Goal: Task Accomplishment & Management: Manage account settings

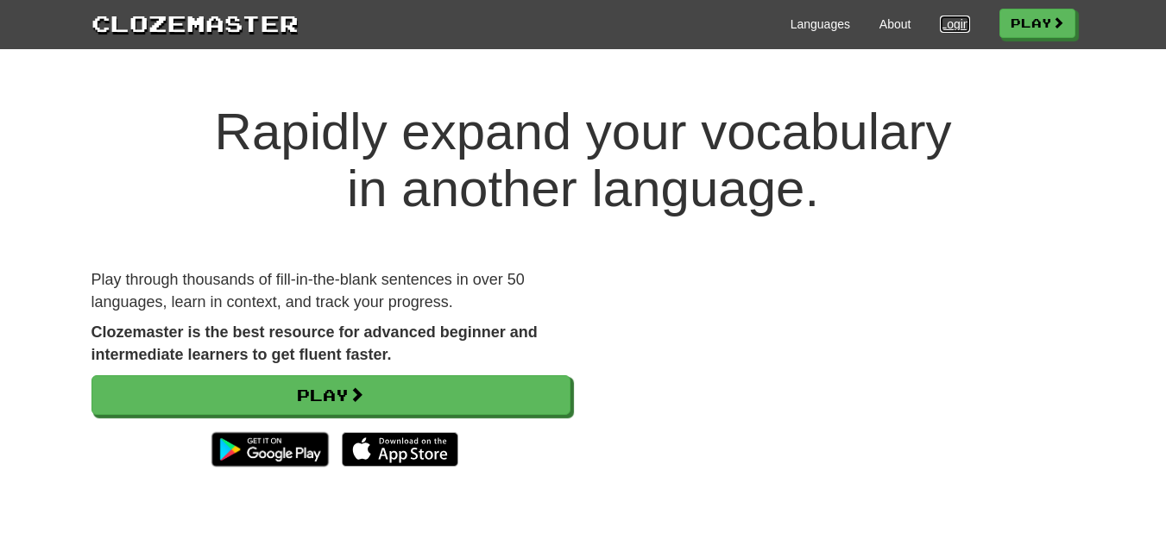
click at [948, 26] on link "Login" at bounding box center [954, 24] width 29 height 17
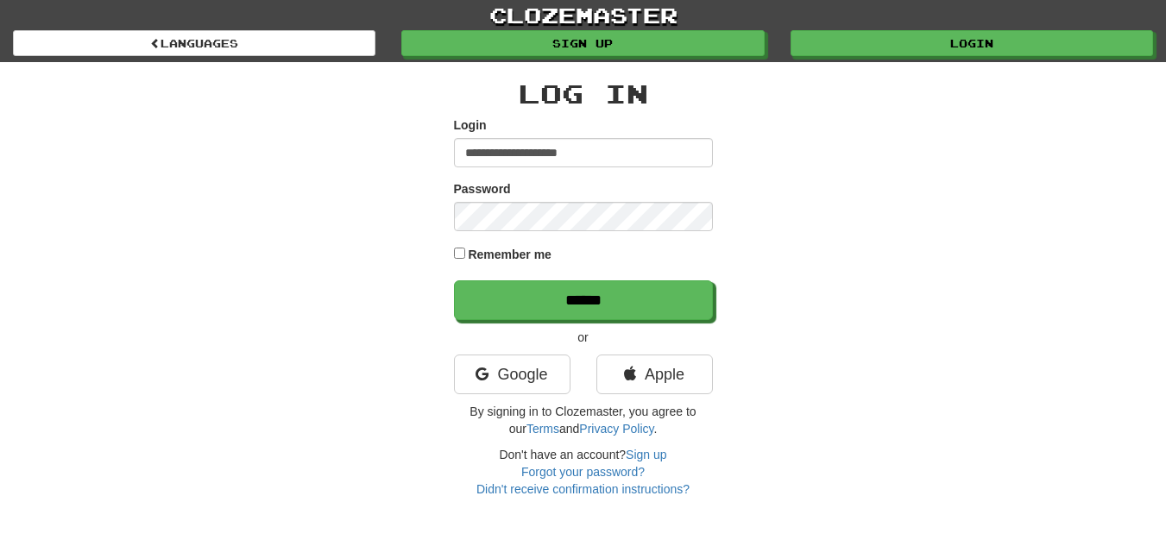
type input "**********"
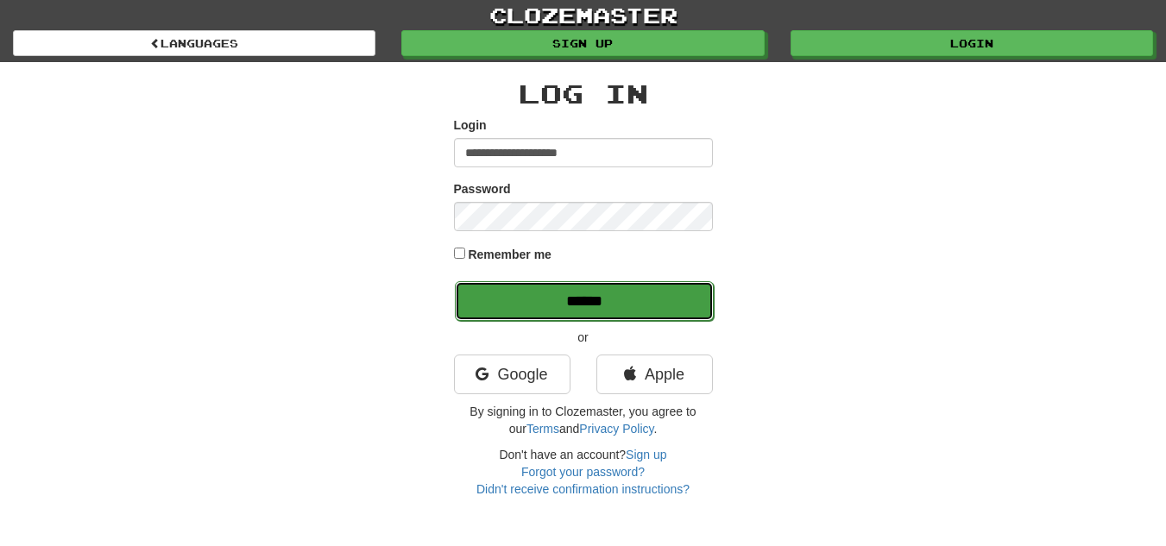
click at [477, 295] on input "******" at bounding box center [584, 301] width 259 height 40
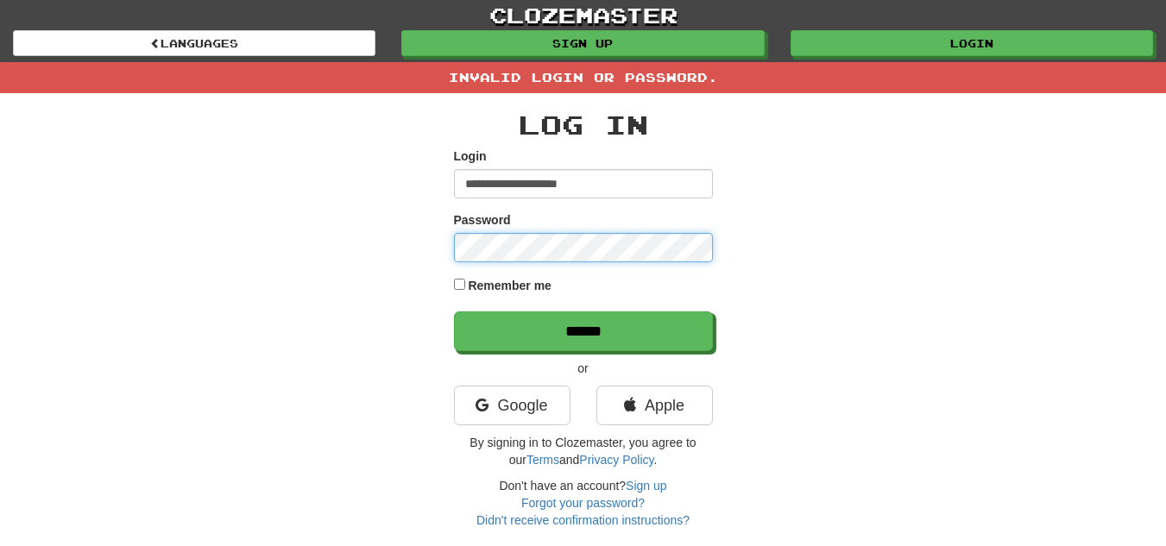
click at [454, 312] on input "******" at bounding box center [583, 332] width 259 height 40
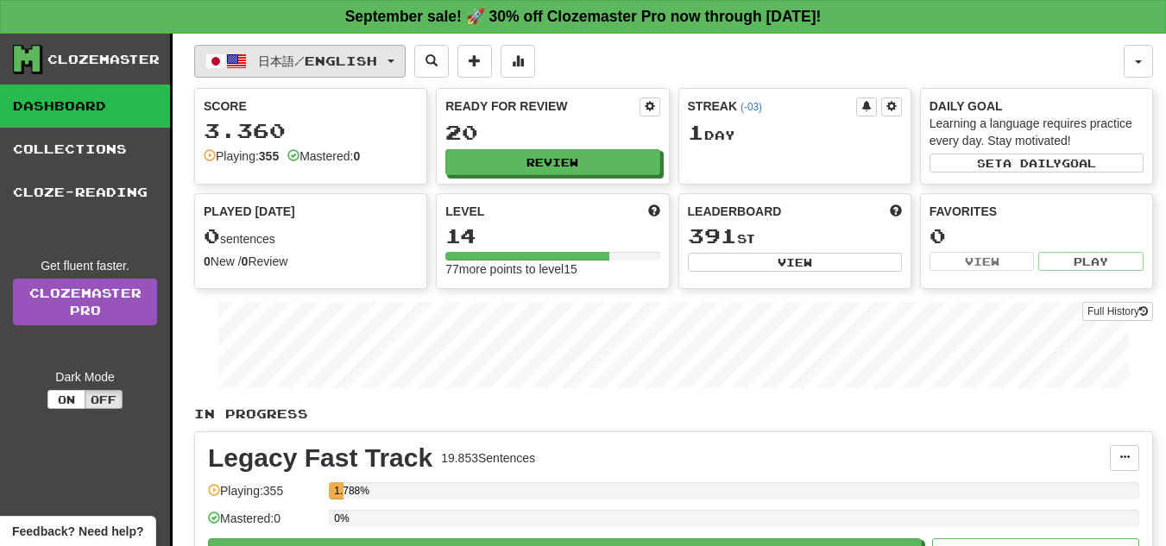
click at [240, 62] on span "button" at bounding box center [236, 61] width 21 height 21
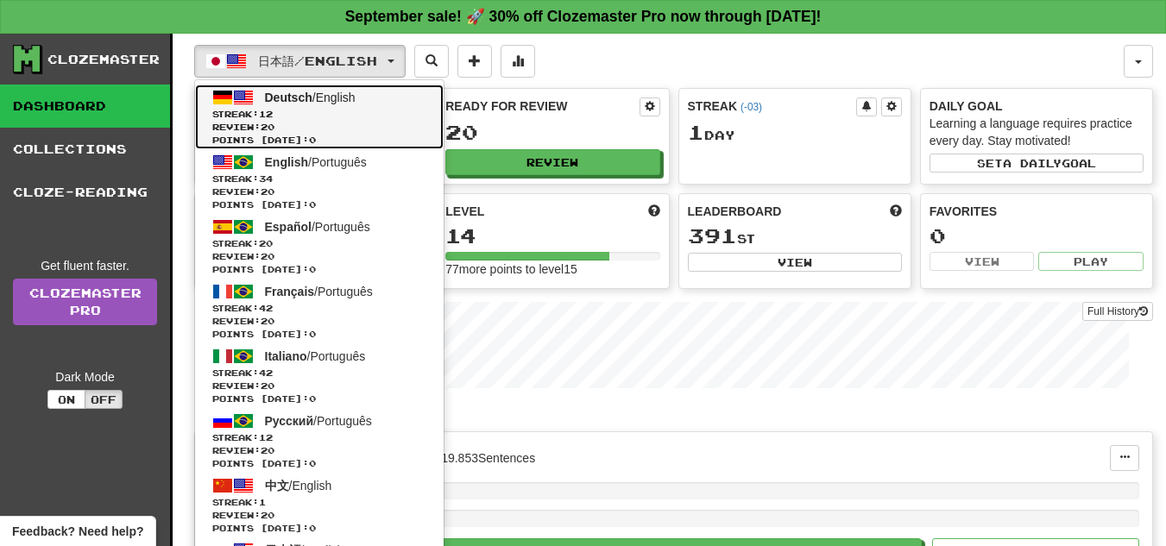
click at [243, 98] on span at bounding box center [243, 97] width 21 height 21
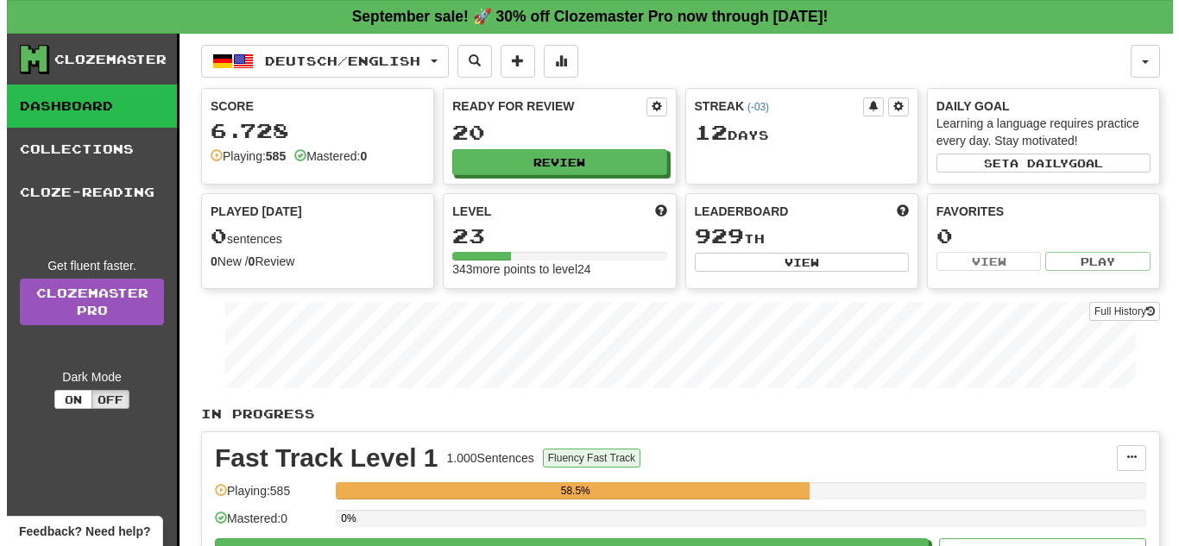
scroll to position [239, 0]
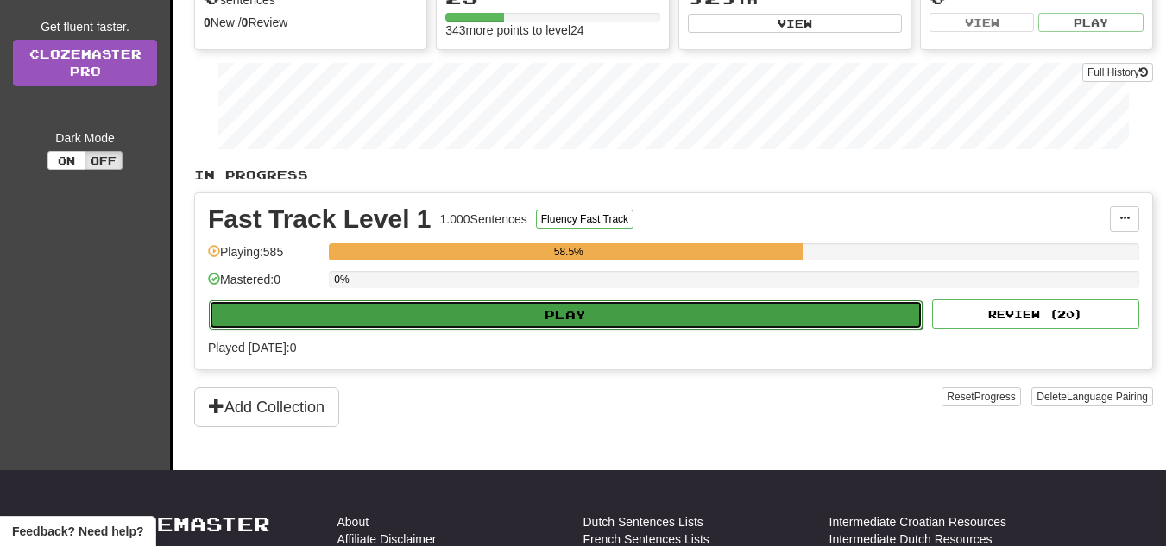
click at [581, 319] on button "Play" at bounding box center [566, 314] width 714 height 29
select select "**"
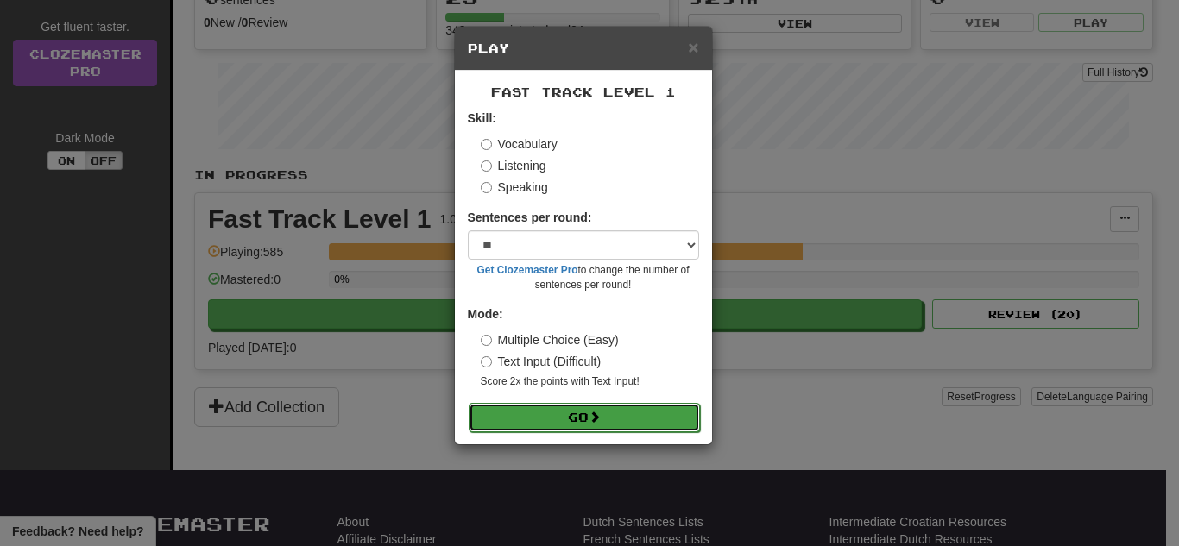
click at [560, 417] on button "Go" at bounding box center [584, 417] width 231 height 29
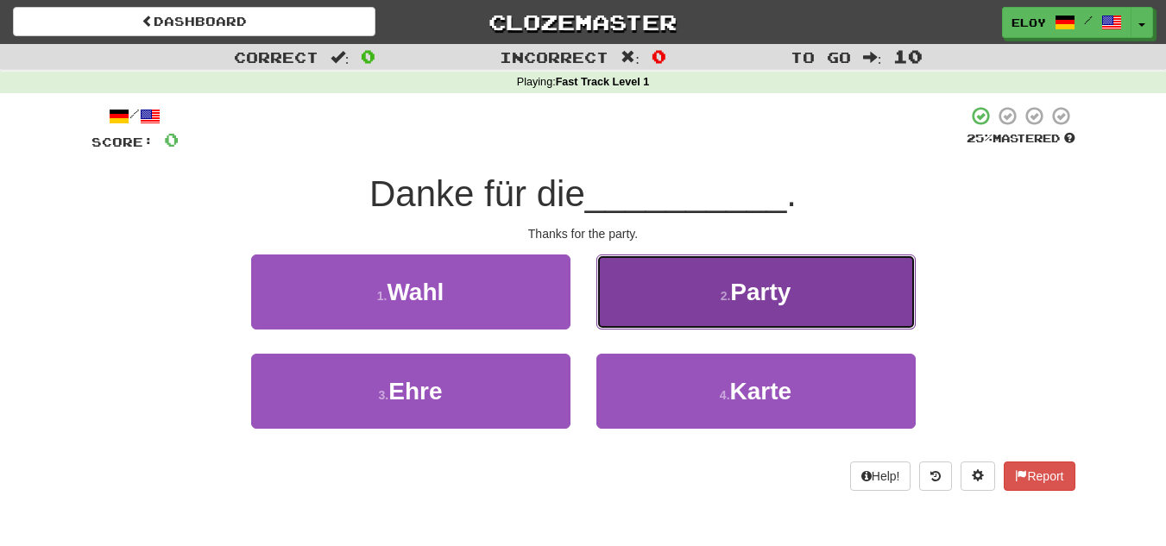
click at [751, 285] on span "Party" at bounding box center [760, 292] width 60 height 27
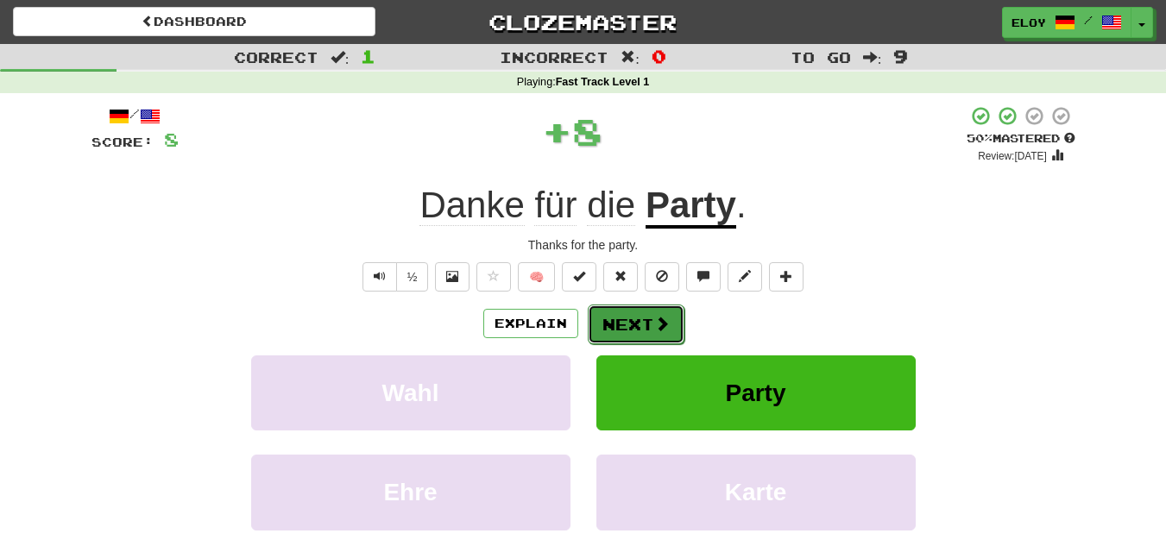
click at [639, 329] on button "Next" at bounding box center [636, 325] width 97 height 40
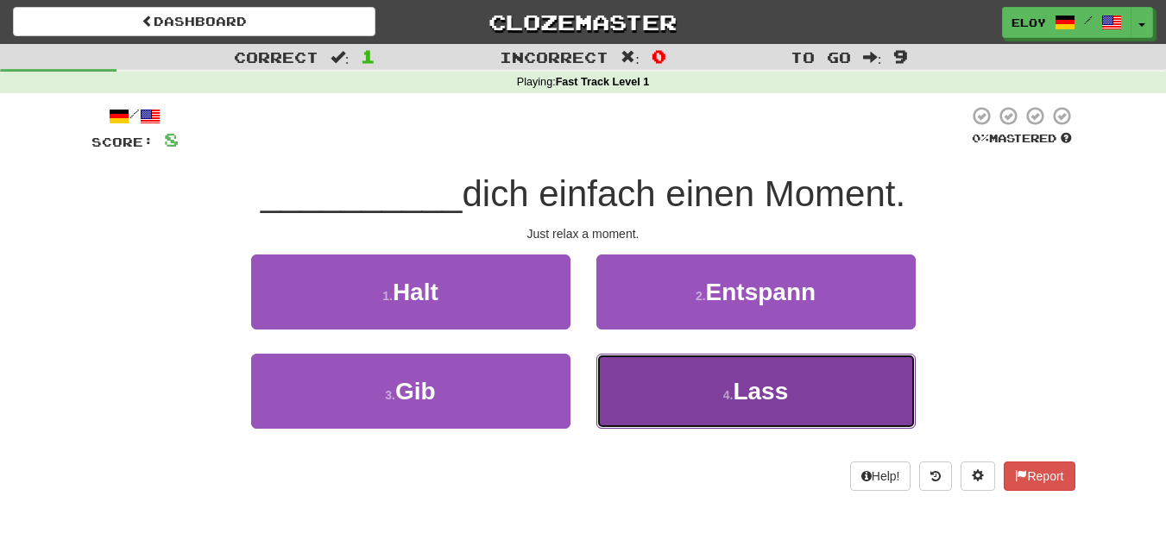
click at [669, 403] on button "4 . Lass" at bounding box center [756, 391] width 319 height 75
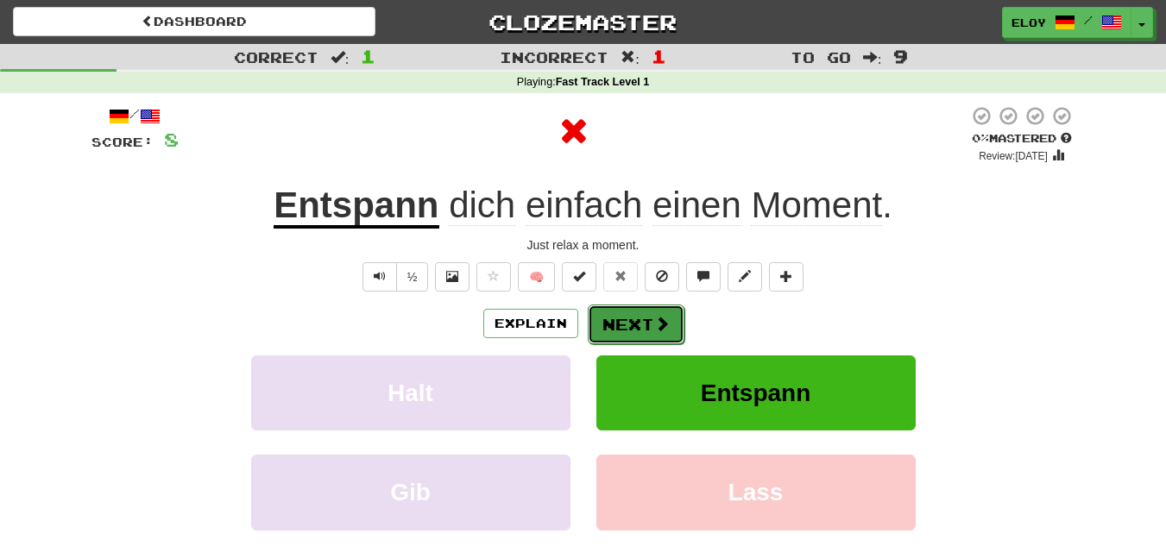
click at [635, 329] on button "Next" at bounding box center [636, 325] width 97 height 40
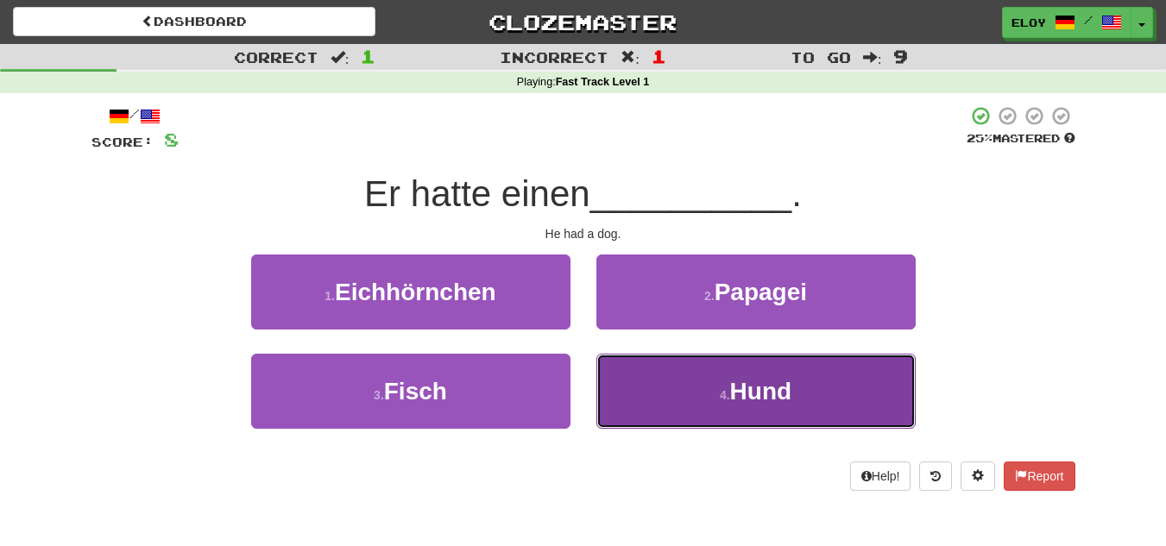
click at [722, 370] on button "4 . Hund" at bounding box center [756, 391] width 319 height 75
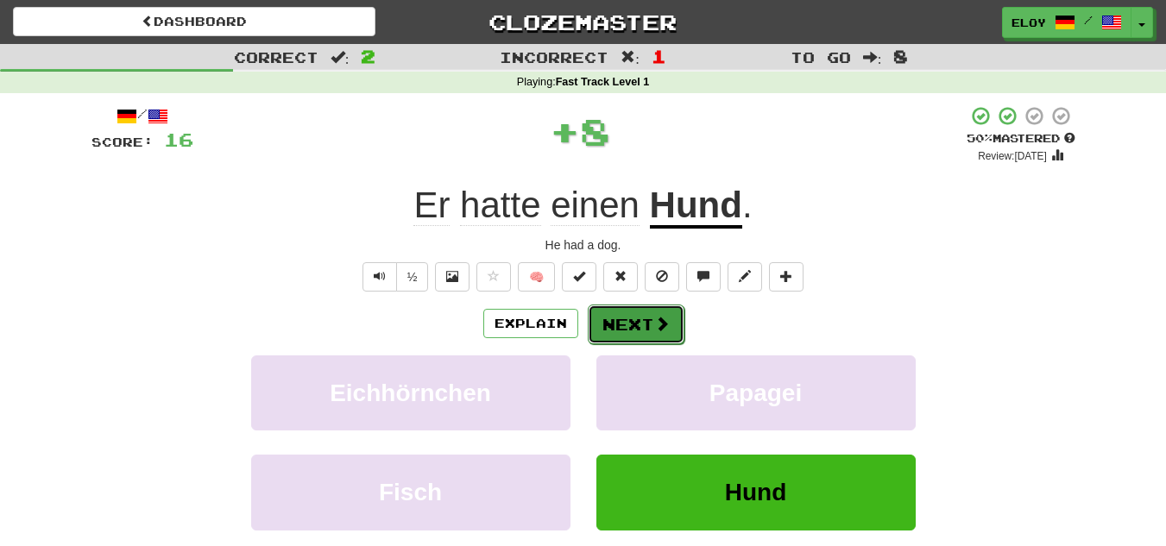
click at [655, 339] on button "Next" at bounding box center [636, 325] width 97 height 40
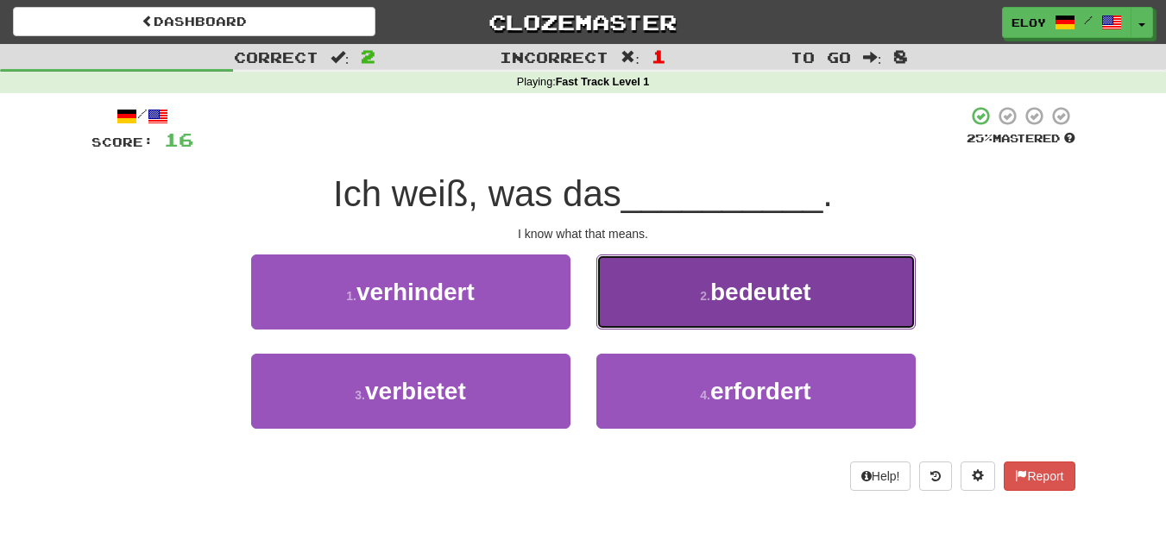
click at [647, 316] on button "2 . bedeutet" at bounding box center [756, 292] width 319 height 75
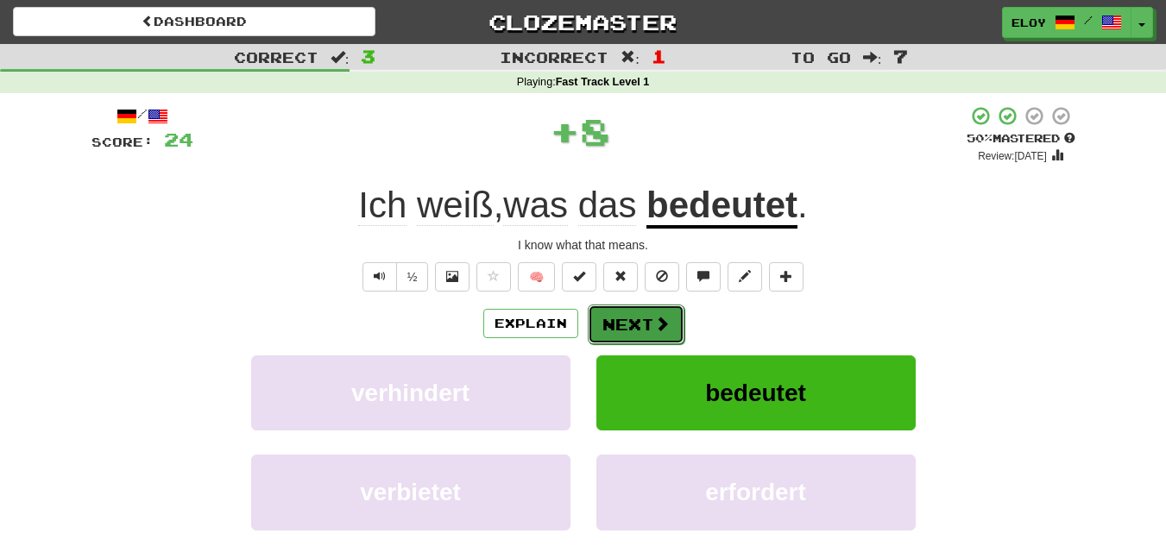
click at [635, 324] on button "Next" at bounding box center [636, 325] width 97 height 40
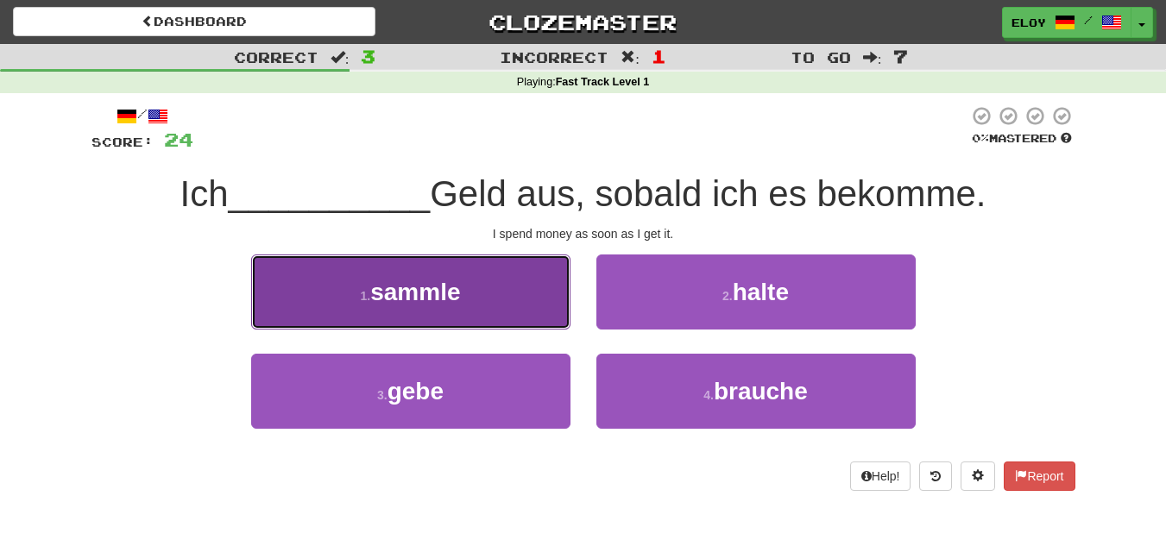
click at [474, 305] on button "1 . sammle" at bounding box center [410, 292] width 319 height 75
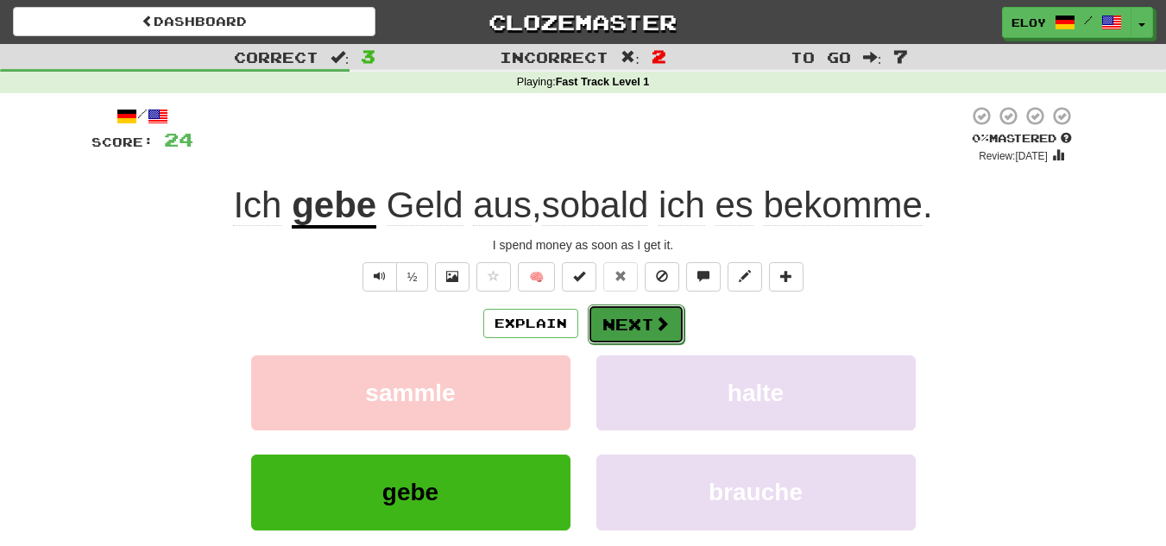
click at [669, 313] on button "Next" at bounding box center [636, 325] width 97 height 40
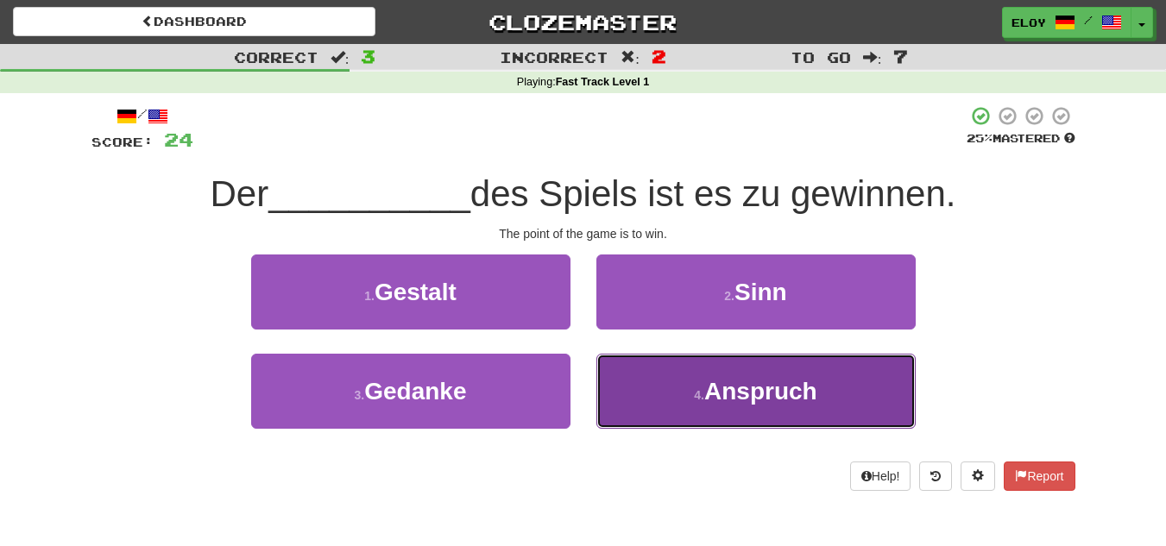
click at [725, 369] on button "4 . Anspruch" at bounding box center [756, 391] width 319 height 75
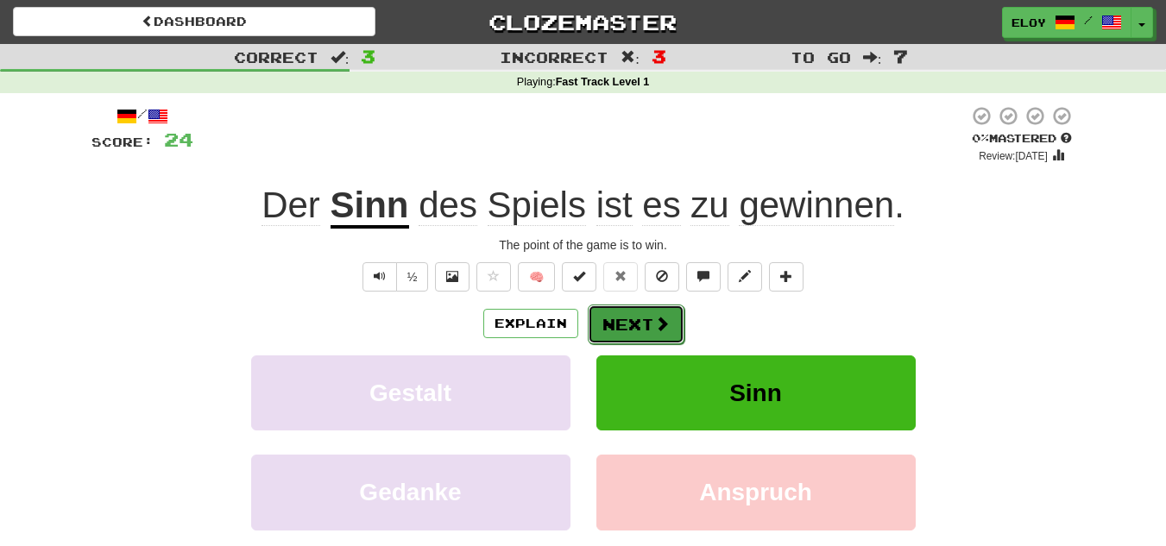
click at [650, 324] on button "Next" at bounding box center [636, 325] width 97 height 40
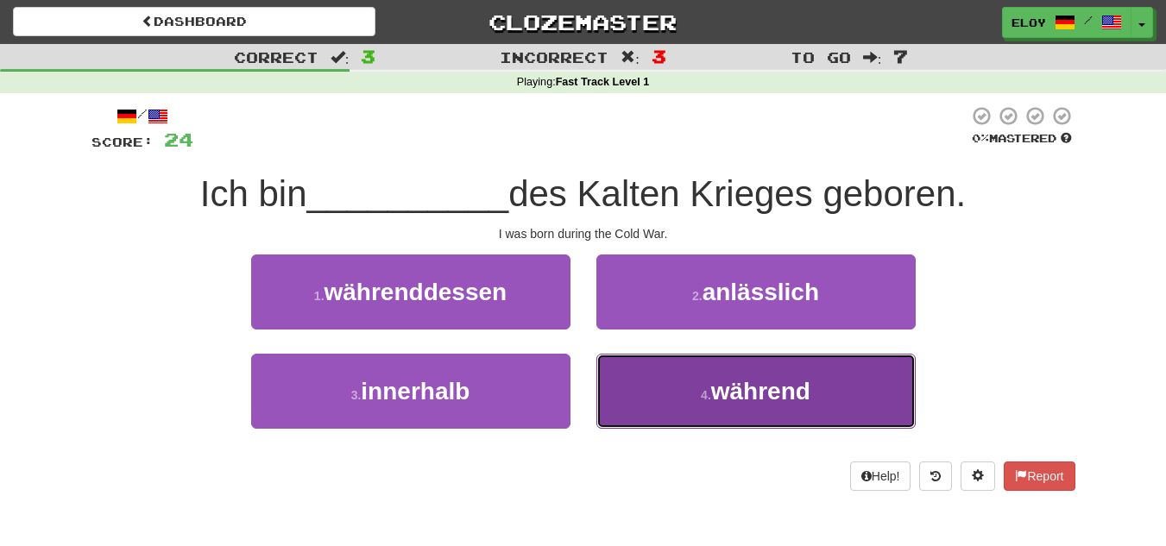
click at [629, 377] on button "4 . während" at bounding box center [756, 391] width 319 height 75
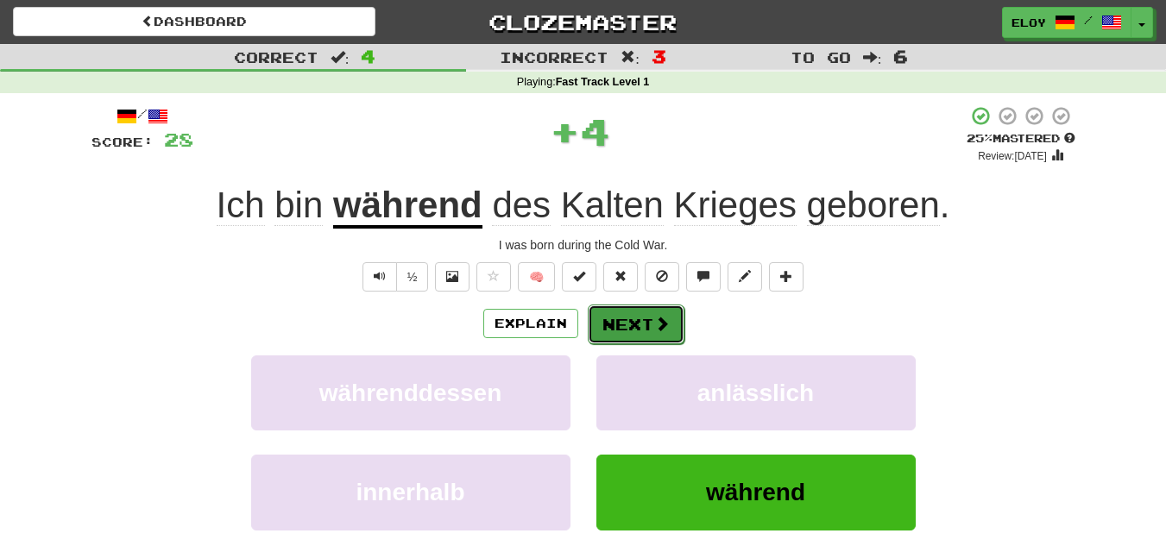
click at [621, 329] on button "Next" at bounding box center [636, 325] width 97 height 40
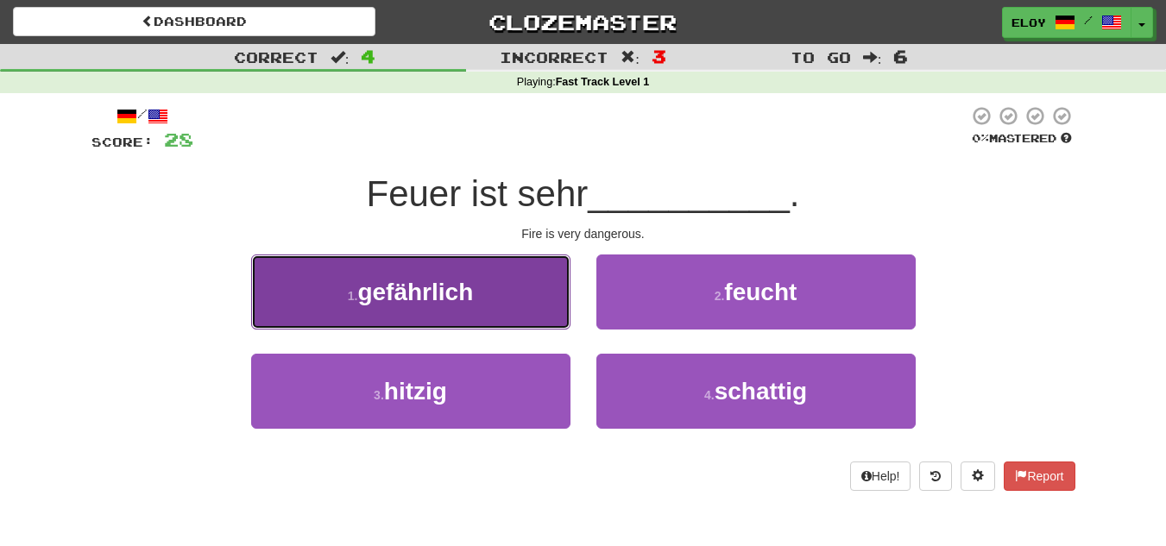
click at [518, 298] on button "1 . gefährlich" at bounding box center [410, 292] width 319 height 75
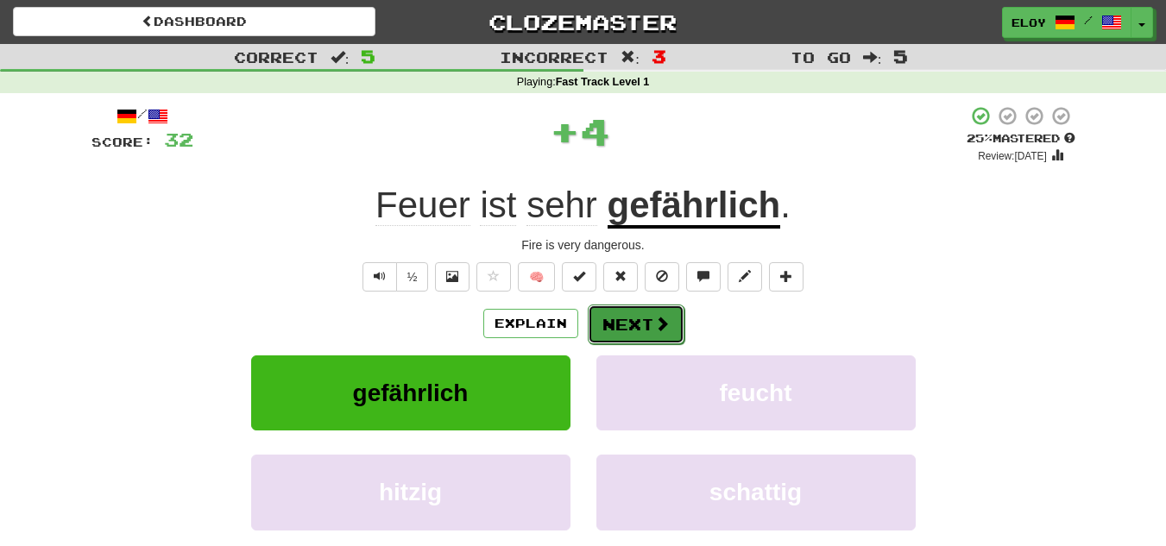
click at [642, 327] on button "Next" at bounding box center [636, 325] width 97 height 40
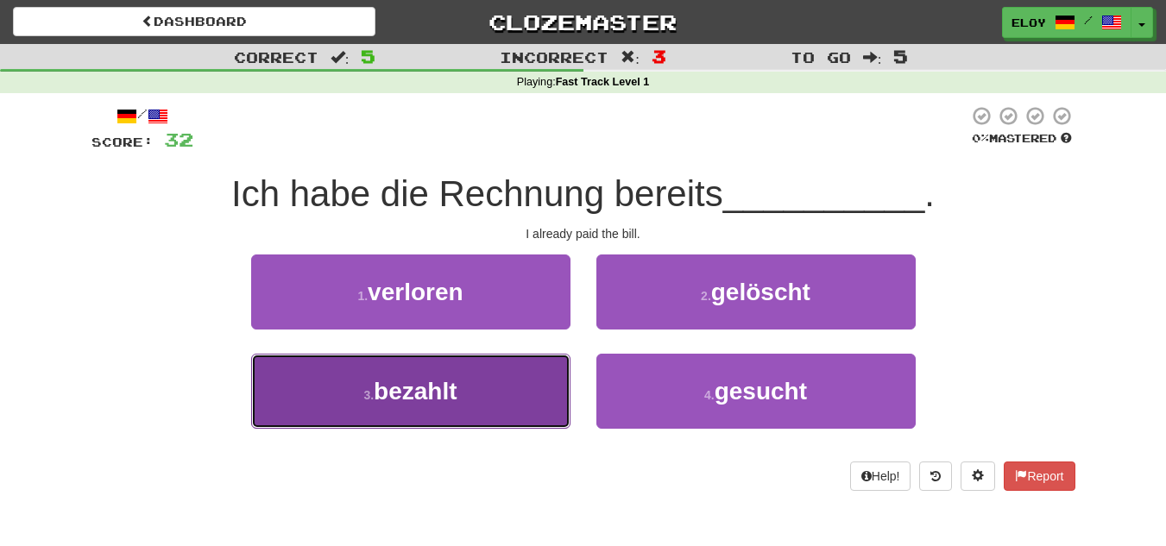
click at [508, 379] on button "3 . bezahlt" at bounding box center [410, 391] width 319 height 75
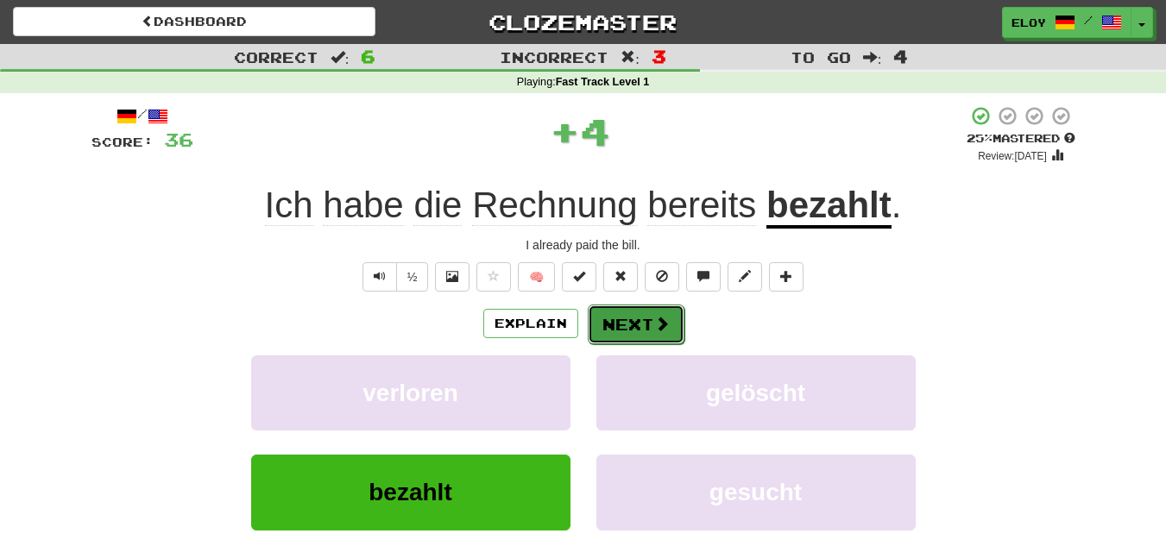
click at [659, 319] on span at bounding box center [662, 324] width 16 height 16
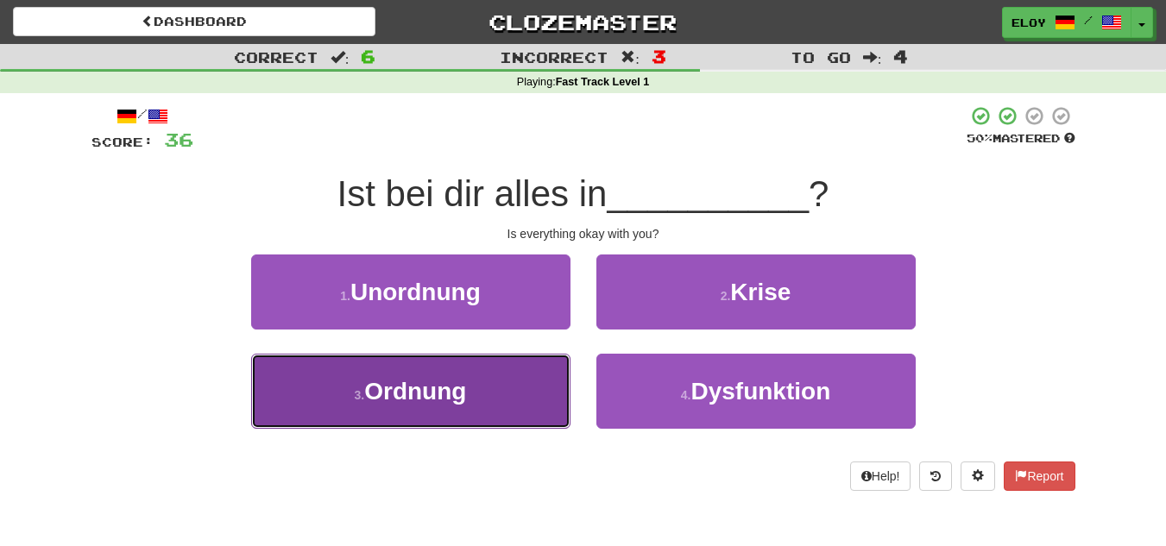
click at [523, 417] on button "3 . Ordnung" at bounding box center [410, 391] width 319 height 75
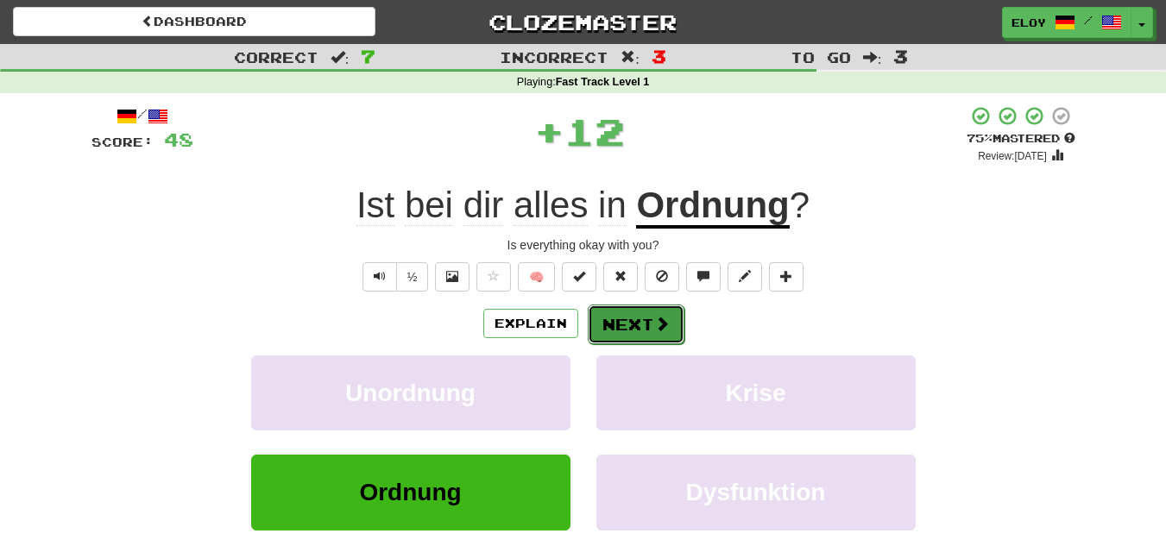
click at [647, 311] on button "Next" at bounding box center [636, 325] width 97 height 40
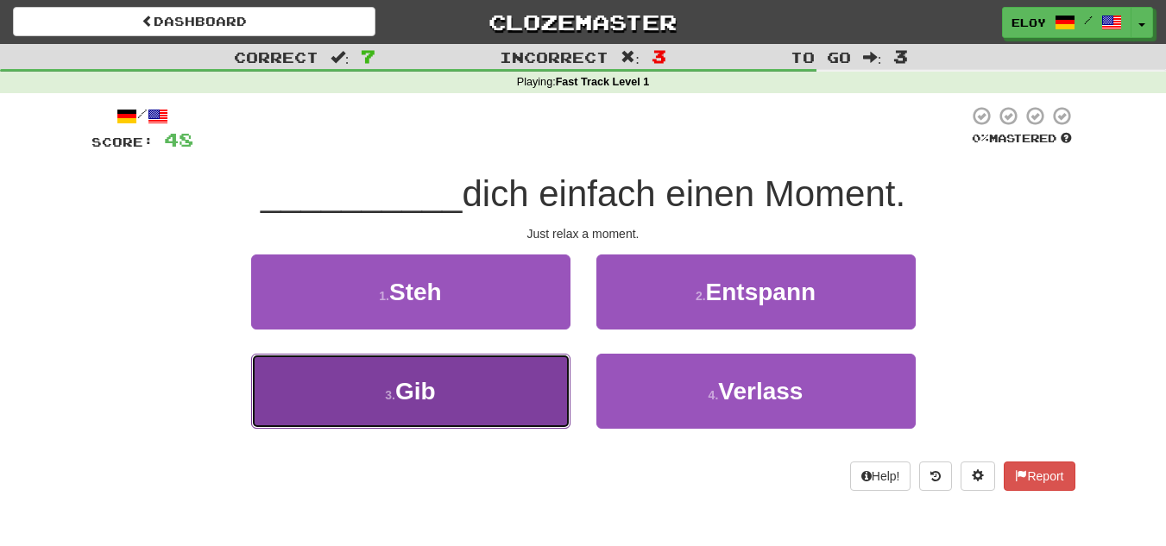
click at [505, 409] on button "3 . Gib" at bounding box center [410, 391] width 319 height 75
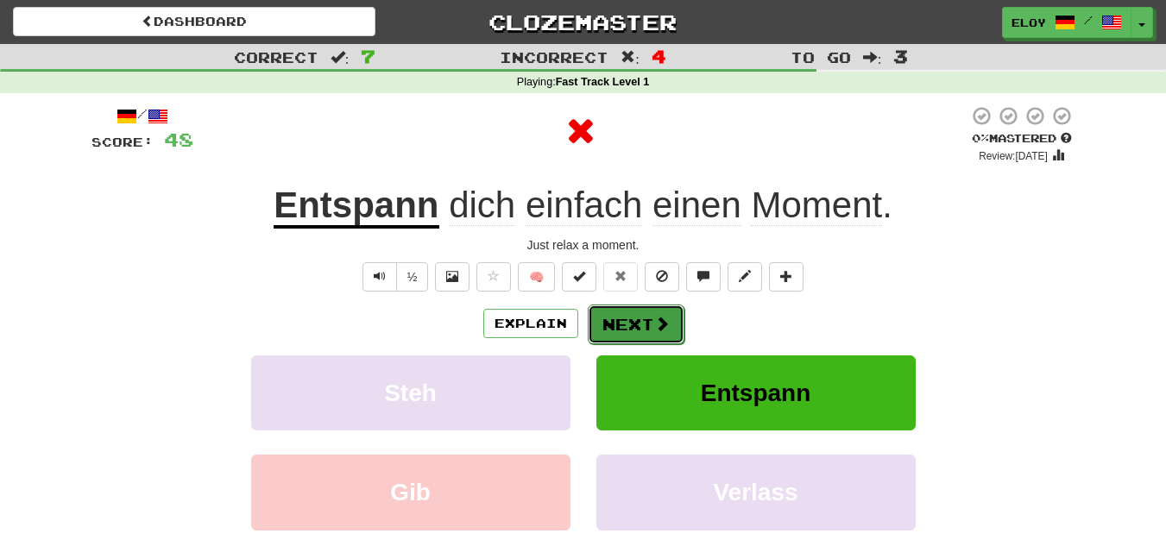
click at [633, 326] on button "Next" at bounding box center [636, 325] width 97 height 40
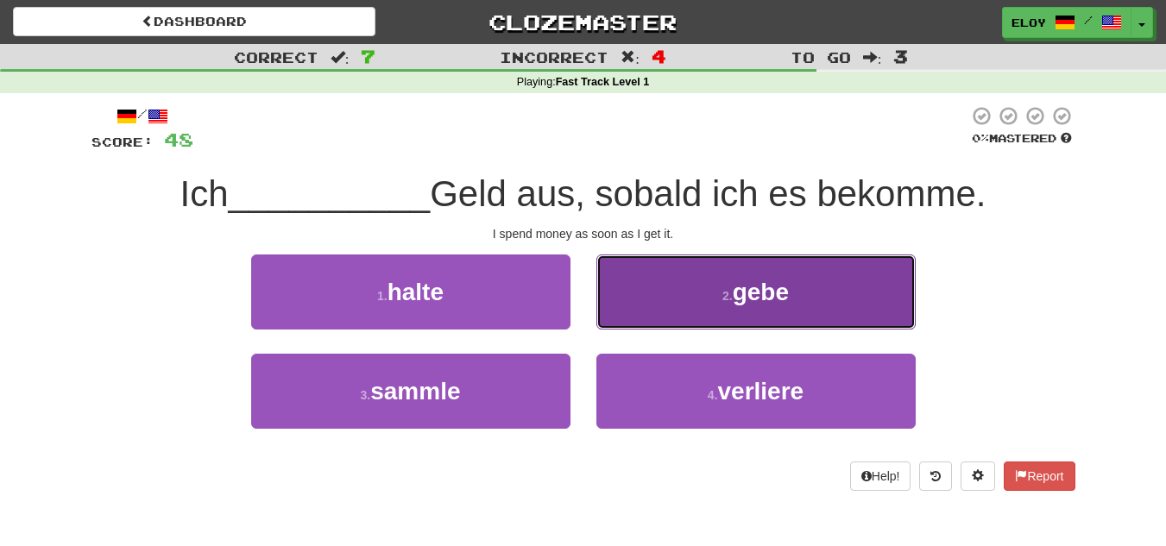
click at [666, 294] on button "2 . gebe" at bounding box center [756, 292] width 319 height 75
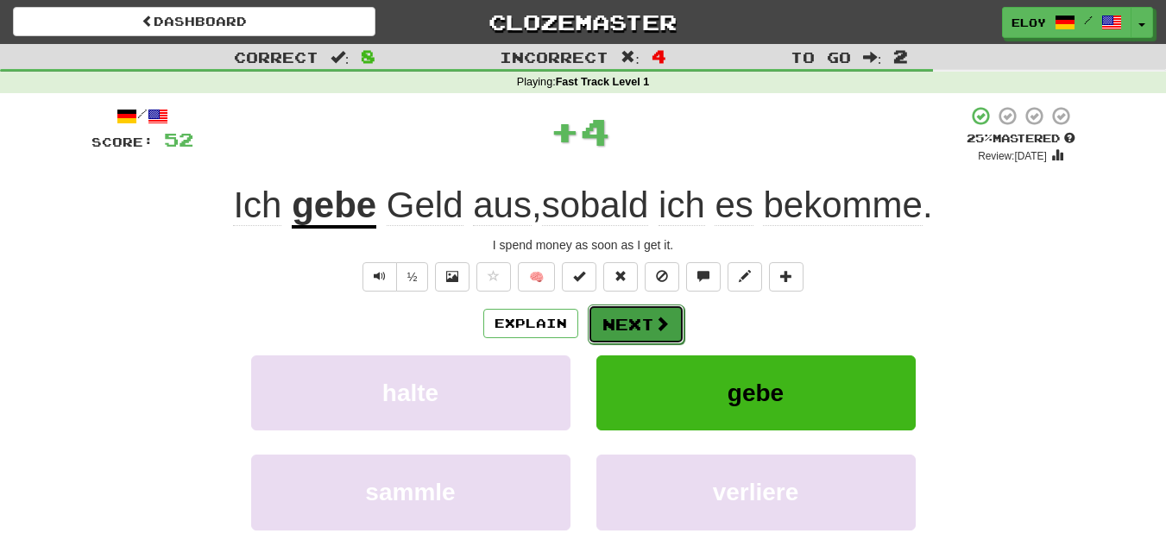
click at [621, 326] on button "Next" at bounding box center [636, 325] width 97 height 40
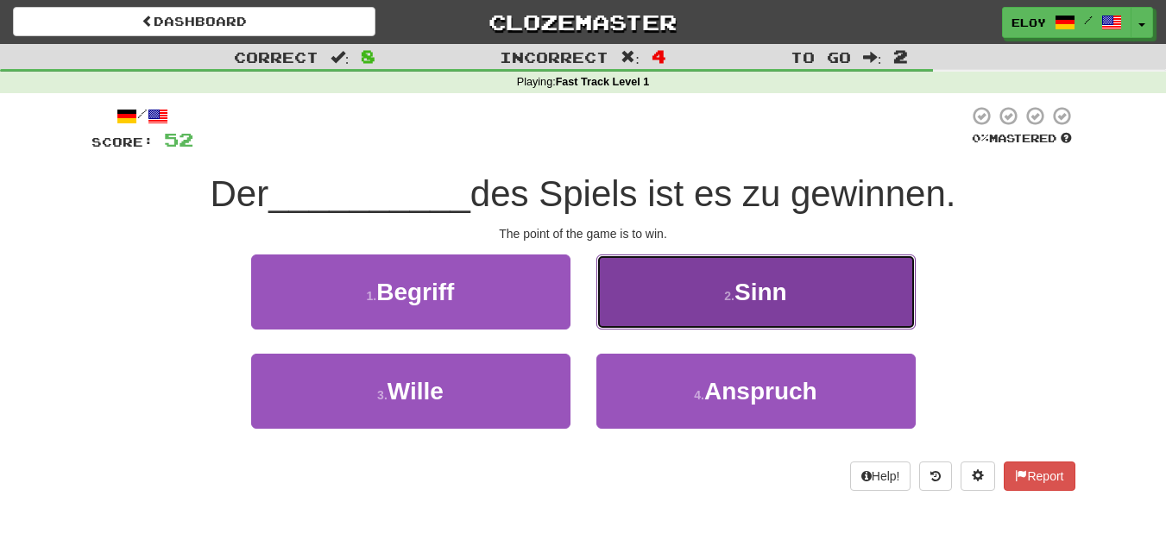
click at [736, 323] on button "2 . Sinn" at bounding box center [756, 292] width 319 height 75
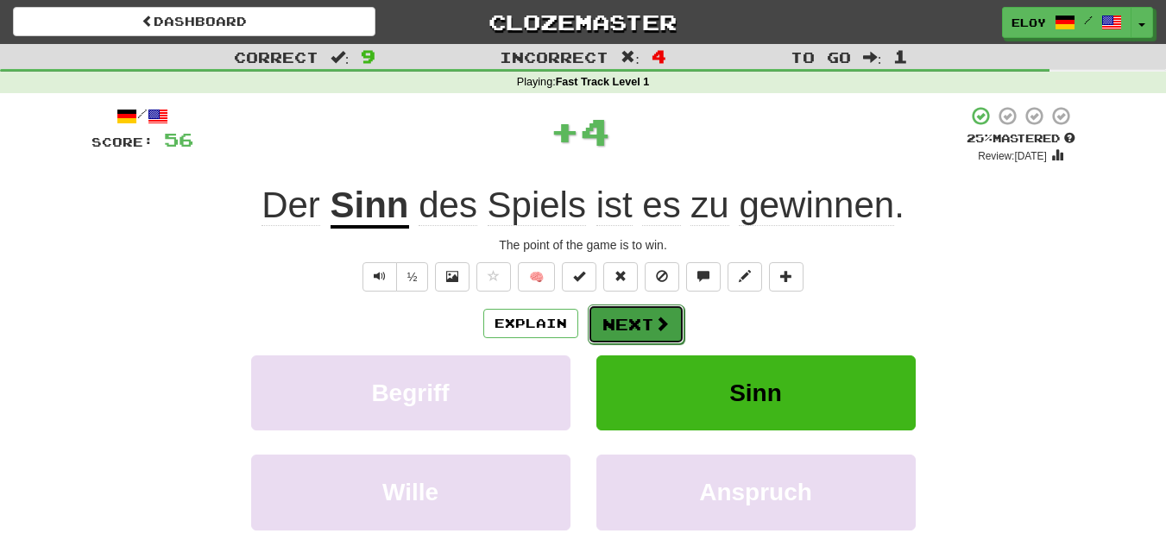
click at [659, 318] on span at bounding box center [662, 324] width 16 height 16
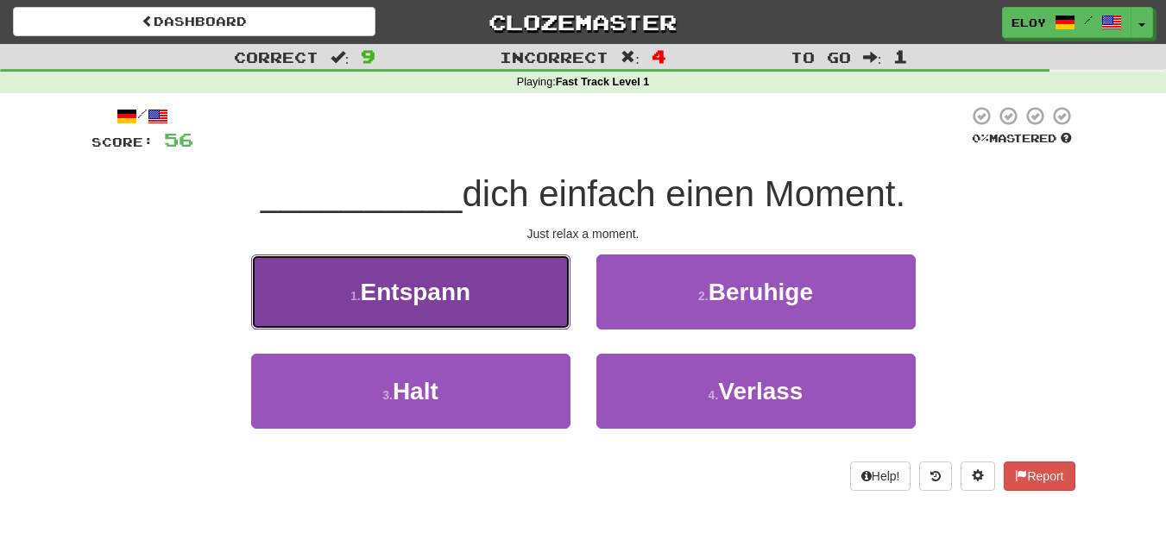
click at [522, 300] on button "1 . Entspann" at bounding box center [410, 292] width 319 height 75
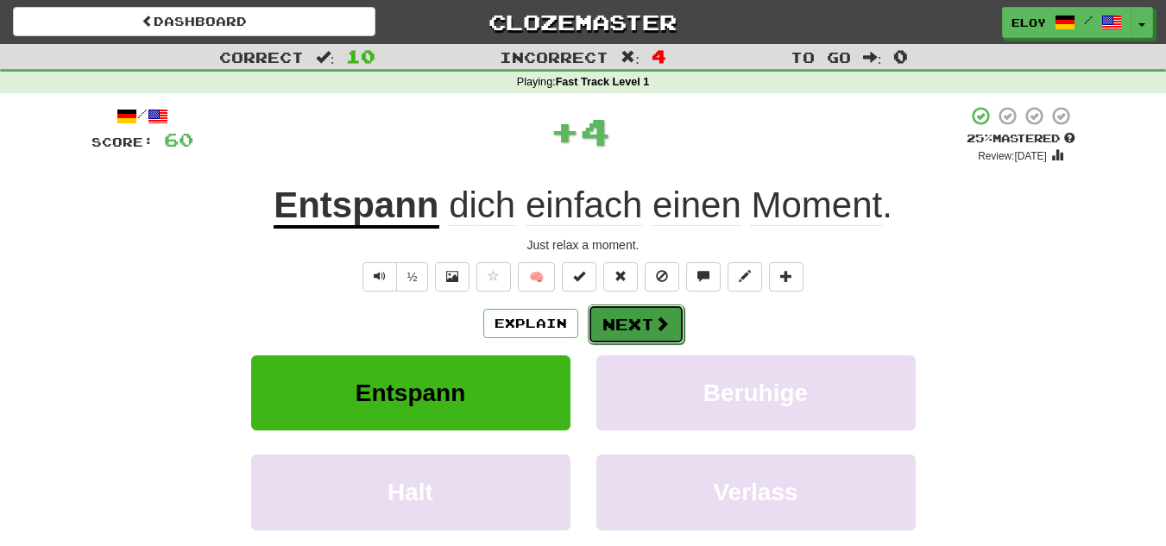
click at [625, 322] on button "Next" at bounding box center [636, 325] width 97 height 40
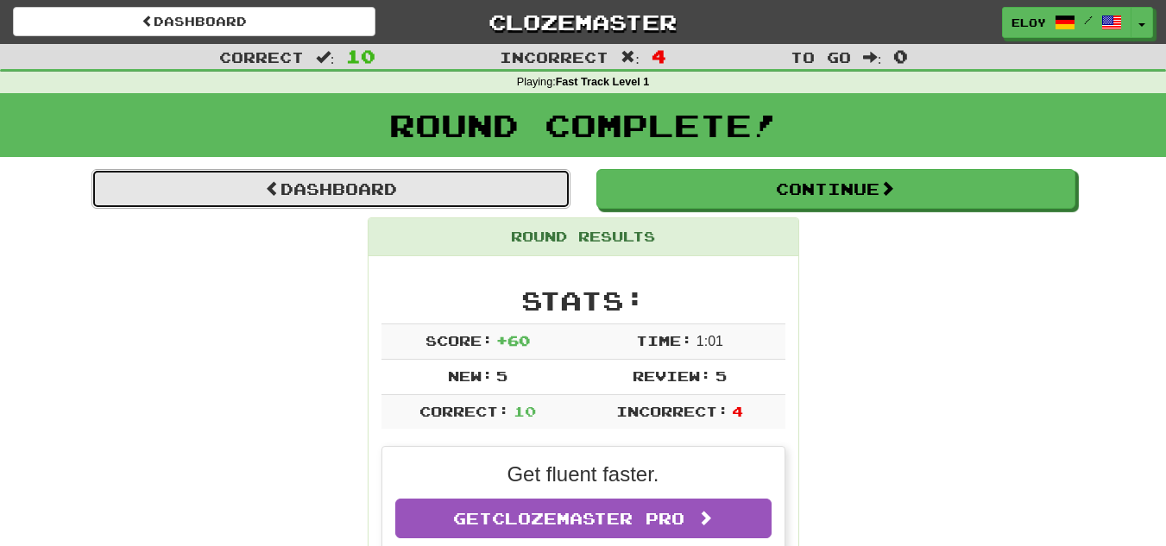
click at [365, 202] on link "Dashboard" at bounding box center [331, 189] width 479 height 40
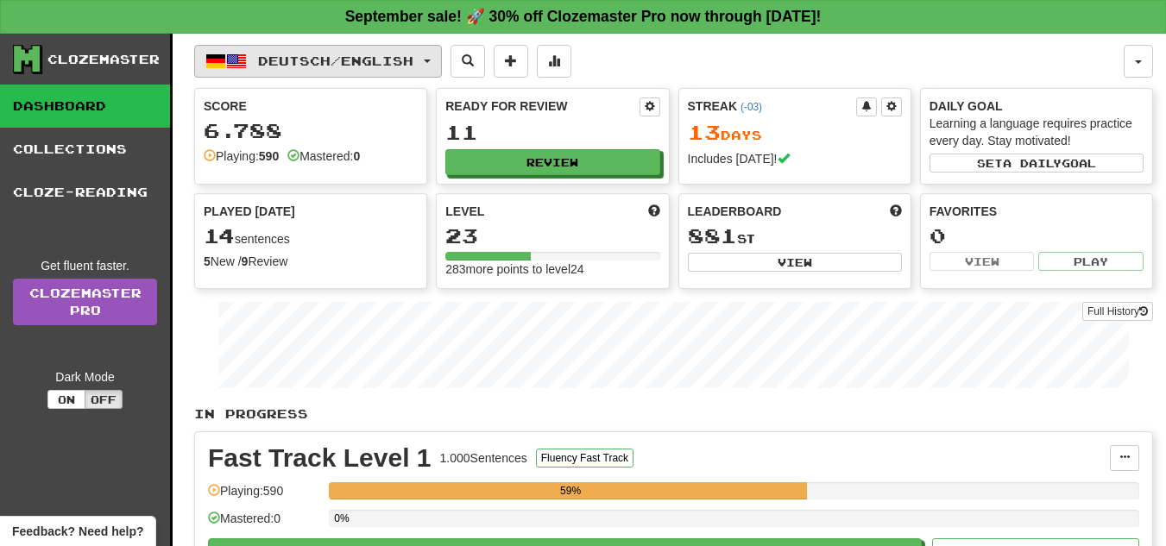
click at [344, 63] on span "Deutsch / English" at bounding box center [335, 61] width 155 height 15
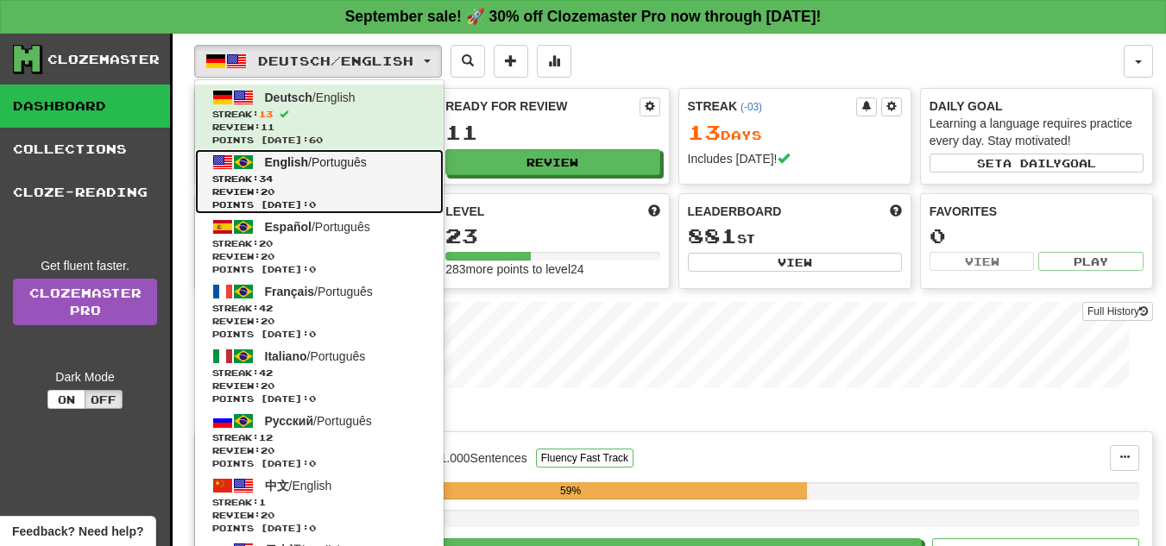
click at [313, 190] on span "Review: 20" at bounding box center [319, 192] width 214 height 13
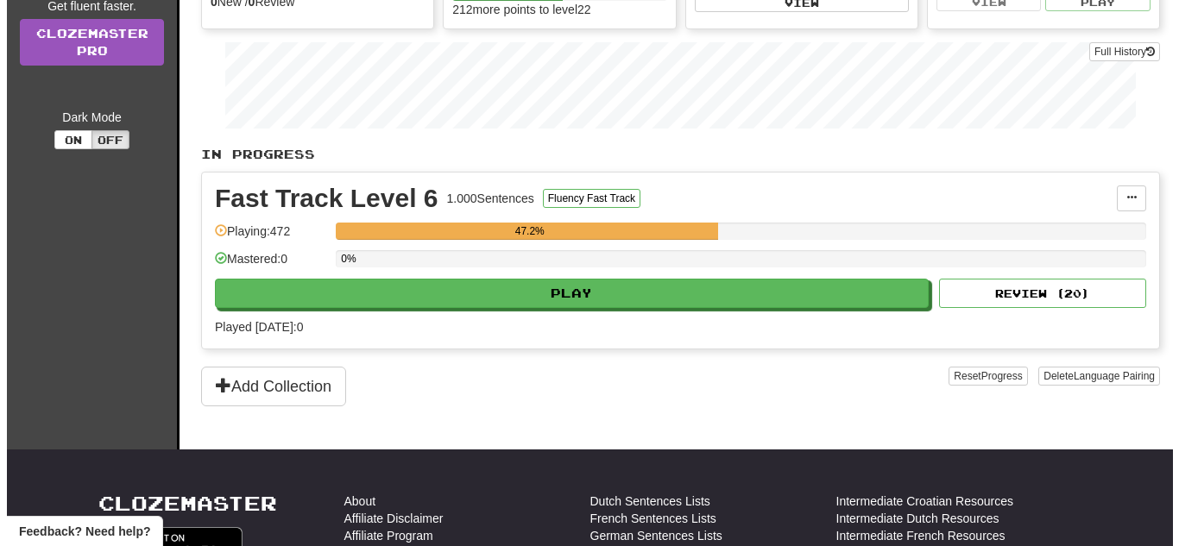
scroll to position [264, 0]
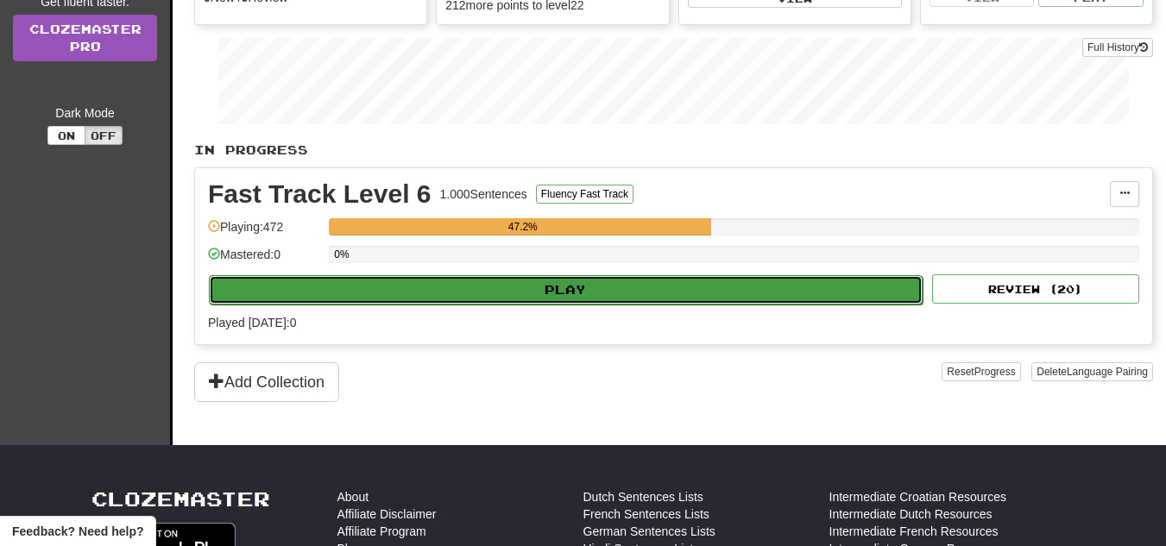
click at [612, 279] on button "Play" at bounding box center [566, 289] width 714 height 29
select select "**"
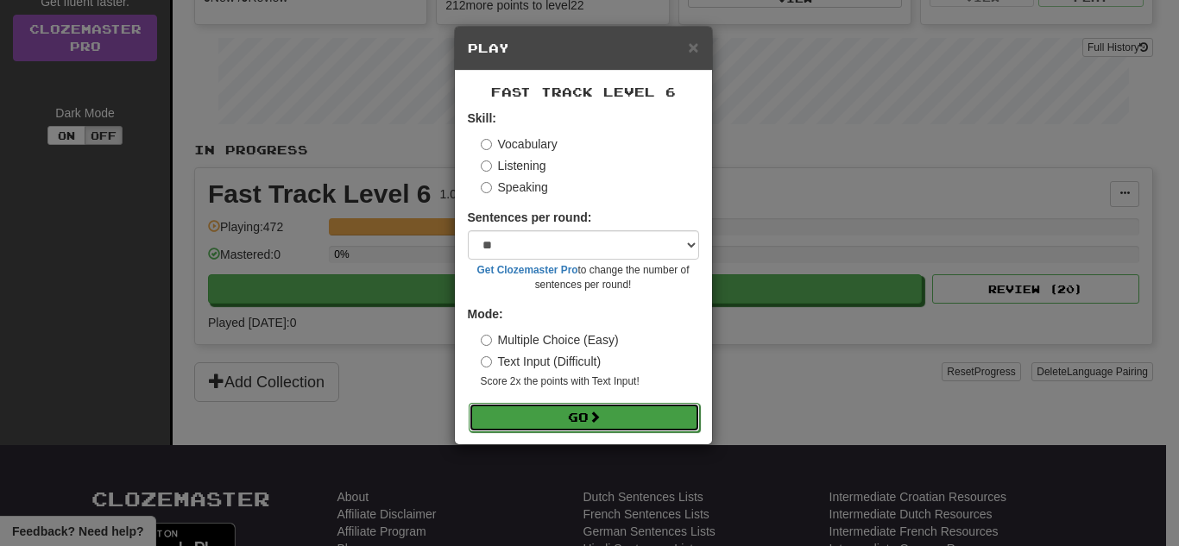
click at [589, 424] on button "Go" at bounding box center [584, 417] width 231 height 29
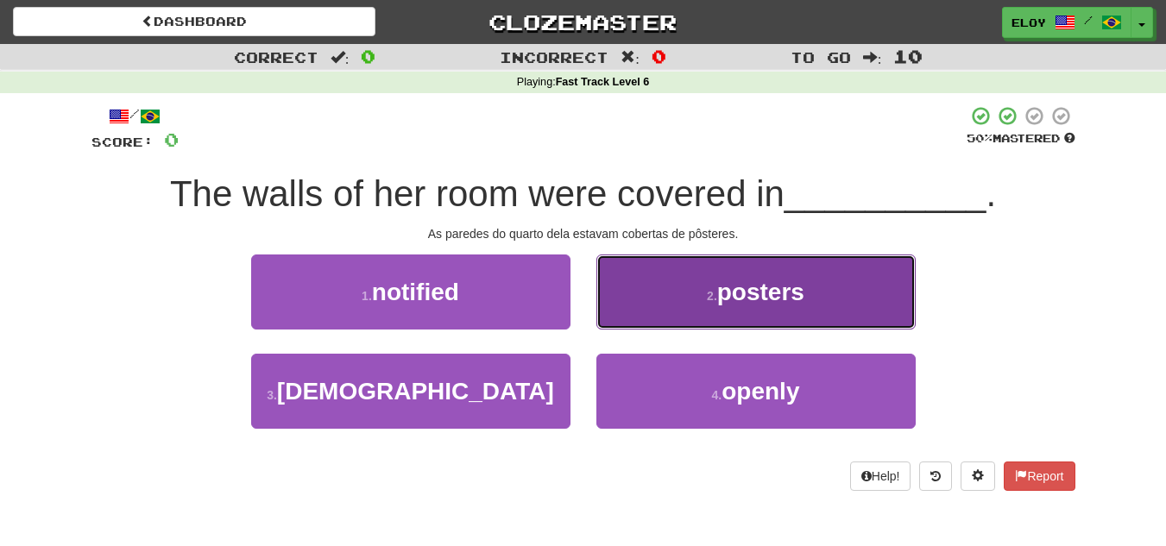
click at [724, 306] on button "2 . posters" at bounding box center [756, 292] width 319 height 75
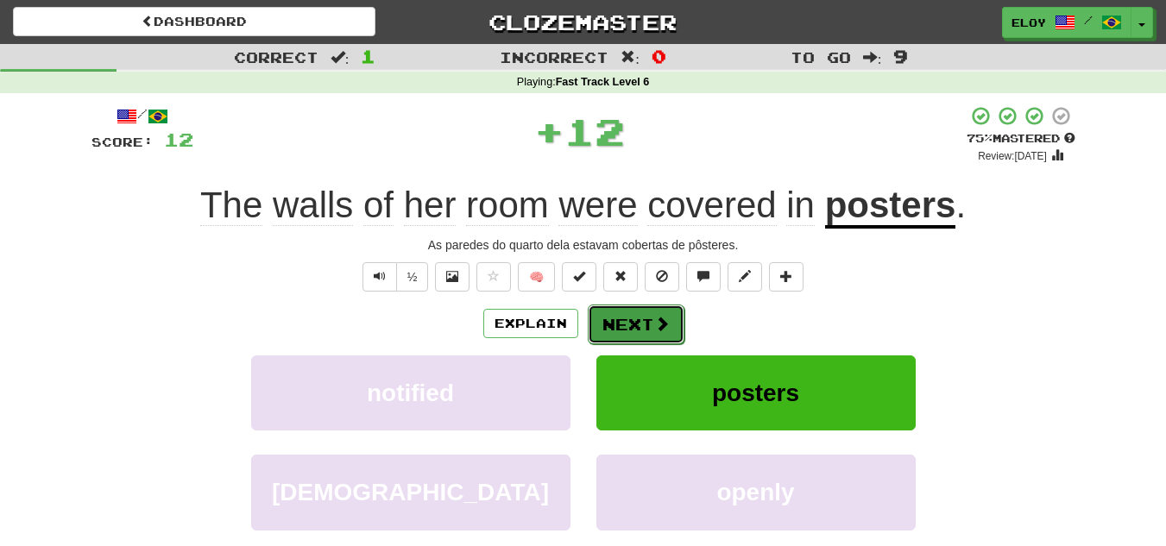
click at [666, 319] on span at bounding box center [662, 324] width 16 height 16
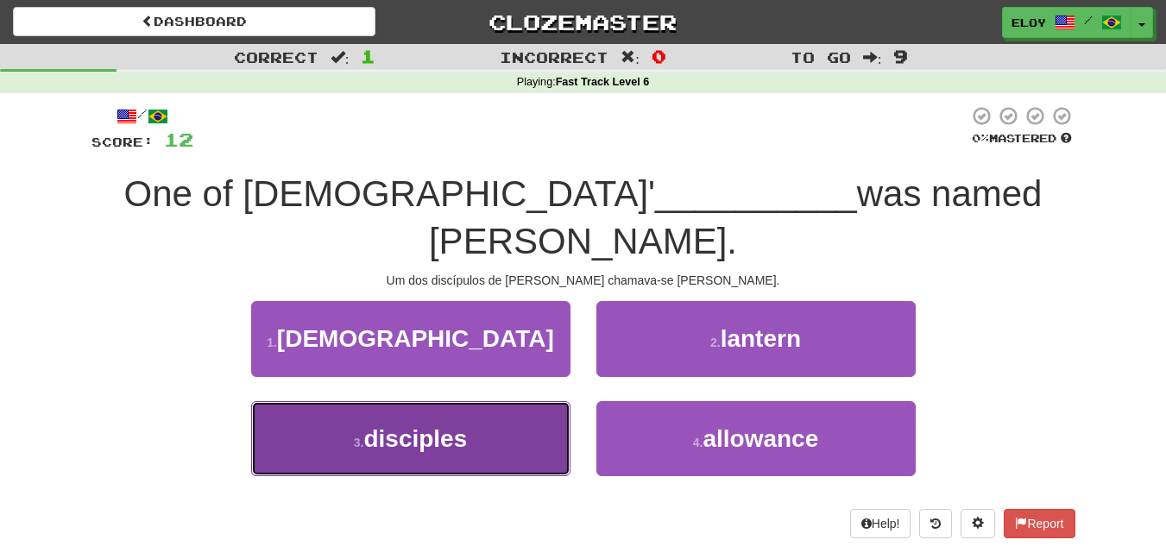
click at [520, 401] on button "3 . disciples" at bounding box center [410, 438] width 319 height 75
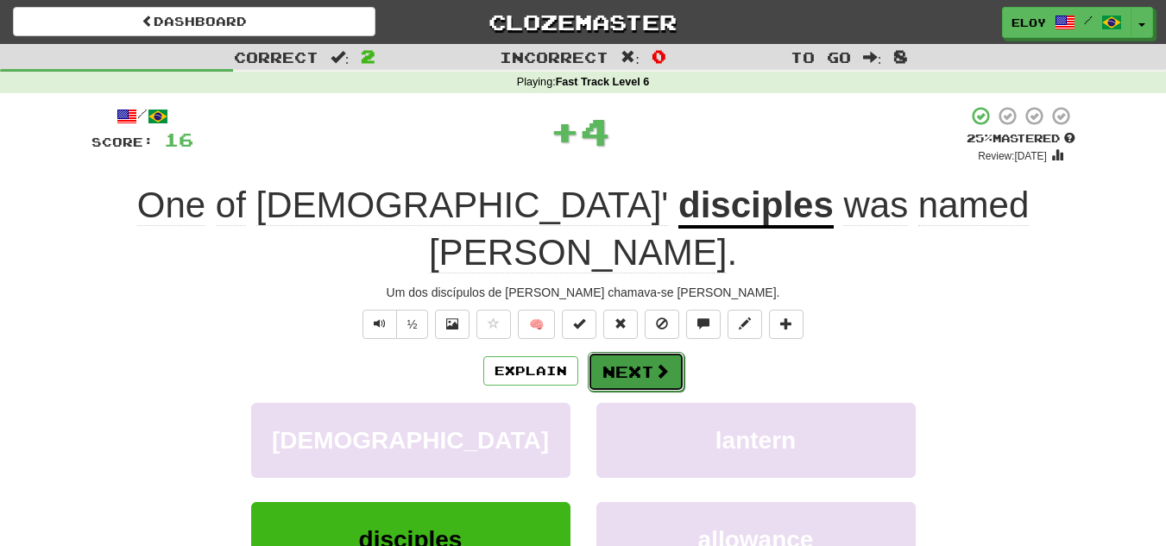
click at [619, 352] on button "Next" at bounding box center [636, 372] width 97 height 40
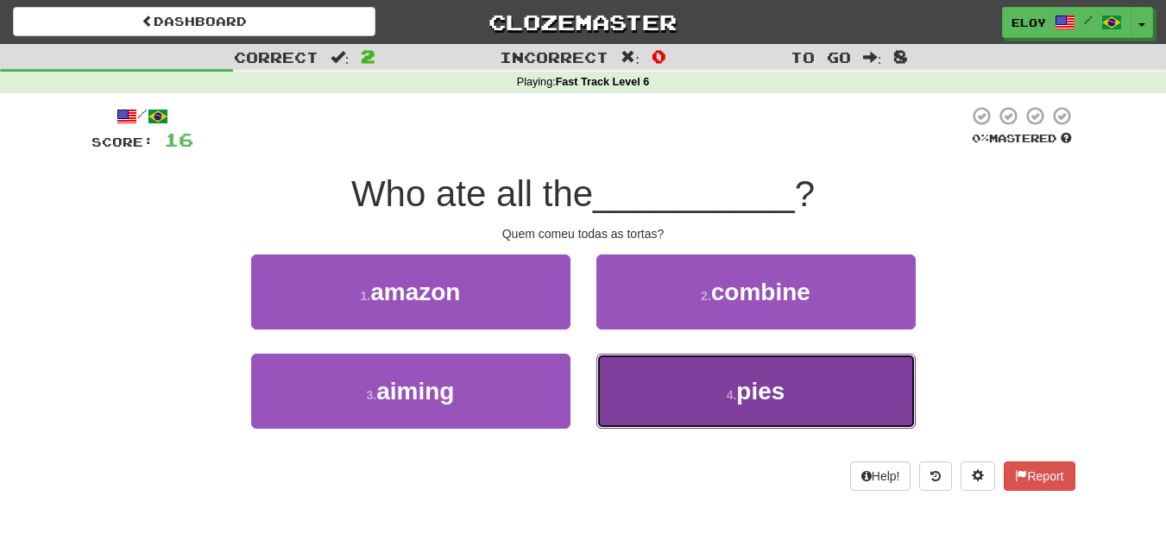
click at [663, 388] on button "4 . pies" at bounding box center [756, 391] width 319 height 75
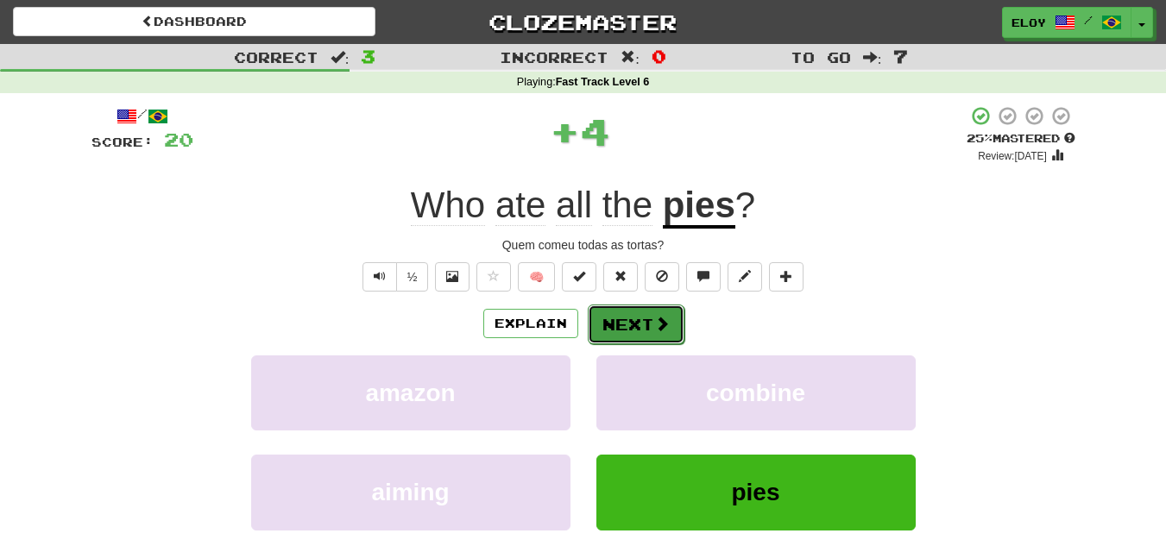
click at [640, 319] on button "Next" at bounding box center [636, 325] width 97 height 40
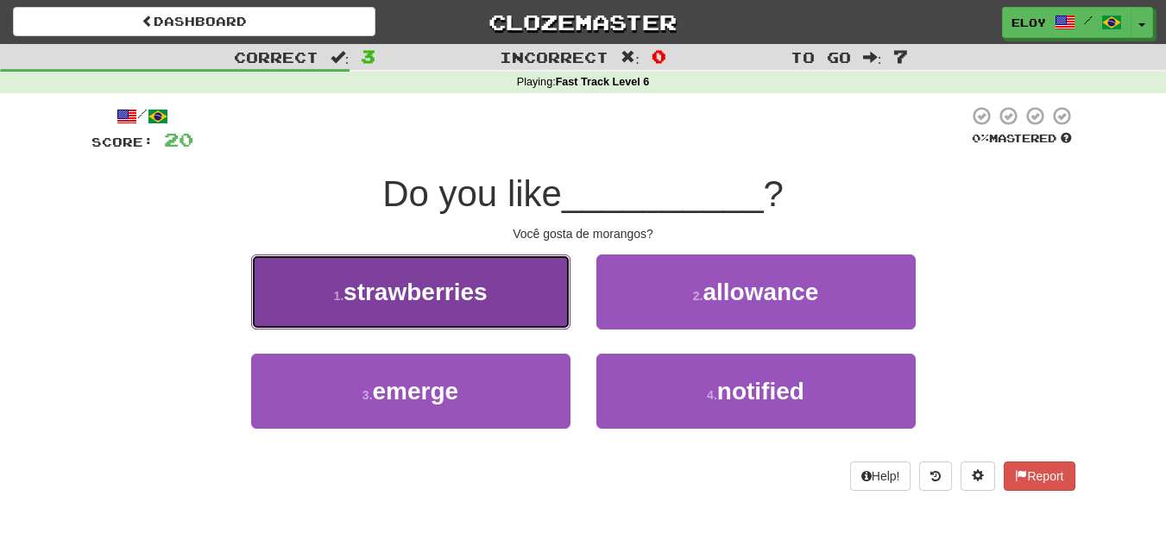
click at [504, 292] on button "1 . strawberries" at bounding box center [410, 292] width 319 height 75
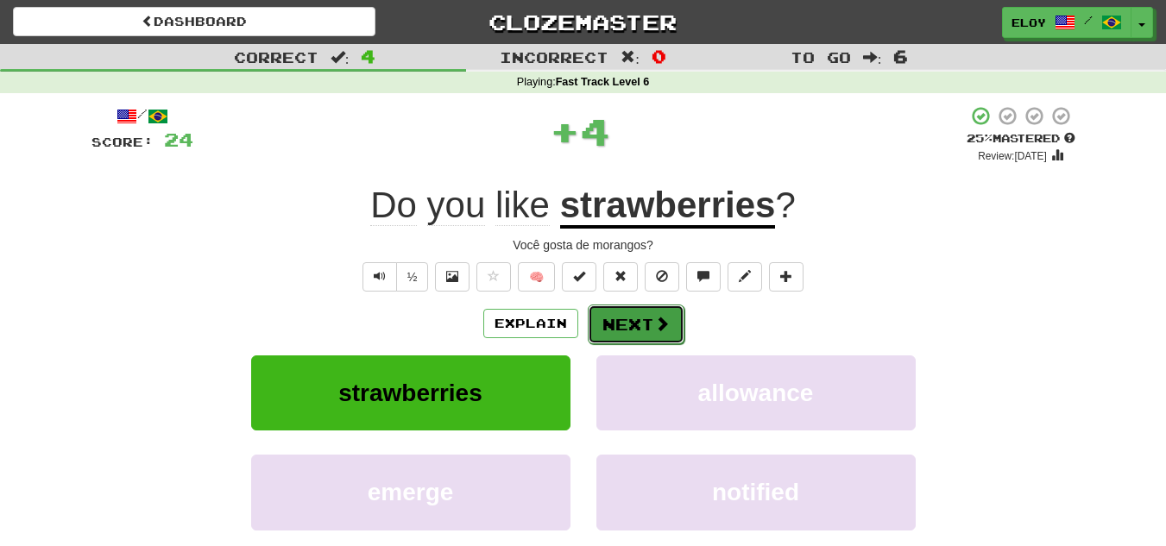
click at [597, 331] on button "Next" at bounding box center [636, 325] width 97 height 40
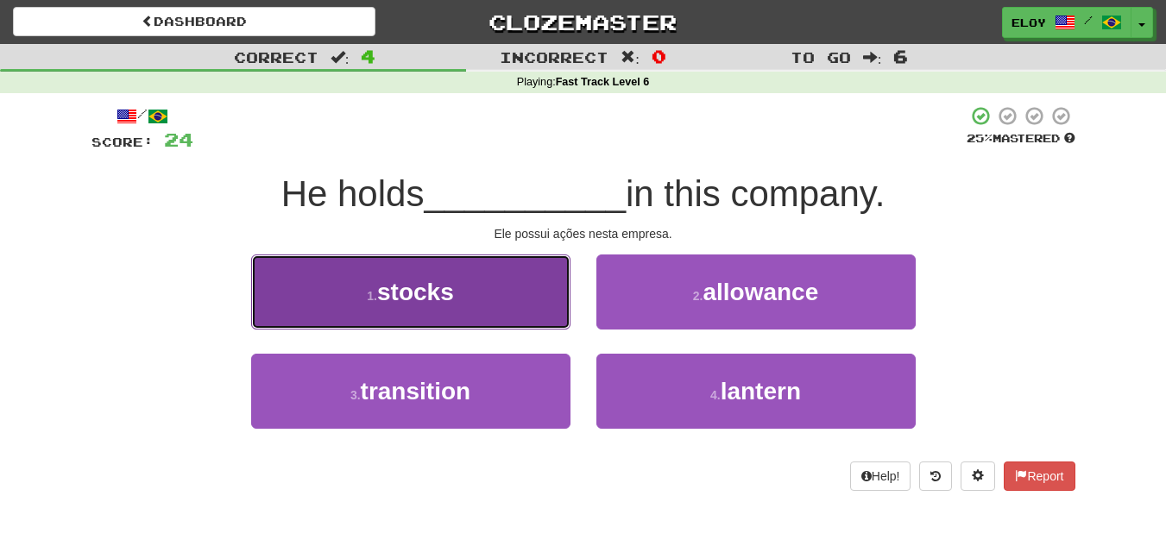
click at [555, 324] on button "1 . stocks" at bounding box center [410, 292] width 319 height 75
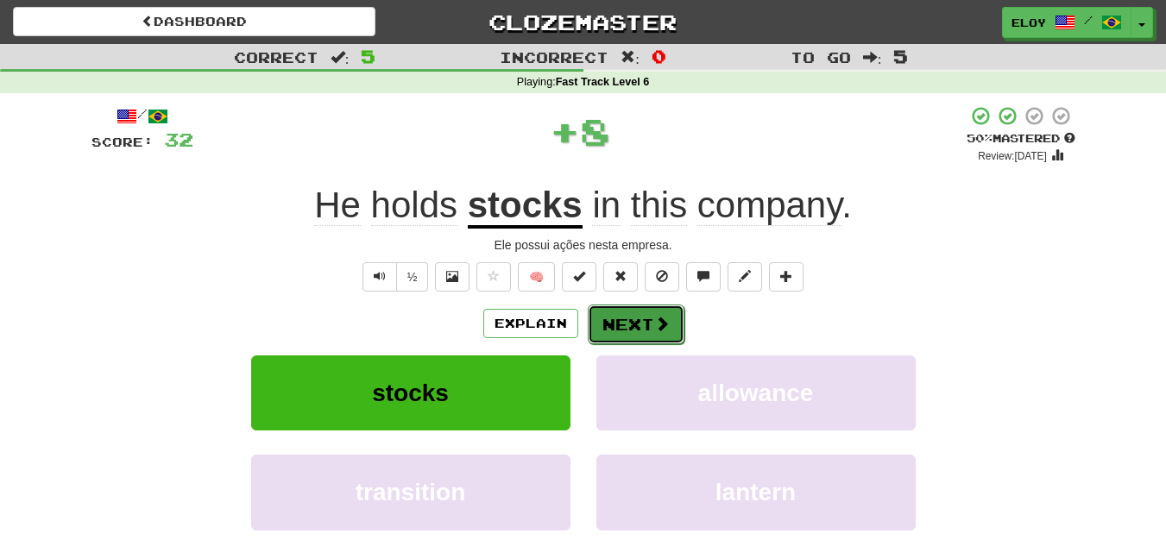
click at [616, 332] on button "Next" at bounding box center [636, 325] width 97 height 40
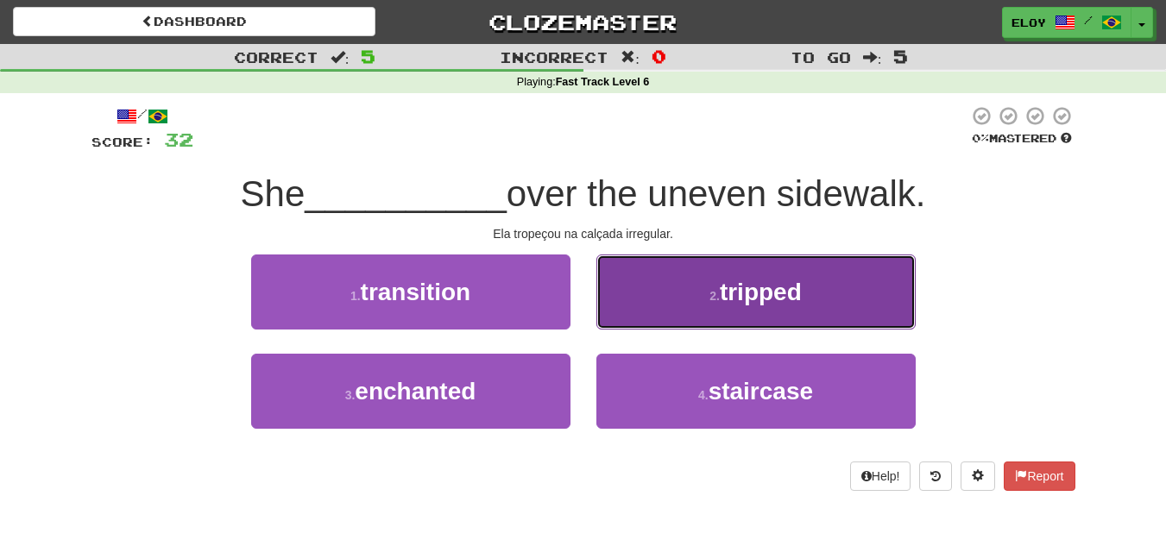
click at [722, 313] on button "2 . tripped" at bounding box center [756, 292] width 319 height 75
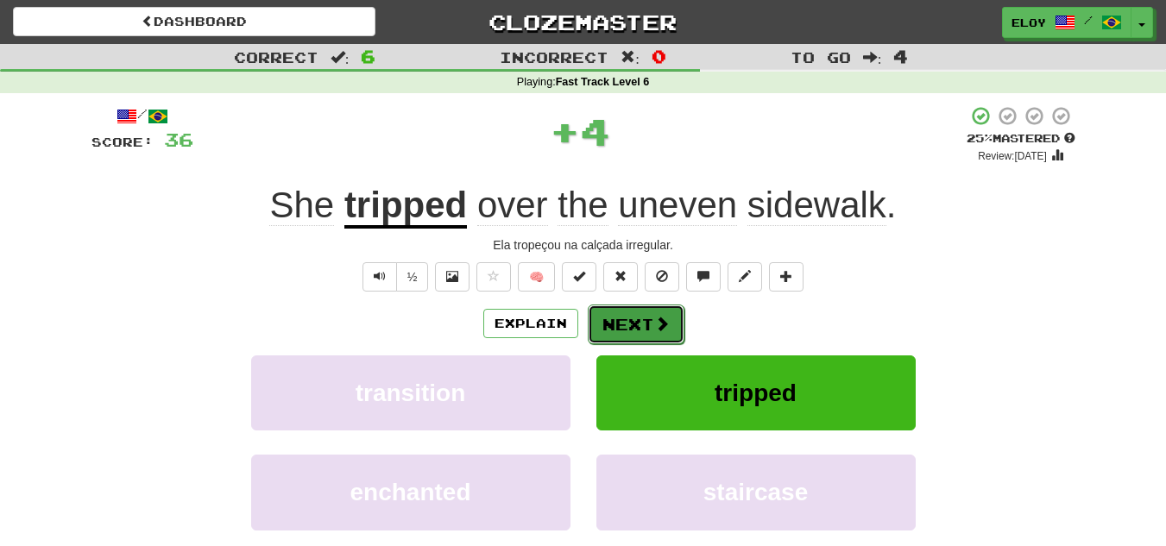
click at [658, 322] on span at bounding box center [662, 324] width 16 height 16
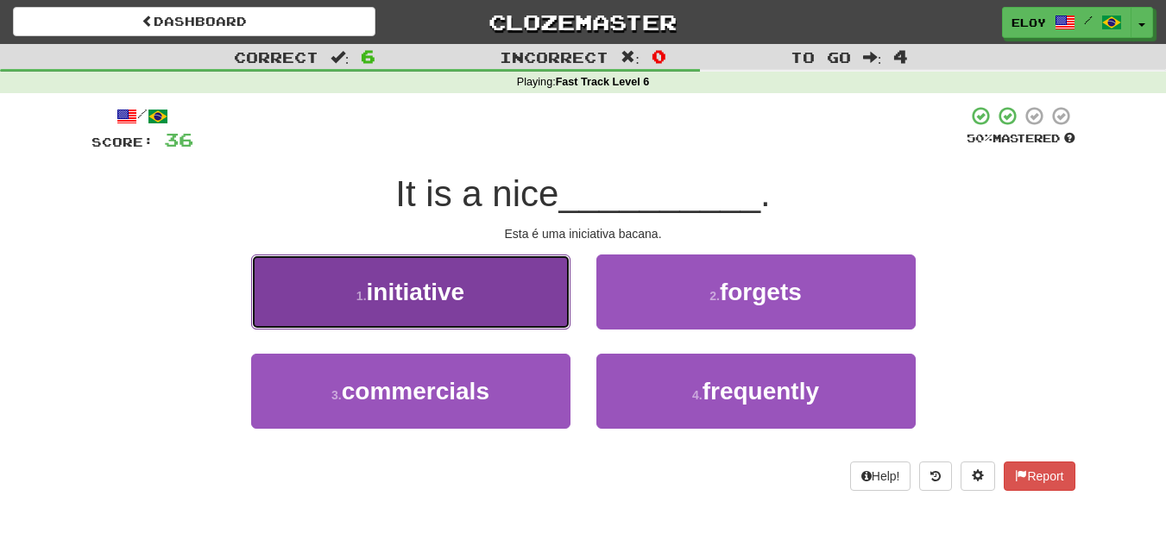
click at [511, 308] on button "1 . initiative" at bounding box center [410, 292] width 319 height 75
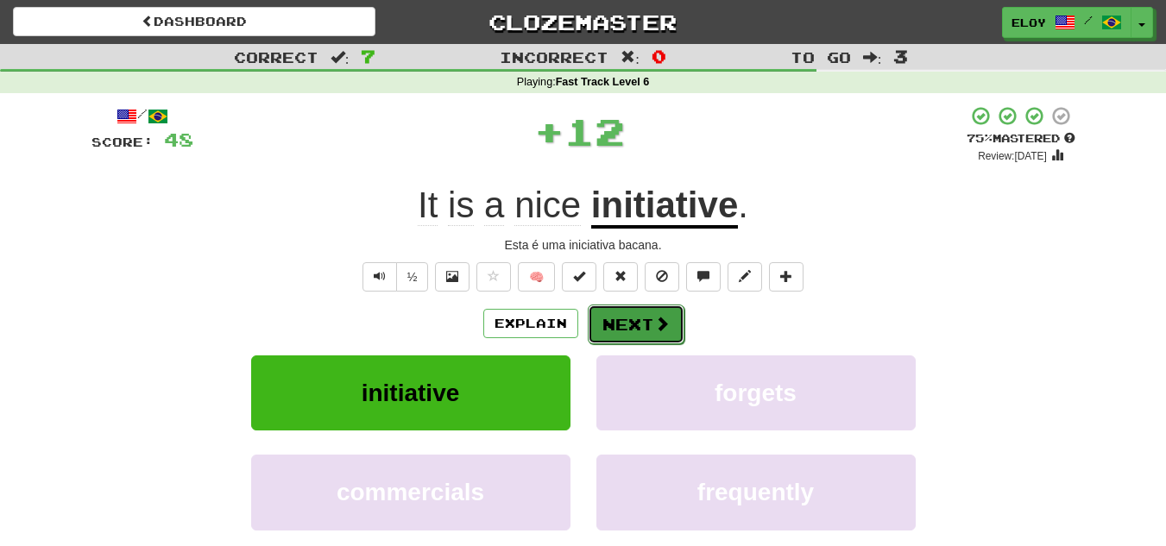
click at [612, 327] on button "Next" at bounding box center [636, 325] width 97 height 40
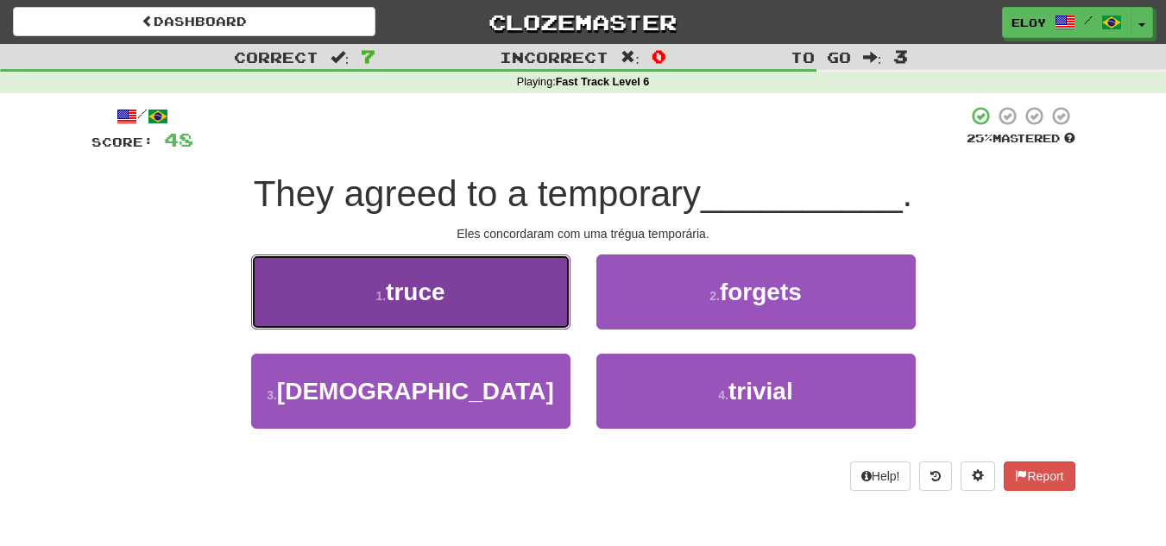
click at [534, 276] on button "1 . truce" at bounding box center [410, 292] width 319 height 75
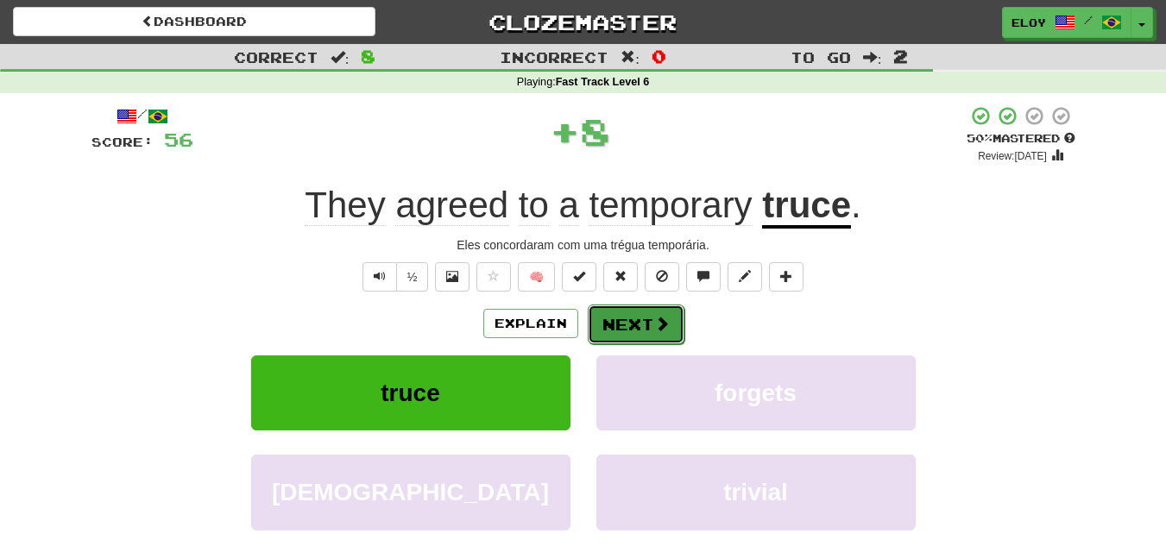
click at [633, 330] on button "Next" at bounding box center [636, 325] width 97 height 40
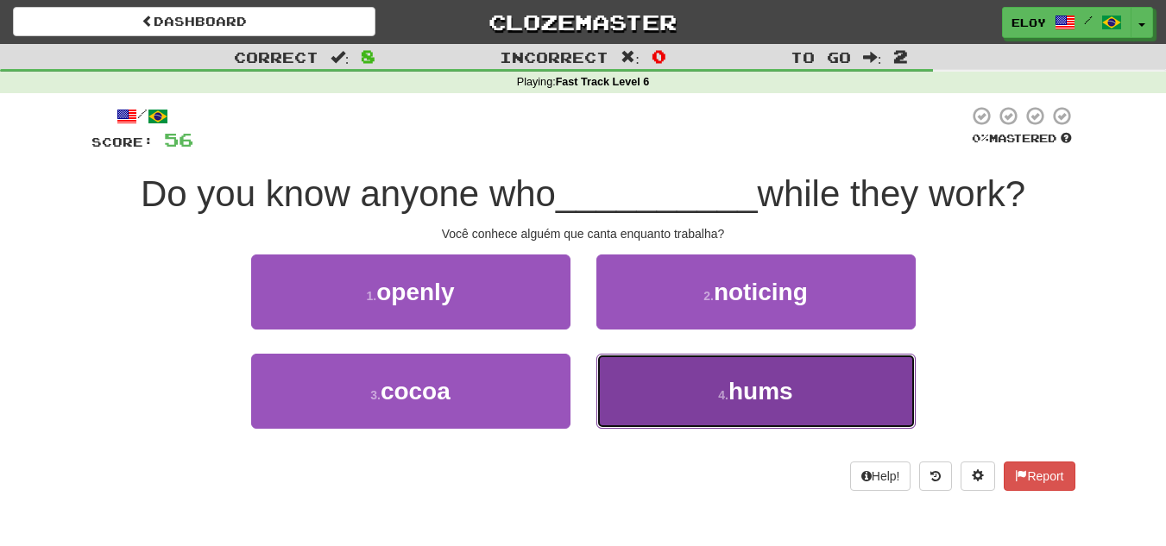
click at [719, 374] on button "4 . hums" at bounding box center [756, 391] width 319 height 75
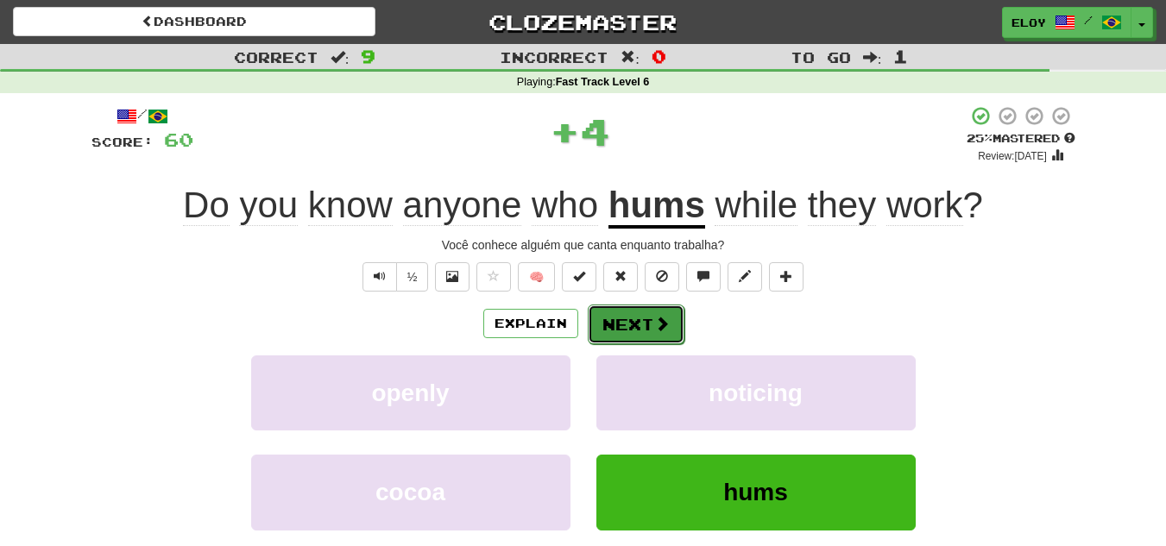
click at [673, 332] on button "Next" at bounding box center [636, 325] width 97 height 40
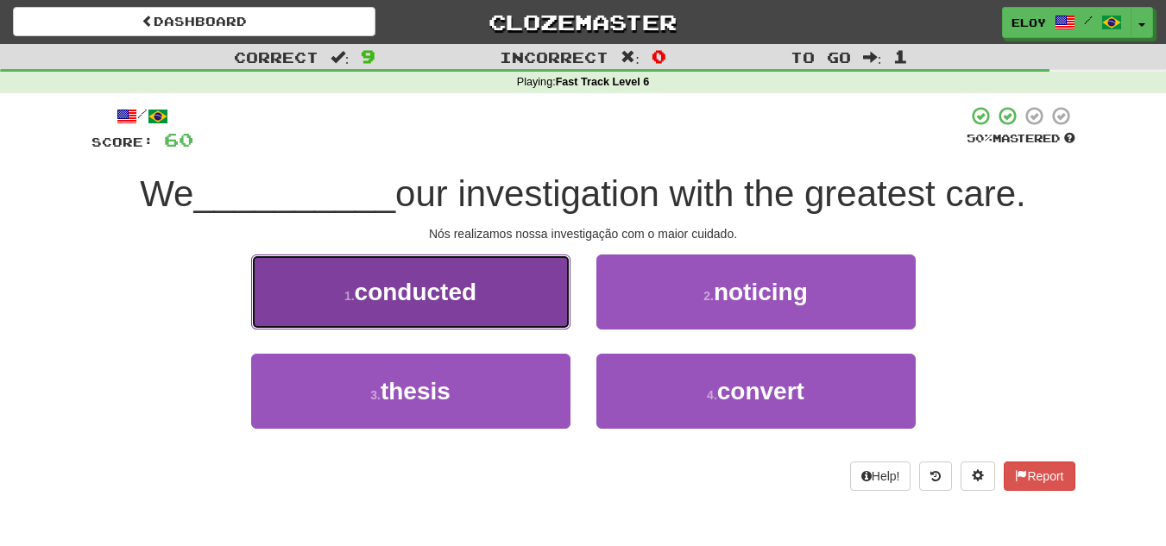
click at [537, 298] on button "1 . conducted" at bounding box center [410, 292] width 319 height 75
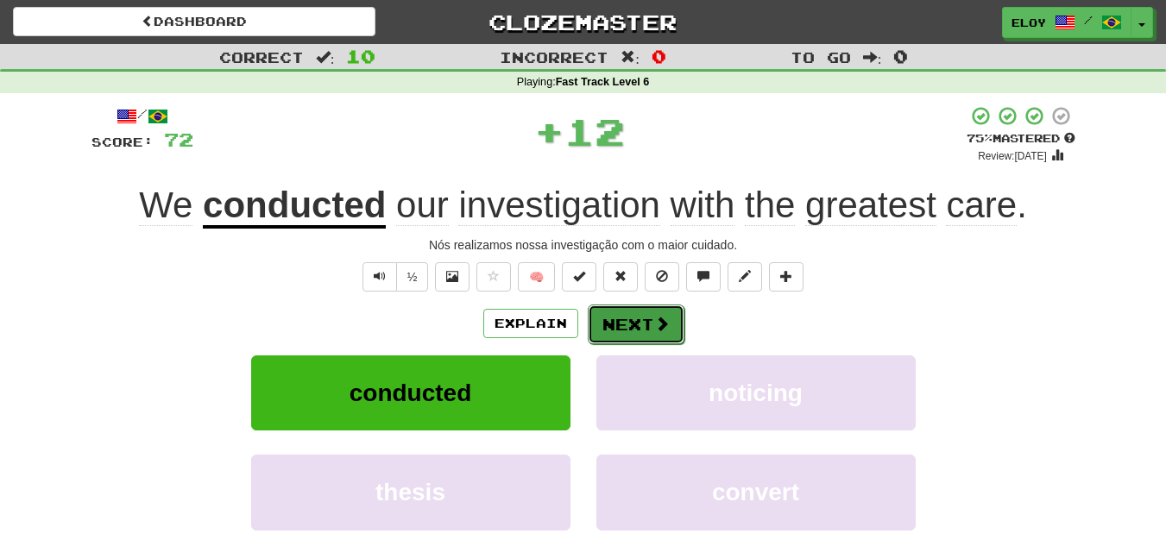
click at [667, 329] on span at bounding box center [662, 324] width 16 height 16
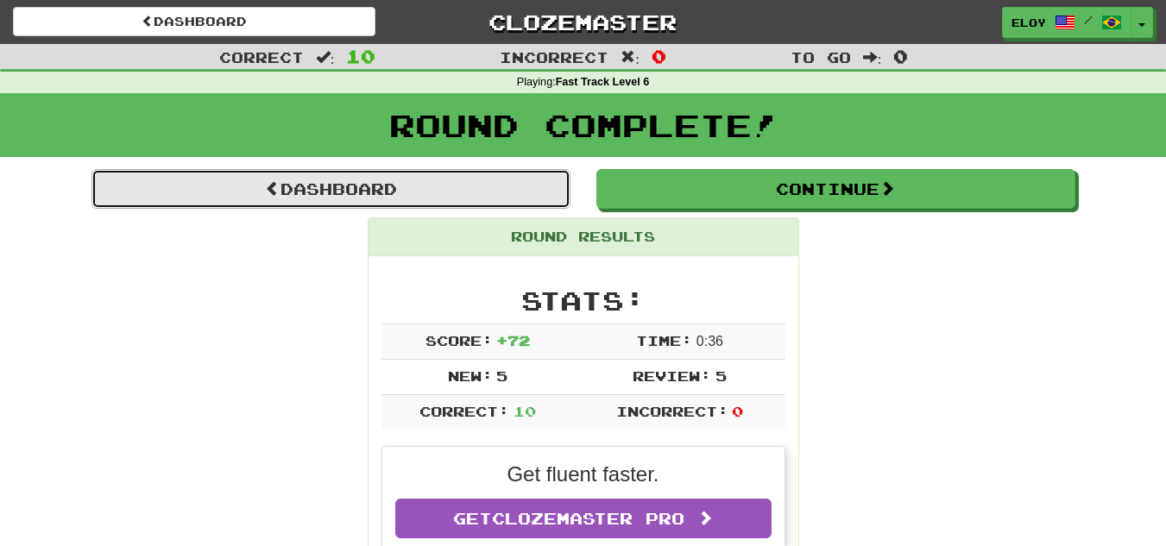
click at [332, 182] on link "Dashboard" at bounding box center [331, 189] width 479 height 40
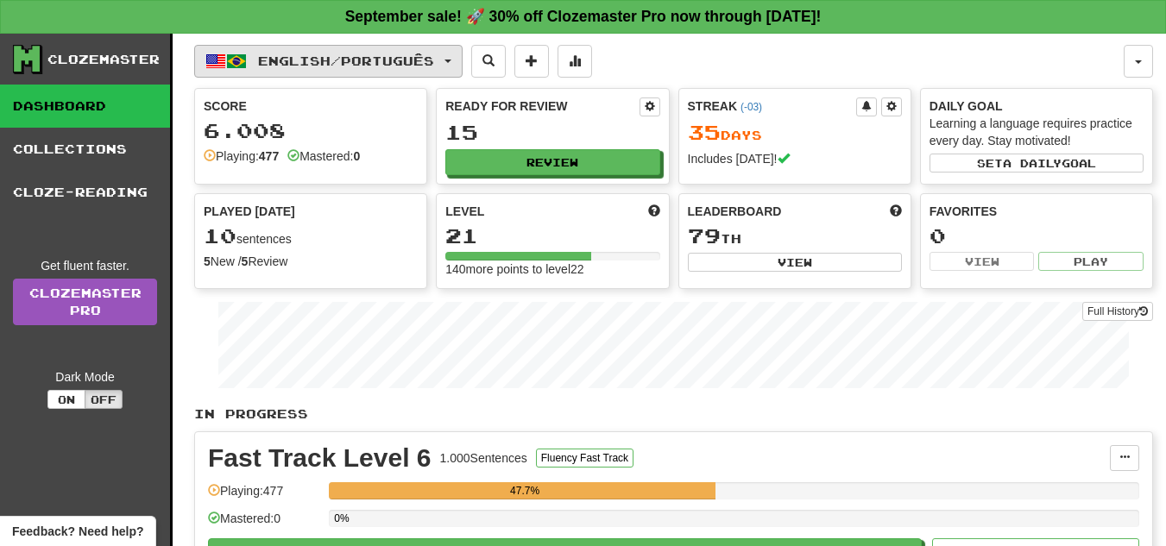
click at [419, 65] on span "English / Português" at bounding box center [346, 61] width 176 height 15
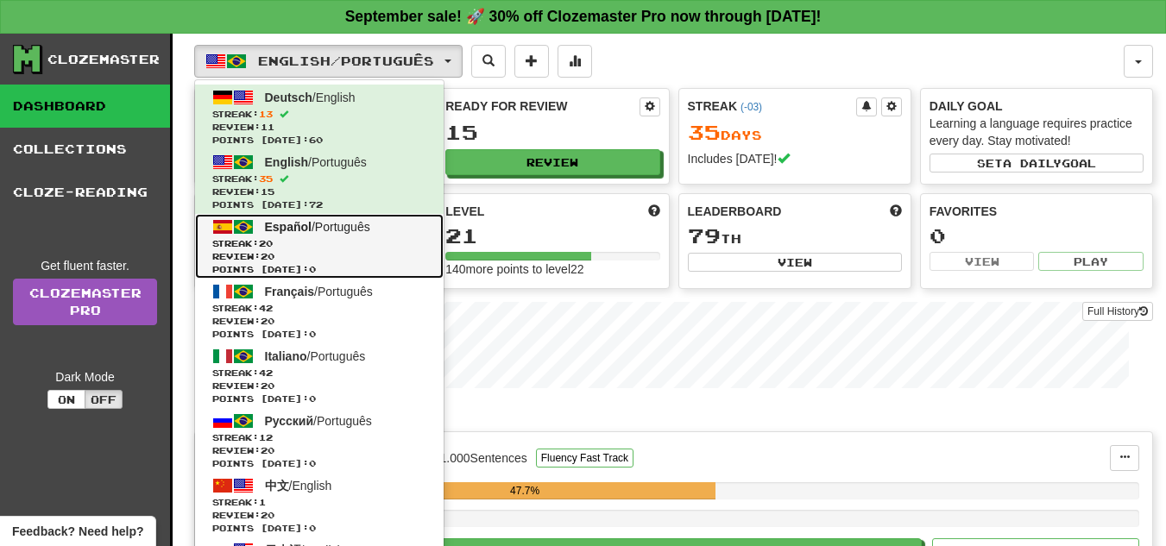
click at [353, 254] on span "Review: 20" at bounding box center [319, 256] width 214 height 13
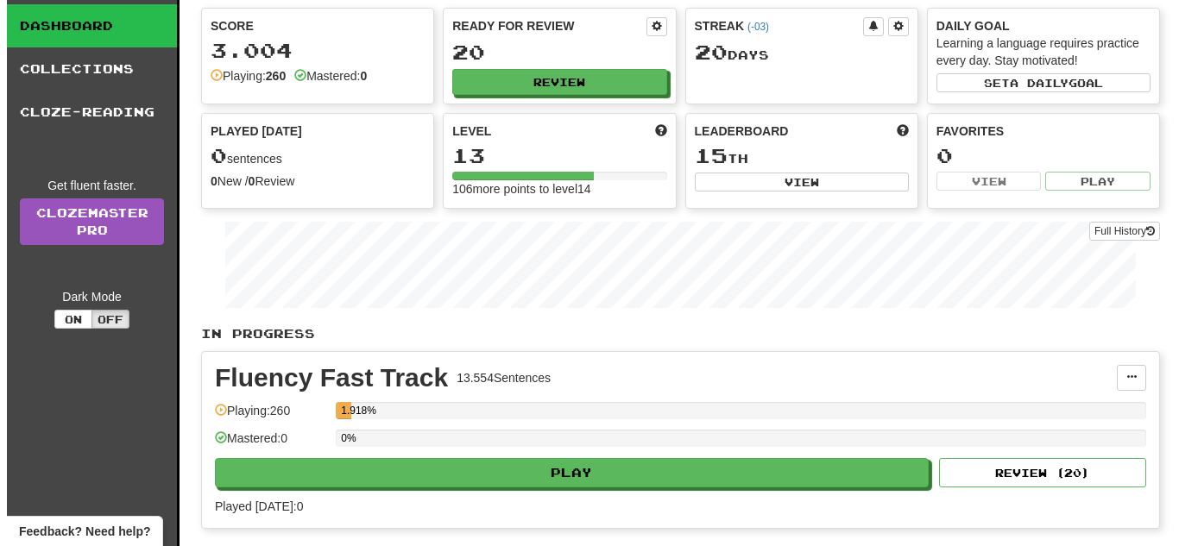
scroll to position [116, 0]
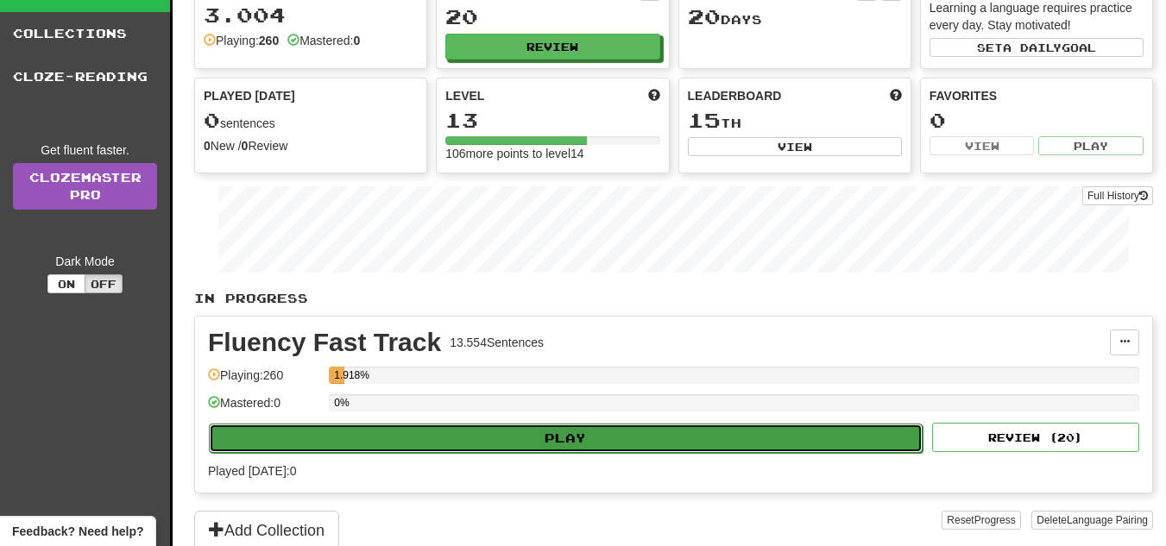
click at [556, 440] on button "Play" at bounding box center [566, 438] width 714 height 29
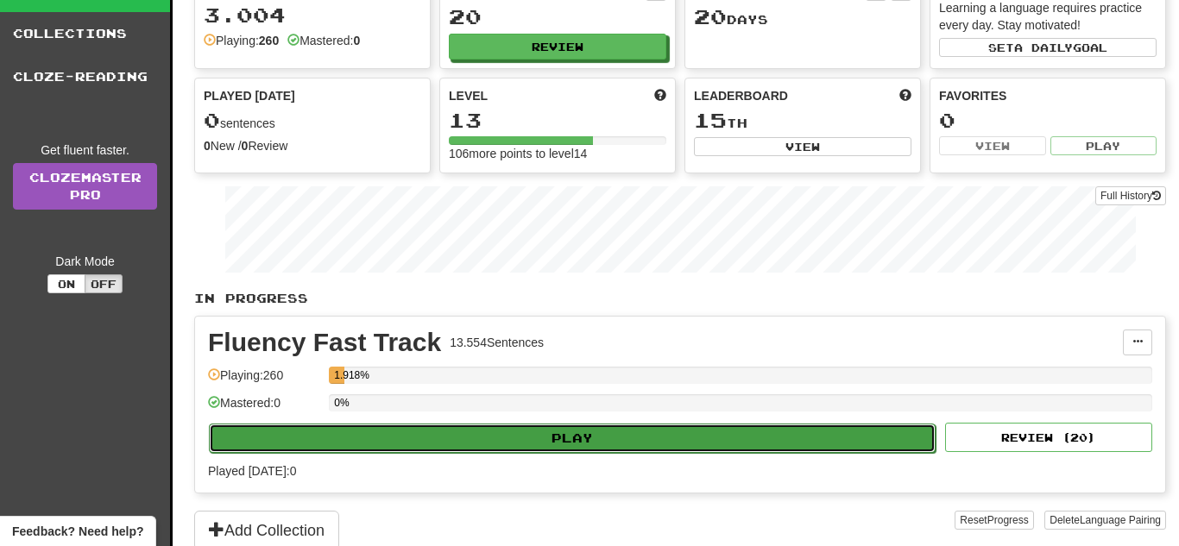
select select "**"
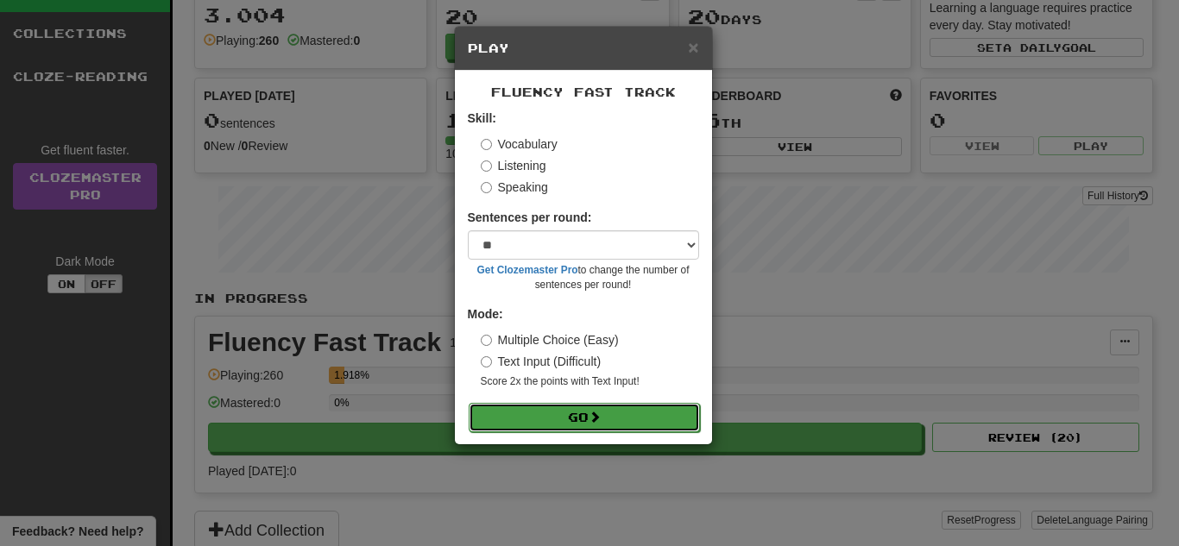
click at [592, 425] on button "Go" at bounding box center [584, 417] width 231 height 29
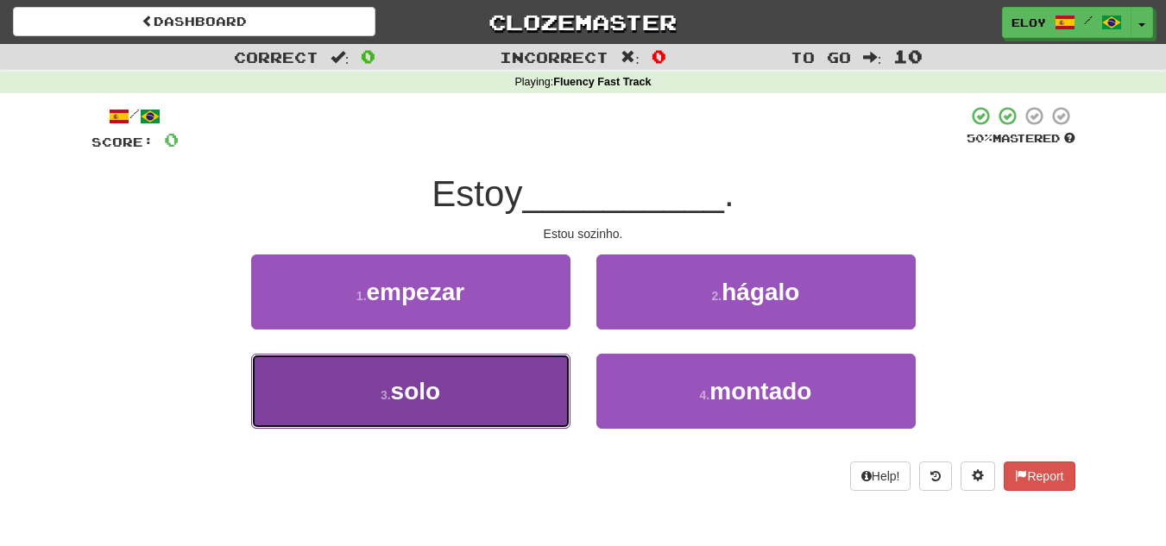
click at [507, 396] on button "3 . solo" at bounding box center [410, 391] width 319 height 75
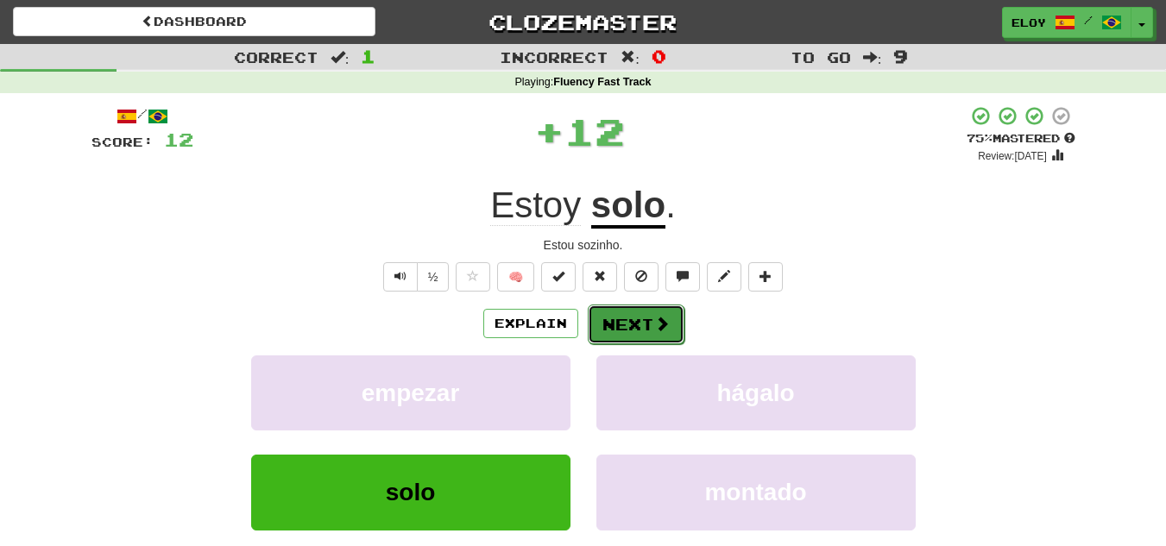
click at [659, 328] on span at bounding box center [662, 324] width 16 height 16
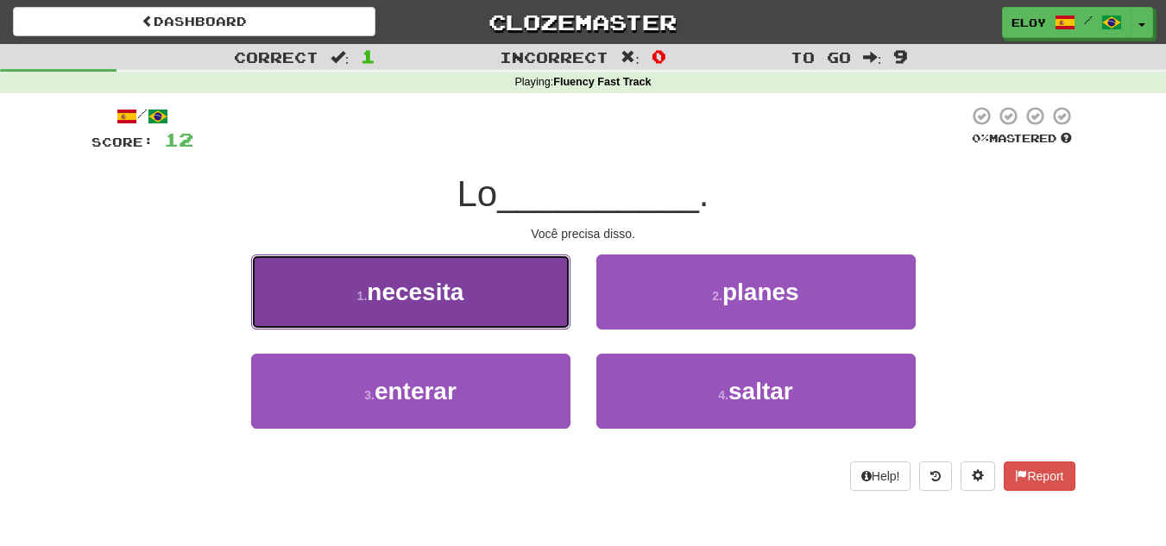
click at [463, 258] on button "1 . necesita" at bounding box center [410, 292] width 319 height 75
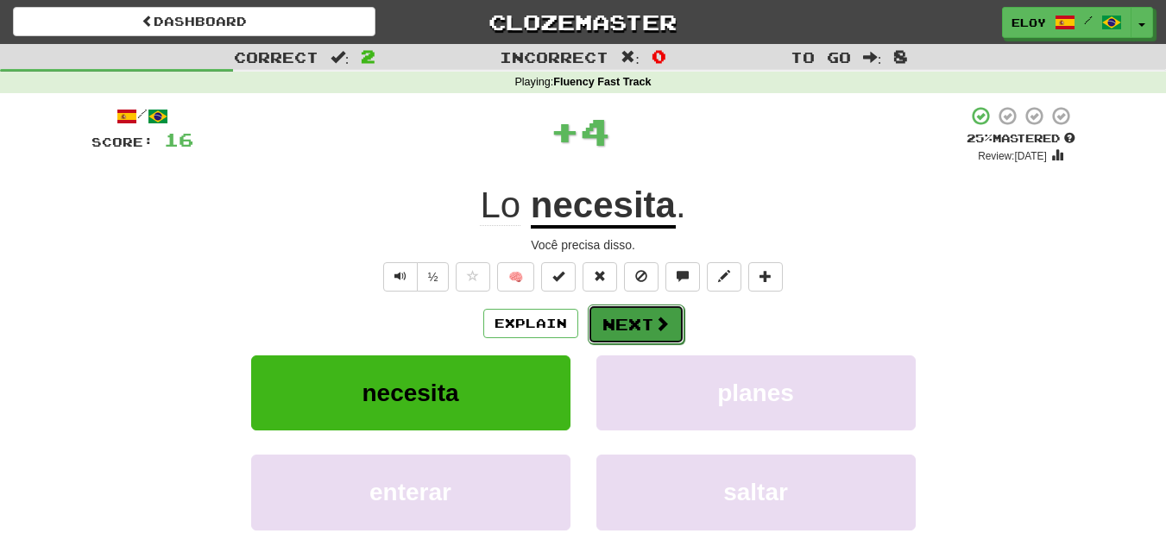
click at [634, 314] on button "Next" at bounding box center [636, 325] width 97 height 40
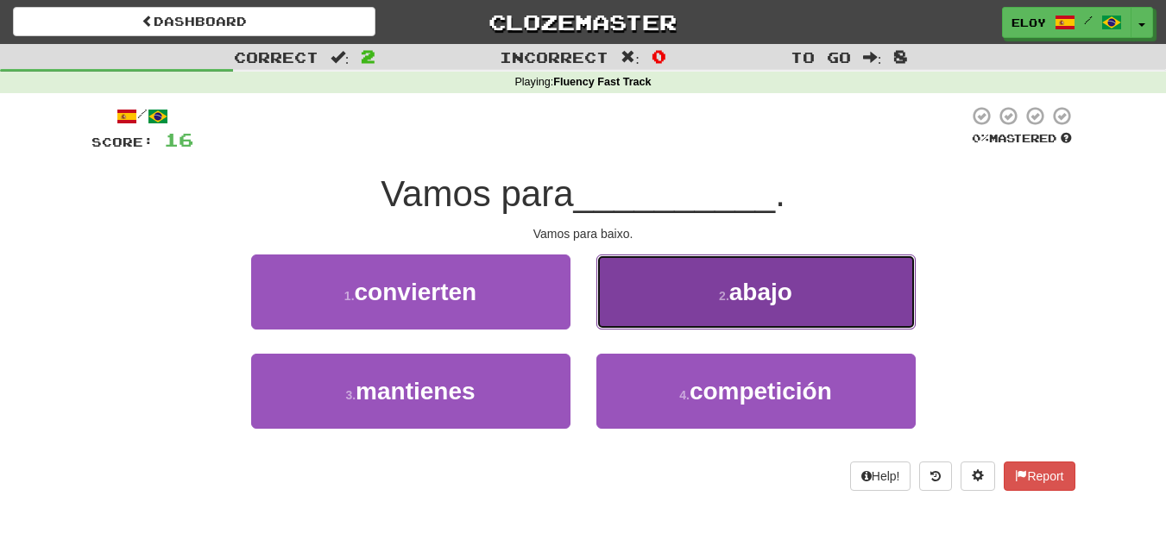
click at [689, 295] on button "2 . abajo" at bounding box center [756, 292] width 319 height 75
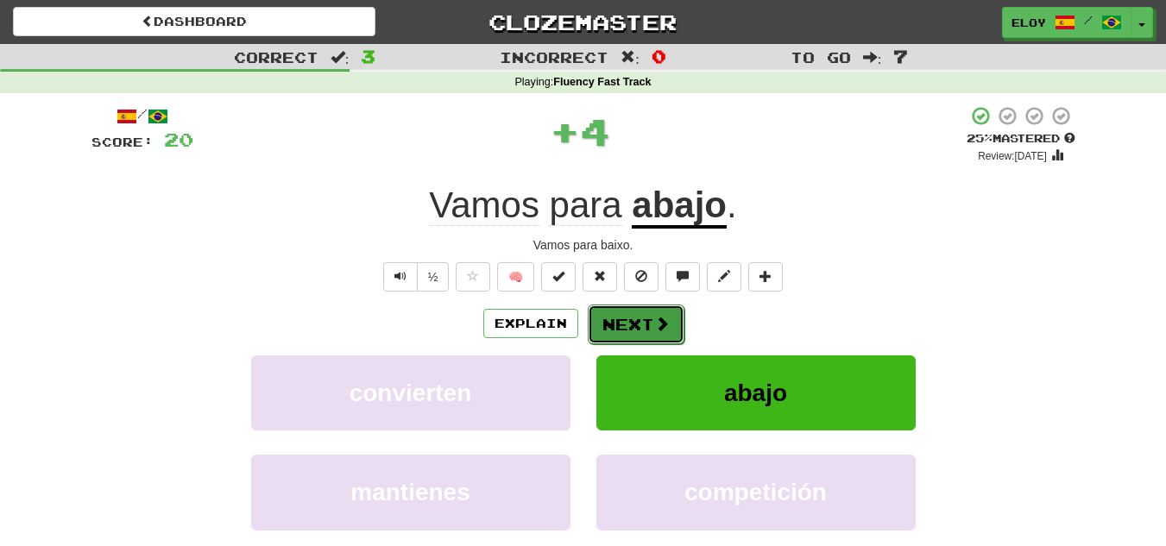
click at [629, 318] on button "Next" at bounding box center [636, 325] width 97 height 40
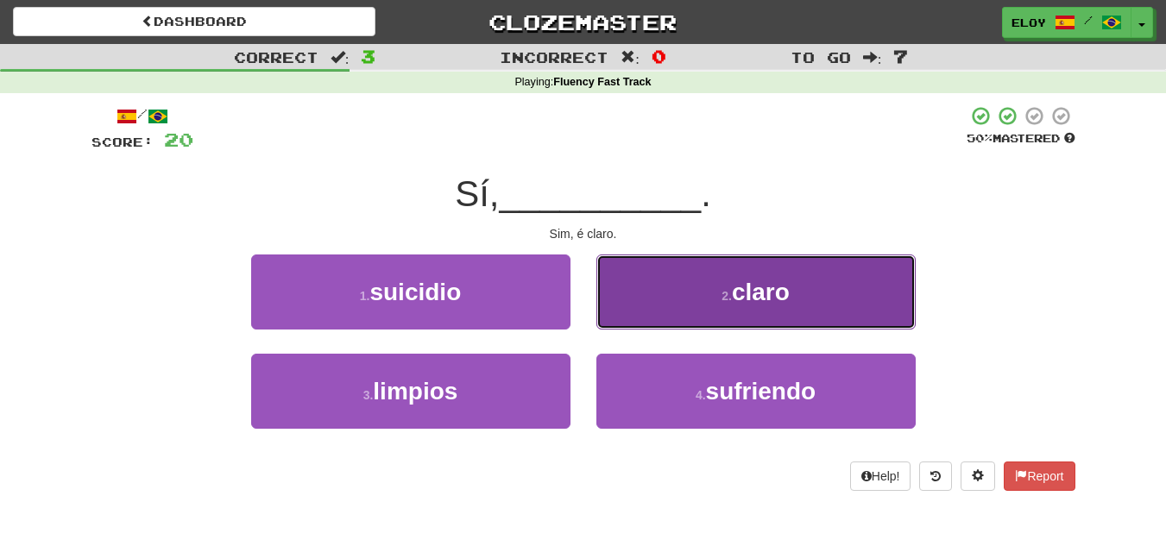
click at [670, 320] on button "2 . claro" at bounding box center [756, 292] width 319 height 75
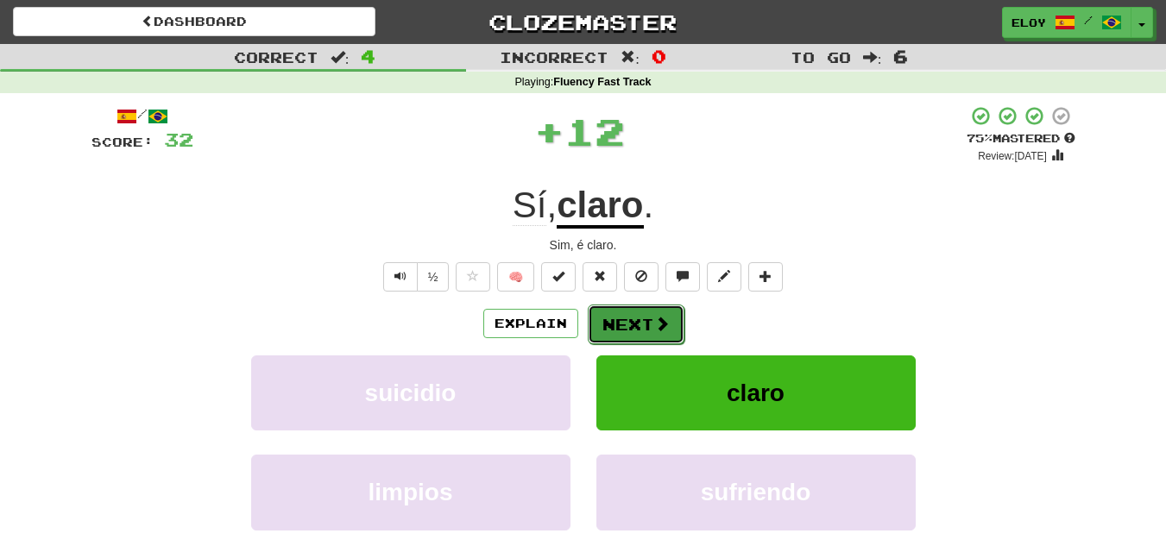
click at [644, 336] on button "Next" at bounding box center [636, 325] width 97 height 40
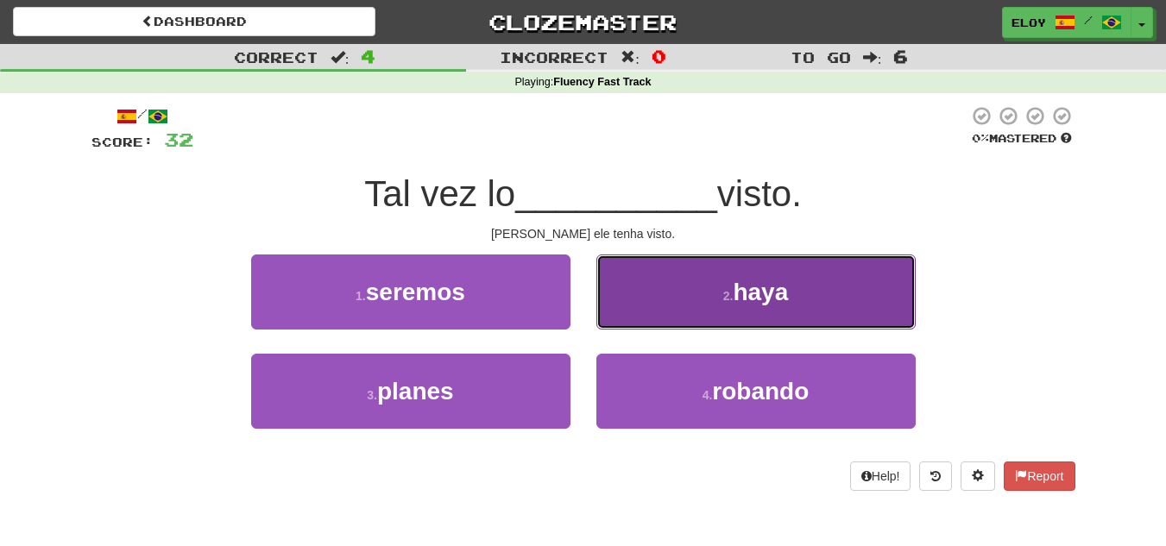
click at [714, 302] on button "2 . haya" at bounding box center [756, 292] width 319 height 75
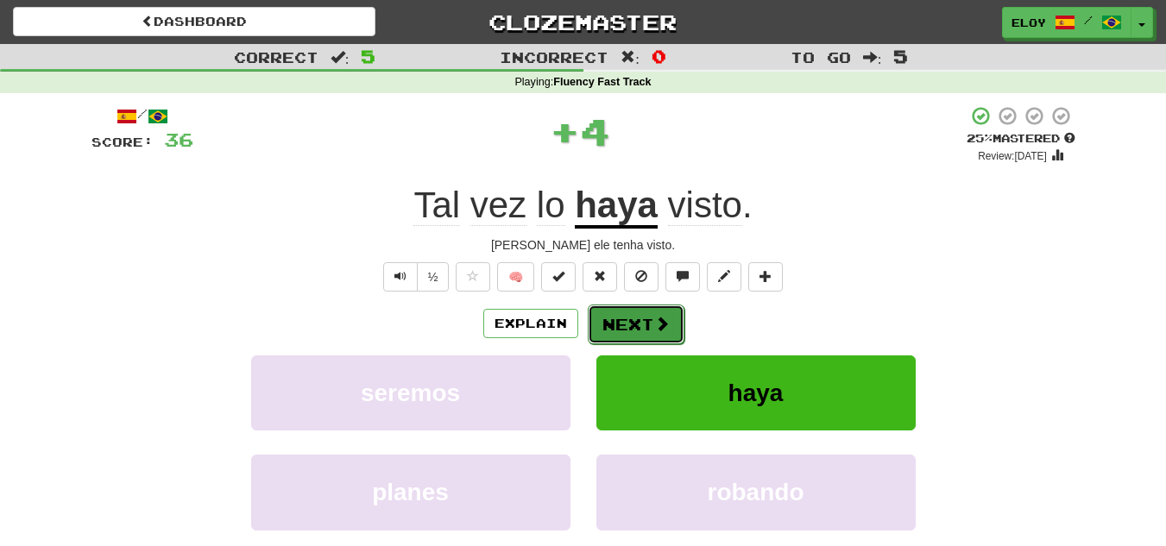
click at [637, 324] on button "Next" at bounding box center [636, 325] width 97 height 40
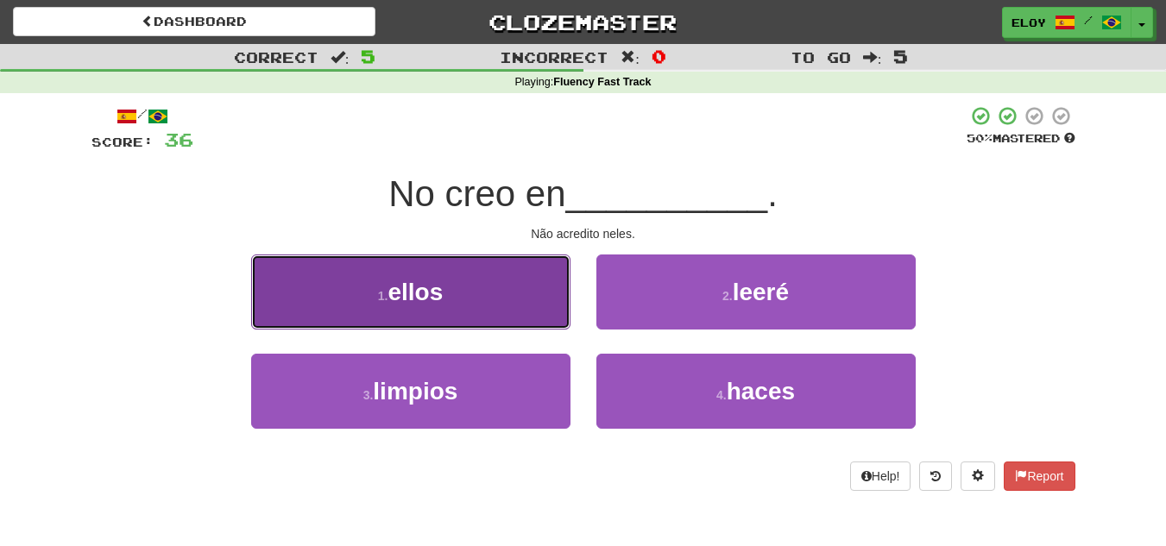
click at [526, 306] on button "1 . ellos" at bounding box center [410, 292] width 319 height 75
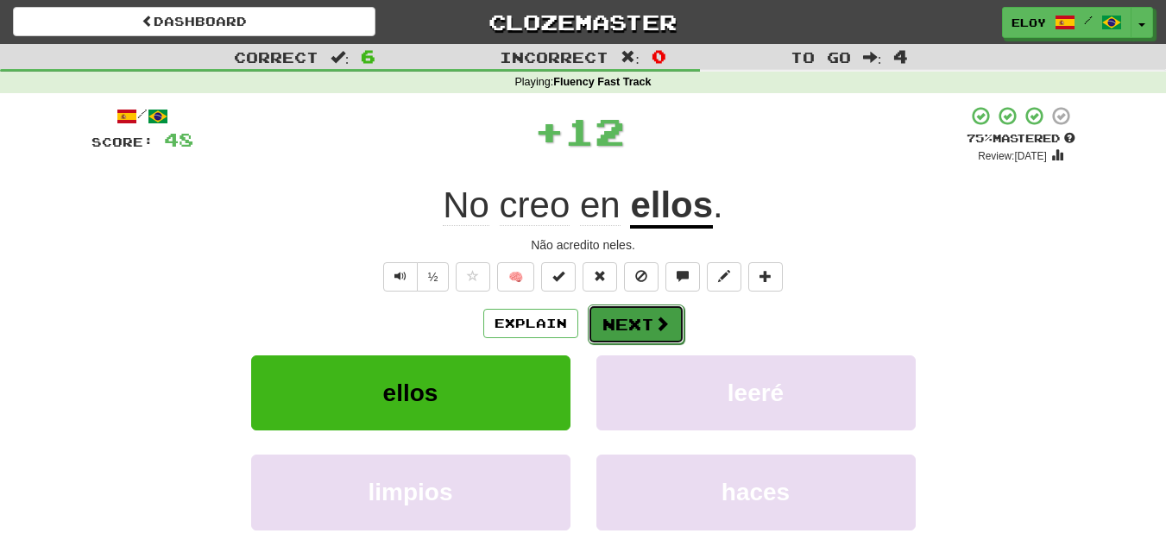
click at [634, 306] on button "Next" at bounding box center [636, 325] width 97 height 40
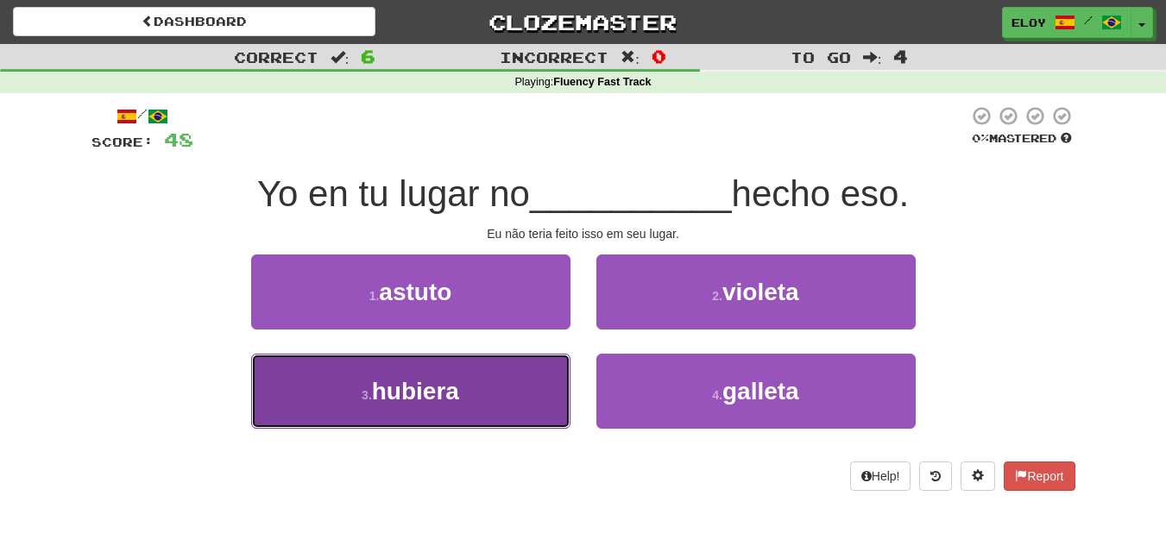
click at [555, 399] on button "3 . hubiera" at bounding box center [410, 391] width 319 height 75
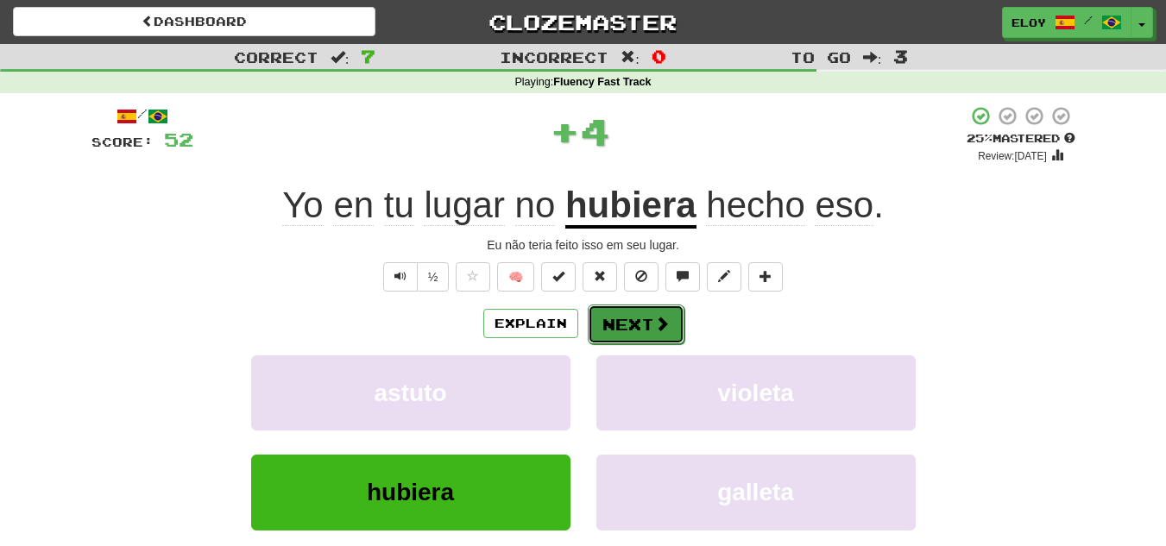
click at [645, 333] on button "Next" at bounding box center [636, 325] width 97 height 40
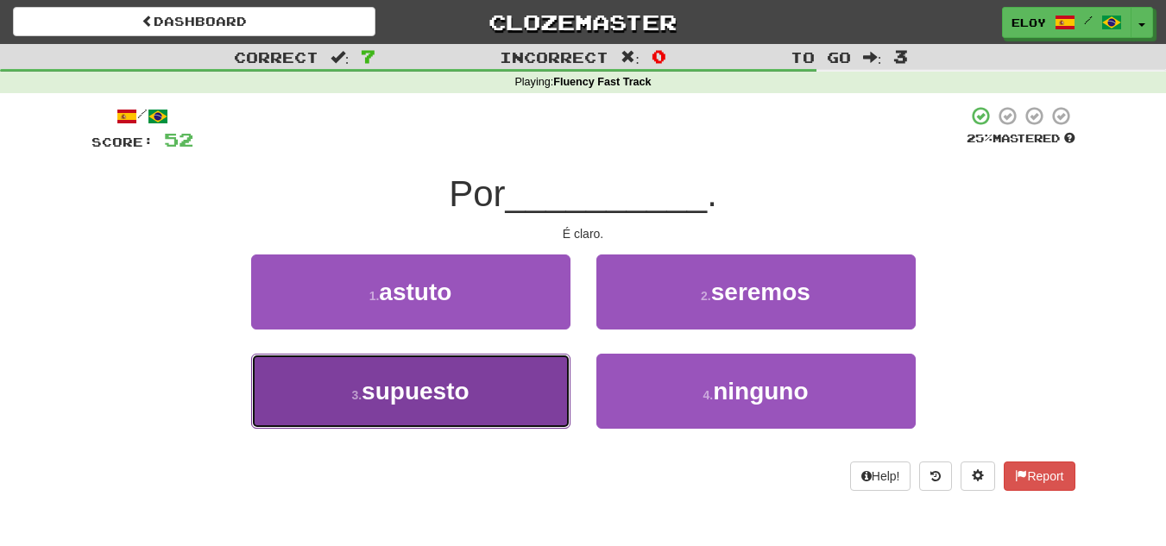
click at [534, 384] on button "3 . supuesto" at bounding box center [410, 391] width 319 height 75
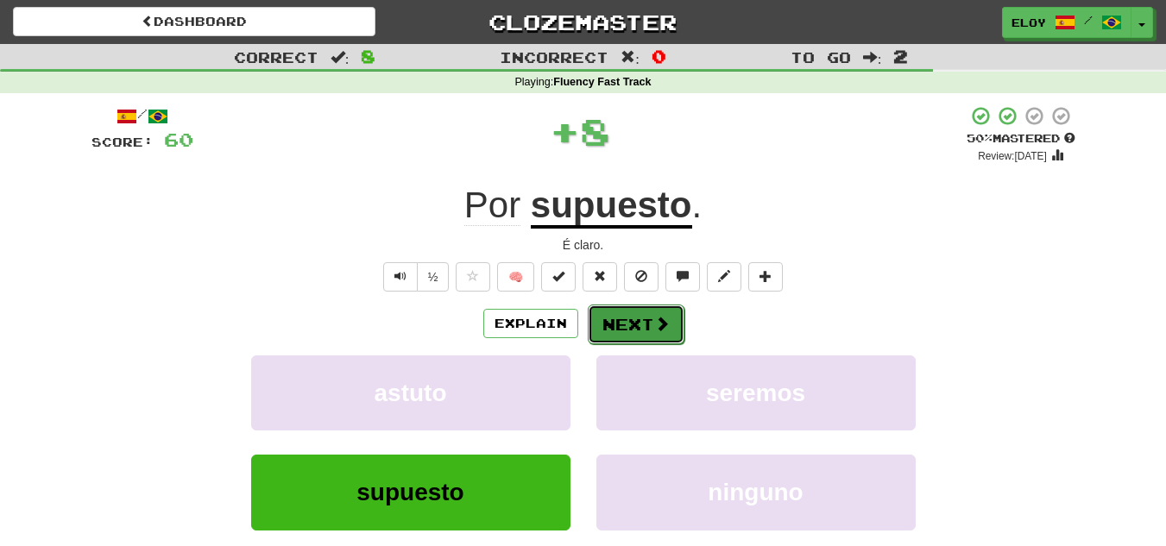
click at [646, 327] on button "Next" at bounding box center [636, 325] width 97 height 40
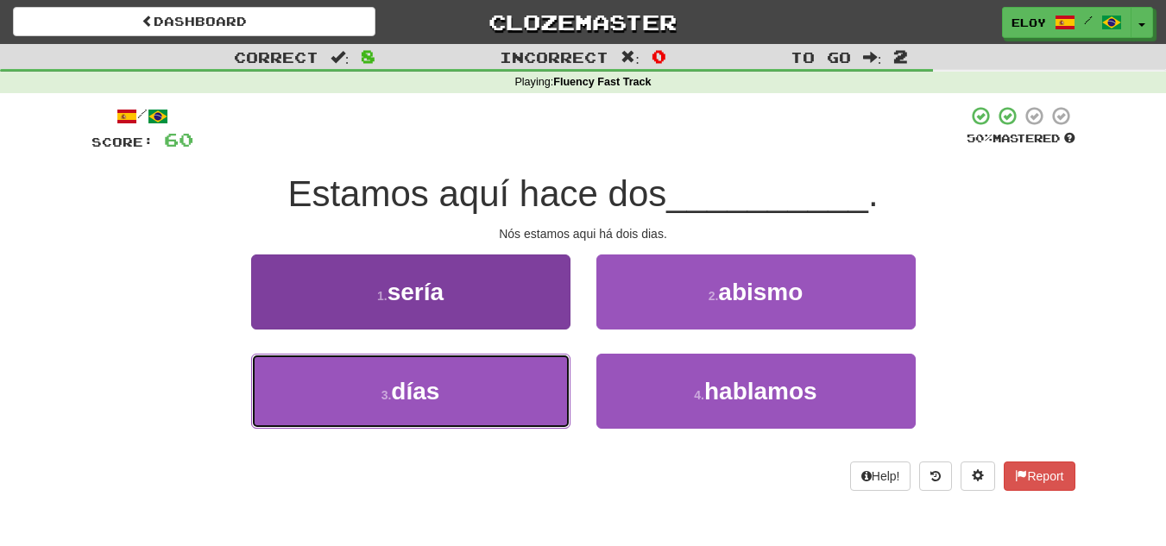
drag, startPoint x: 503, startPoint y: 375, endPoint x: 505, endPoint y: 402, distance: 27.7
click at [505, 402] on button "3 . días" at bounding box center [410, 391] width 319 height 75
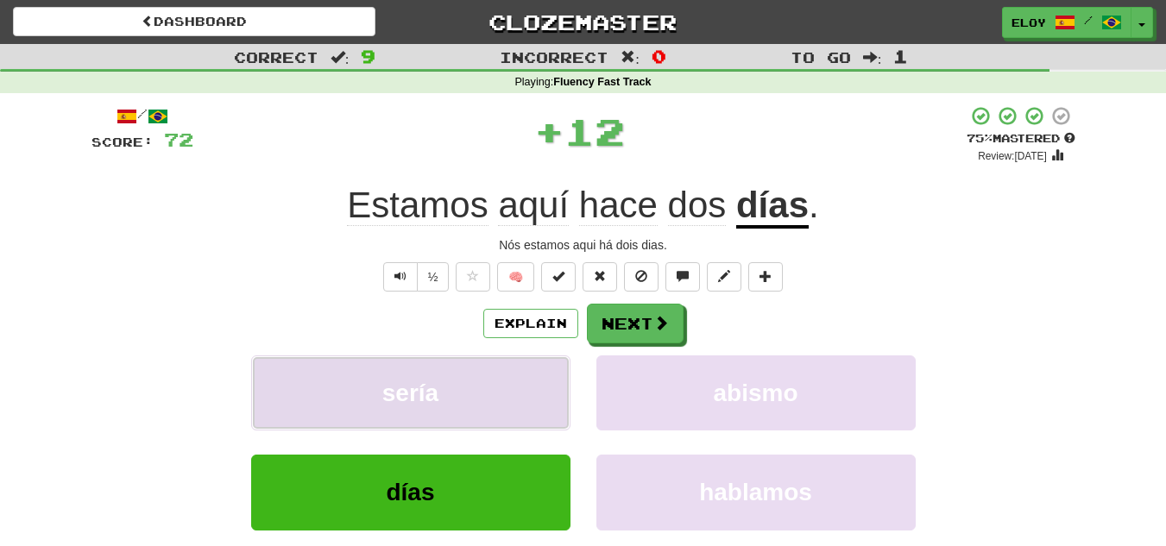
click at [505, 402] on button "sería" at bounding box center [410, 393] width 319 height 75
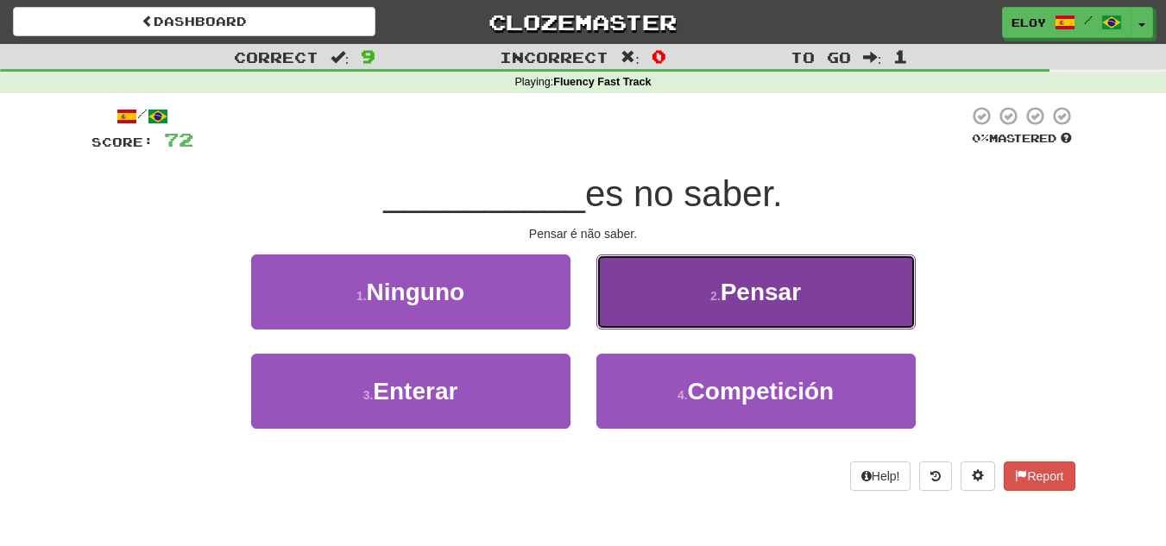
click at [708, 283] on button "2 . Pensar" at bounding box center [756, 292] width 319 height 75
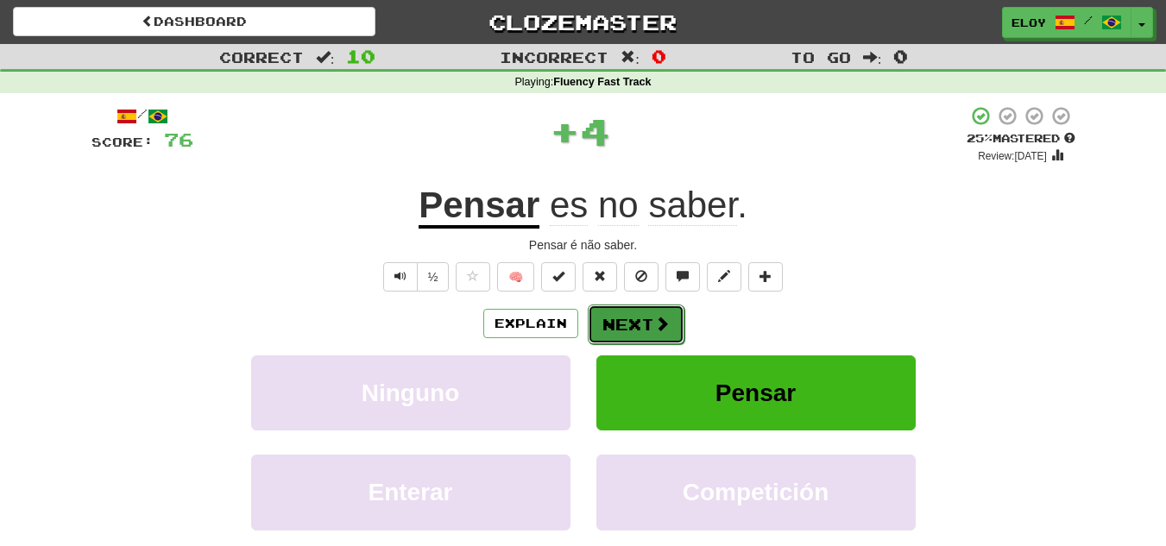
click at [650, 319] on button "Next" at bounding box center [636, 325] width 97 height 40
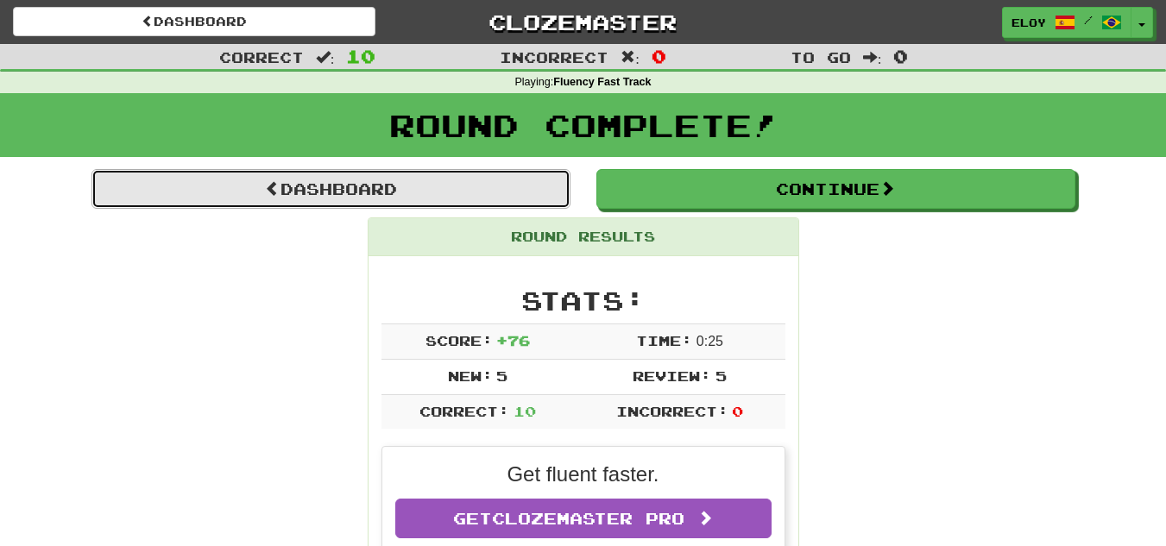
click at [463, 181] on link "Dashboard" at bounding box center [331, 189] width 479 height 40
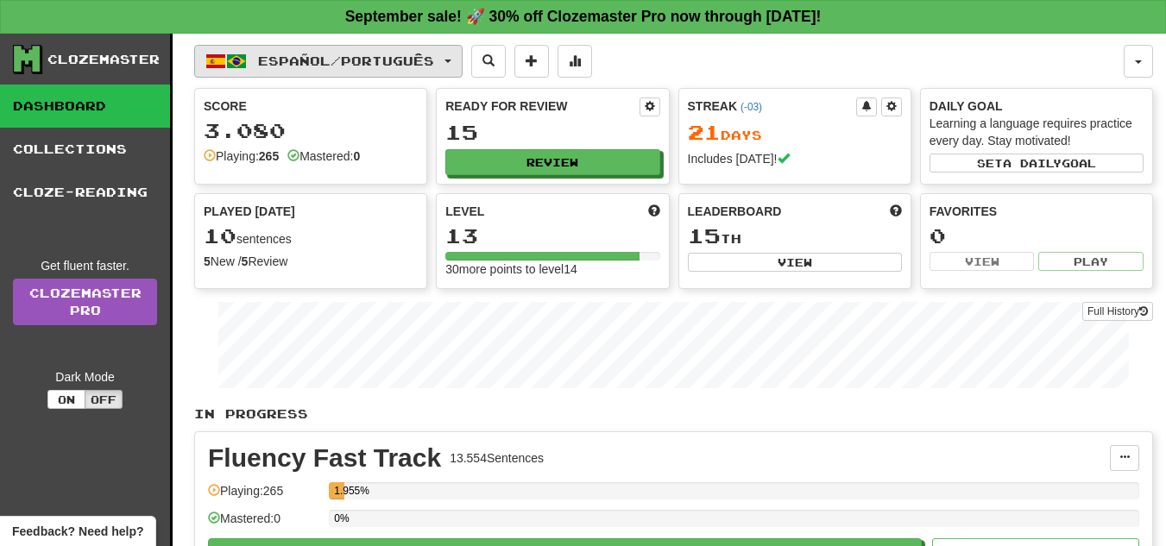
click at [319, 54] on span "Español / Português" at bounding box center [346, 61] width 176 height 15
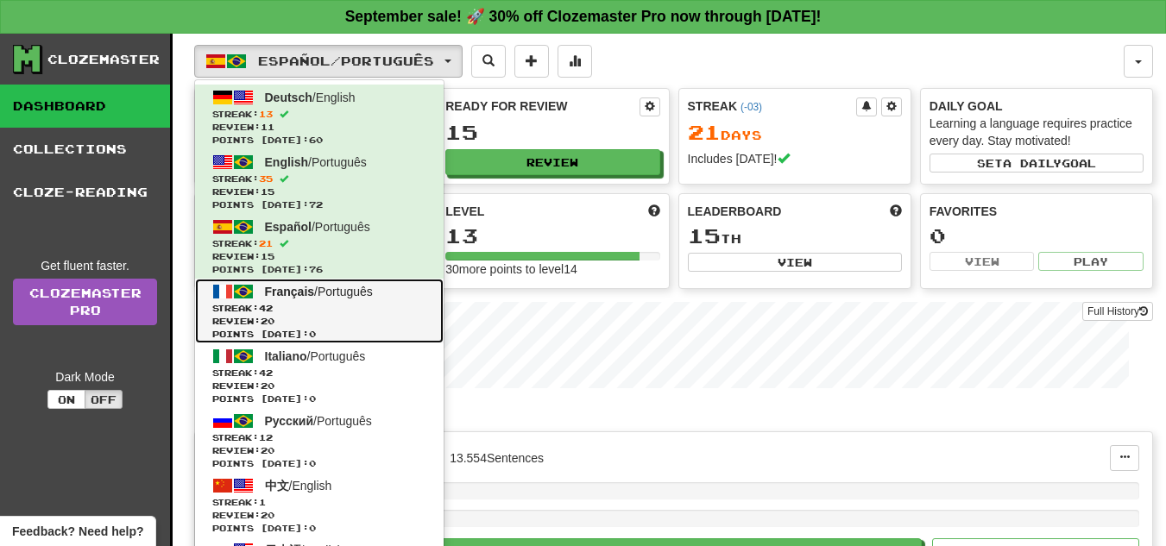
click at [280, 315] on span "Review: 20" at bounding box center [319, 321] width 214 height 13
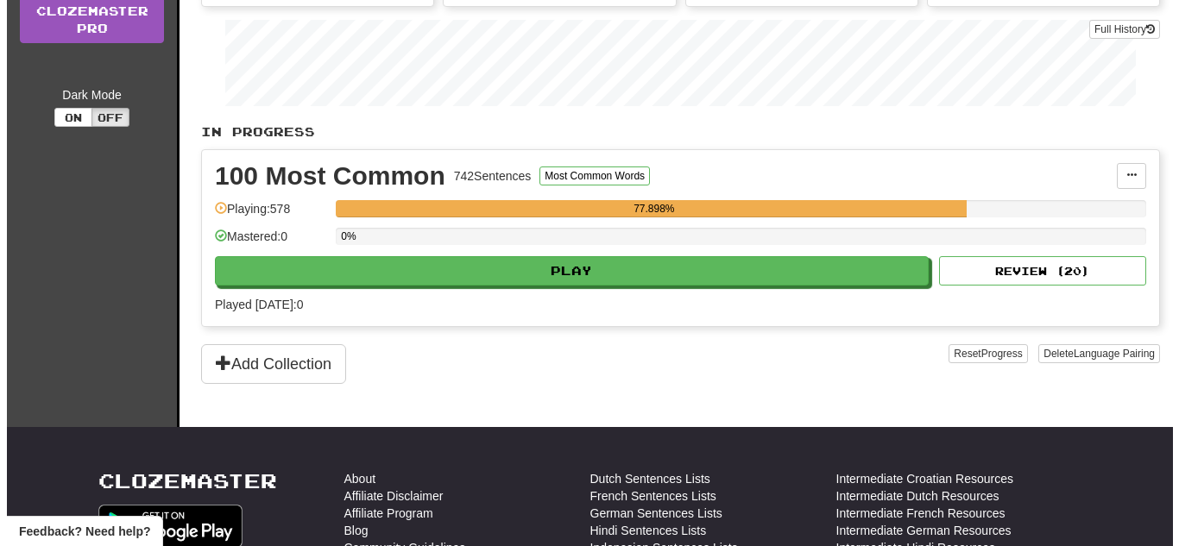
scroll to position [307, 0]
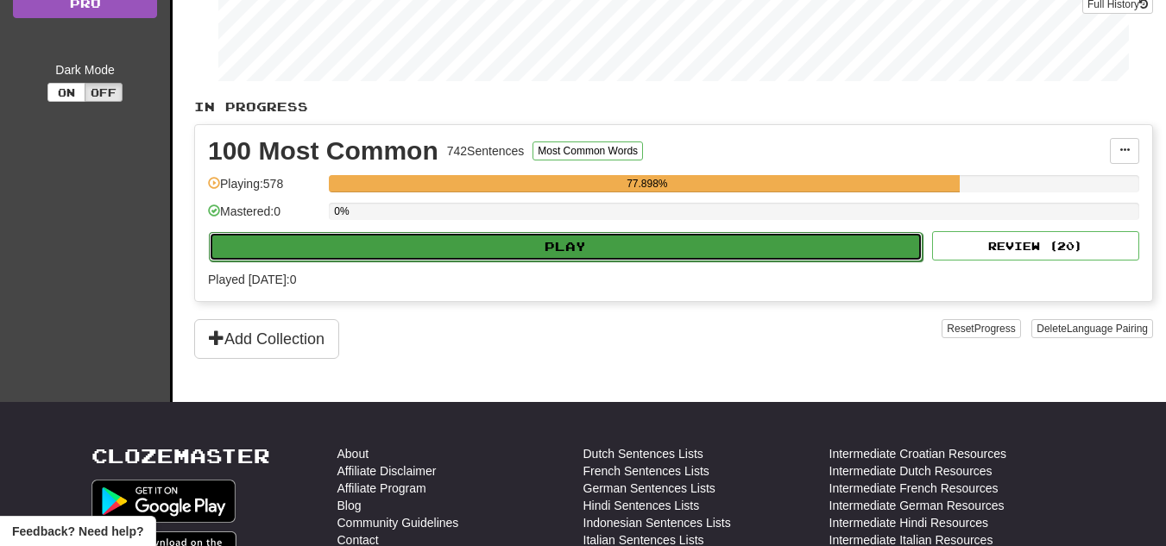
click at [617, 248] on button "Play" at bounding box center [566, 246] width 714 height 29
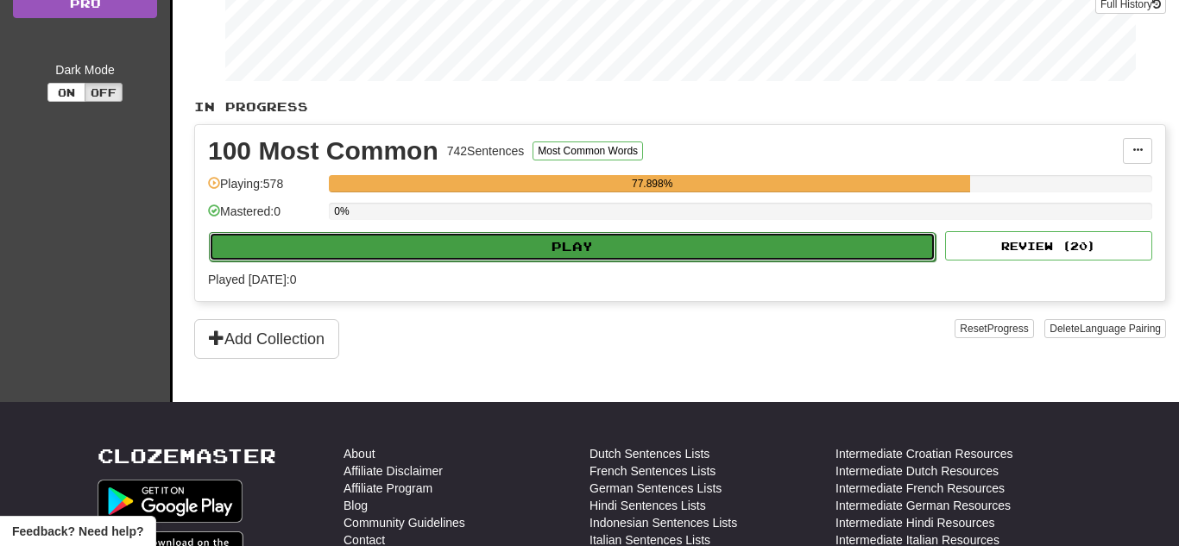
select select "**"
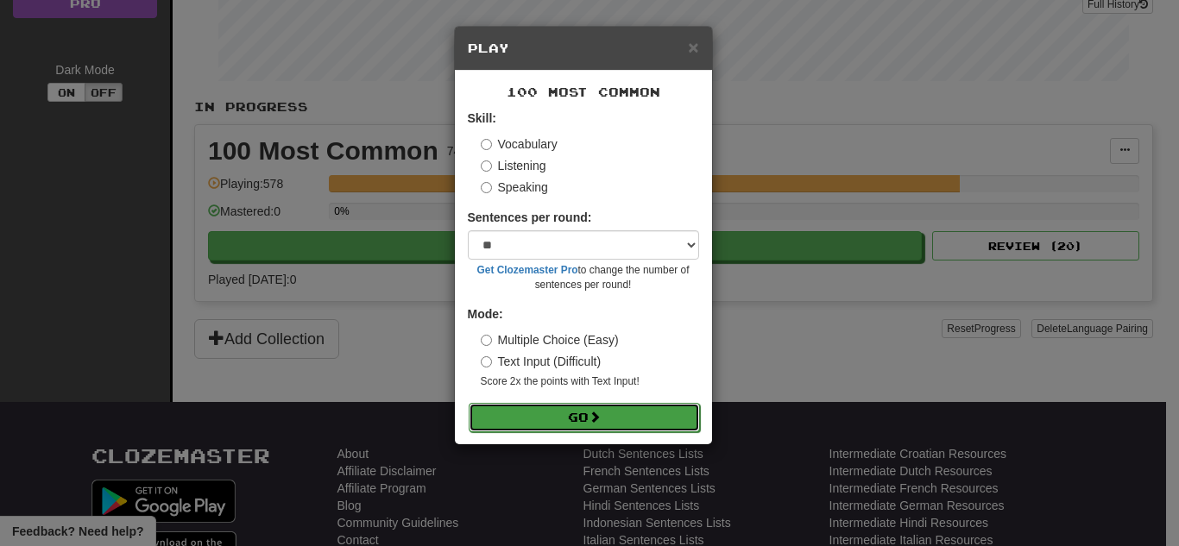
click at [617, 420] on button "Go" at bounding box center [584, 417] width 231 height 29
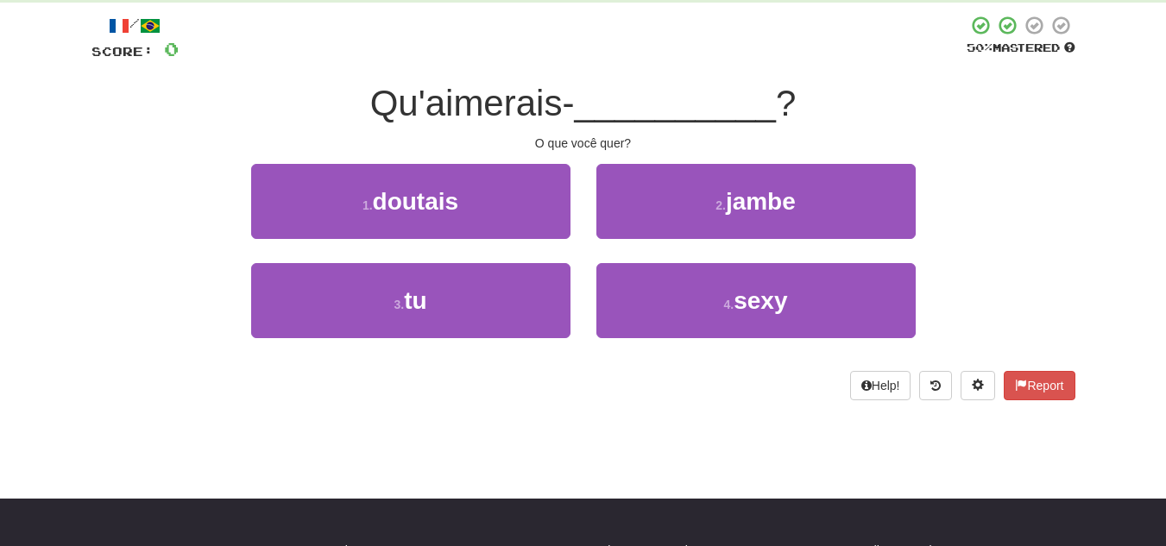
scroll to position [95, 0]
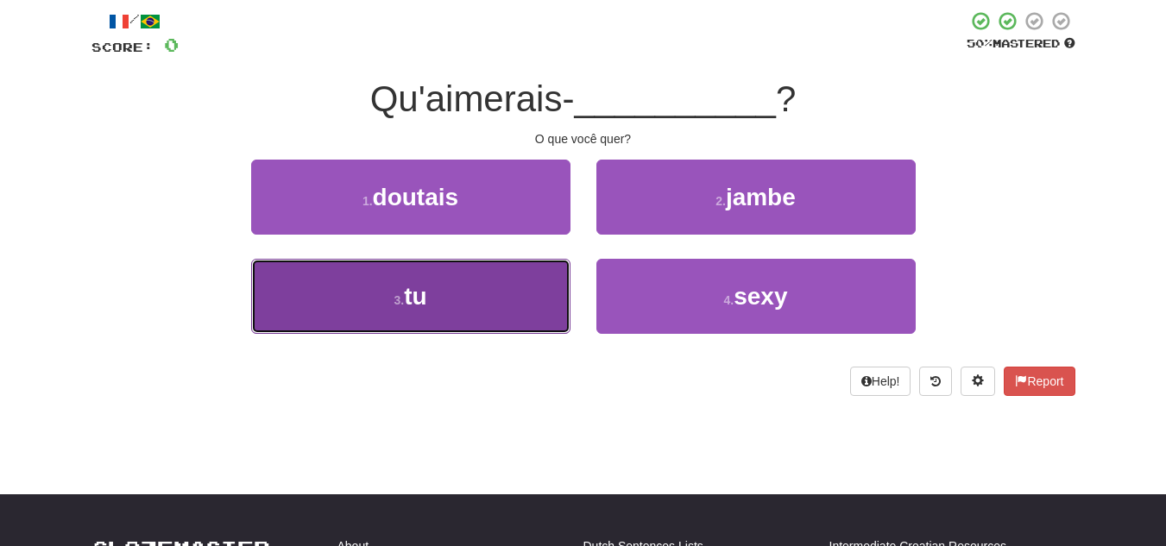
click at [481, 276] on button "3 . tu" at bounding box center [410, 296] width 319 height 75
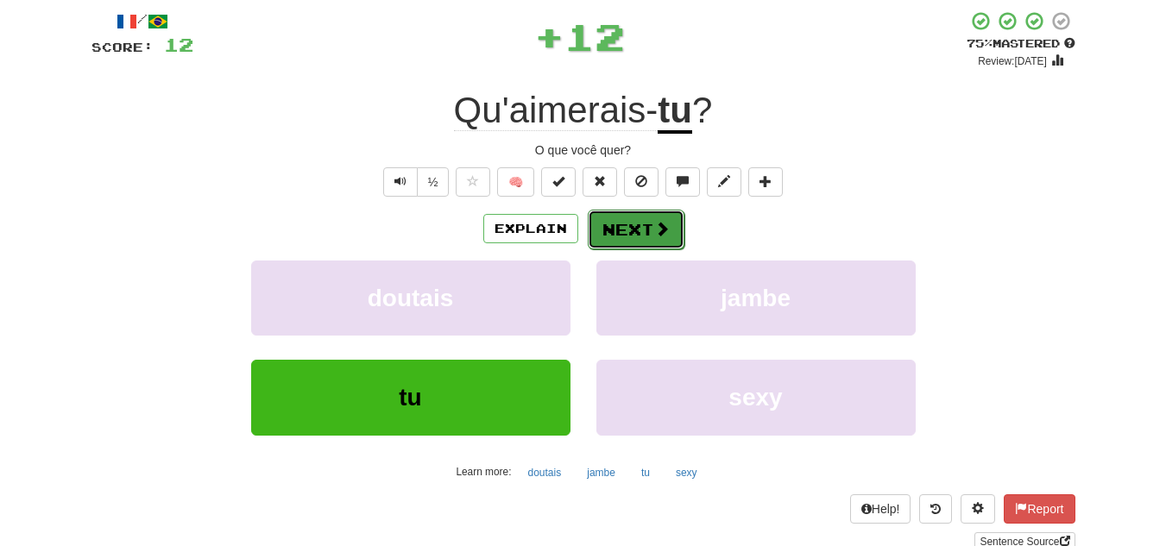
click at [609, 246] on button "Next" at bounding box center [636, 230] width 97 height 40
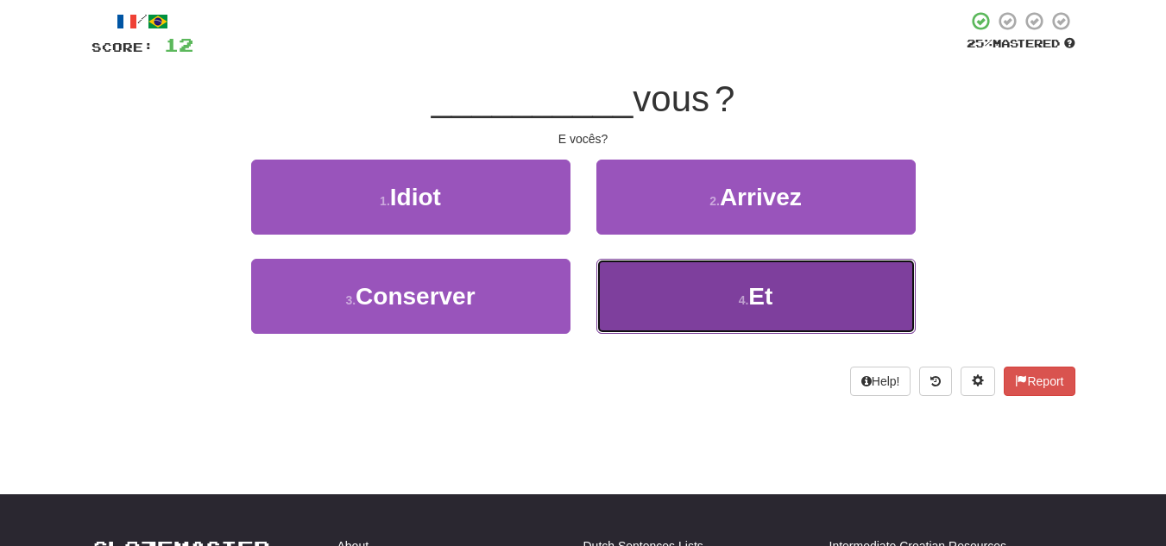
click at [667, 306] on button "4 . Et" at bounding box center [756, 296] width 319 height 75
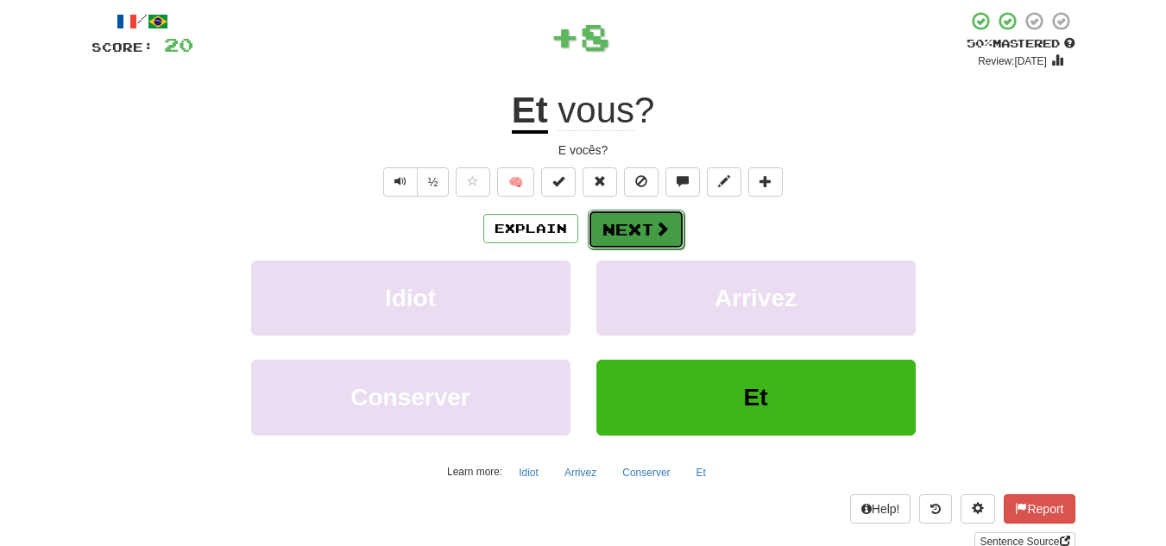
click at [630, 224] on button "Next" at bounding box center [636, 230] width 97 height 40
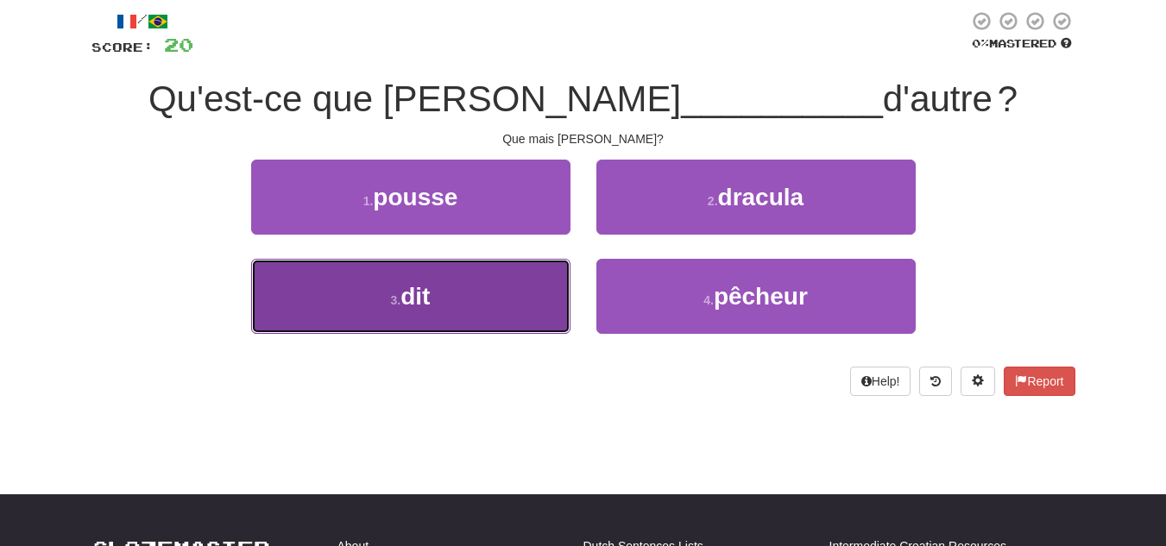
click at [534, 284] on button "3 . dit" at bounding box center [410, 296] width 319 height 75
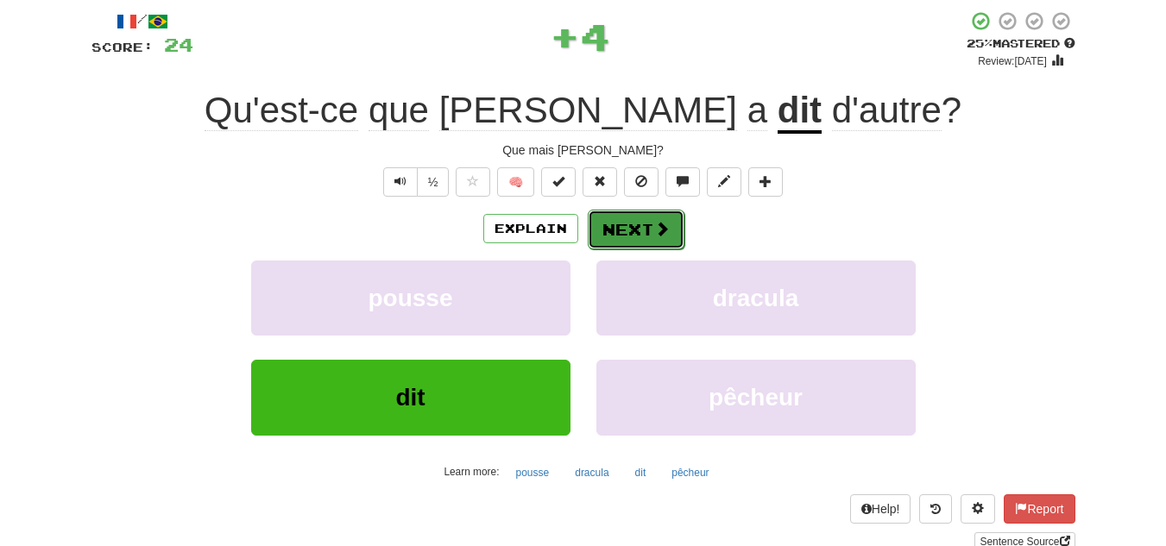
click at [660, 234] on span at bounding box center [662, 229] width 16 height 16
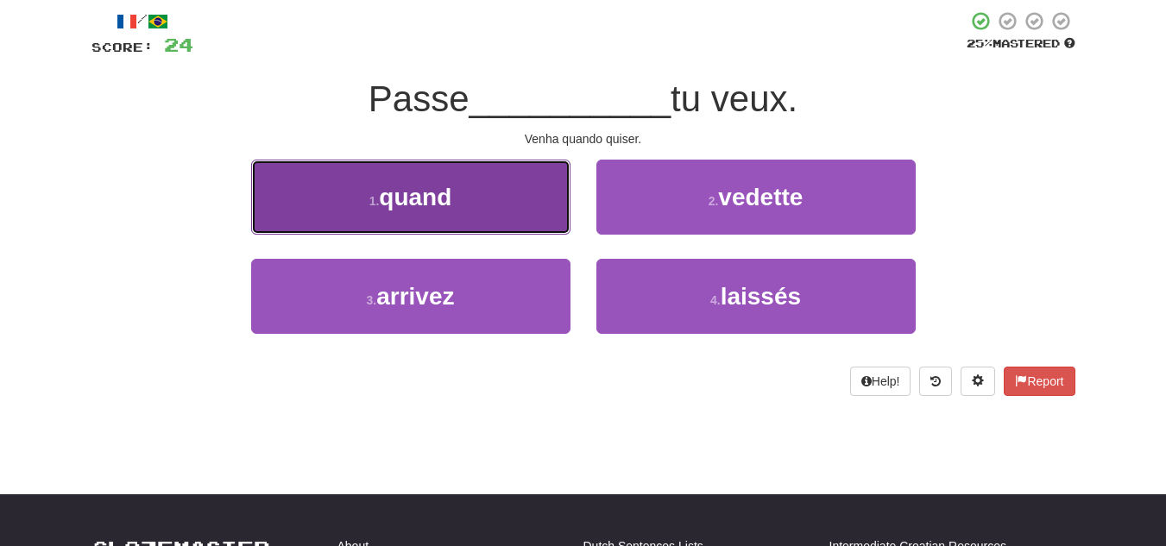
click at [518, 214] on button "1 . quand" at bounding box center [410, 197] width 319 height 75
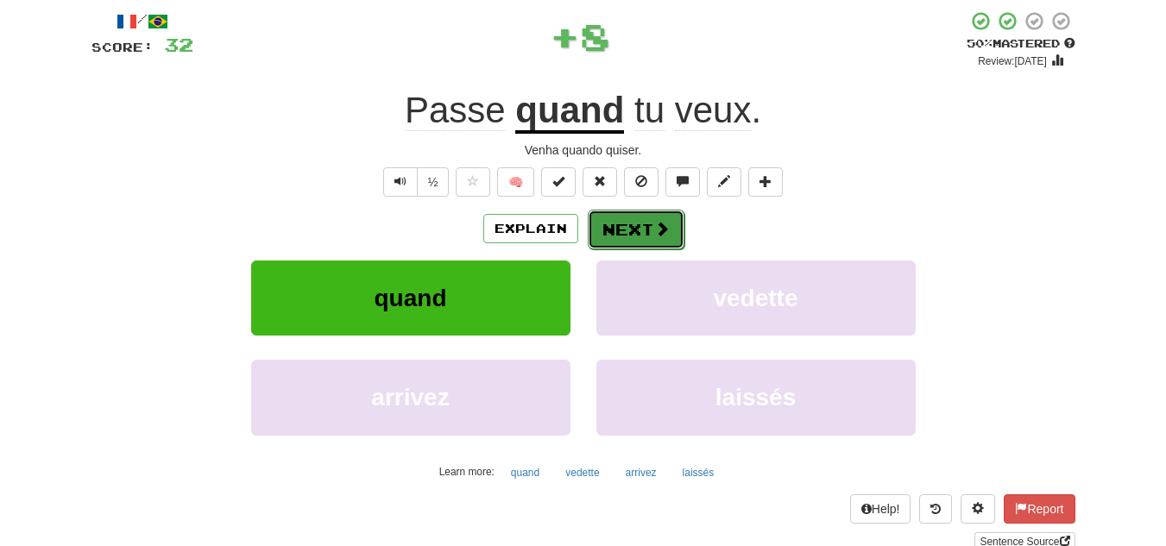
click at [615, 230] on button "Next" at bounding box center [636, 230] width 97 height 40
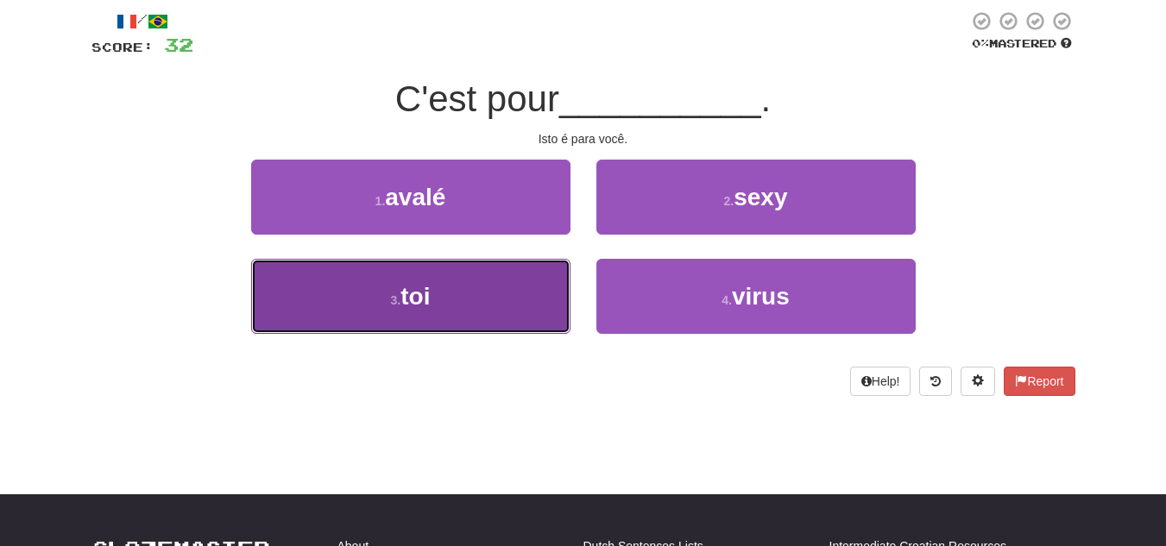
click at [516, 302] on button "3 . toi" at bounding box center [410, 296] width 319 height 75
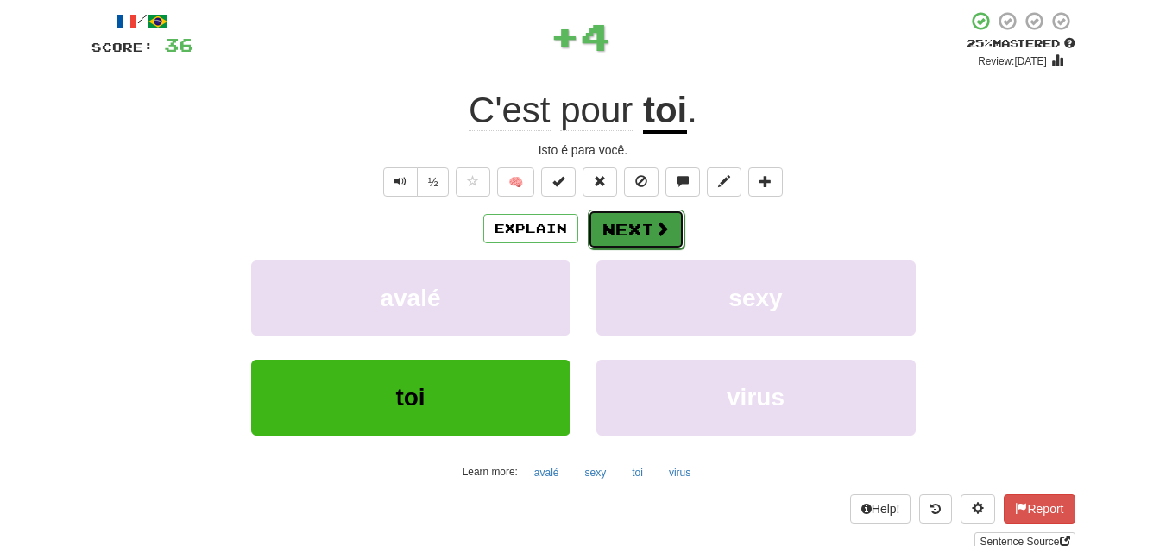
click at [651, 240] on button "Next" at bounding box center [636, 230] width 97 height 40
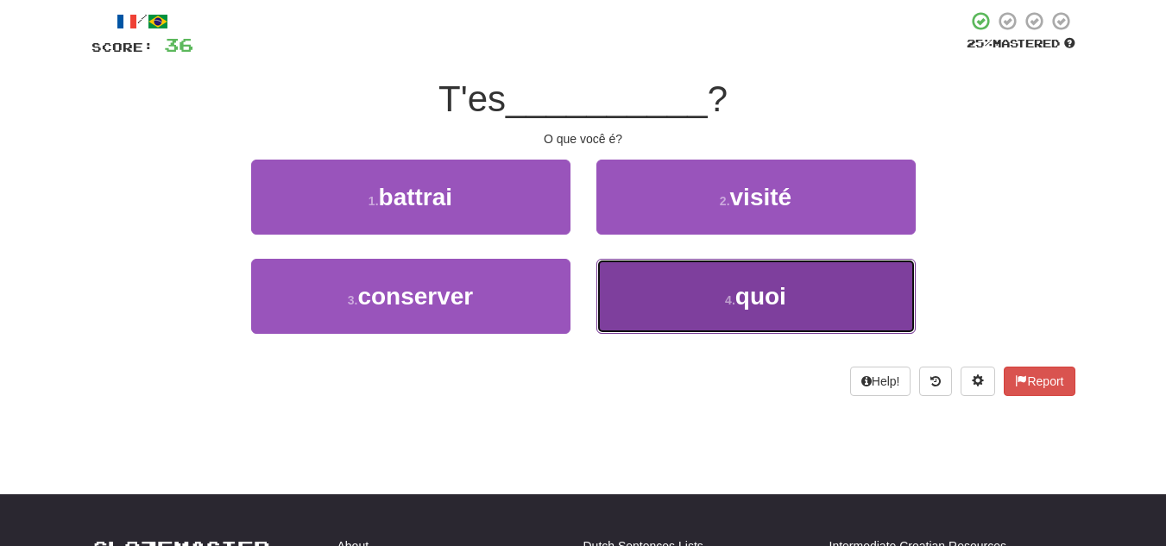
click at [725, 286] on button "4 . quoi" at bounding box center [756, 296] width 319 height 75
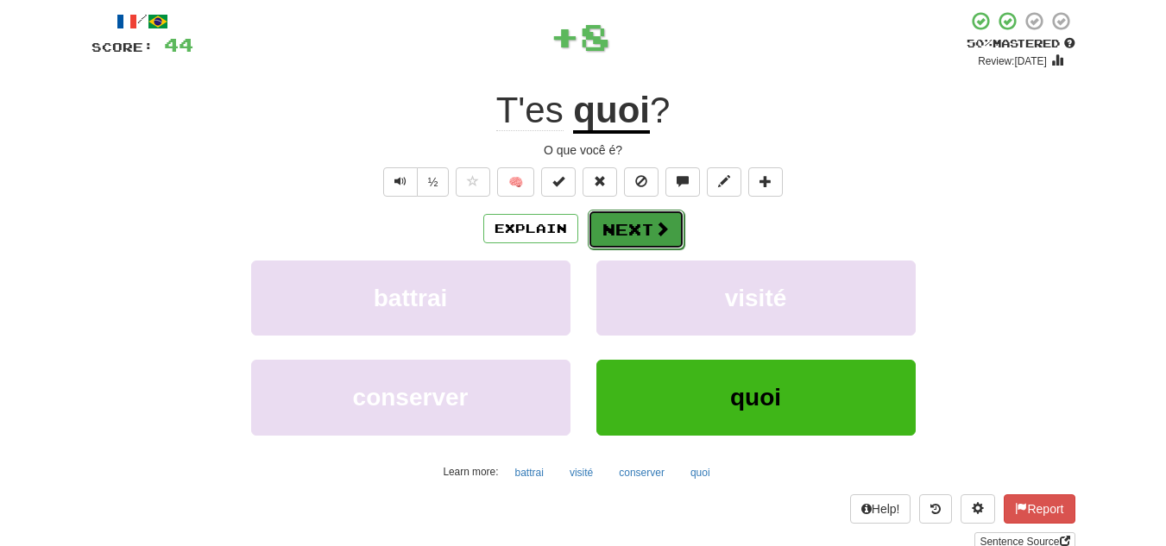
click at [667, 230] on span at bounding box center [662, 229] width 16 height 16
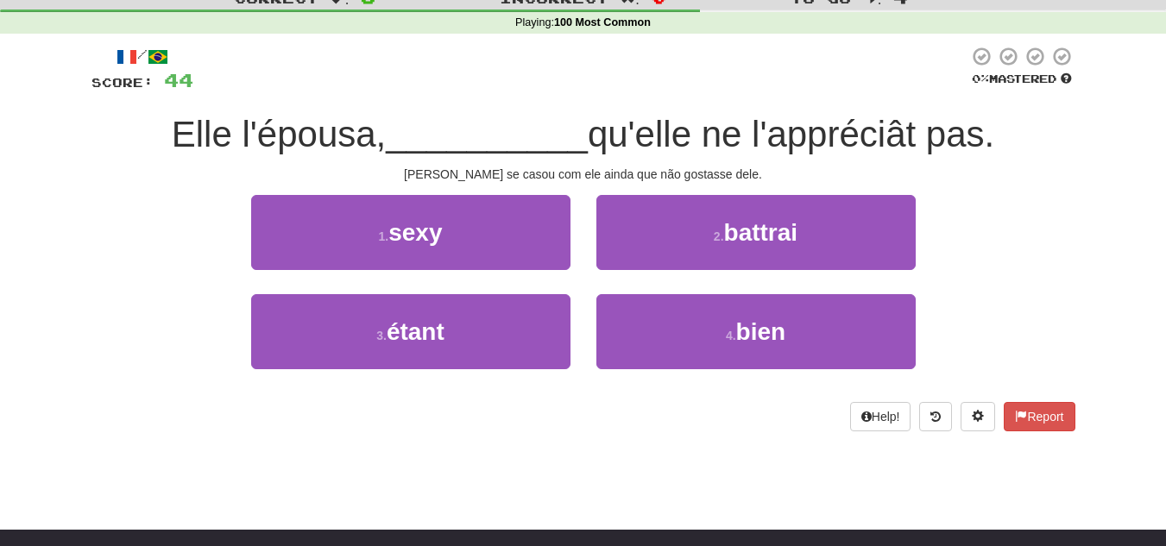
scroll to position [59, 0]
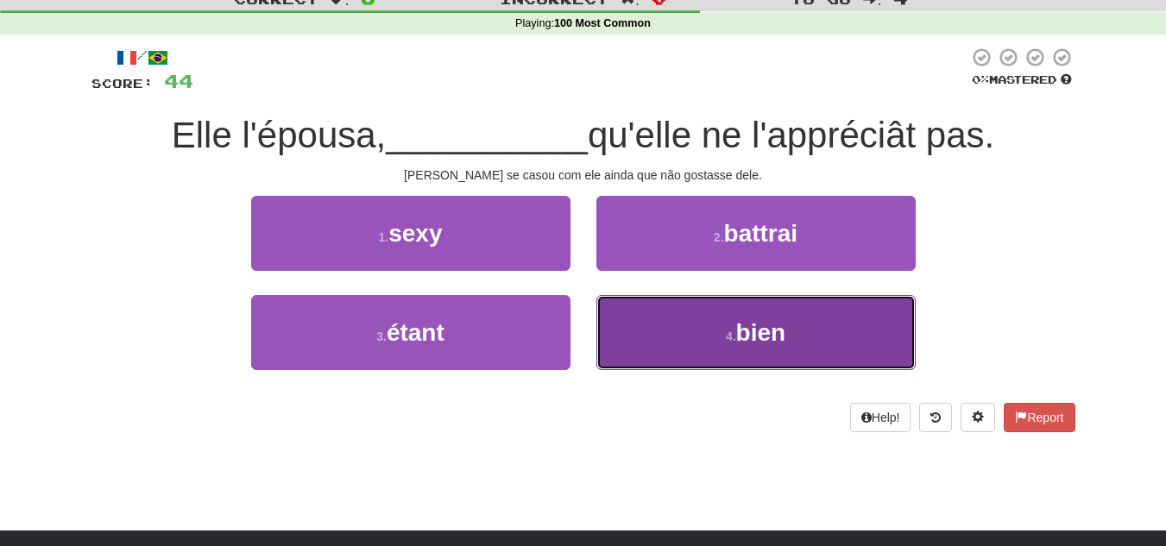
click at [710, 342] on button "4 . bien" at bounding box center [756, 332] width 319 height 75
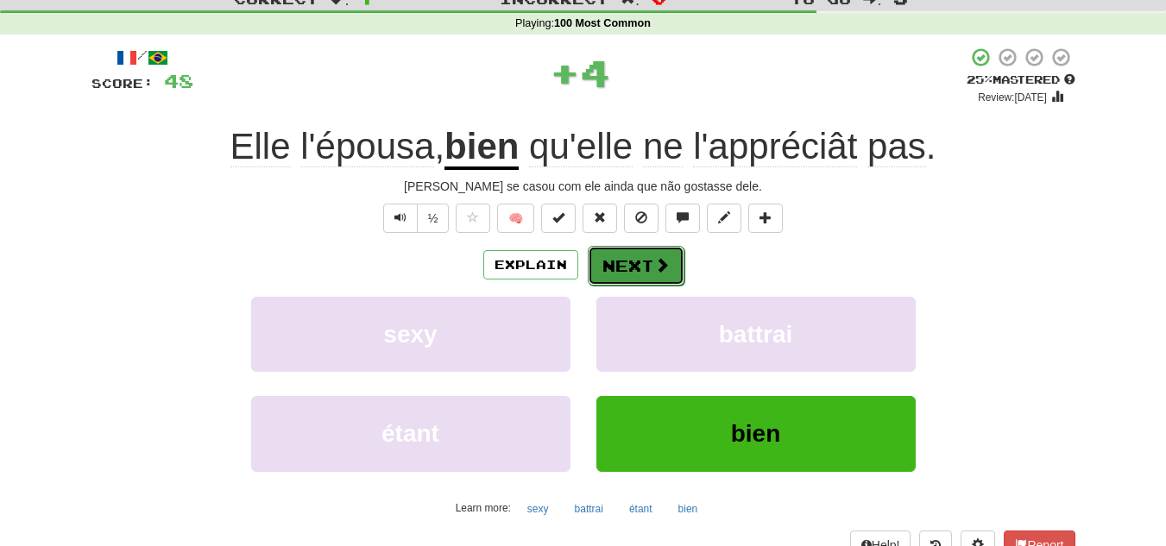
click at [631, 262] on button "Next" at bounding box center [636, 266] width 97 height 40
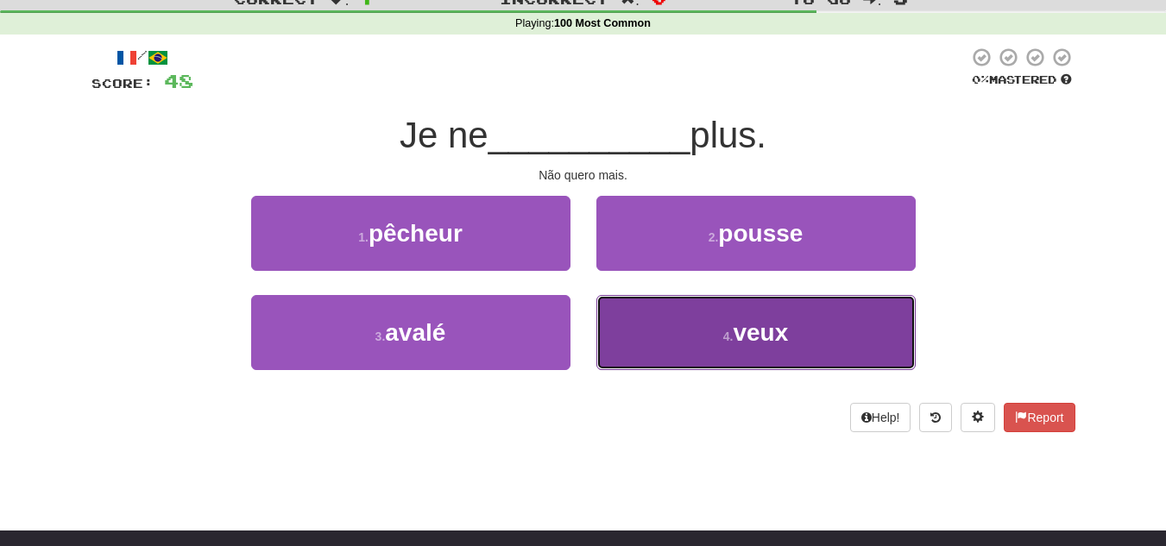
click at [657, 323] on button "4 . veux" at bounding box center [756, 332] width 319 height 75
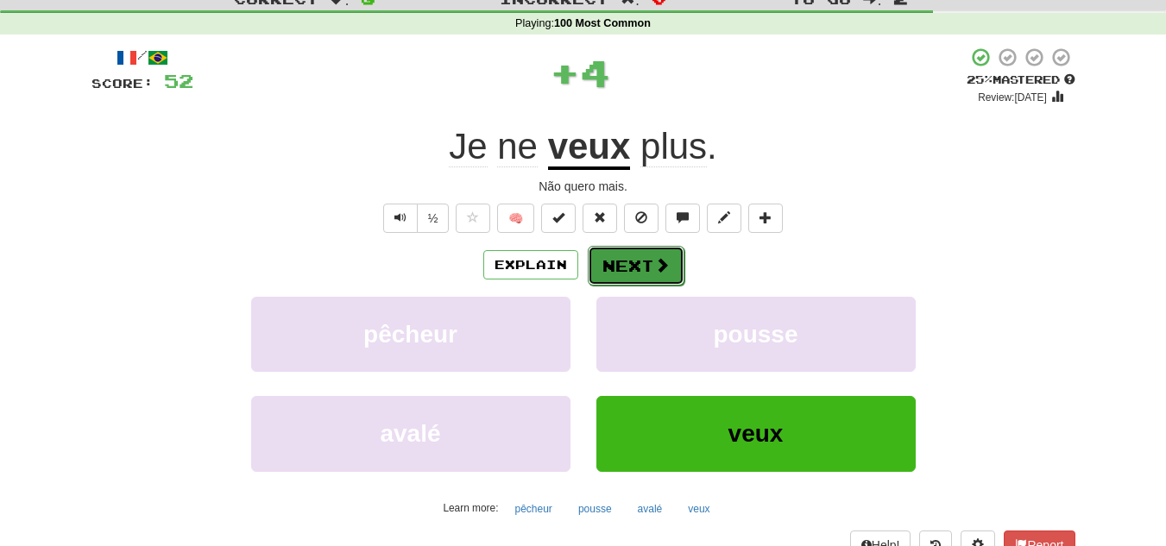
click at [668, 261] on button "Next" at bounding box center [636, 266] width 97 height 40
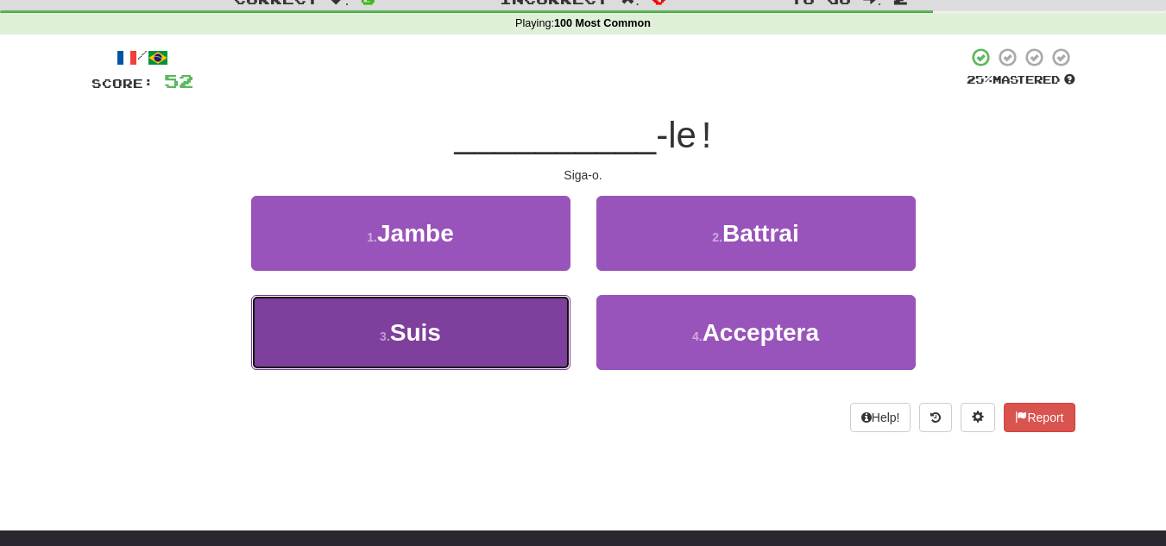
click at [471, 340] on button "3 . Suis" at bounding box center [410, 332] width 319 height 75
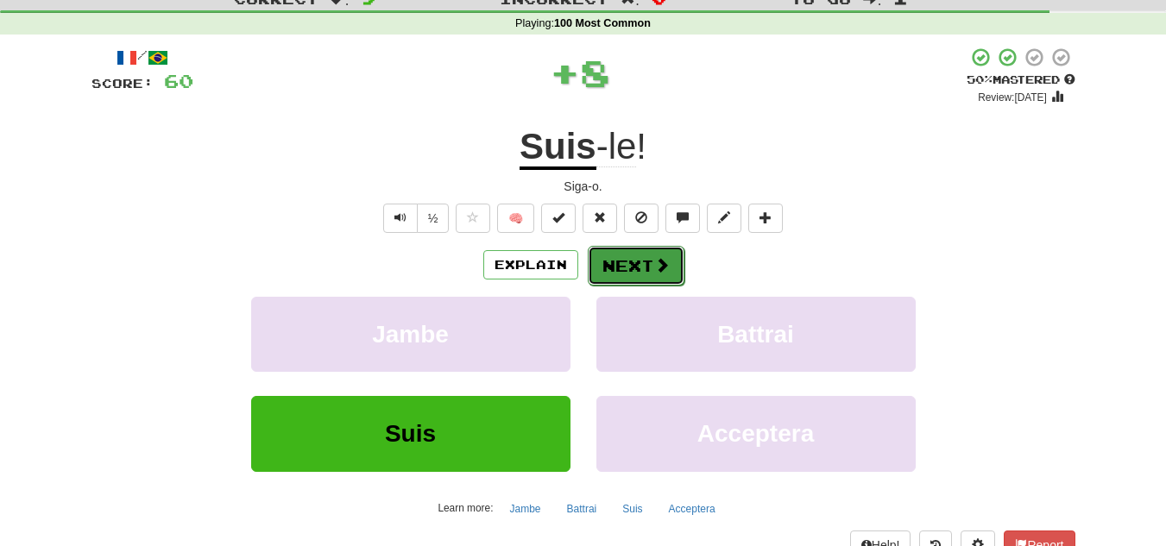
click at [654, 263] on span at bounding box center [662, 265] width 16 height 16
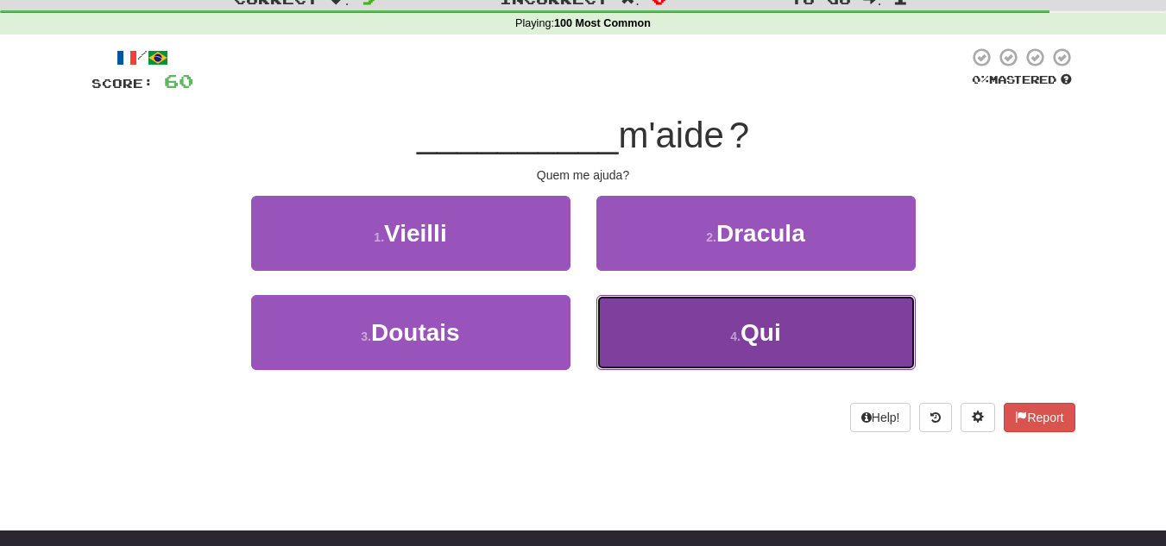
click at [674, 326] on button "4 . Qui" at bounding box center [756, 332] width 319 height 75
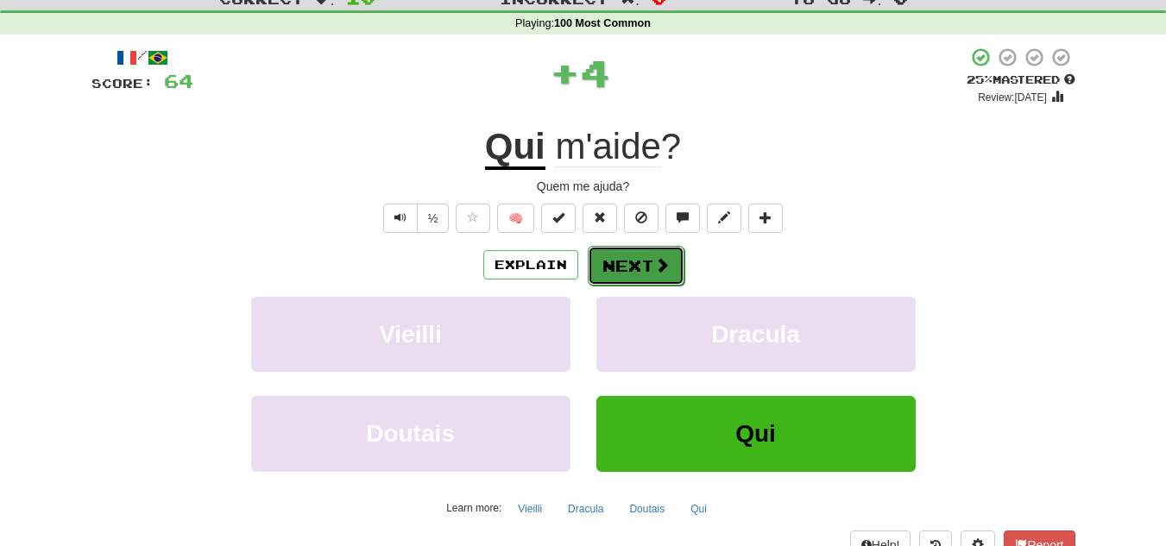
click at [650, 269] on button "Next" at bounding box center [636, 266] width 97 height 40
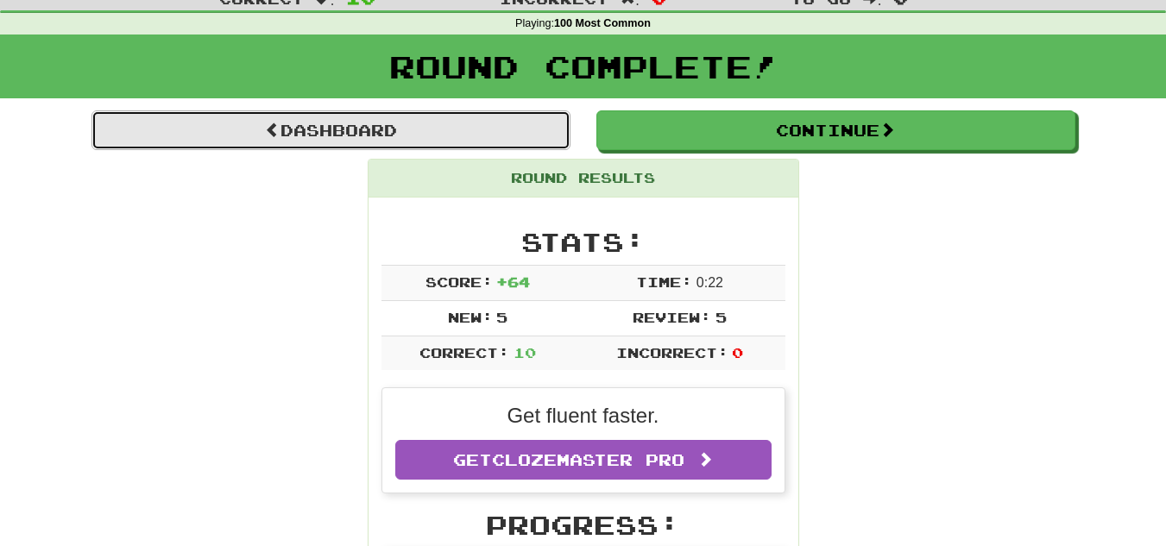
click at [505, 139] on link "Dashboard" at bounding box center [331, 131] width 479 height 40
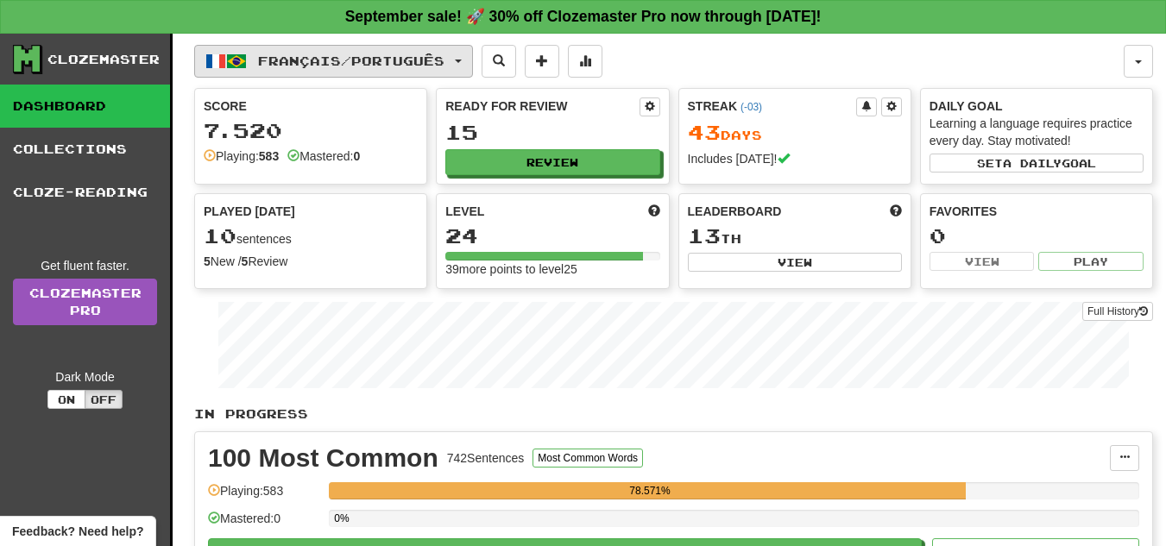
click at [417, 60] on span "Français / Português" at bounding box center [351, 61] width 186 height 15
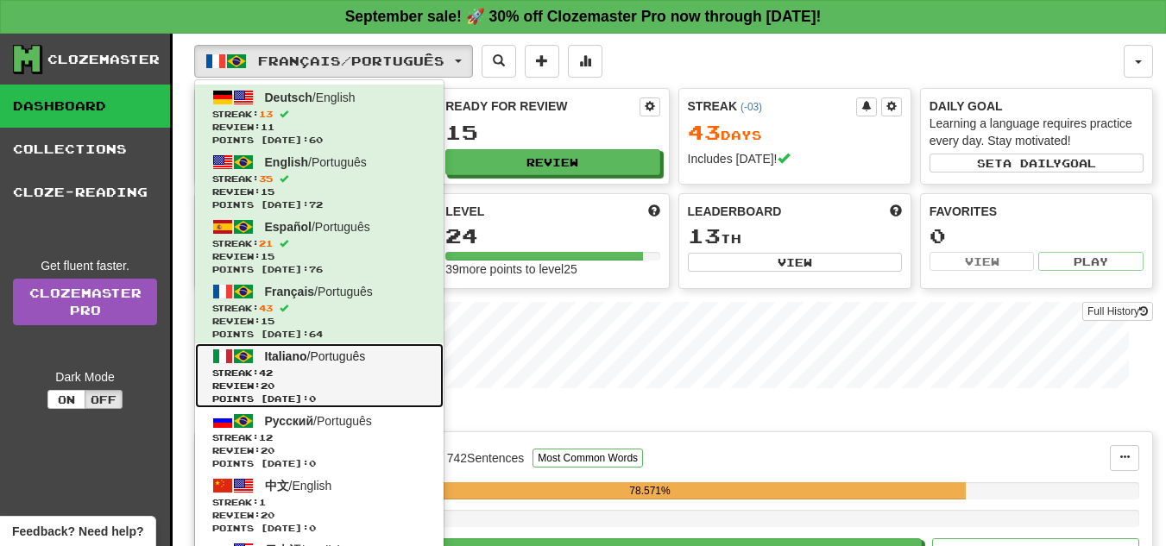
click at [340, 344] on link "Italiano / Português Streak: 42 Review: 20 Points today: 0" at bounding box center [319, 376] width 249 height 65
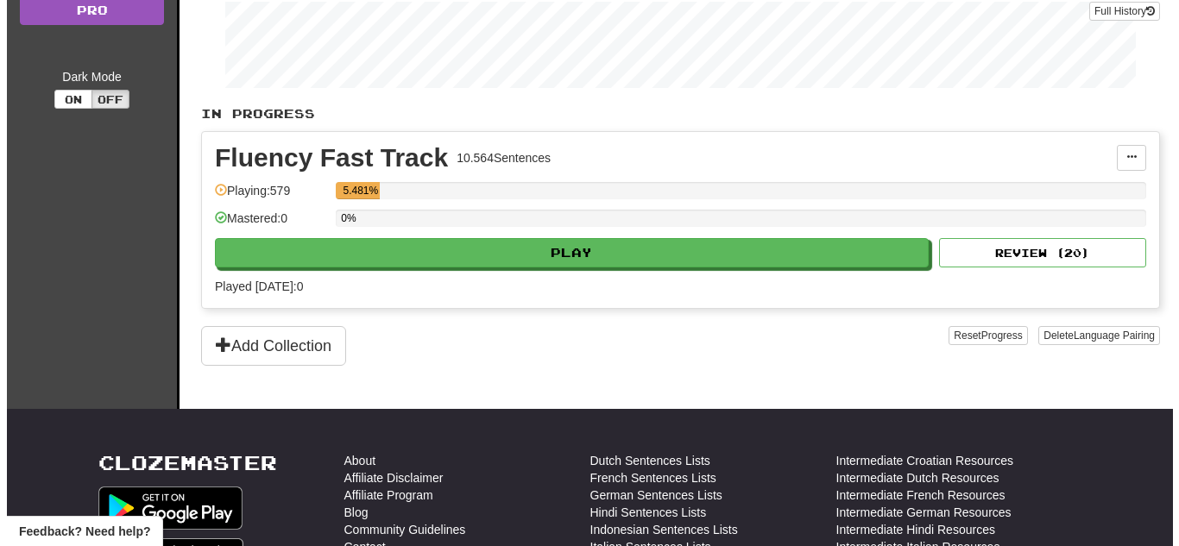
scroll to position [304, 0]
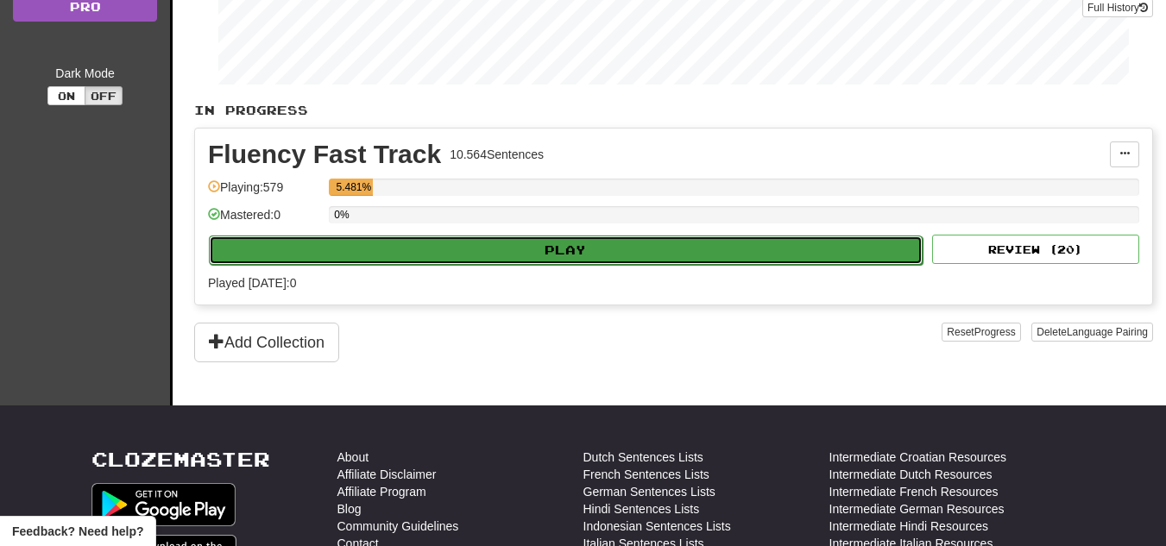
click at [592, 247] on button "Play" at bounding box center [566, 250] width 714 height 29
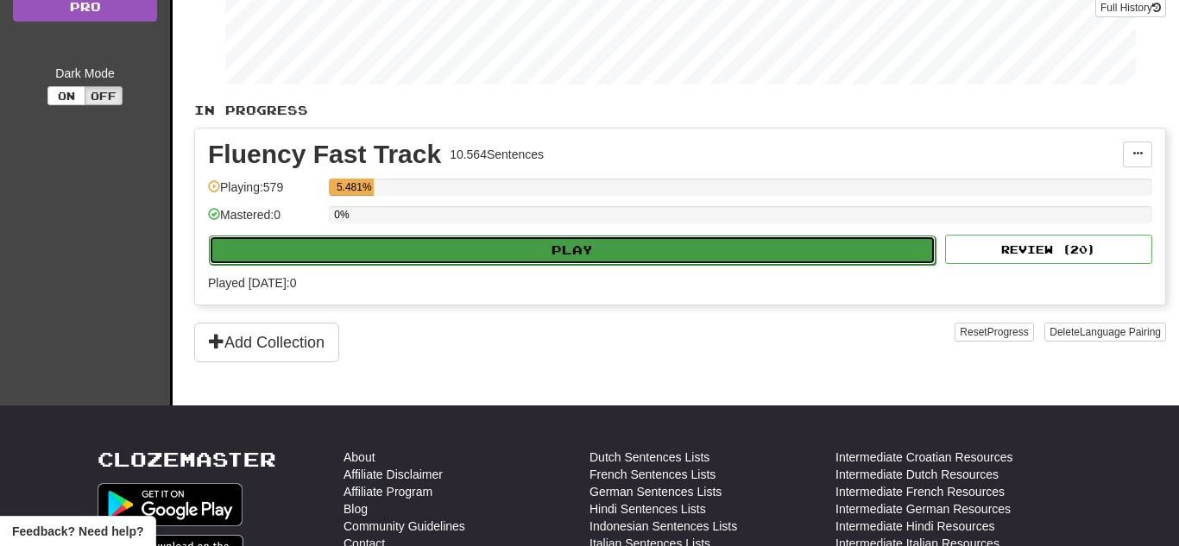
select select "**"
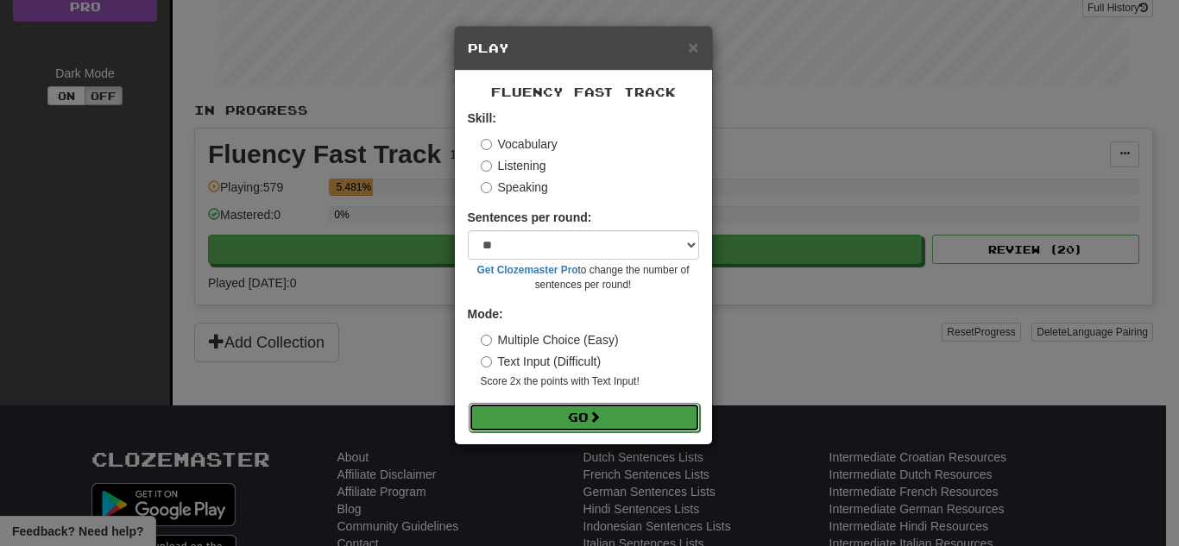
click at [584, 414] on button "Go" at bounding box center [584, 417] width 231 height 29
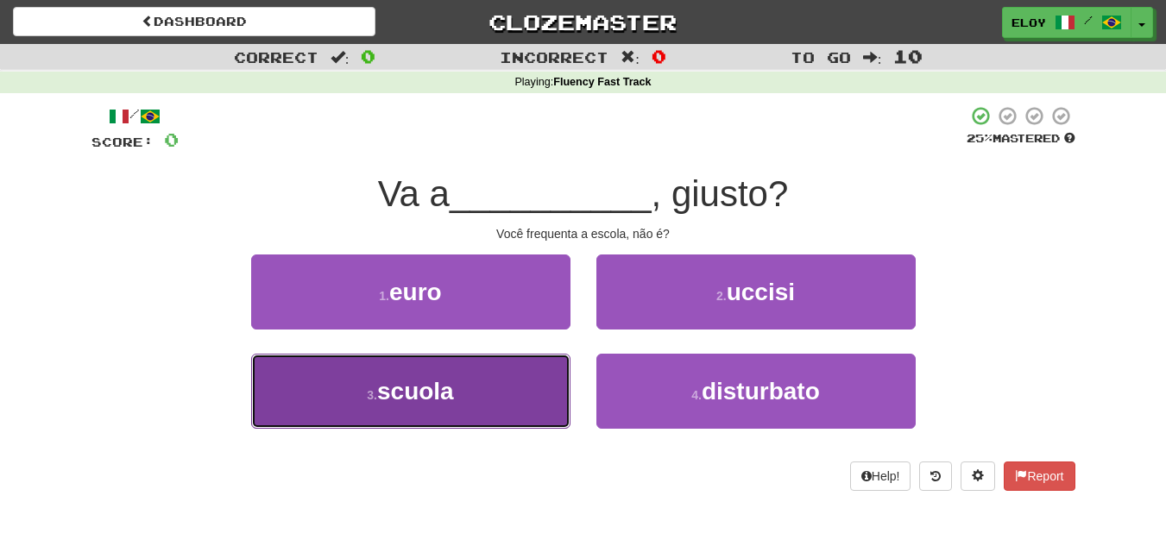
click at [461, 393] on button "3 . scuola" at bounding box center [410, 391] width 319 height 75
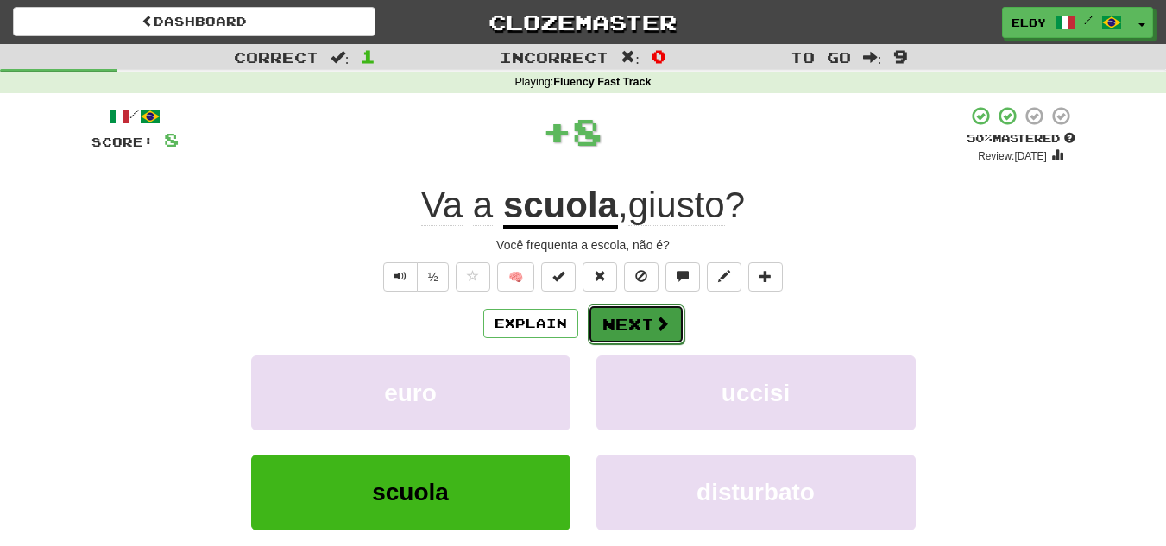
click at [633, 326] on button "Next" at bounding box center [636, 325] width 97 height 40
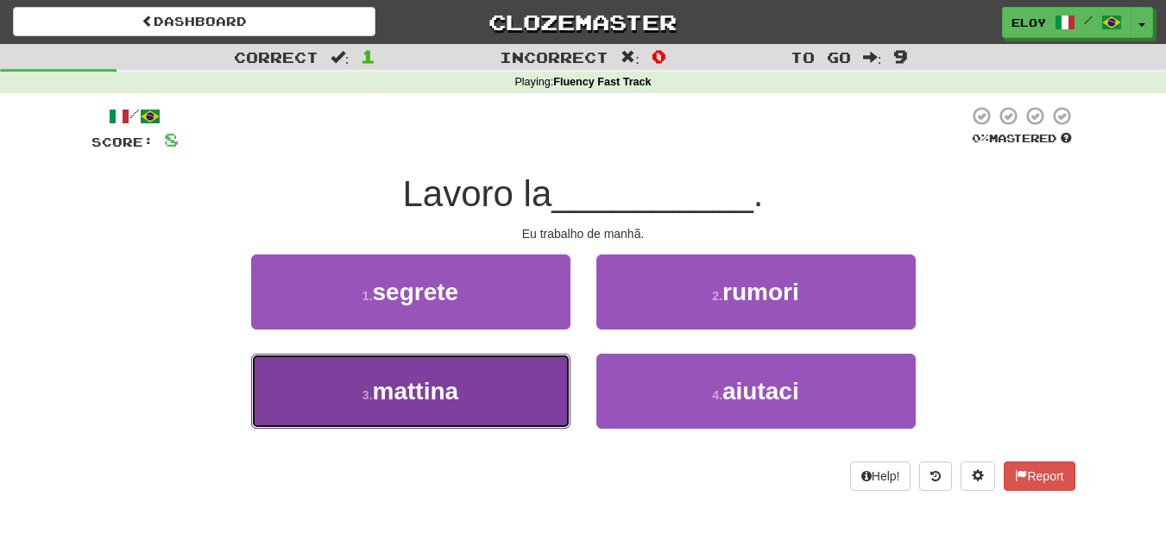
click at [508, 393] on button "3 . mattina" at bounding box center [410, 391] width 319 height 75
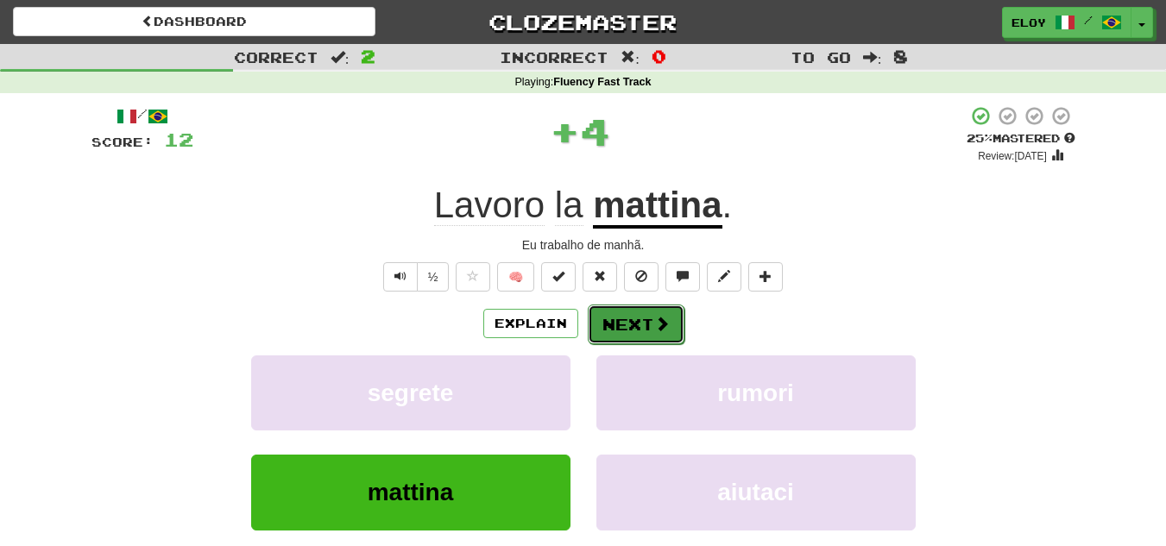
click at [629, 341] on button "Next" at bounding box center [636, 325] width 97 height 40
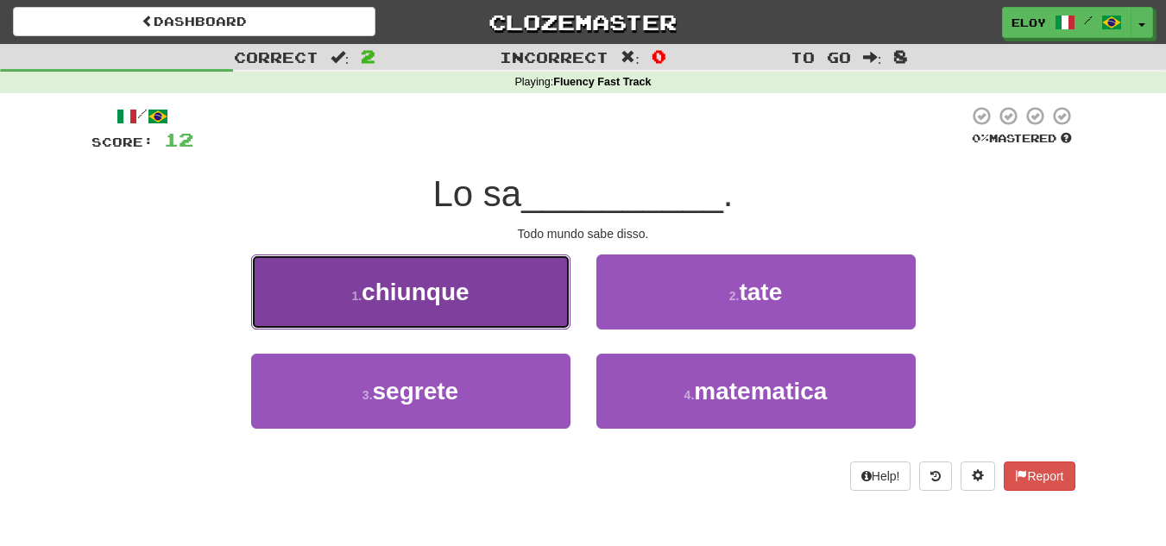
click at [461, 264] on button "1 . chiunque" at bounding box center [410, 292] width 319 height 75
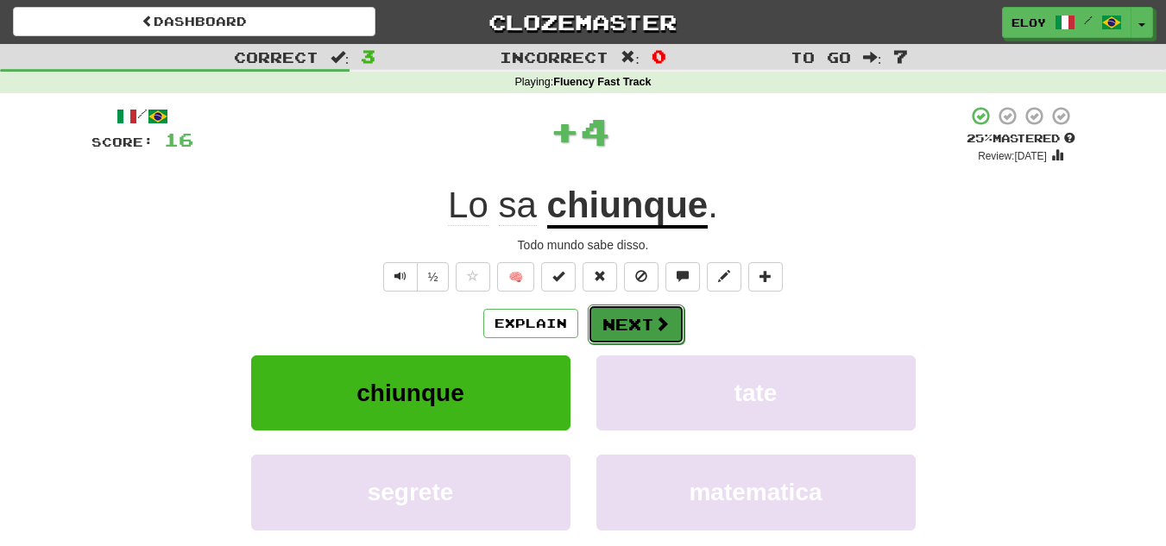
click at [639, 327] on button "Next" at bounding box center [636, 325] width 97 height 40
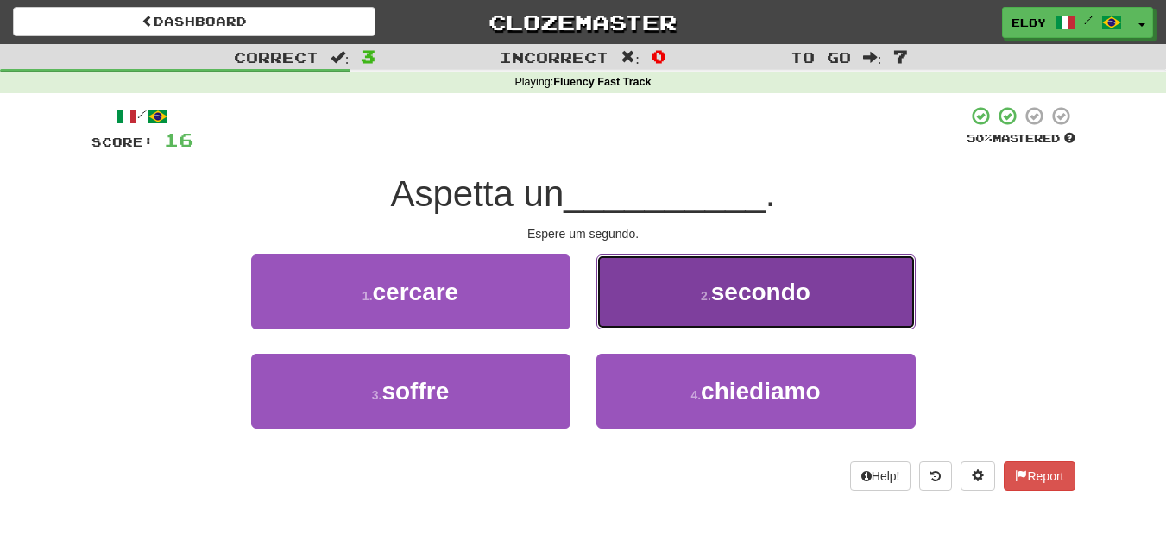
click at [703, 298] on small "2 ." at bounding box center [706, 296] width 10 height 14
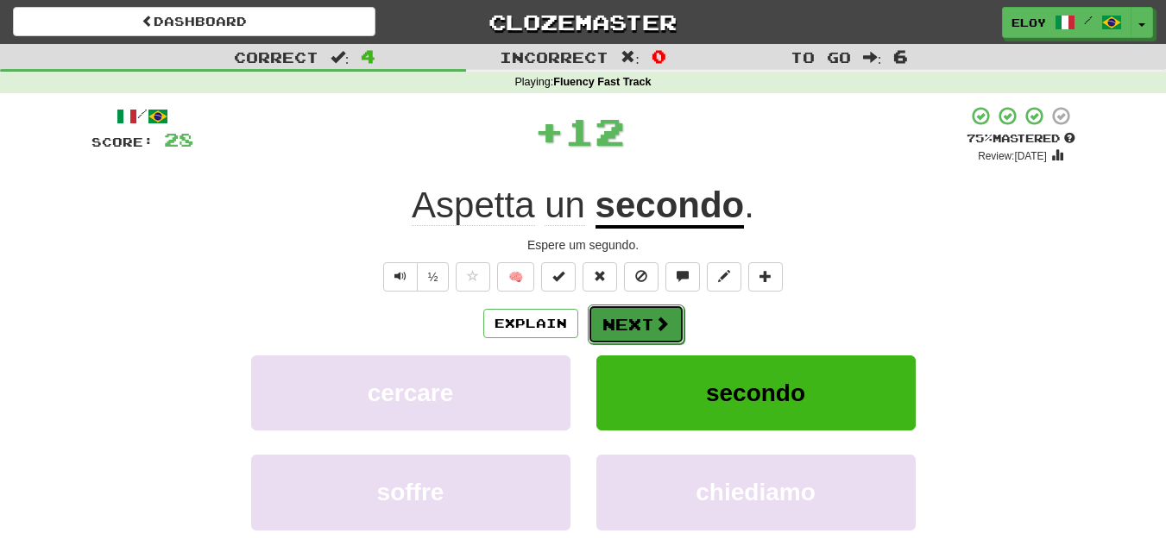
click at [626, 329] on button "Next" at bounding box center [636, 325] width 97 height 40
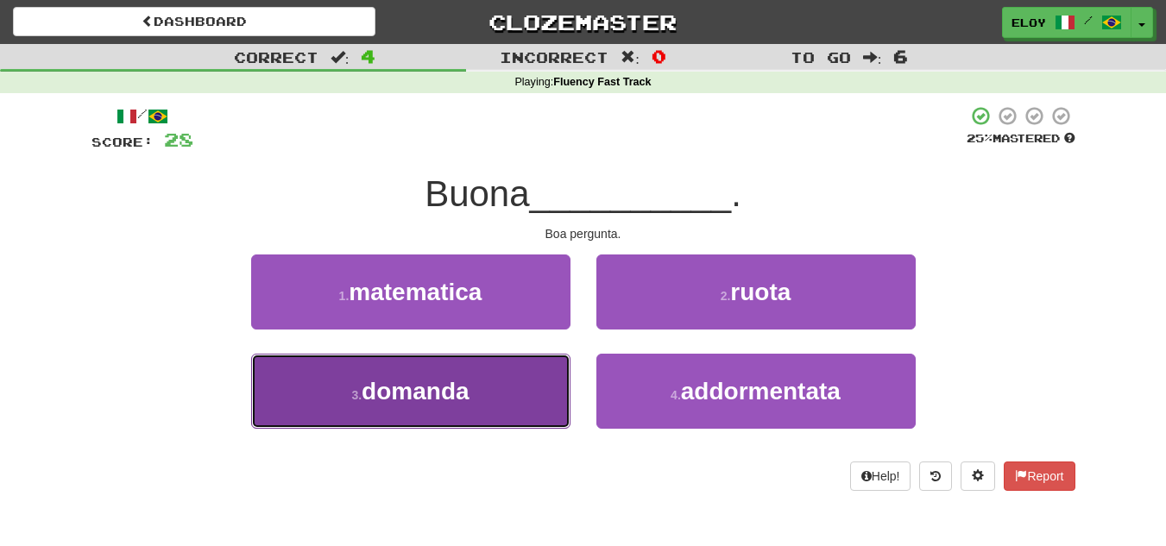
click at [499, 386] on button "3 . domanda" at bounding box center [410, 391] width 319 height 75
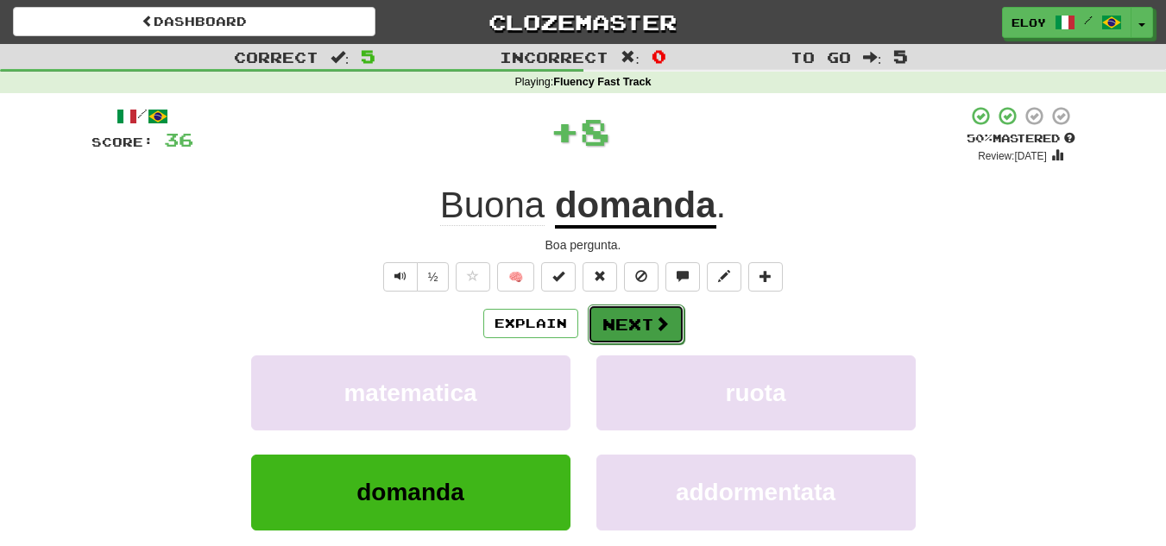
click at [616, 323] on button "Next" at bounding box center [636, 325] width 97 height 40
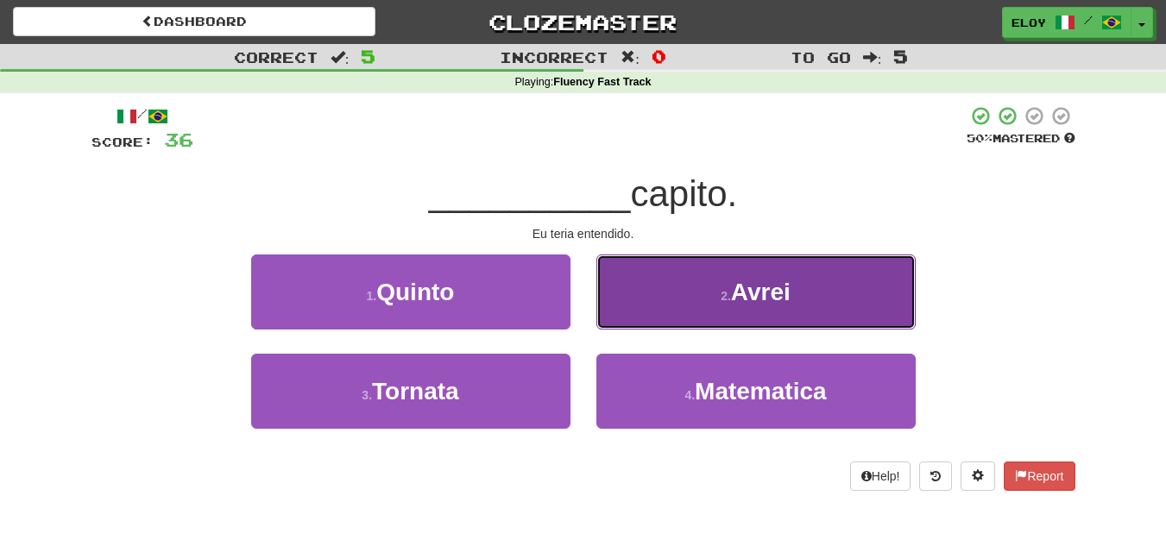
click at [649, 288] on button "2 . Avrei" at bounding box center [756, 292] width 319 height 75
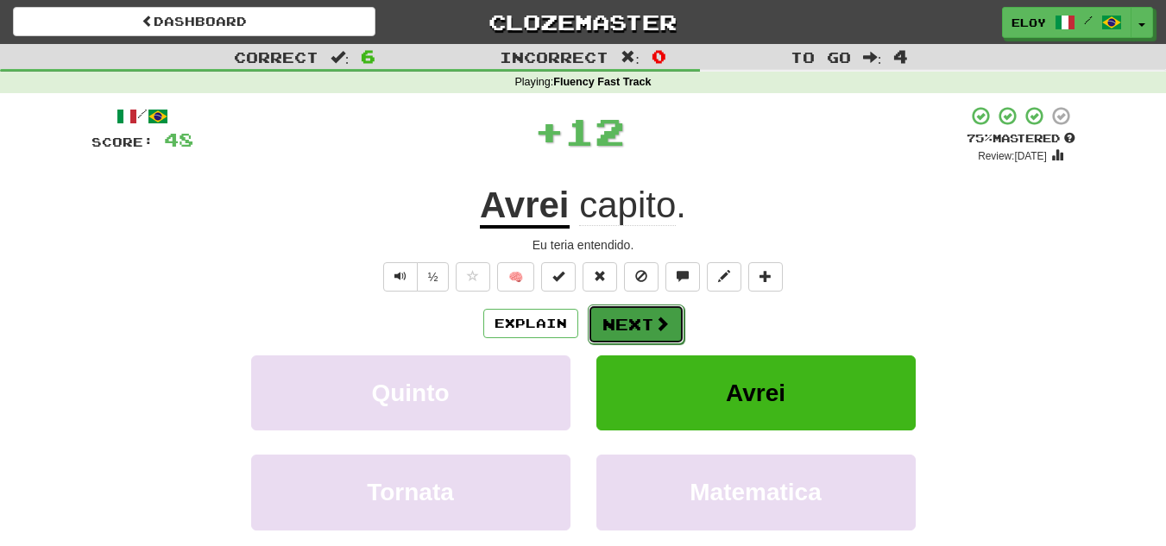
click at [615, 325] on button "Next" at bounding box center [636, 325] width 97 height 40
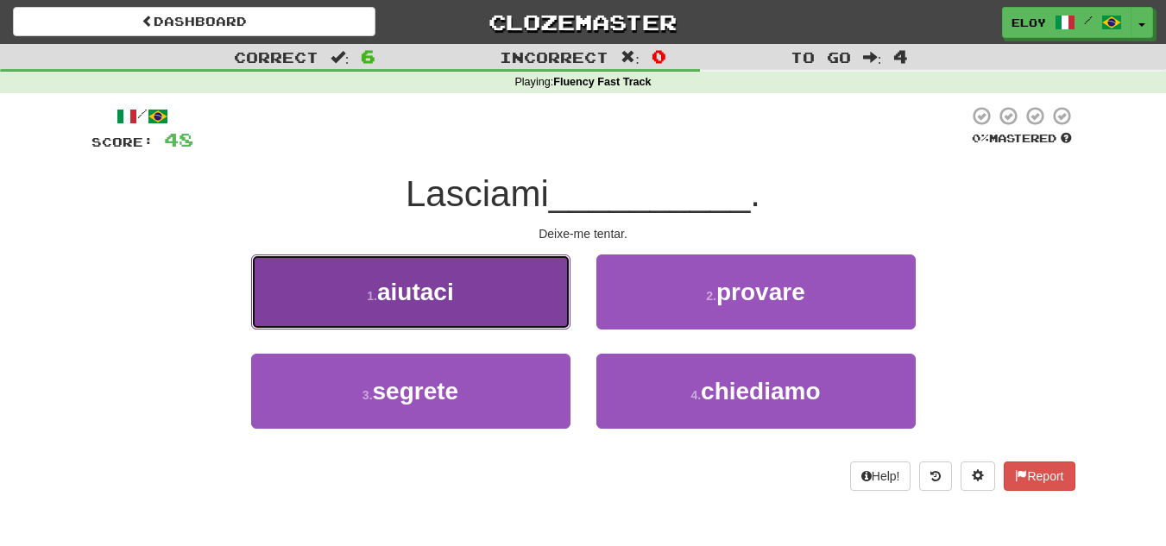
click at [552, 305] on button "1 . aiutaci" at bounding box center [410, 292] width 319 height 75
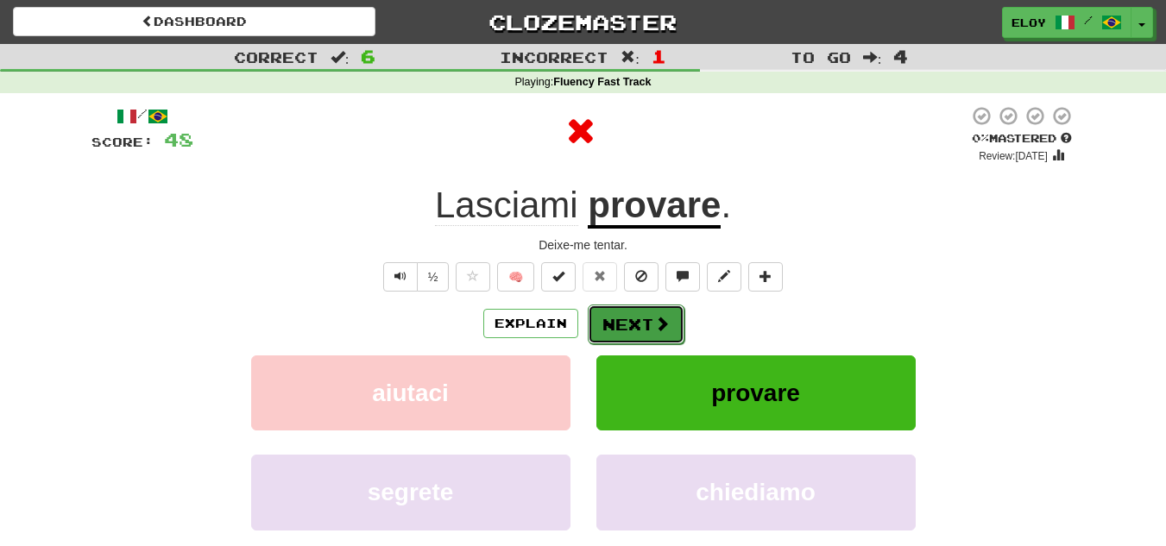
click at [654, 338] on button "Next" at bounding box center [636, 325] width 97 height 40
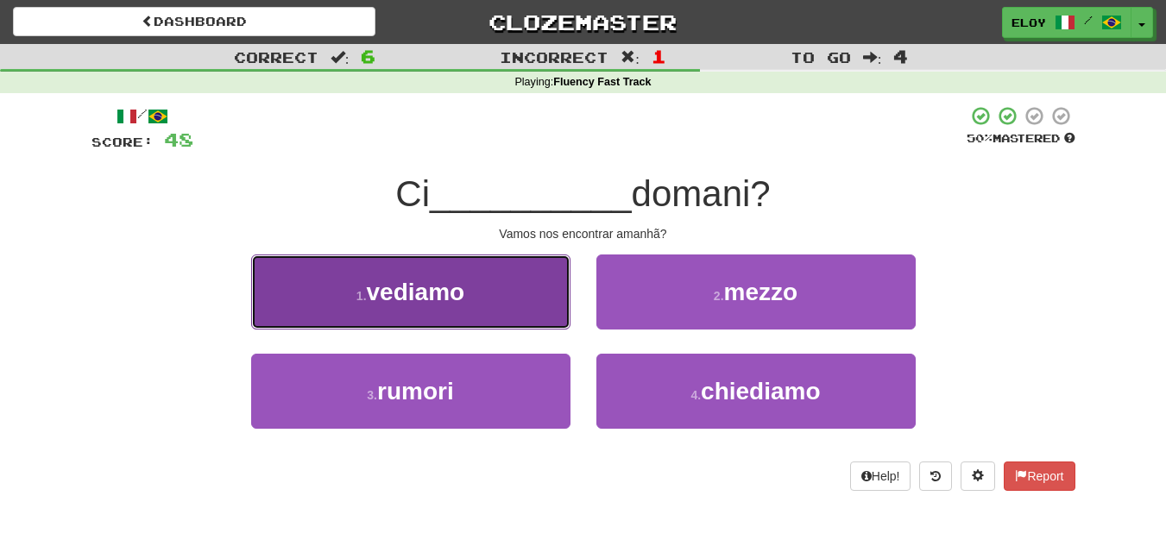
click at [496, 303] on button "1 . vediamo" at bounding box center [410, 292] width 319 height 75
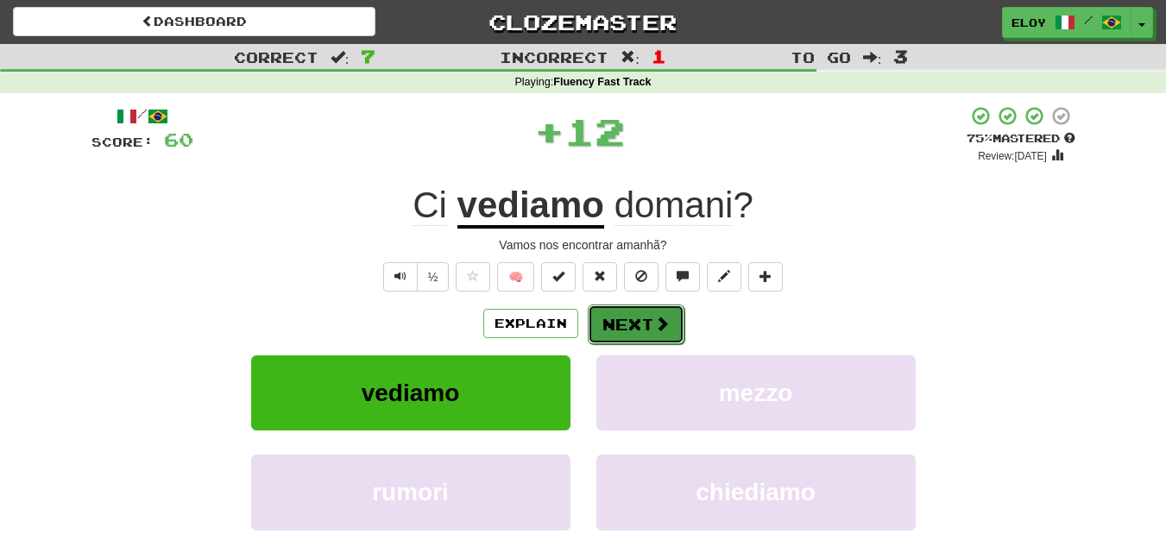
click at [619, 338] on button "Next" at bounding box center [636, 325] width 97 height 40
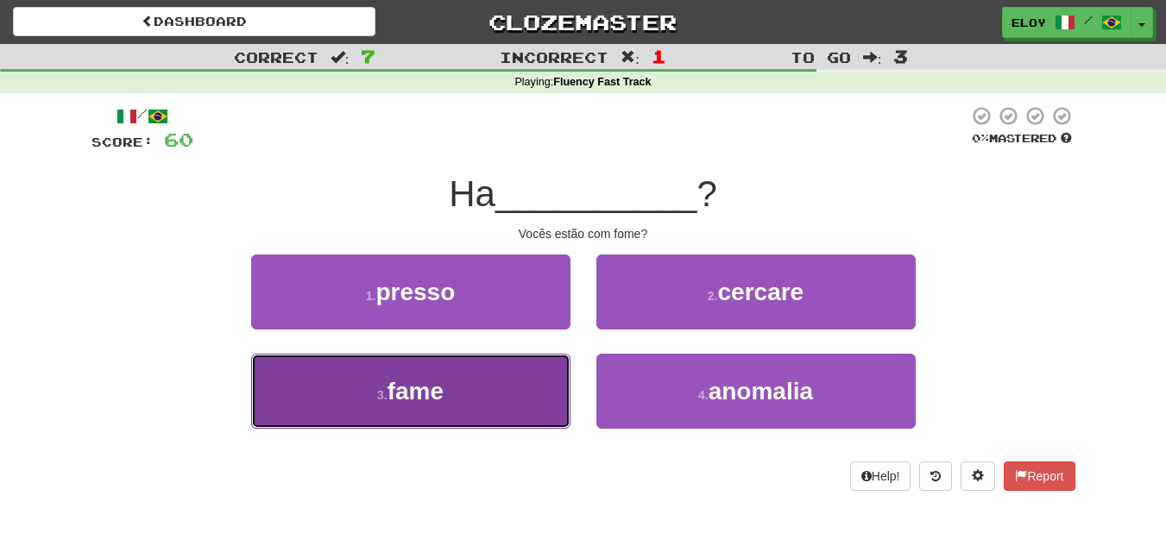
click at [498, 369] on button "3 . fame" at bounding box center [410, 391] width 319 height 75
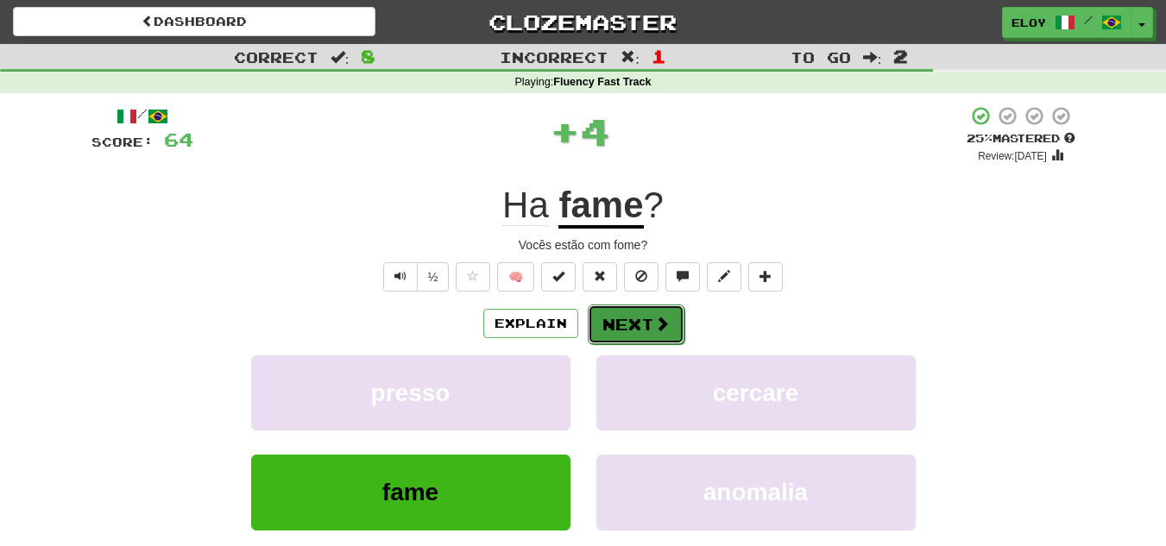
click at [654, 320] on span at bounding box center [662, 324] width 16 height 16
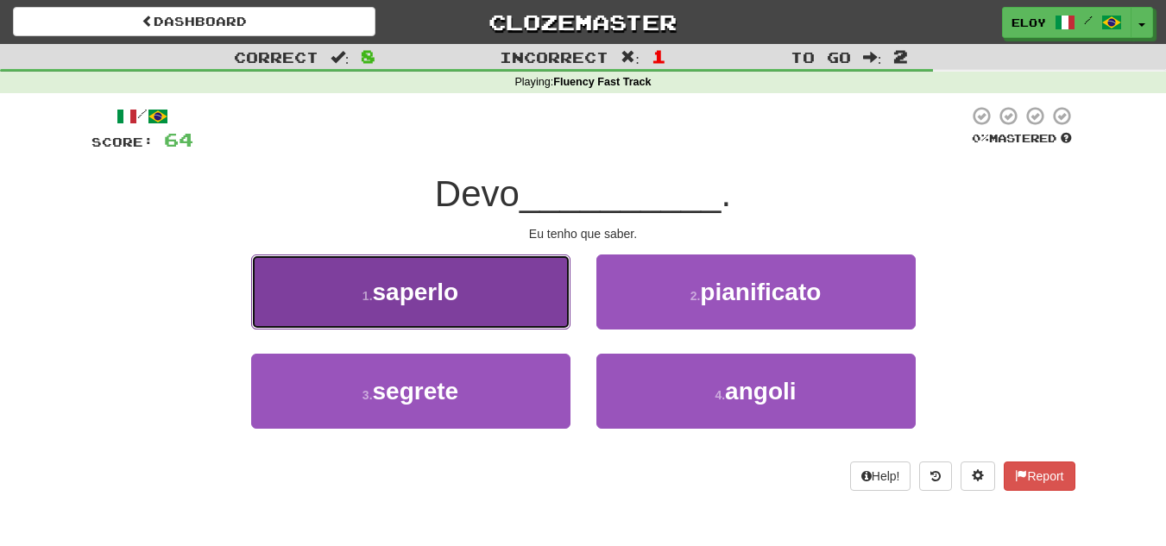
click at [512, 279] on button "1 . saperlo" at bounding box center [410, 292] width 319 height 75
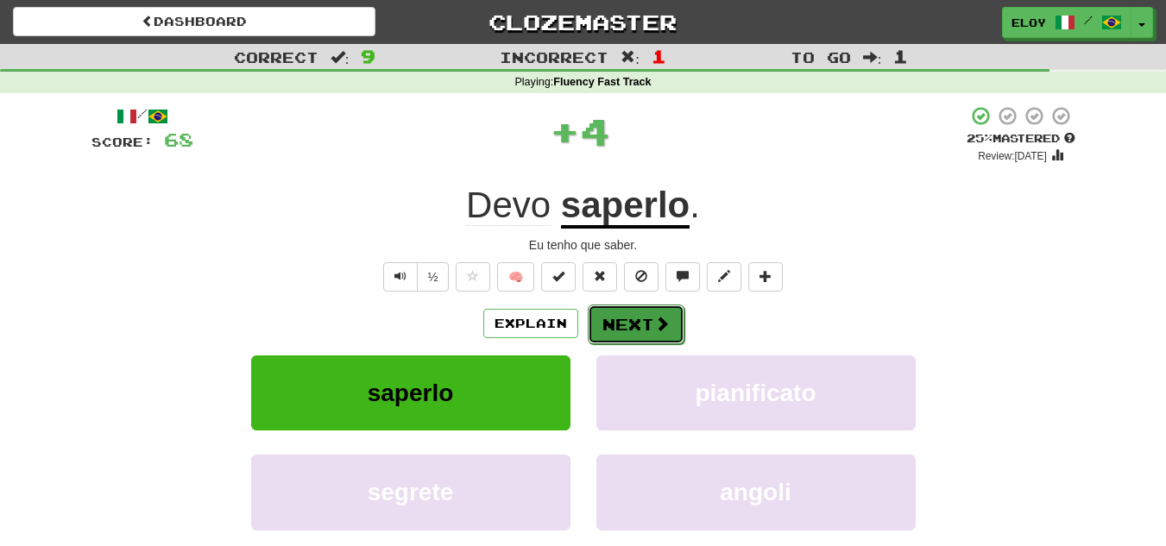
click at [676, 313] on button "Next" at bounding box center [636, 325] width 97 height 40
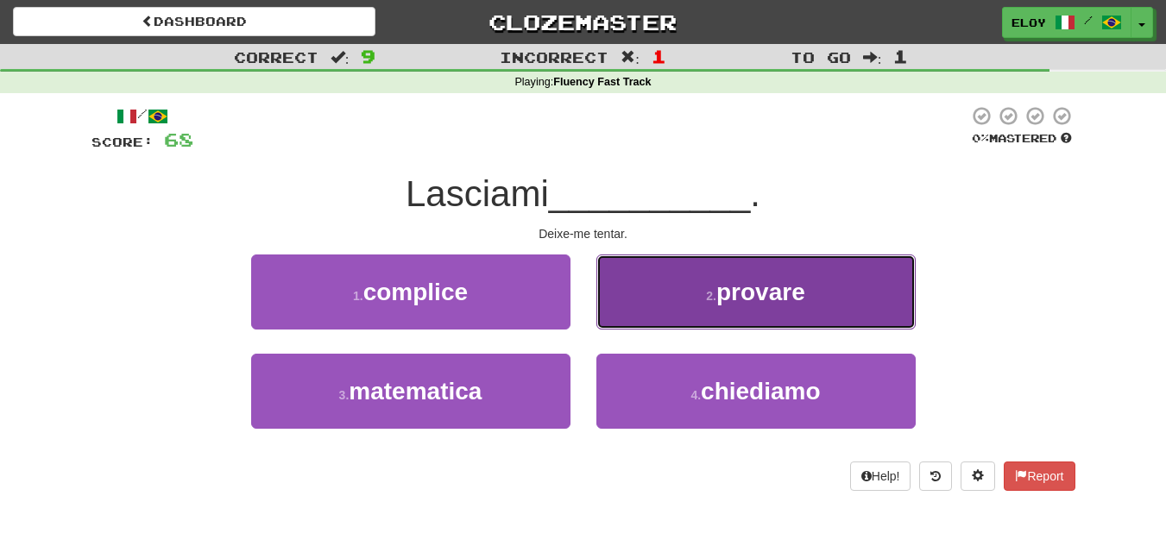
click at [708, 311] on button "2 . provare" at bounding box center [756, 292] width 319 height 75
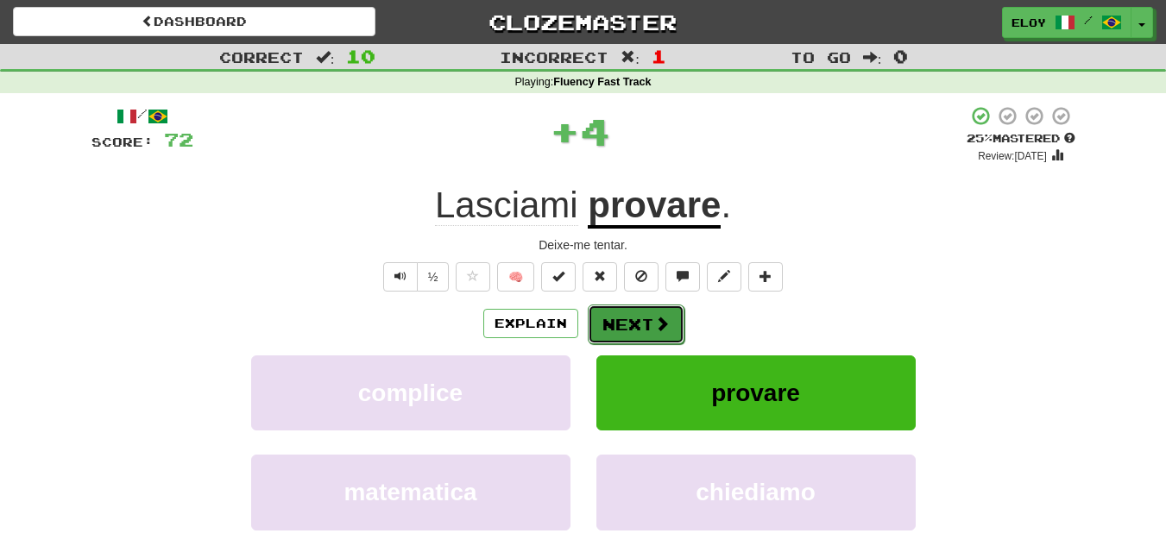
click at [641, 330] on button "Next" at bounding box center [636, 325] width 97 height 40
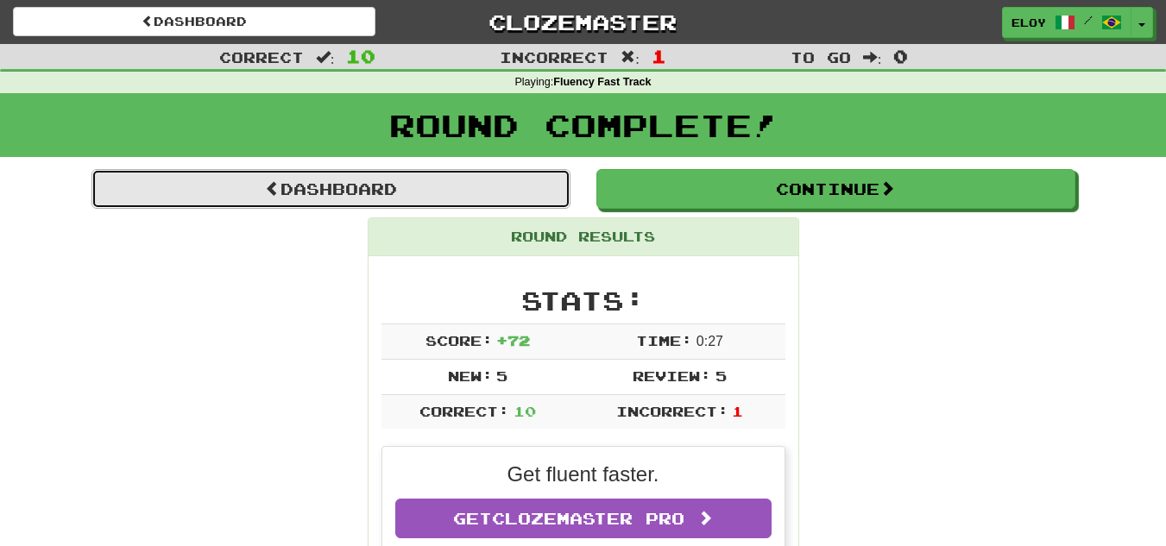
click at [326, 190] on link "Dashboard" at bounding box center [331, 189] width 479 height 40
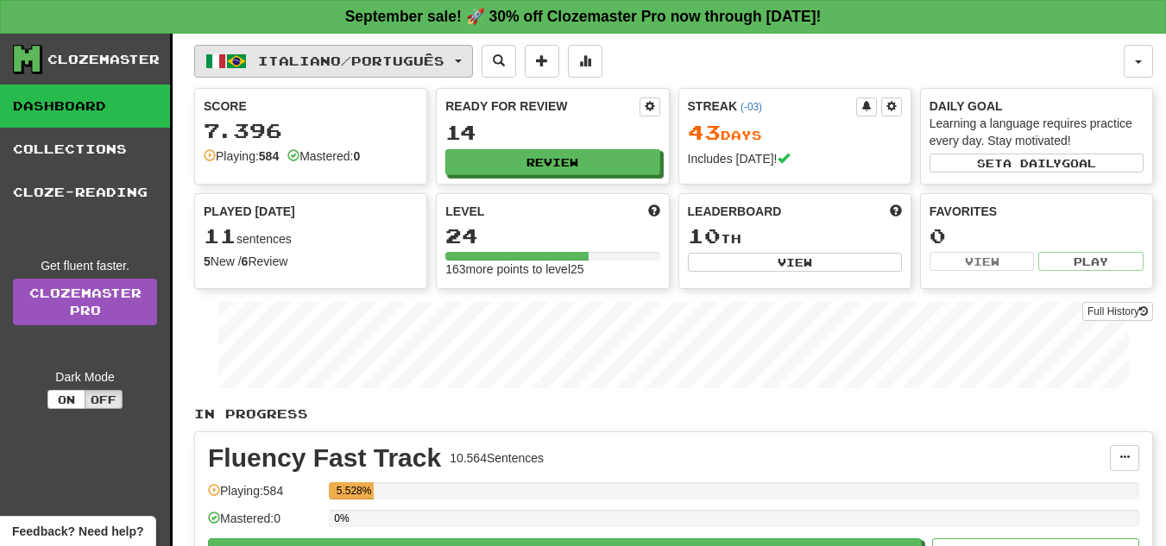
click at [398, 57] on span "Italiano / Português" at bounding box center [351, 61] width 186 height 15
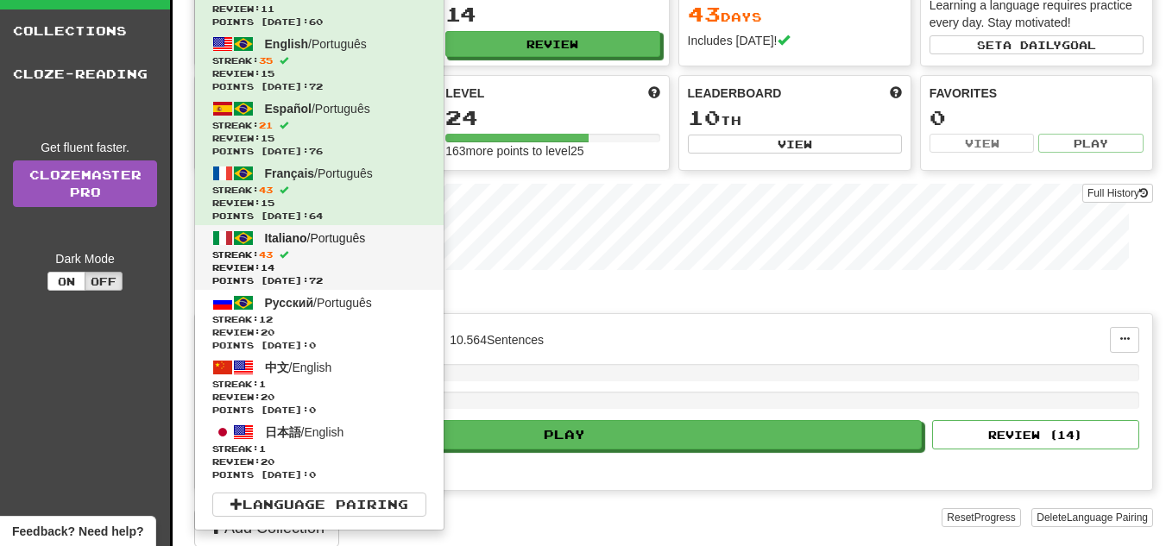
scroll to position [129, 0]
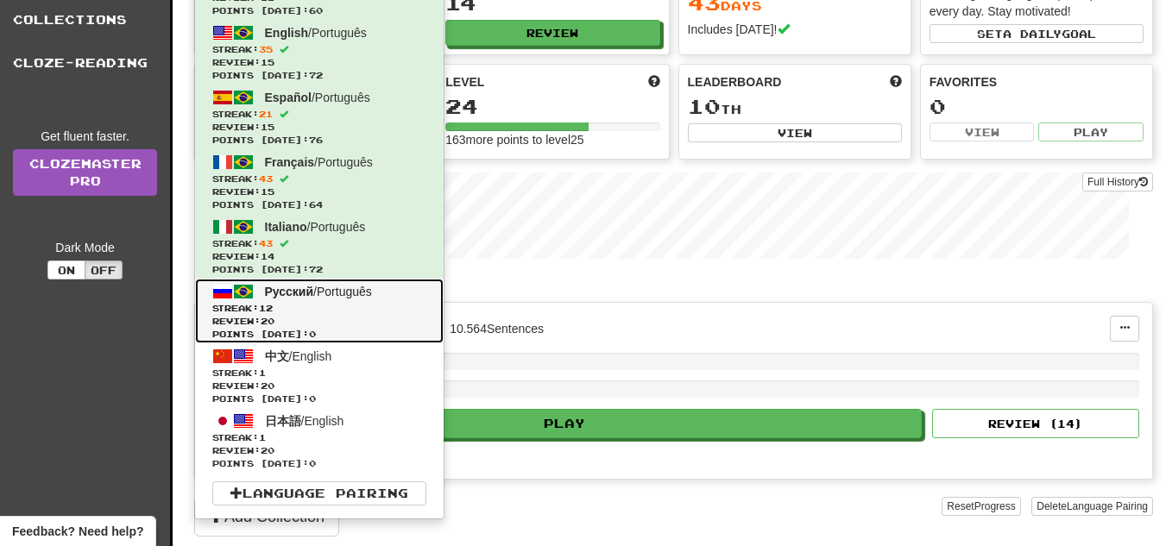
click at [314, 303] on span "Streak: 12" at bounding box center [319, 308] width 214 height 13
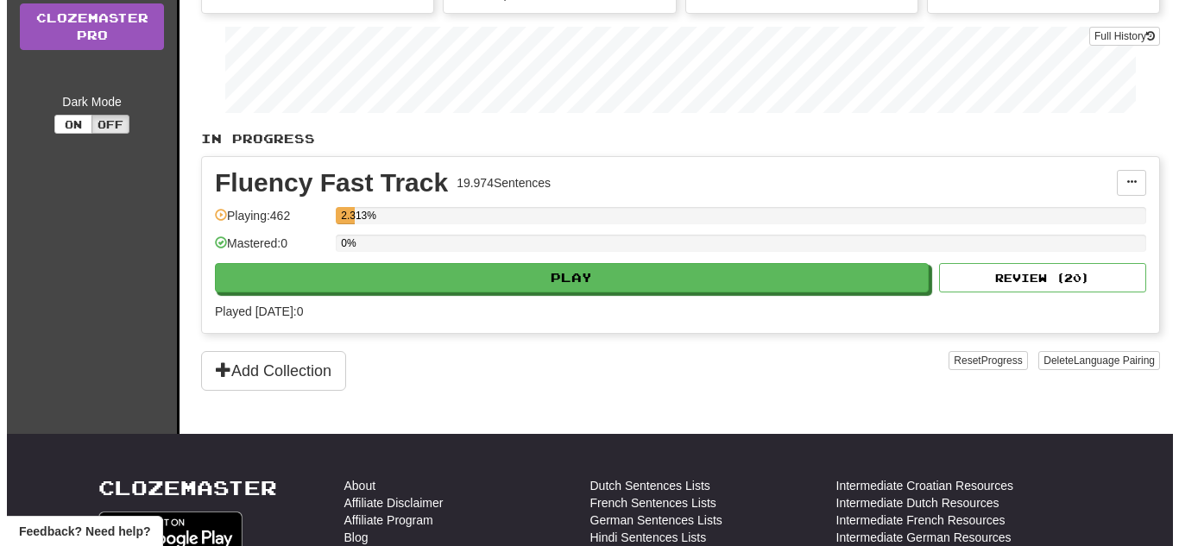
scroll to position [325, 0]
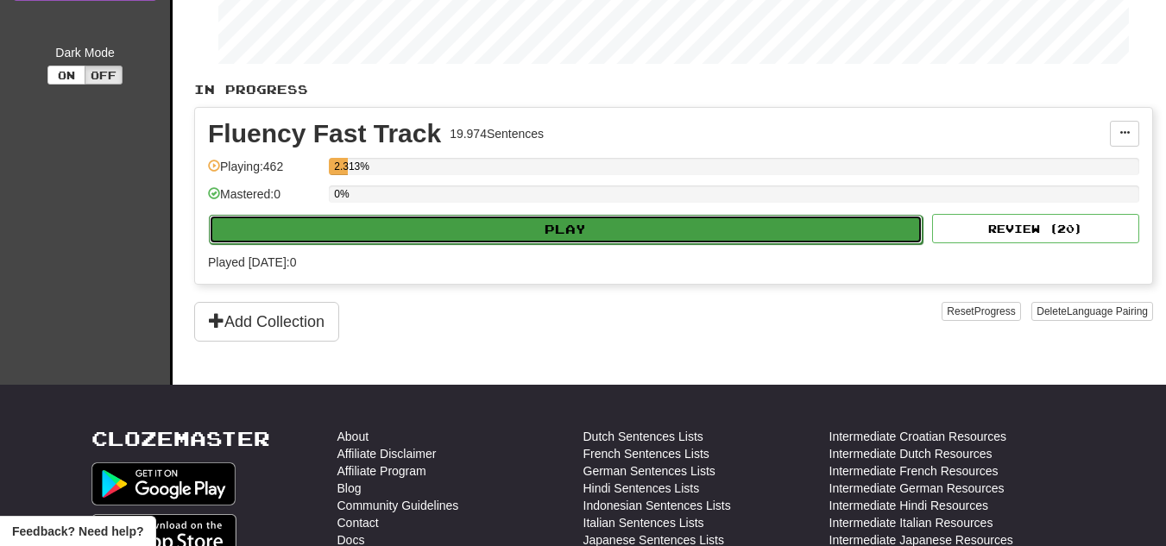
click at [570, 228] on button "Play" at bounding box center [566, 229] width 714 height 29
select select "**"
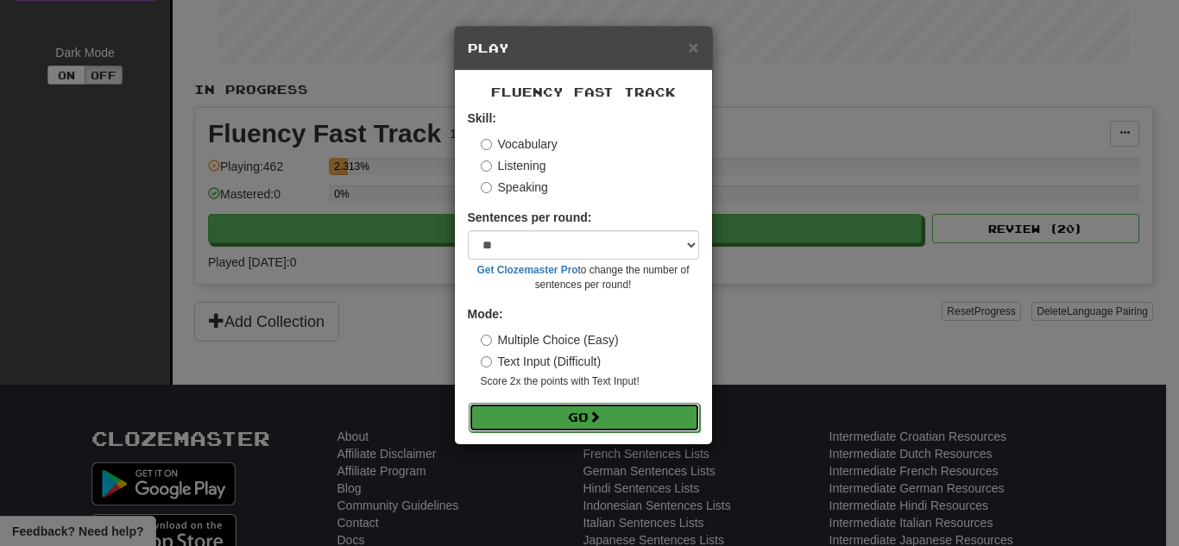
click at [562, 416] on button "Go" at bounding box center [584, 417] width 231 height 29
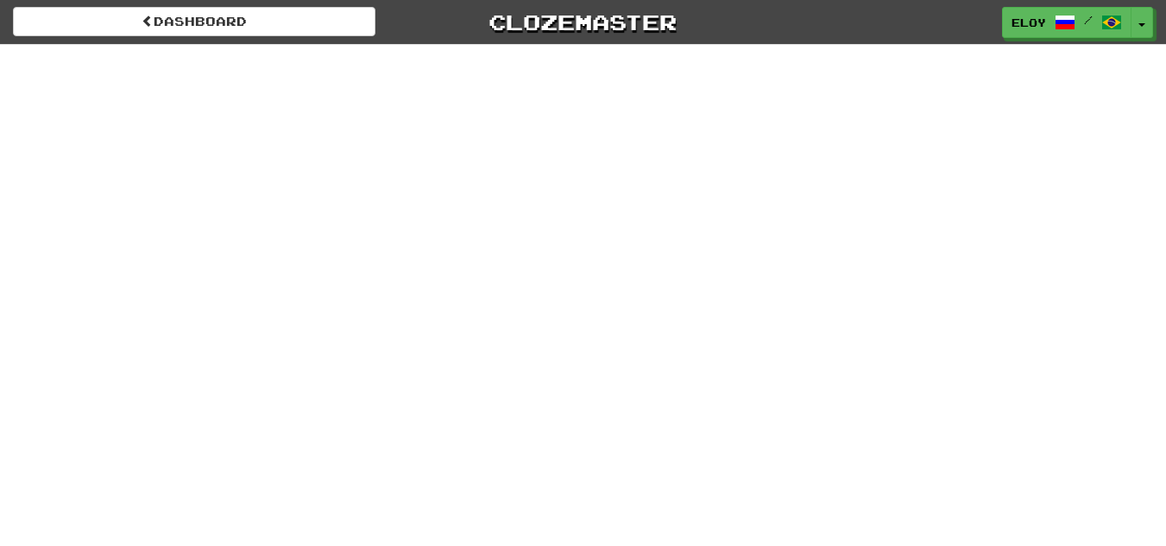
click at [562, 416] on div "/ Score: 0 25 % Mastered Я __________ . Sou um menino. 1 . парень 2 . собрали 3…" at bounding box center [584, 250] width 984 height 386
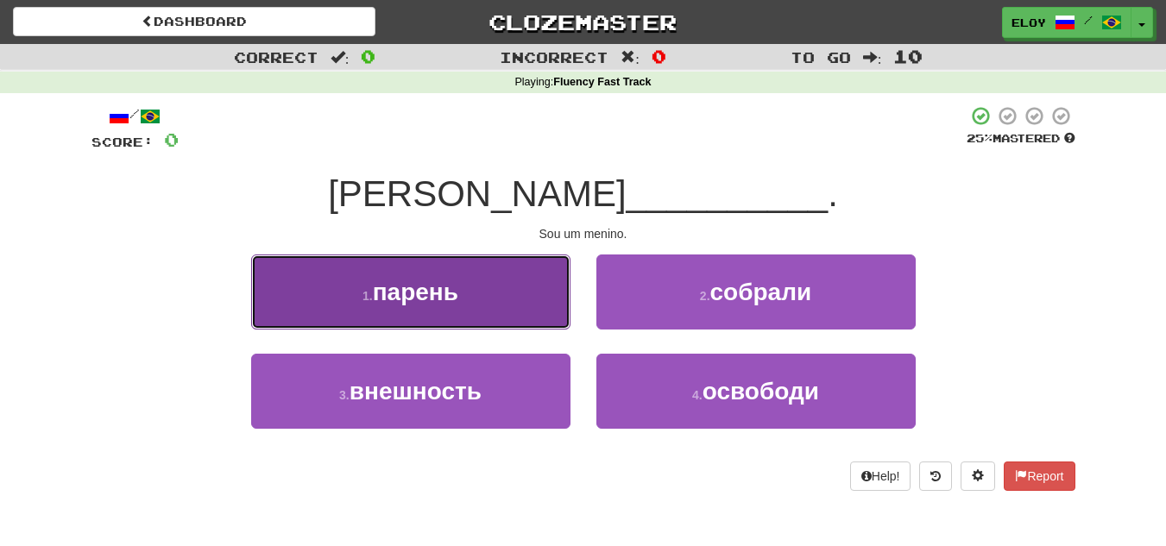
click at [486, 259] on button "1 . парень" at bounding box center [410, 292] width 319 height 75
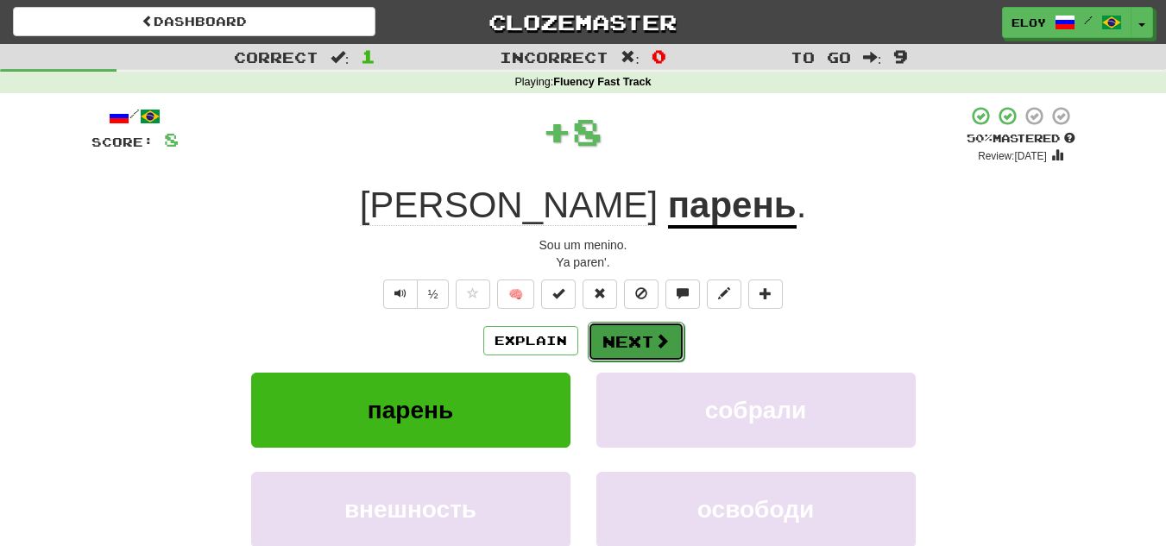
click at [628, 338] on button "Next" at bounding box center [636, 342] width 97 height 40
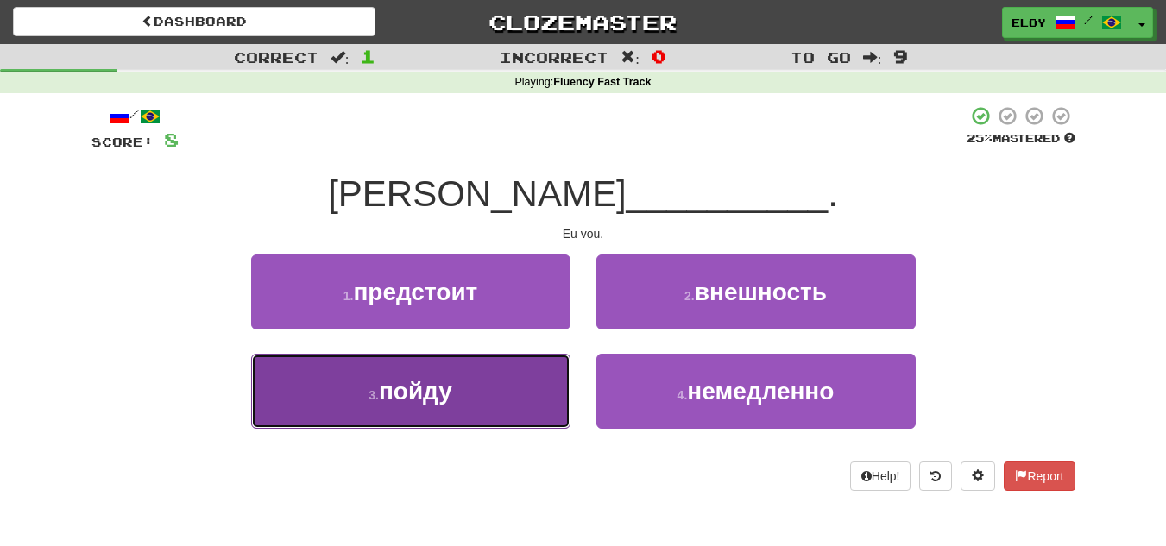
click at [496, 386] on button "3 . пойду" at bounding box center [410, 391] width 319 height 75
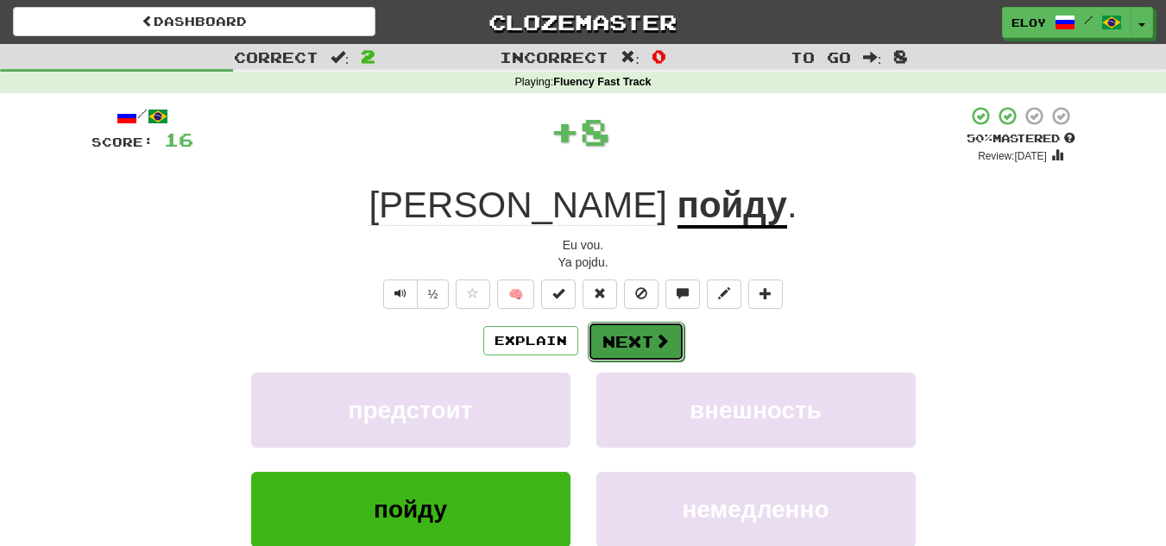
click at [619, 357] on button "Next" at bounding box center [636, 342] width 97 height 40
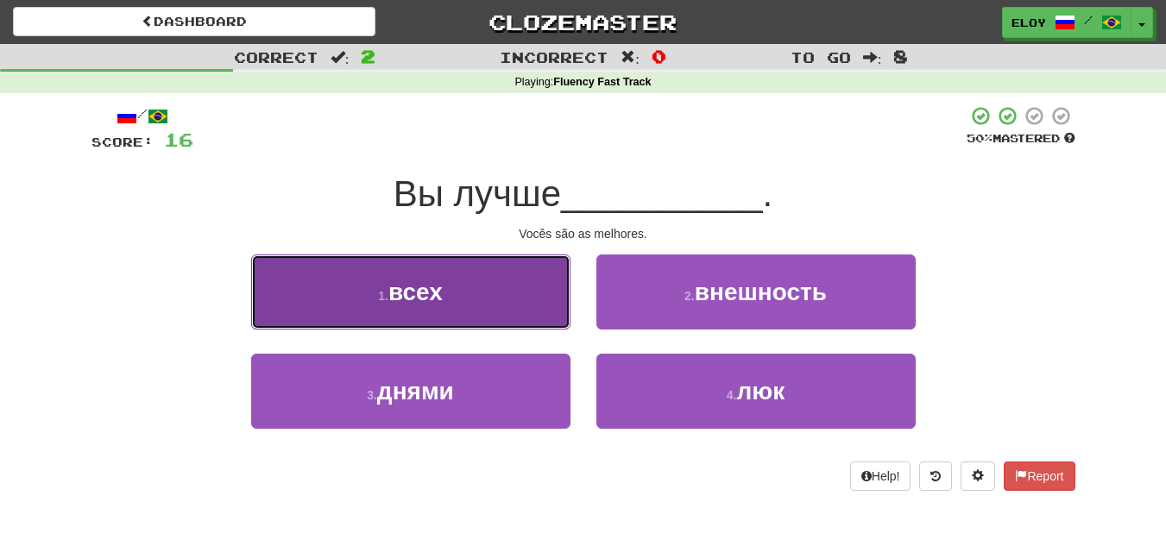
click at [529, 304] on button "1 . всех" at bounding box center [410, 292] width 319 height 75
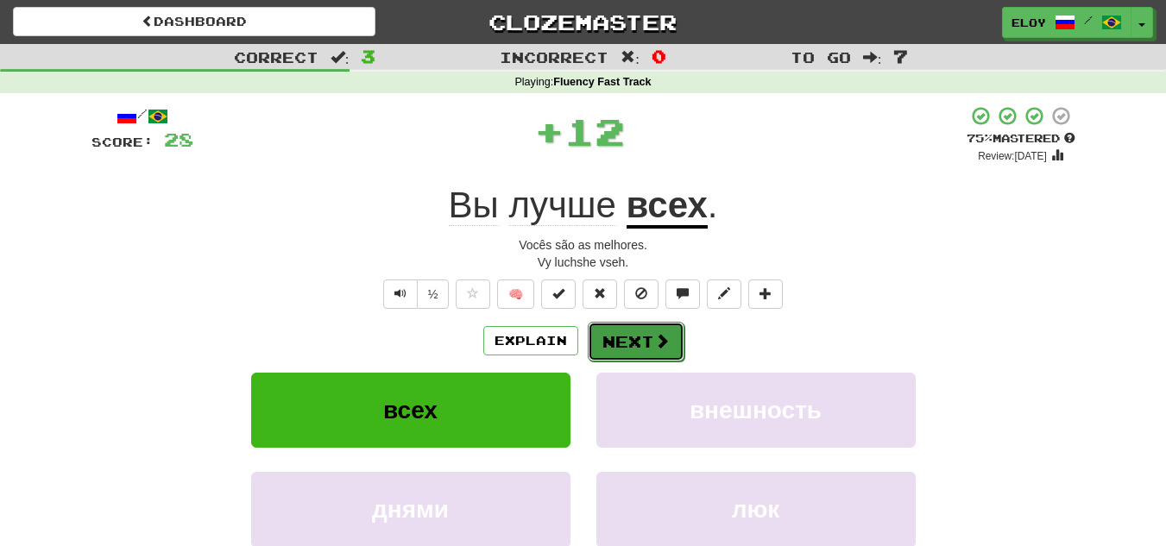
click at [660, 344] on span at bounding box center [662, 341] width 16 height 16
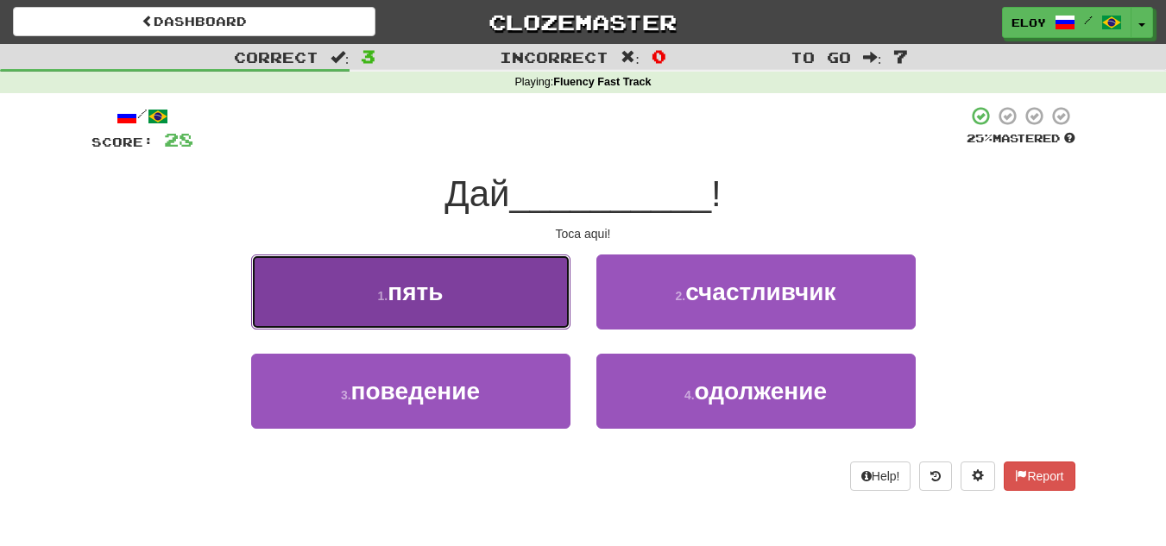
click at [553, 312] on button "1 . пять" at bounding box center [410, 292] width 319 height 75
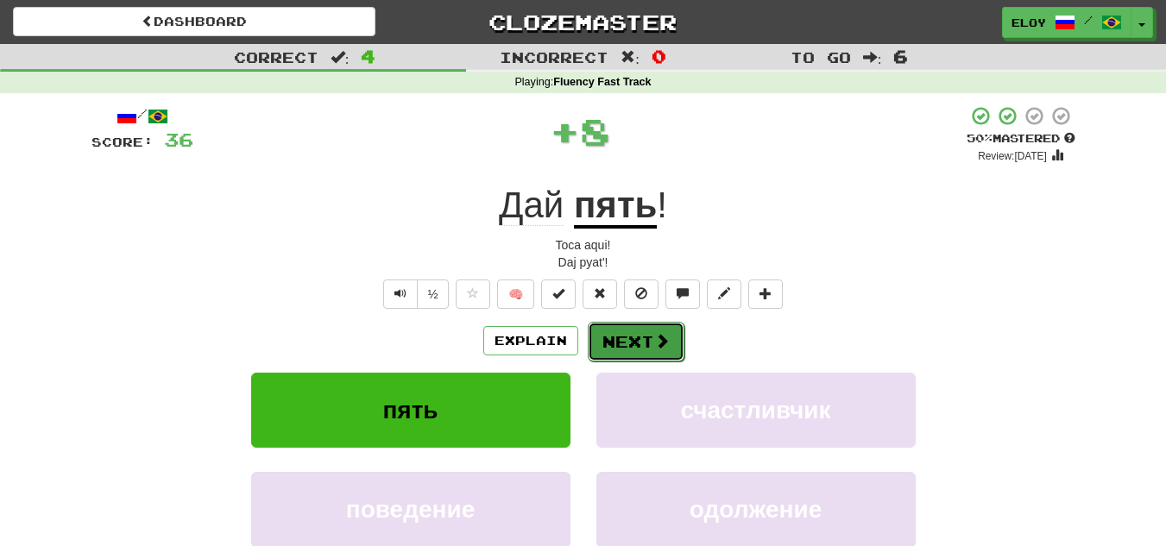
click at [618, 350] on button "Next" at bounding box center [636, 342] width 97 height 40
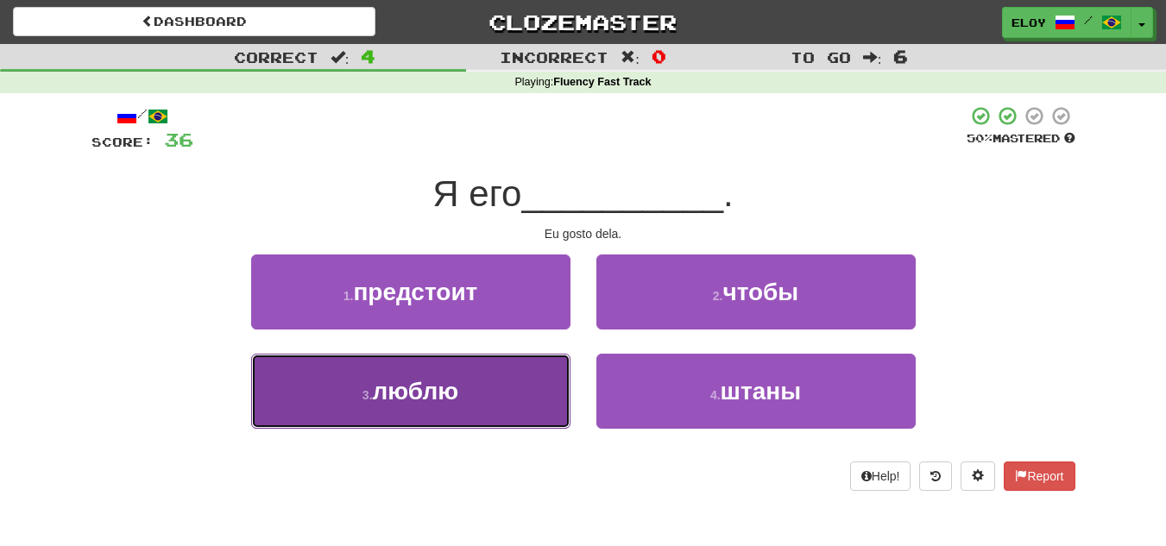
click at [504, 400] on button "3 . люблю" at bounding box center [410, 391] width 319 height 75
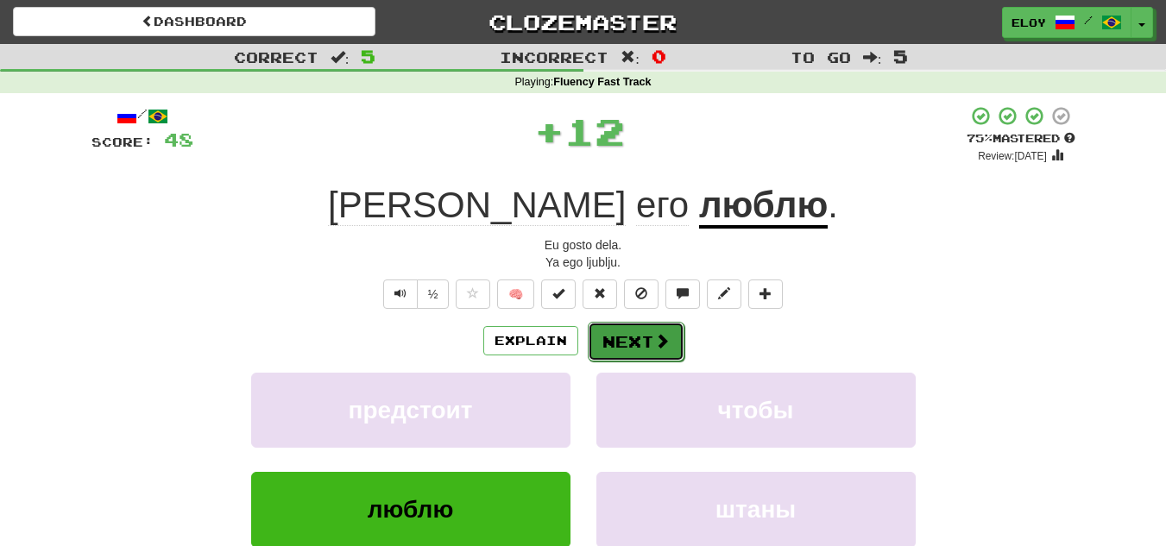
click at [636, 339] on button "Next" at bounding box center [636, 342] width 97 height 40
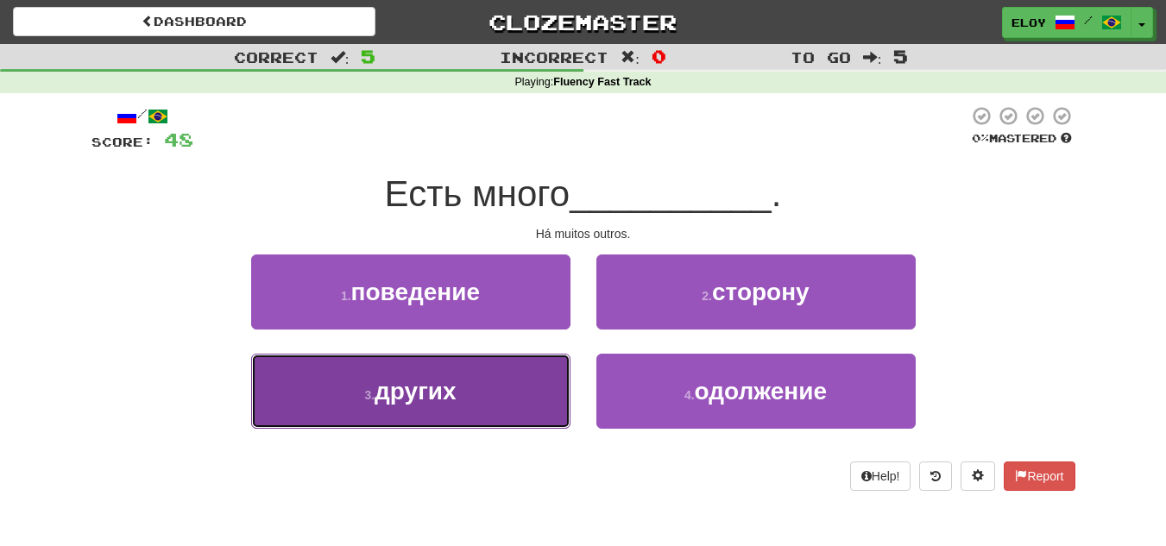
click at [546, 399] on button "3 . других" at bounding box center [410, 391] width 319 height 75
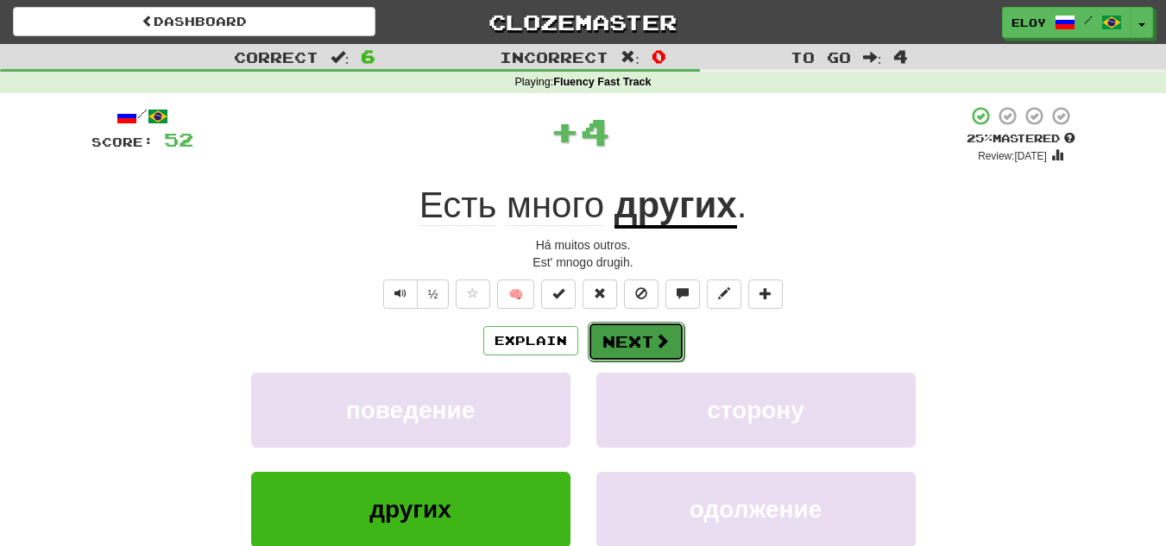
click at [654, 347] on span at bounding box center [662, 341] width 16 height 16
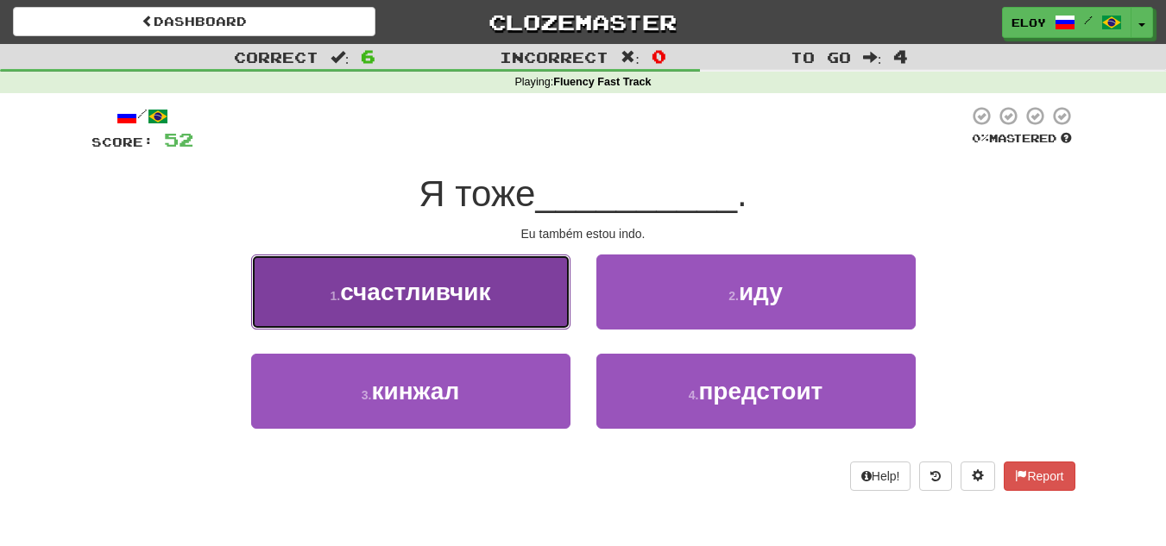
click at [457, 267] on button "1 . счастливчик" at bounding box center [410, 292] width 319 height 75
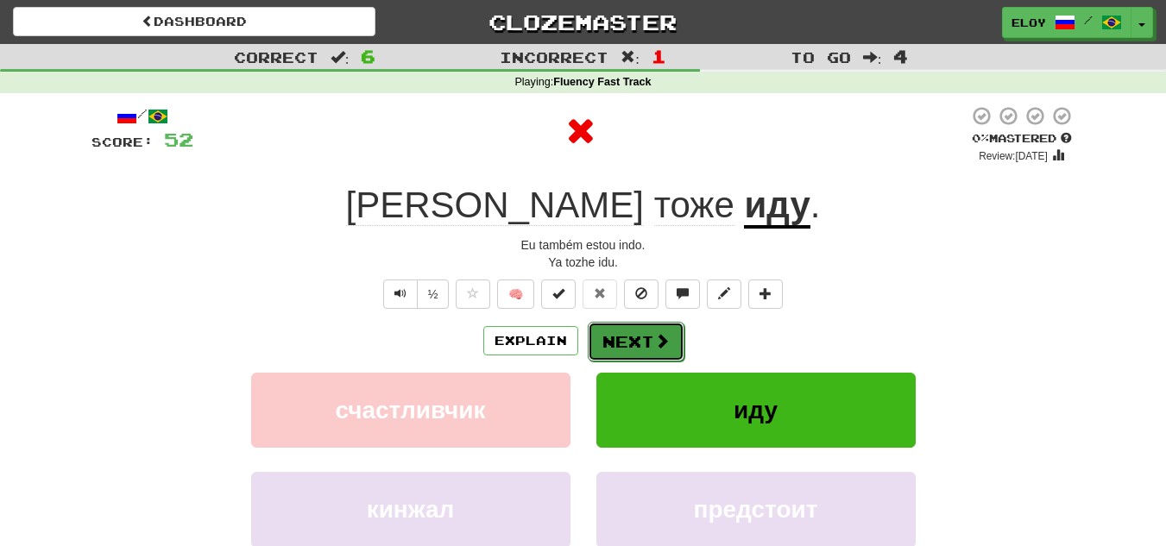
click at [632, 350] on button "Next" at bounding box center [636, 342] width 97 height 40
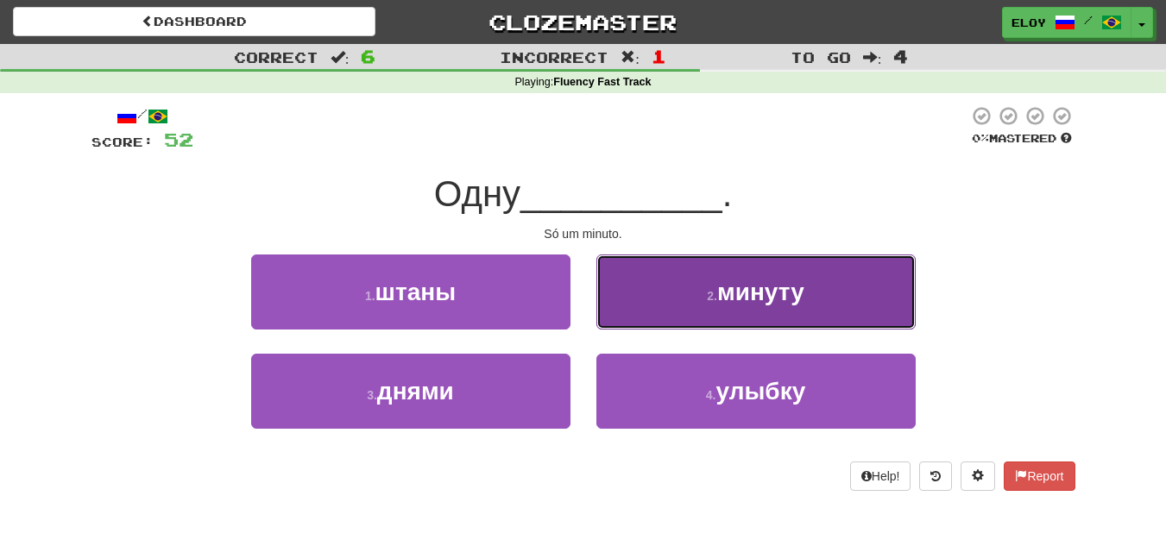
click at [682, 307] on button "2 . минуту" at bounding box center [756, 292] width 319 height 75
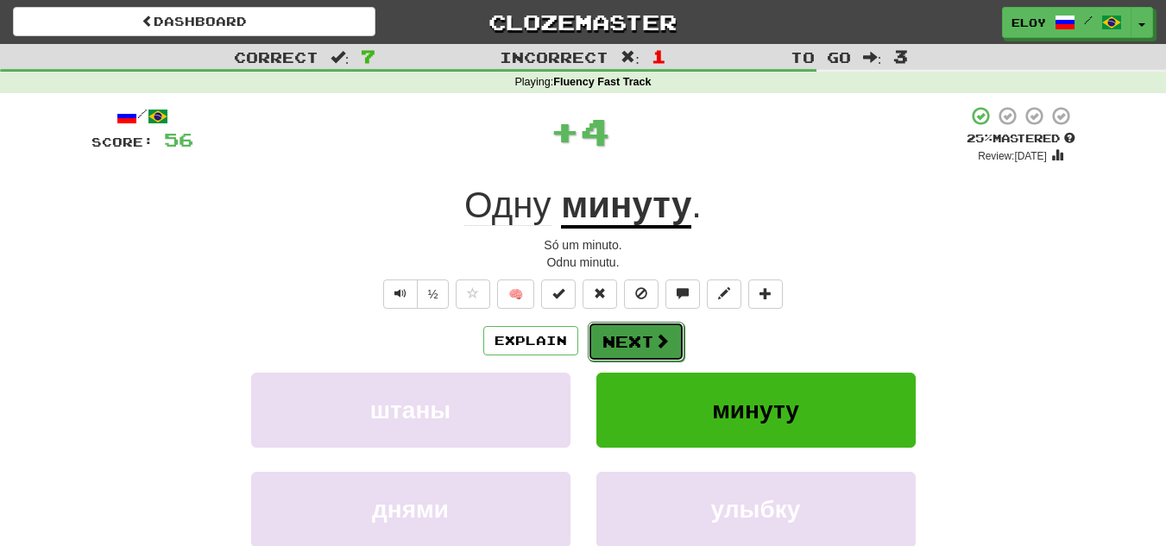
click at [651, 336] on button "Next" at bounding box center [636, 342] width 97 height 40
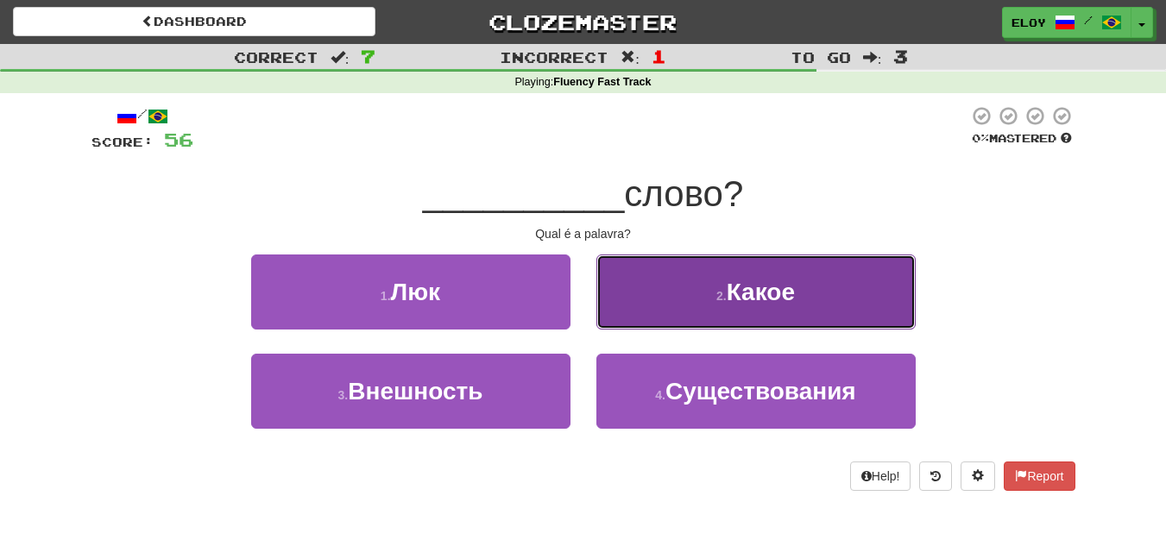
click at [710, 306] on button "2 . Какое" at bounding box center [756, 292] width 319 height 75
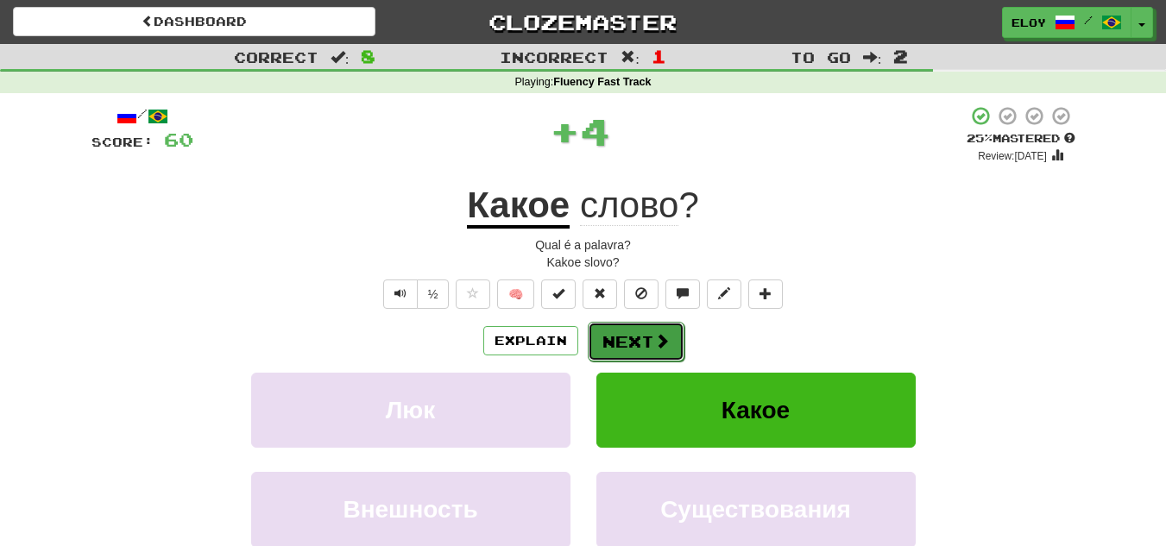
click at [663, 335] on span at bounding box center [662, 341] width 16 height 16
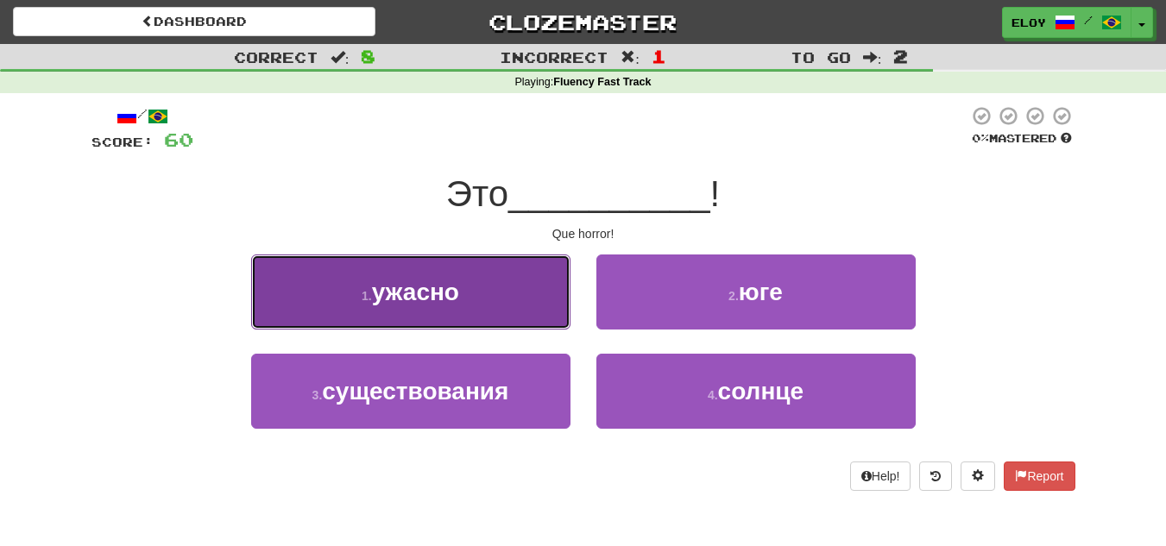
click at [523, 304] on button "1 . ужасно" at bounding box center [410, 292] width 319 height 75
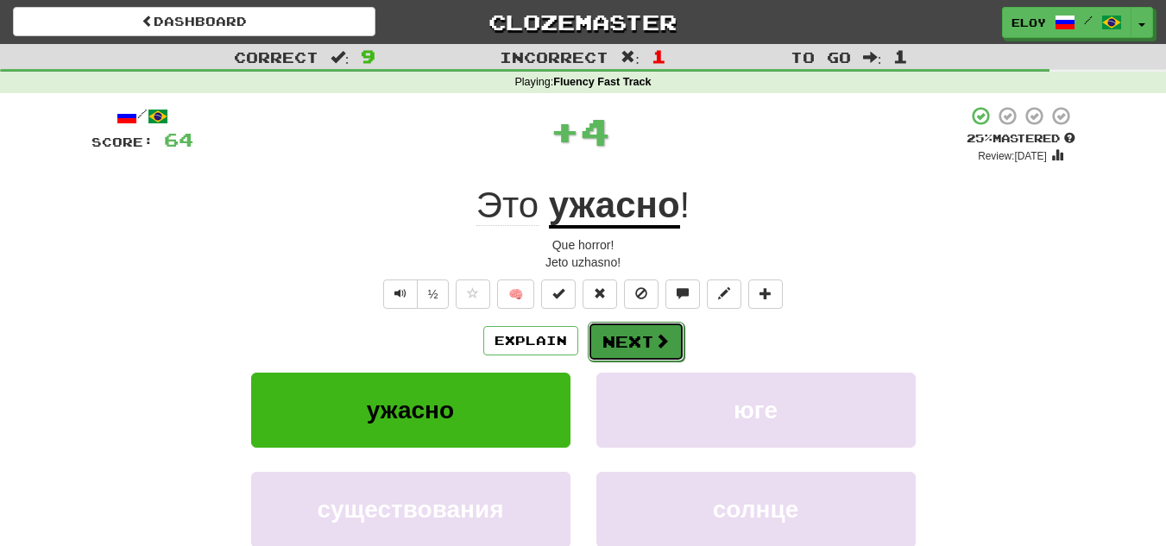
click at [650, 350] on button "Next" at bounding box center [636, 342] width 97 height 40
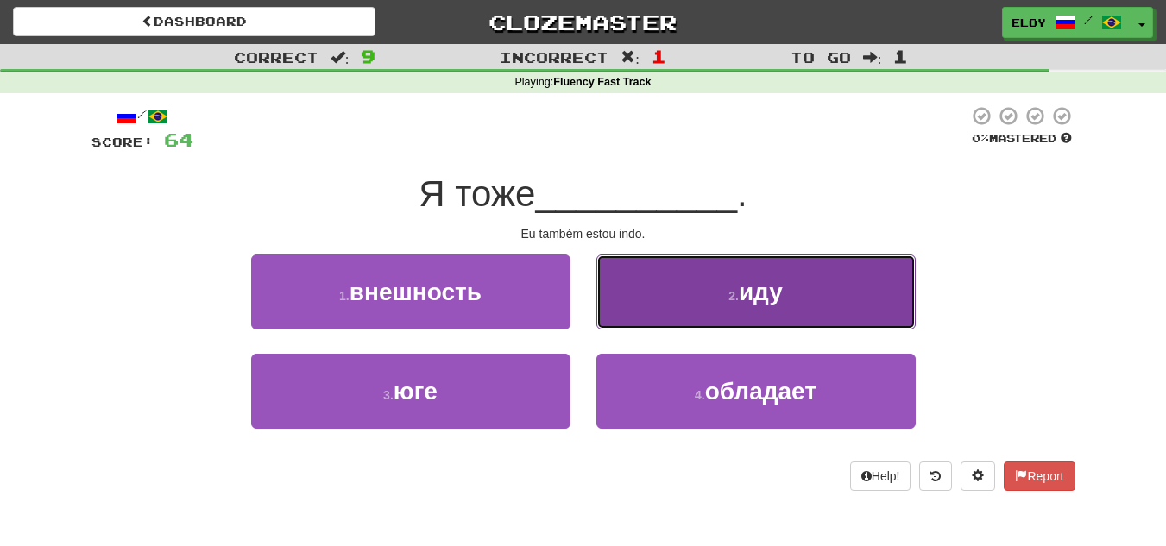
click at [654, 269] on button "2 . иду" at bounding box center [756, 292] width 319 height 75
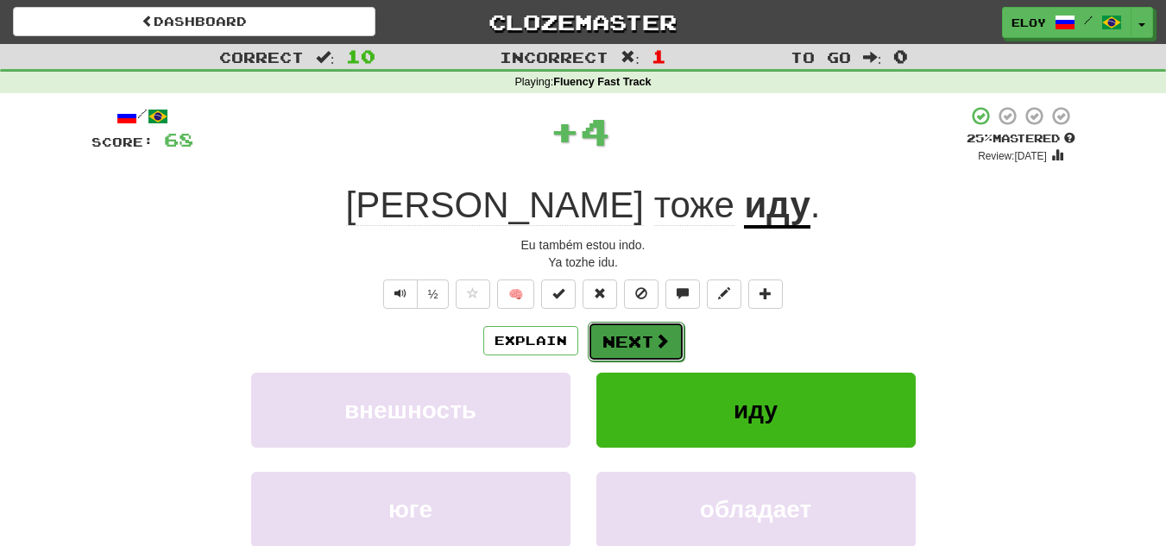
click at [632, 348] on button "Next" at bounding box center [636, 342] width 97 height 40
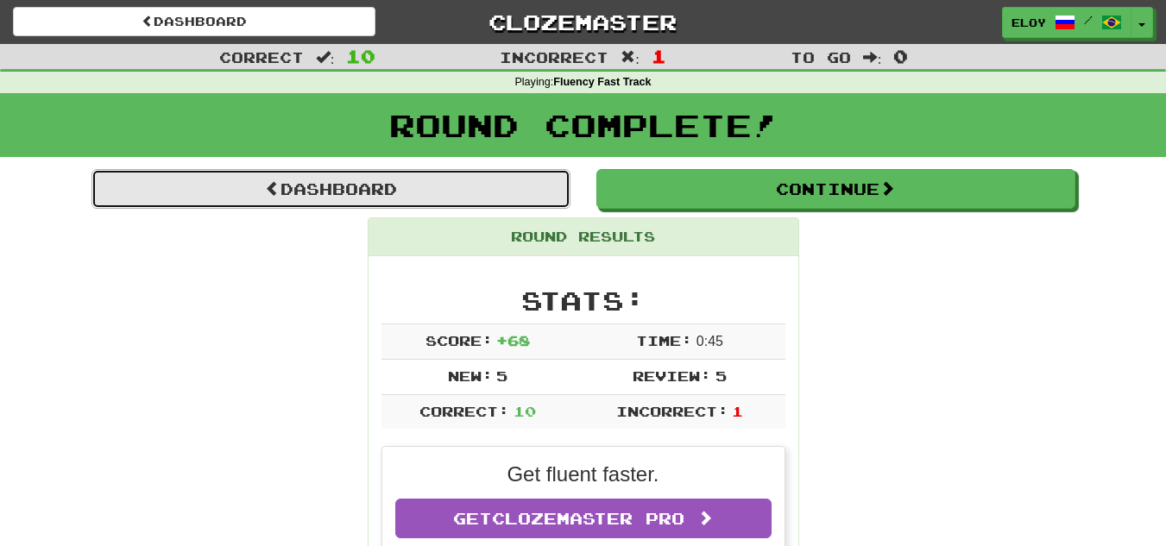
click at [501, 201] on link "Dashboard" at bounding box center [331, 189] width 479 height 40
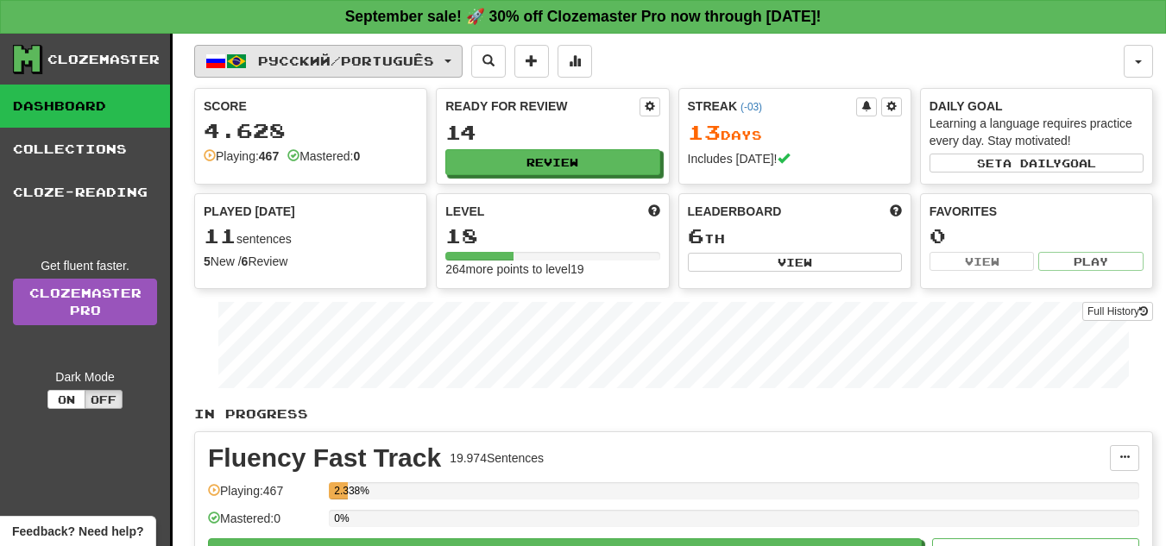
click at [391, 60] on span "Русский / Português" at bounding box center [346, 61] width 176 height 15
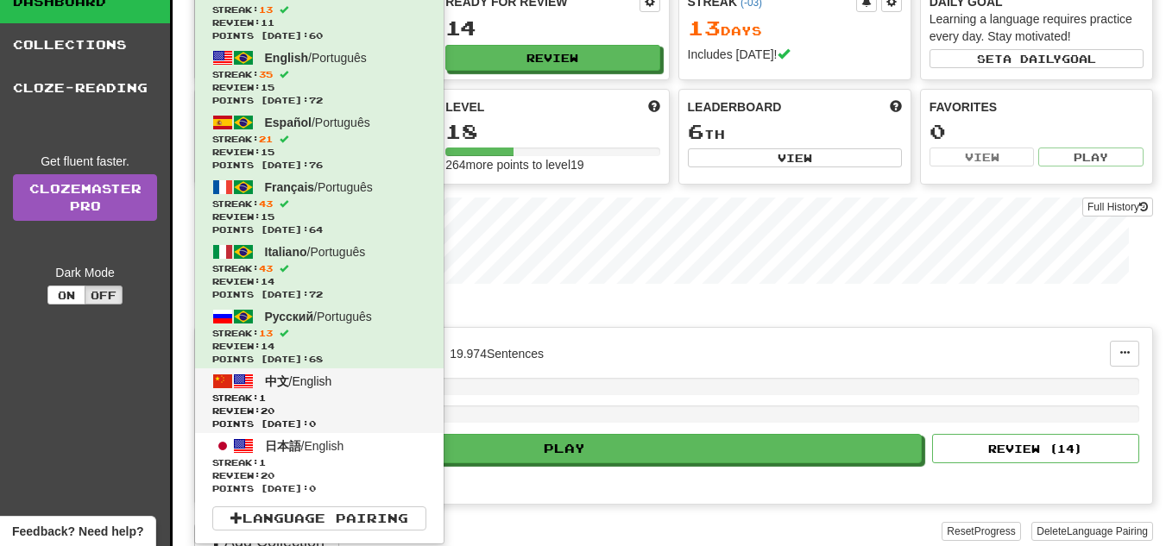
scroll to position [190, 0]
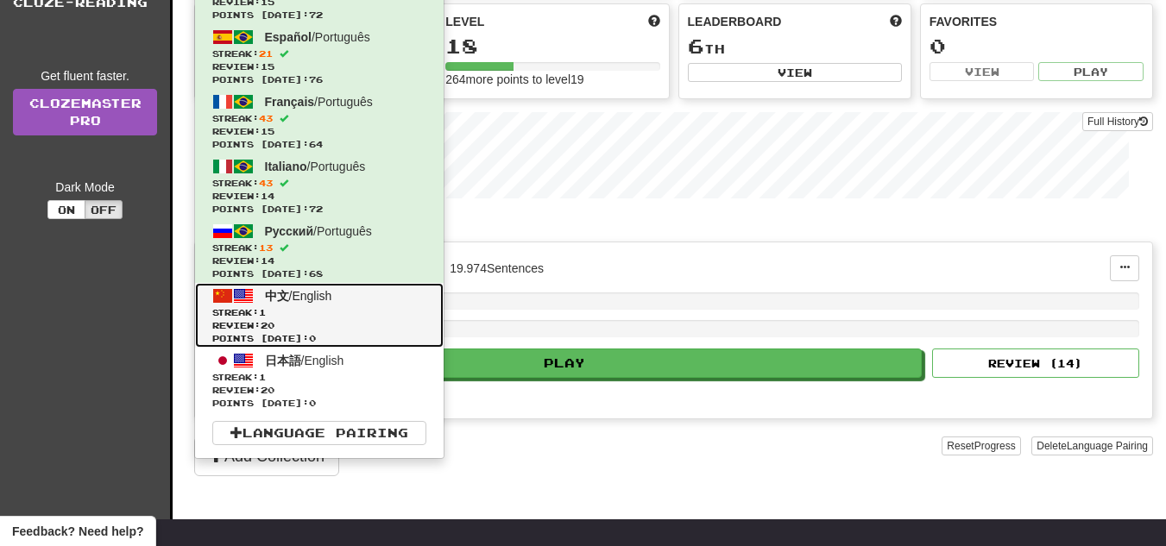
click at [374, 315] on span "Streak: 1" at bounding box center [319, 312] width 214 height 13
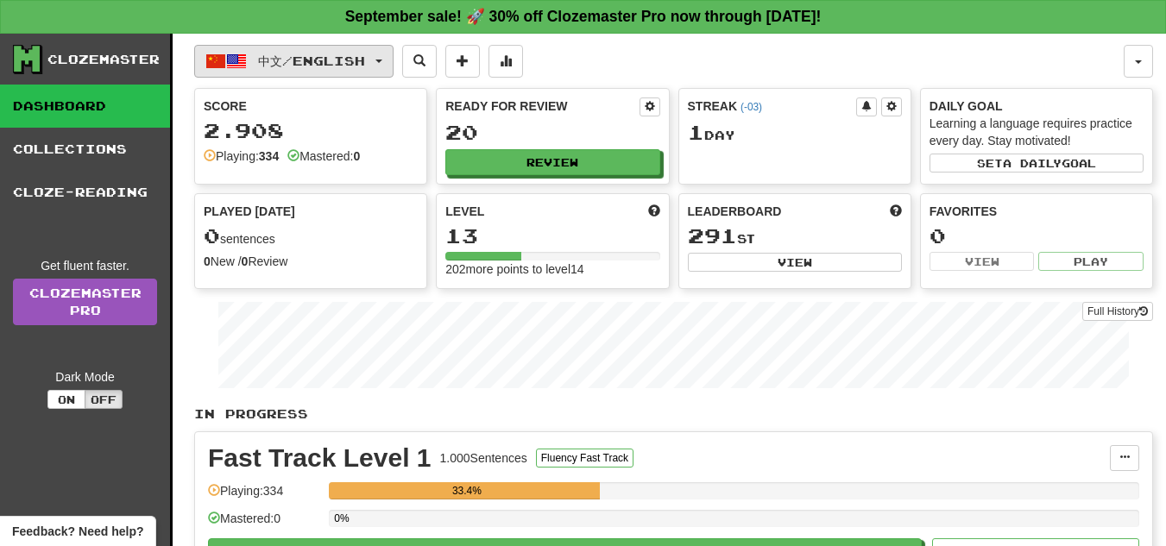
click at [356, 66] on span "中文 / English" at bounding box center [311, 61] width 107 height 15
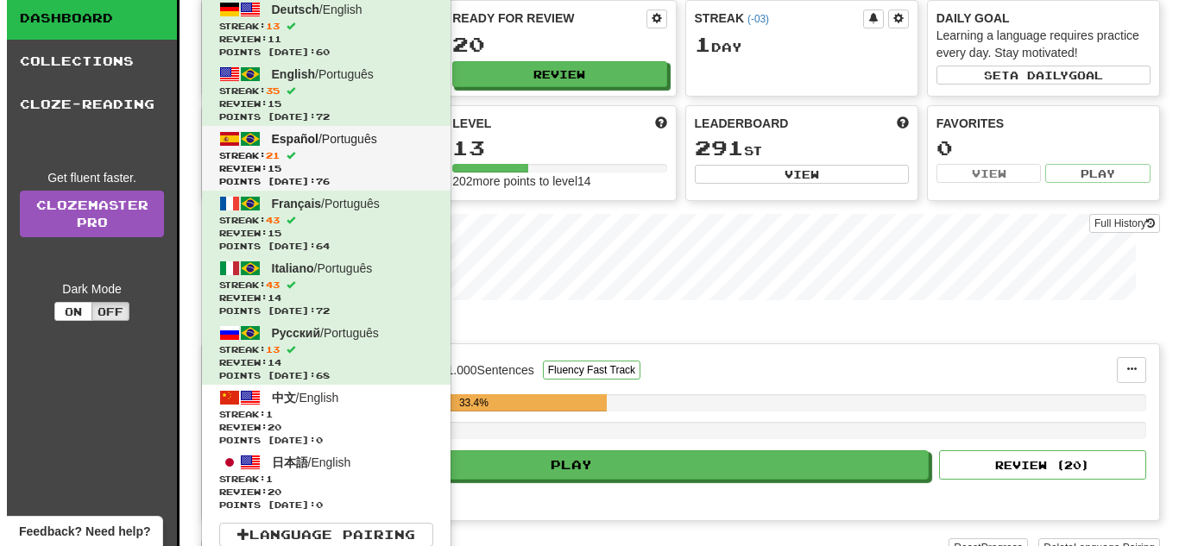
scroll to position [107, 0]
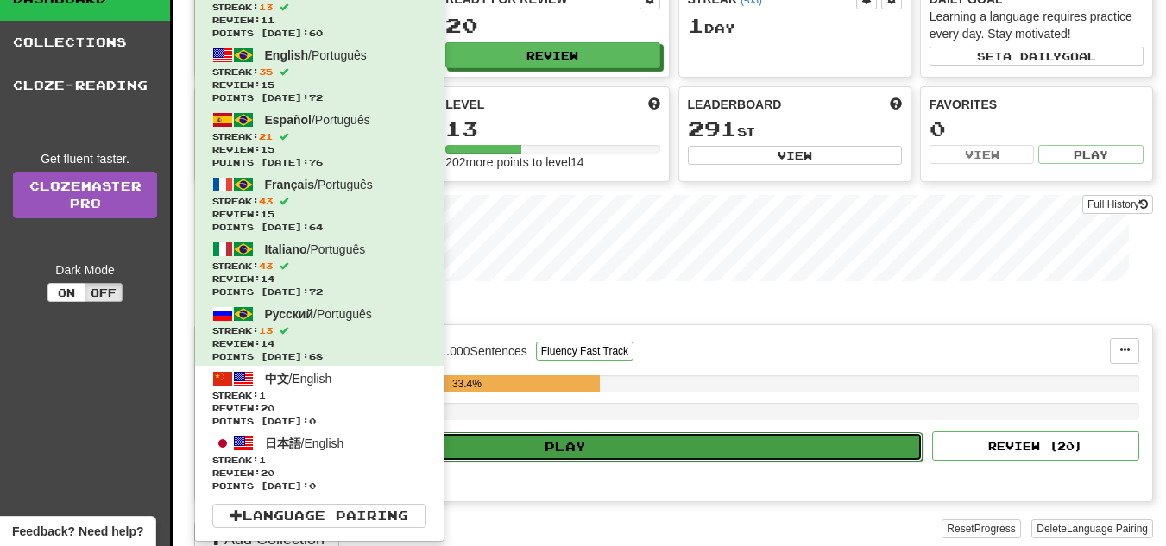
click at [618, 436] on button "Play" at bounding box center [566, 447] width 714 height 29
select select "**"
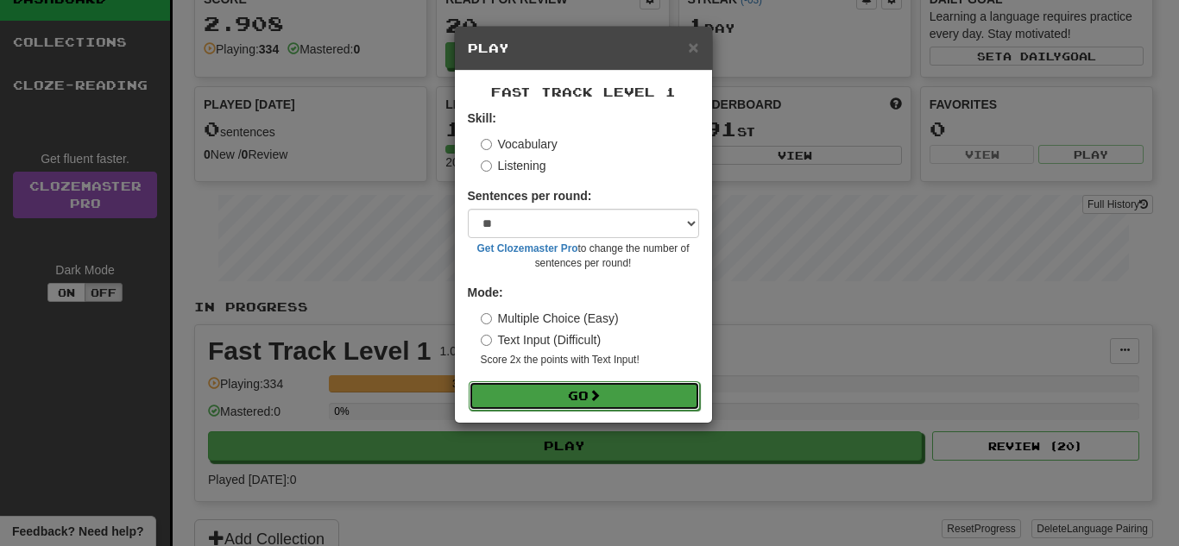
click at [597, 389] on span at bounding box center [595, 395] width 12 height 12
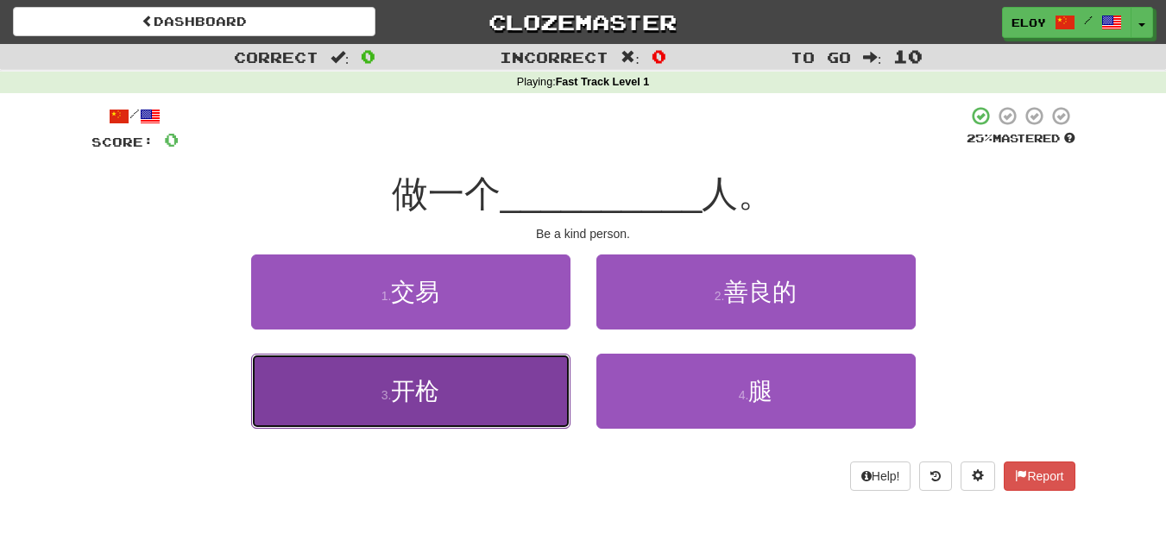
click at [472, 358] on button "3 . 开枪" at bounding box center [410, 391] width 319 height 75
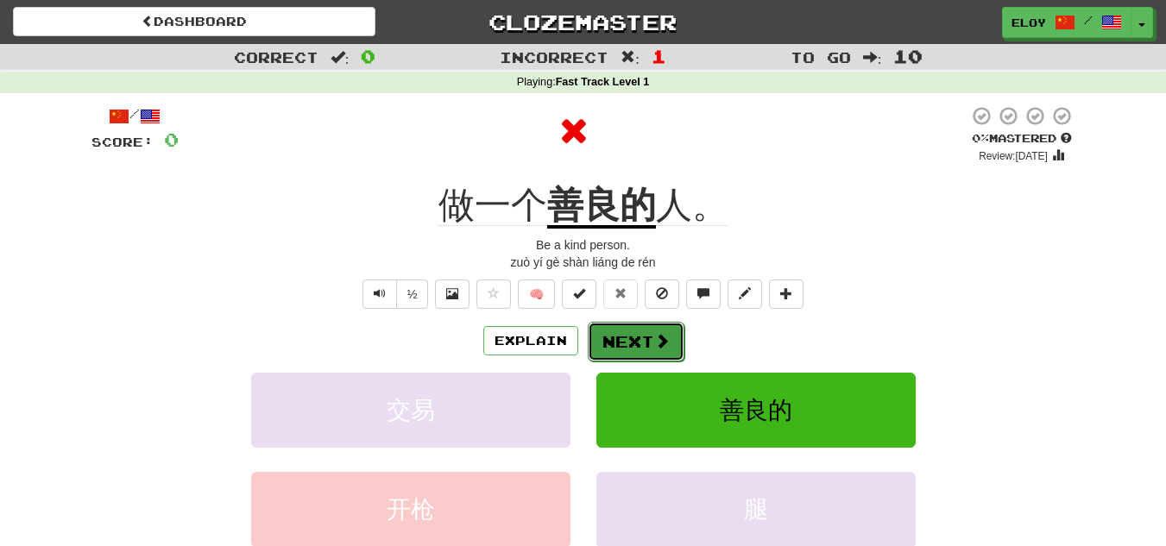
click at [662, 341] on span at bounding box center [662, 341] width 16 height 16
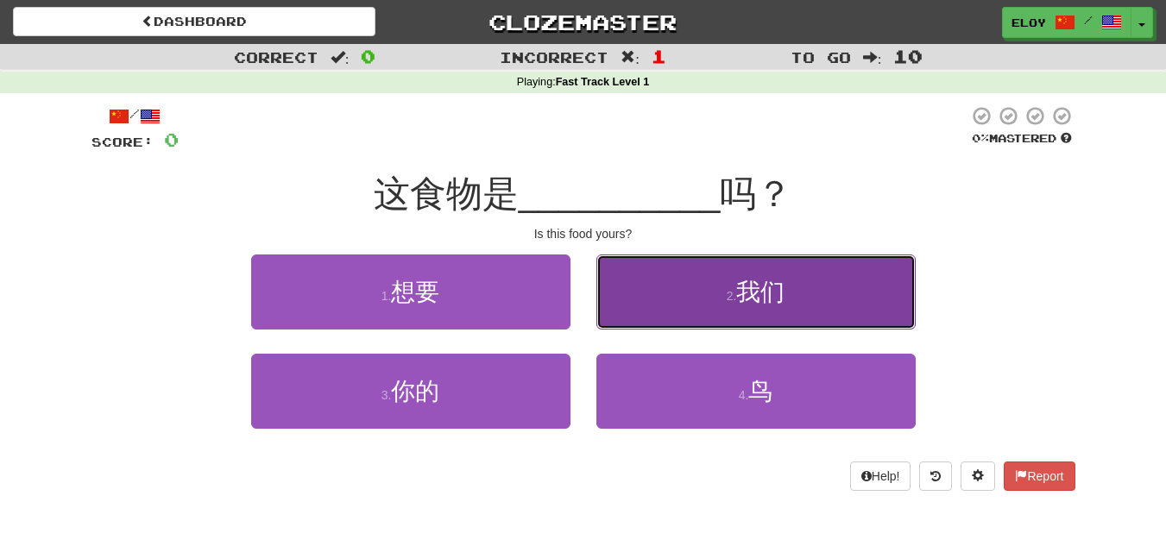
click at [688, 288] on button "2 . 我们" at bounding box center [756, 292] width 319 height 75
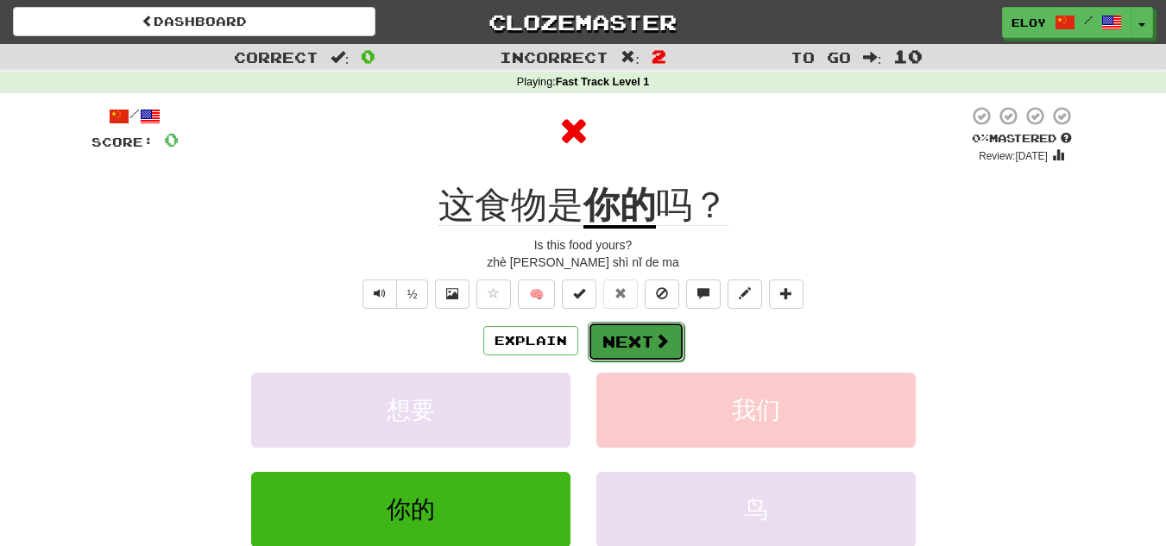
click at [630, 327] on button "Next" at bounding box center [636, 342] width 97 height 40
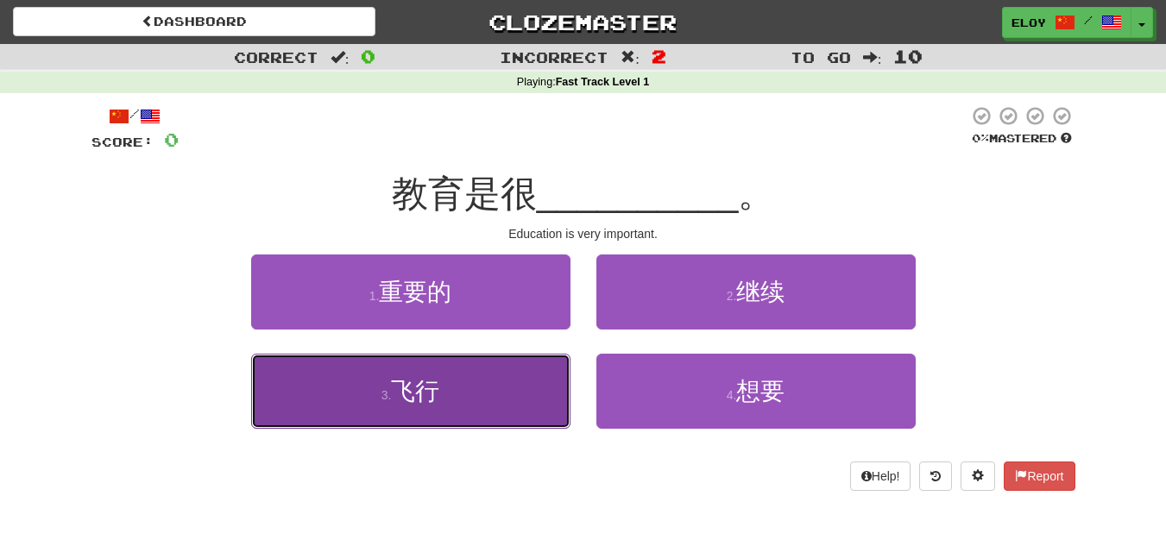
click at [528, 381] on button "3 . 飞行" at bounding box center [410, 391] width 319 height 75
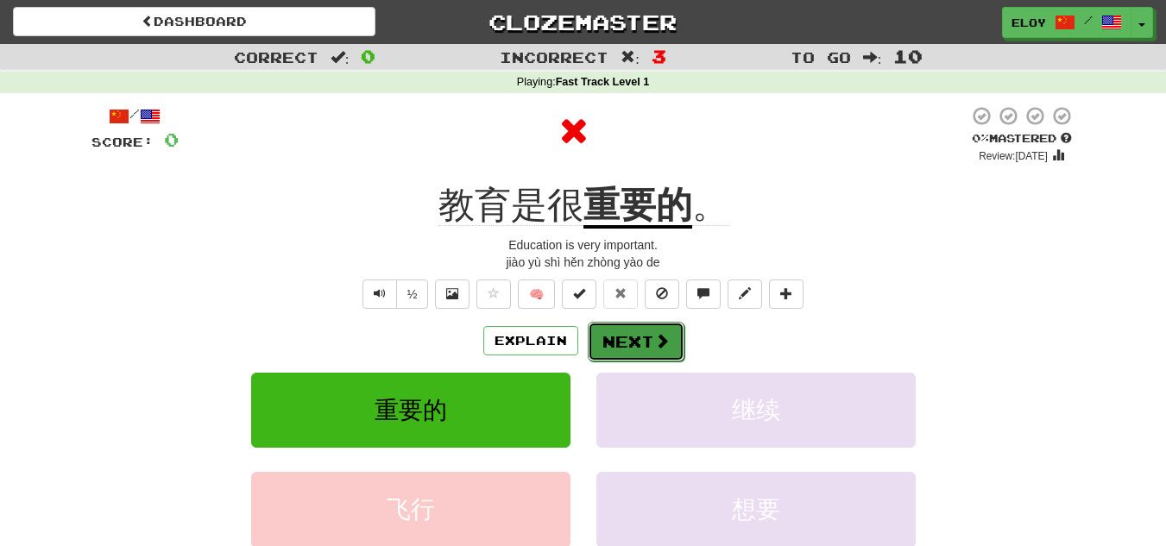
click at [630, 342] on button "Next" at bounding box center [636, 342] width 97 height 40
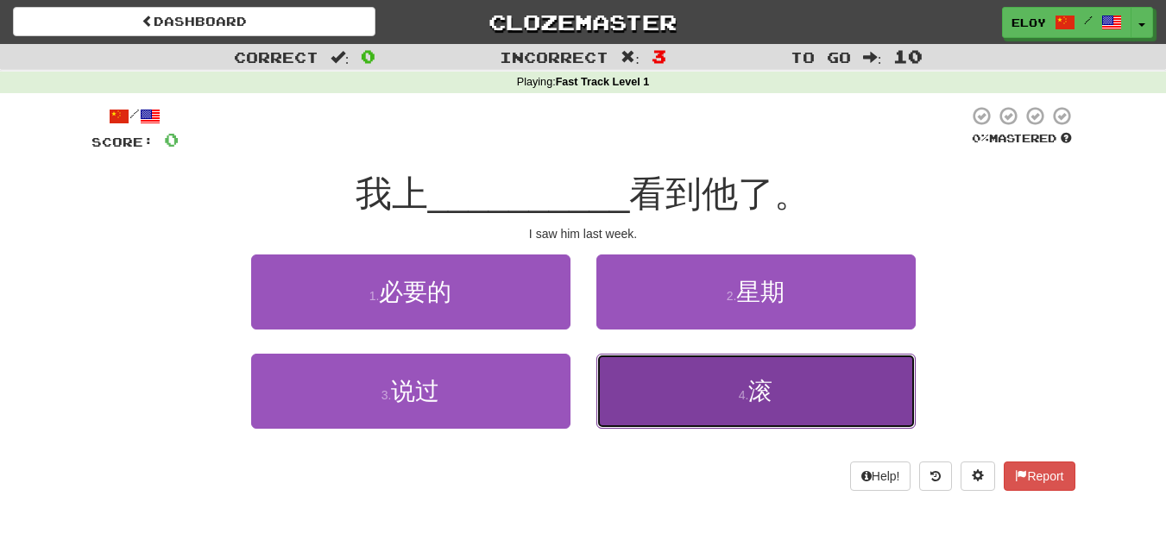
click at [742, 401] on small "4 ." at bounding box center [744, 395] width 10 height 14
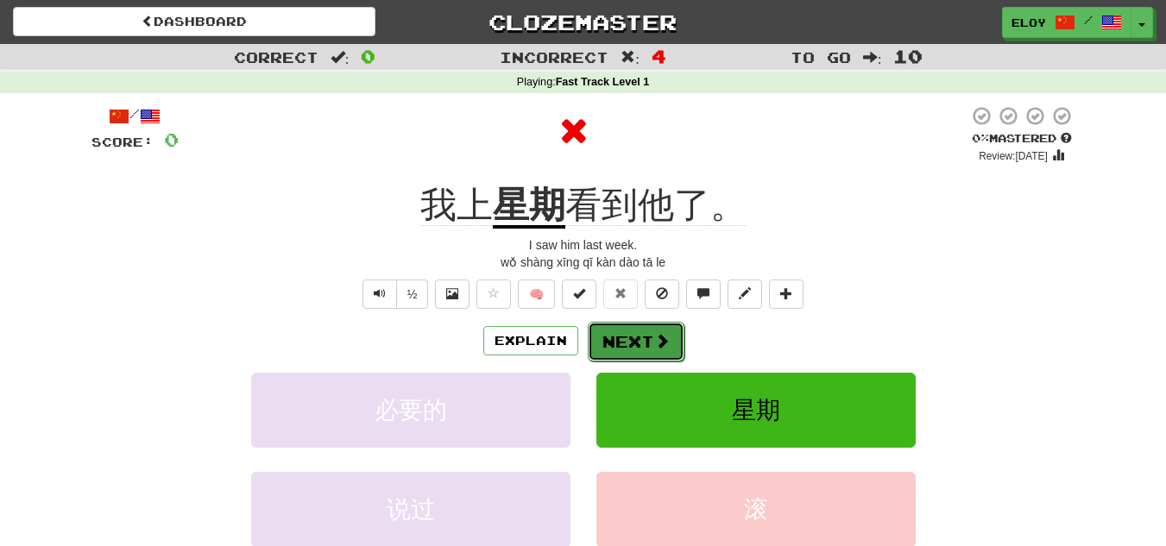
click at [608, 329] on button "Next" at bounding box center [636, 342] width 97 height 40
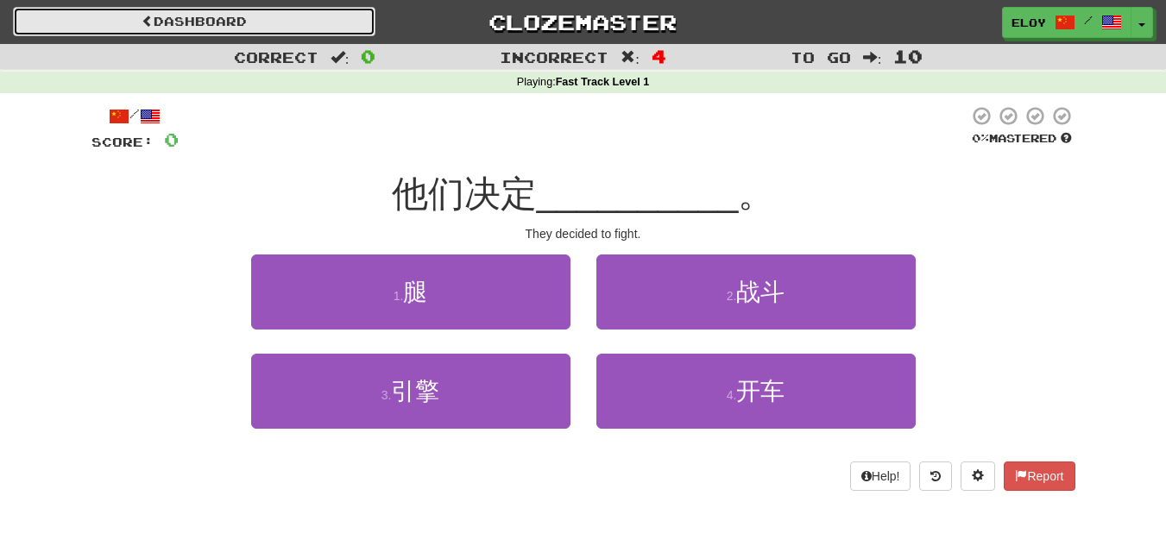
click at [285, 13] on link "Dashboard" at bounding box center [194, 21] width 363 height 29
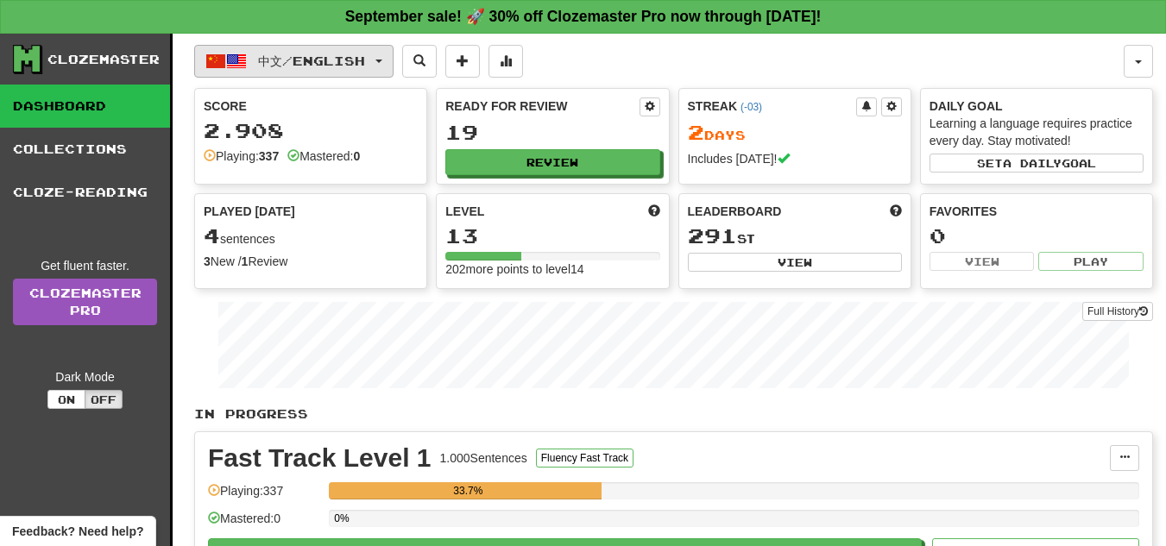
click at [338, 60] on span "中文 / English" at bounding box center [311, 61] width 107 height 15
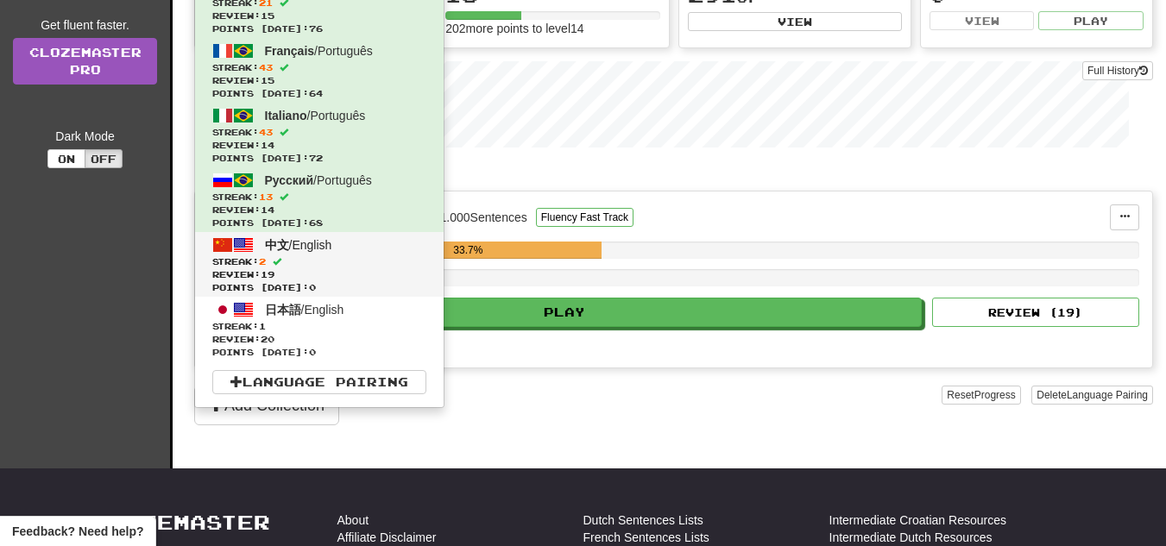
scroll to position [242, 0]
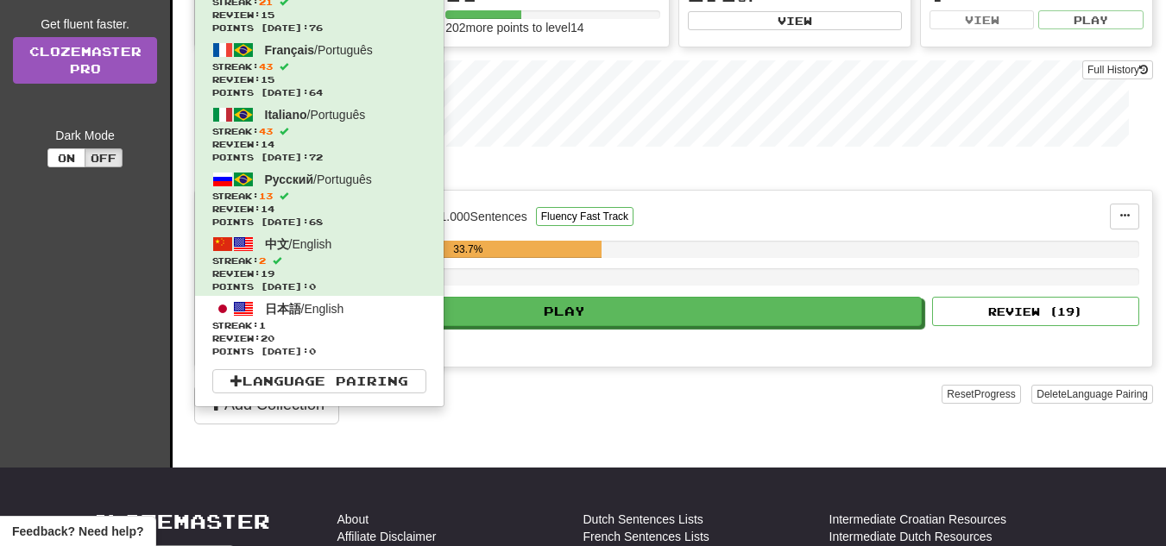
drag, startPoint x: 341, startPoint y: 252, endPoint x: 738, endPoint y: 202, distance: 400.3
click at [738, 202] on div "Fast Track Level 1 1.000 Sentences Fluency Fast Track Manage Sentences Unpin fr…" at bounding box center [673, 279] width 957 height 176
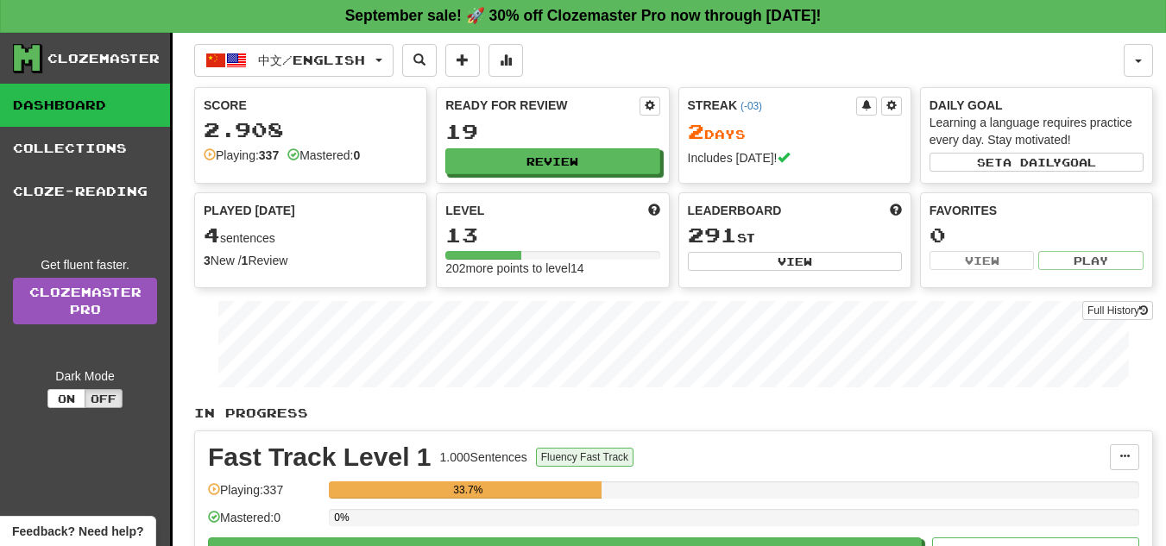
scroll to position [0, 0]
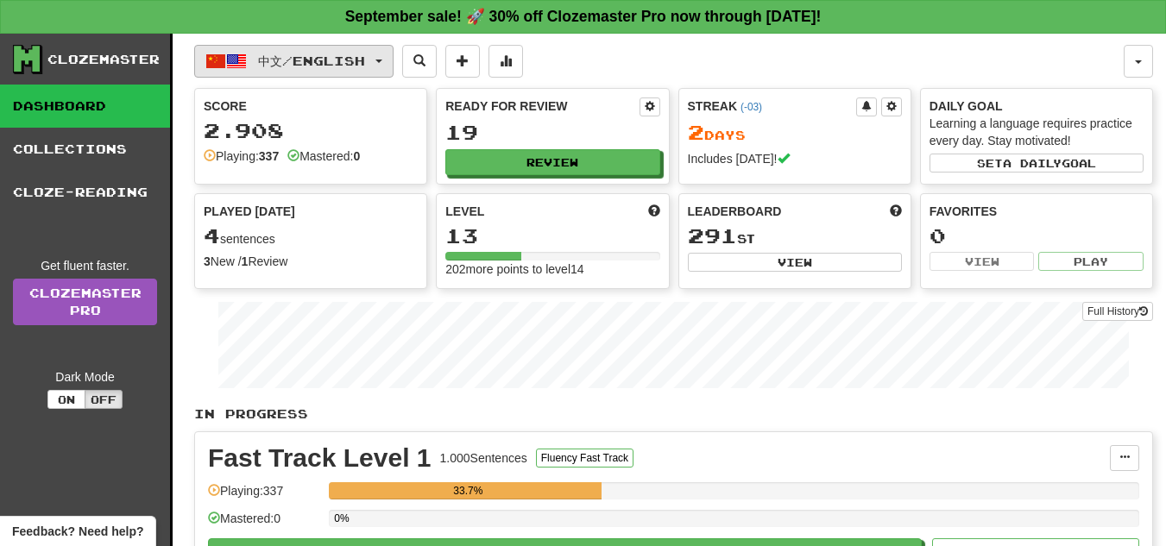
click at [383, 68] on button "中文 / English" at bounding box center [293, 61] width 199 height 33
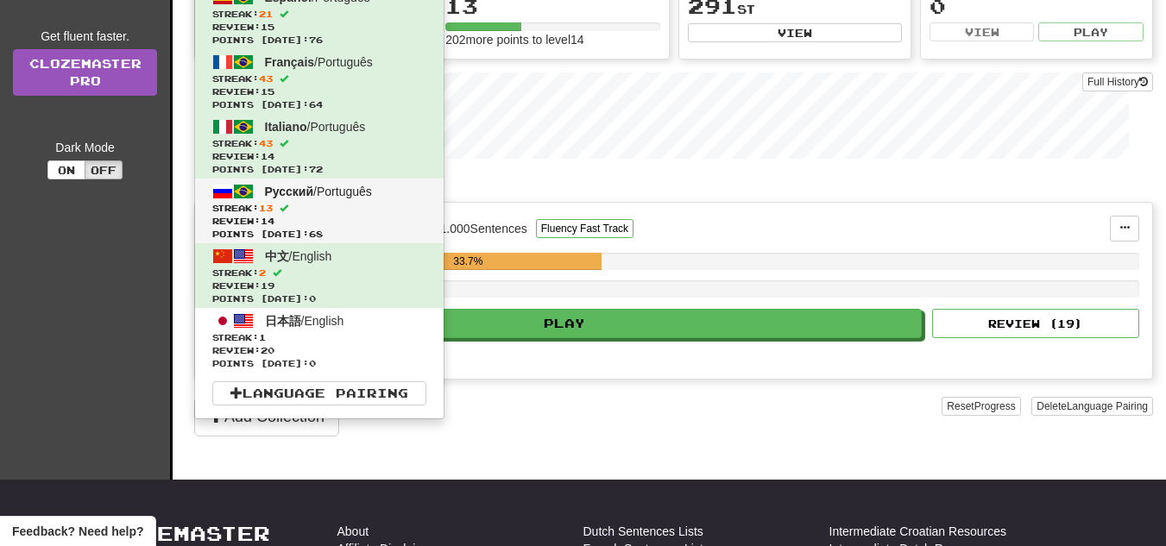
scroll to position [230, 0]
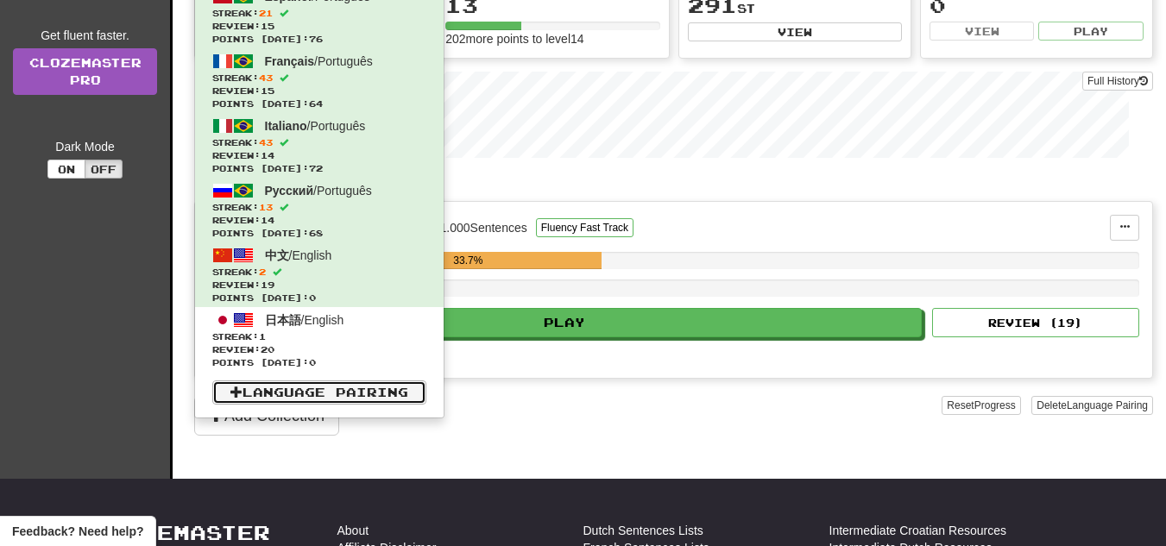
click at [315, 401] on link "Language Pairing" at bounding box center [319, 393] width 214 height 24
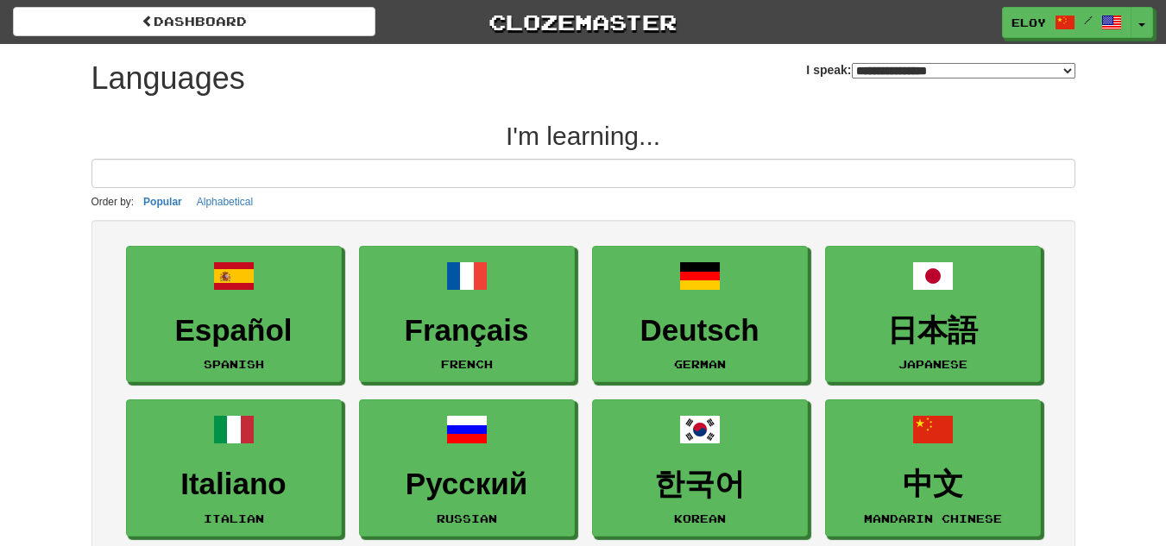
select select "*******"
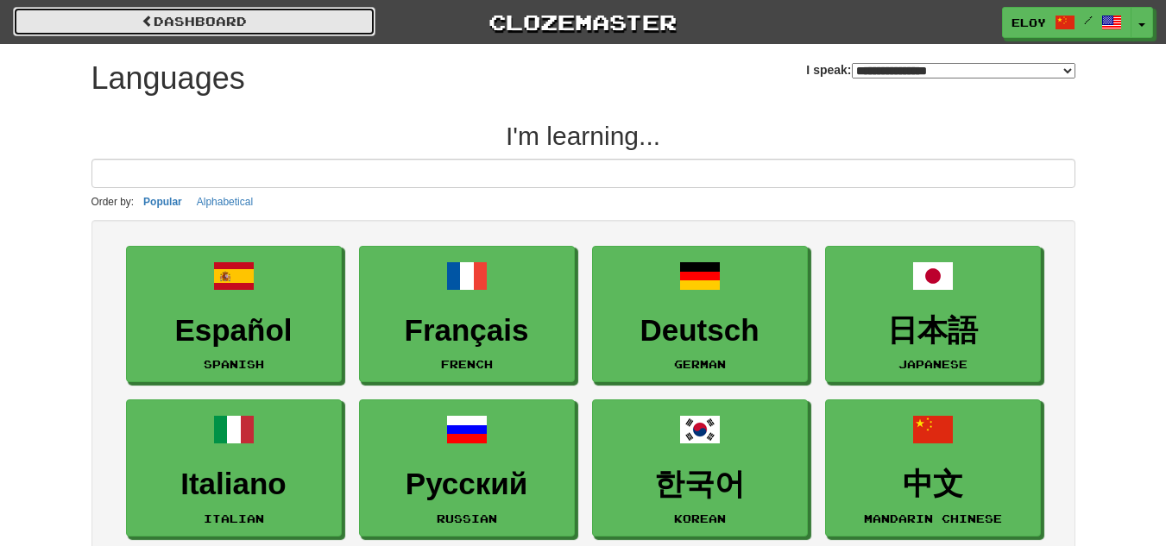
click at [263, 27] on link "dashboard" at bounding box center [194, 21] width 363 height 29
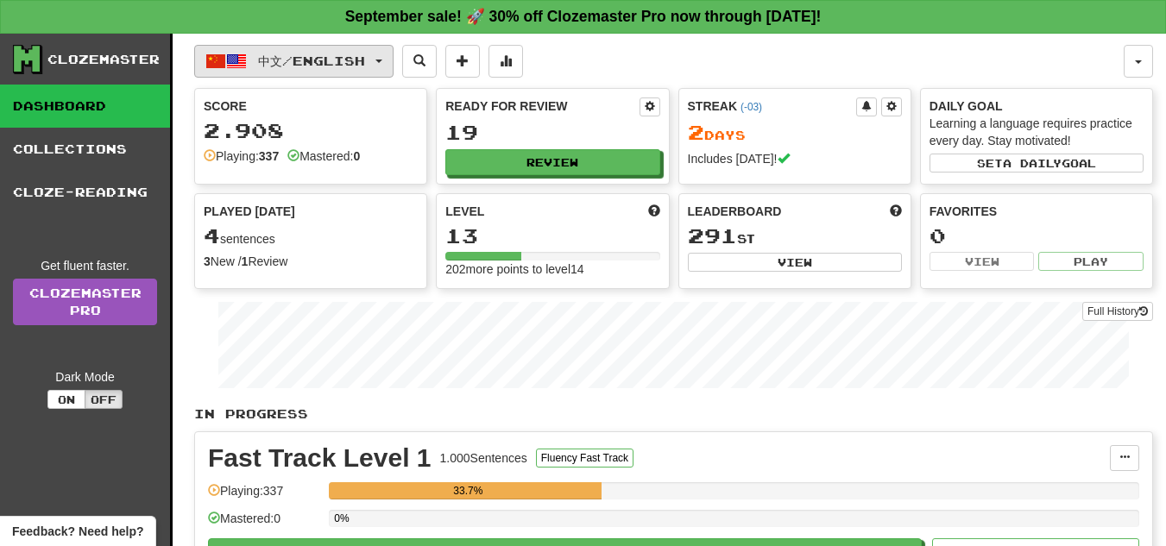
click at [350, 66] on span "中文 / English" at bounding box center [311, 61] width 107 height 15
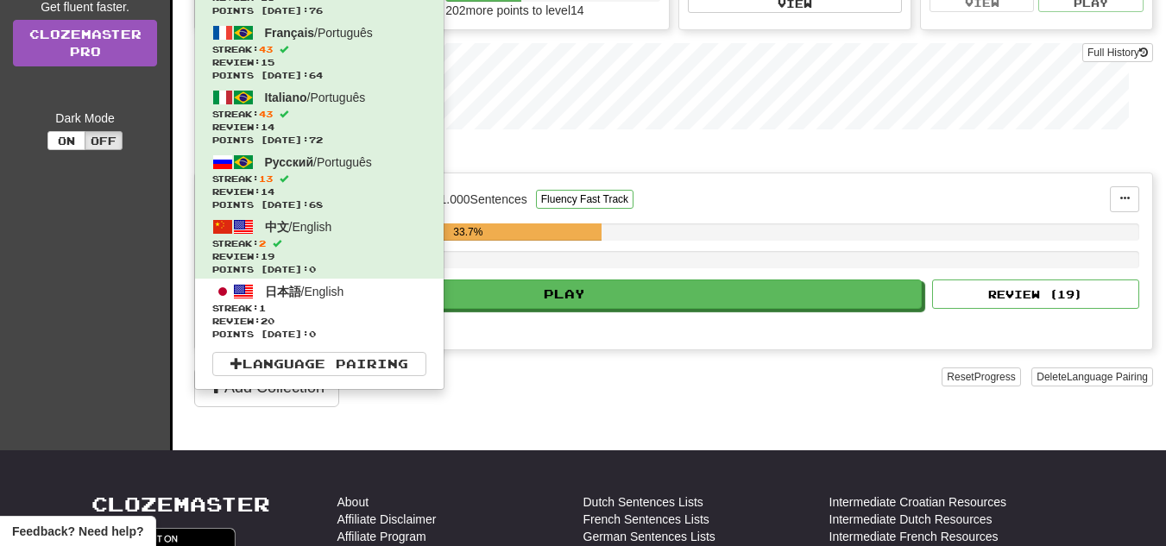
scroll to position [235, 0]
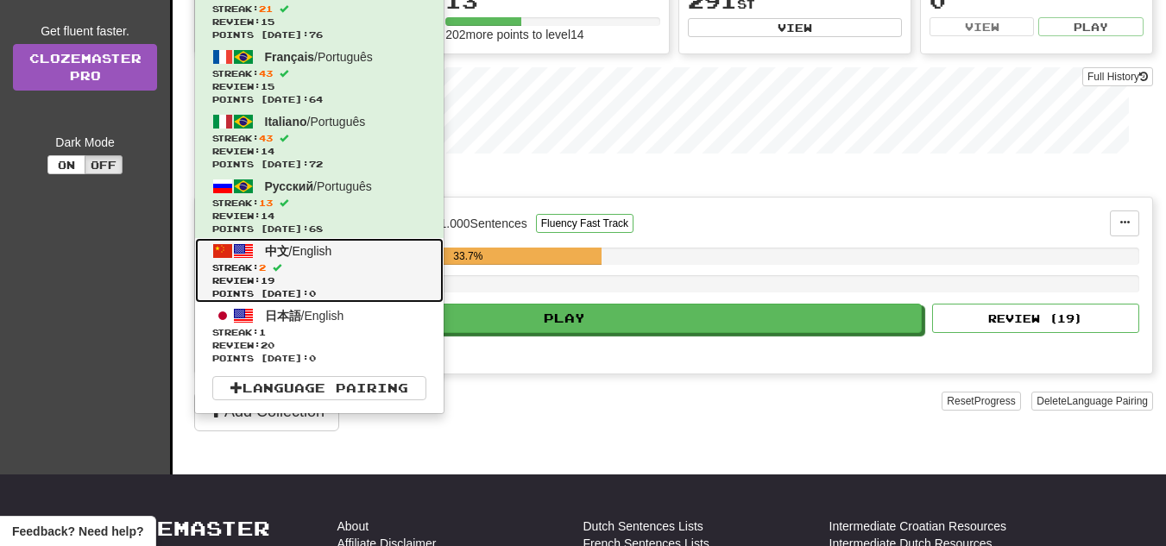
click at [323, 287] on span "Points [DATE]: 0" at bounding box center [319, 293] width 214 height 13
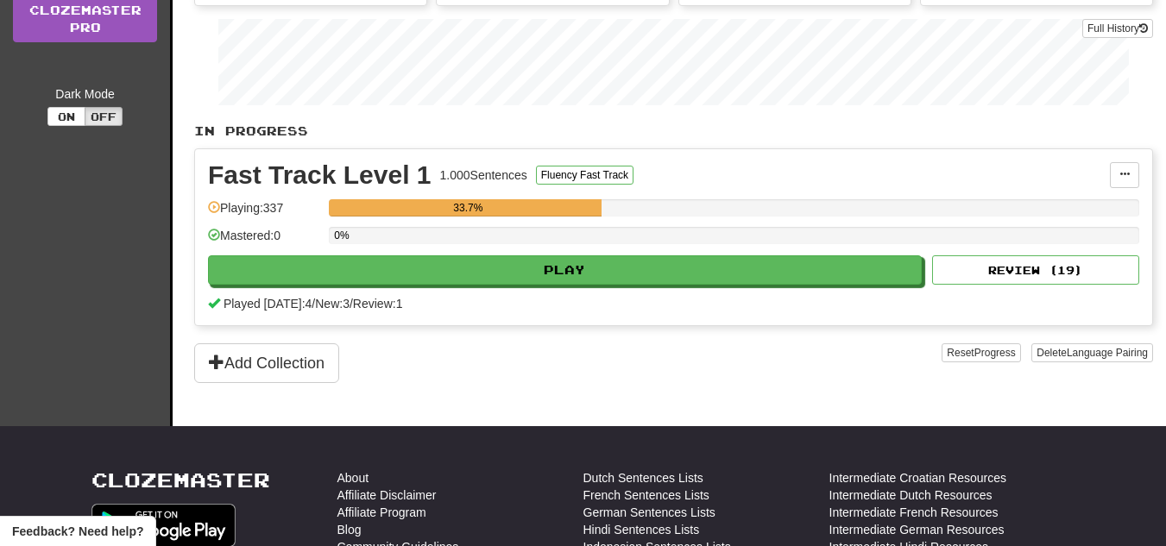
scroll to position [284, 0]
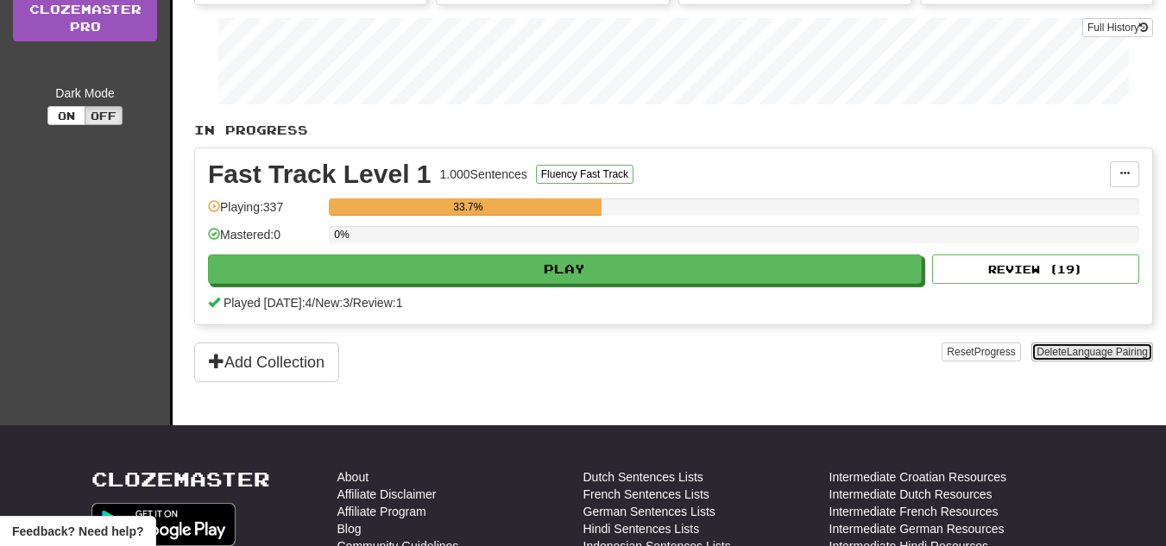
click at [1065, 345] on button "Delete Language Pairing" at bounding box center [1093, 352] width 122 height 19
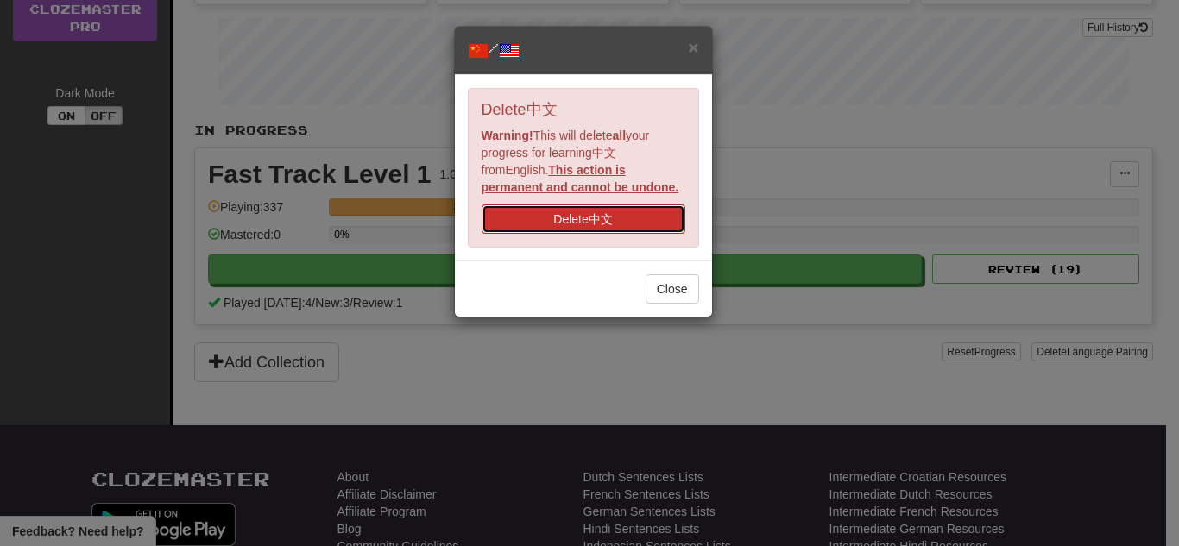
click at [653, 221] on button "Delete 中文" at bounding box center [584, 219] width 204 height 29
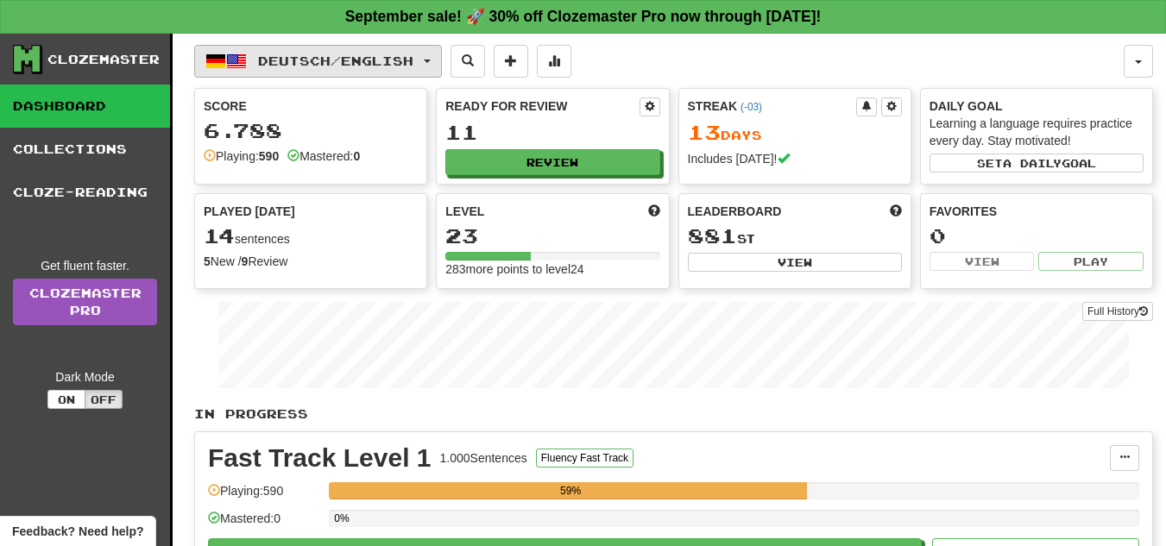
click at [273, 62] on span "Deutsch / English" at bounding box center [335, 61] width 155 height 15
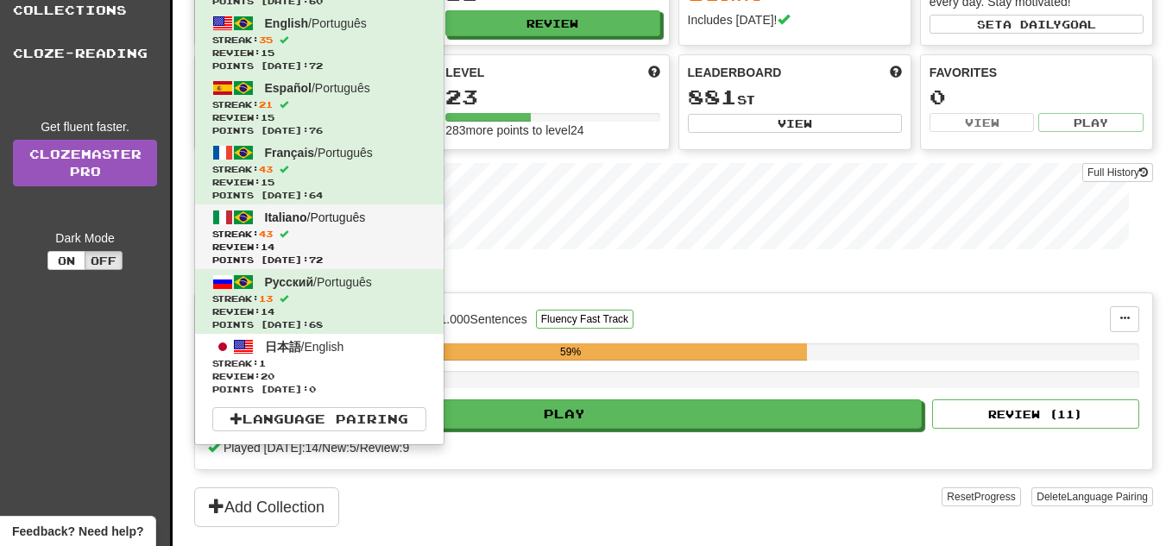
scroll to position [141, 0]
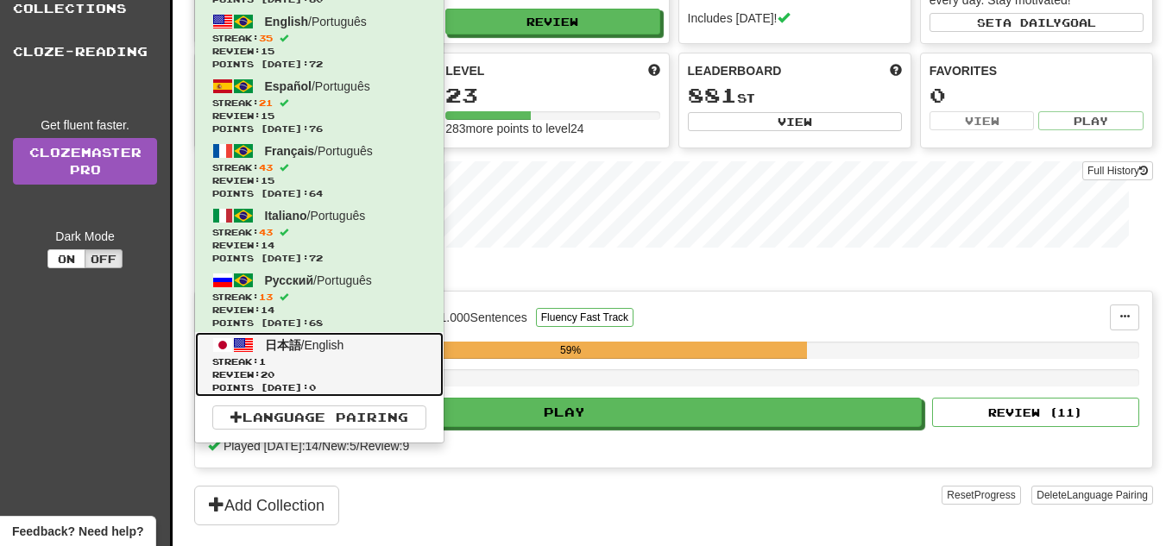
click at [298, 352] on link "日本語 / English Streak: 1 Review: 20 Points [DATE]: 0" at bounding box center [319, 364] width 249 height 65
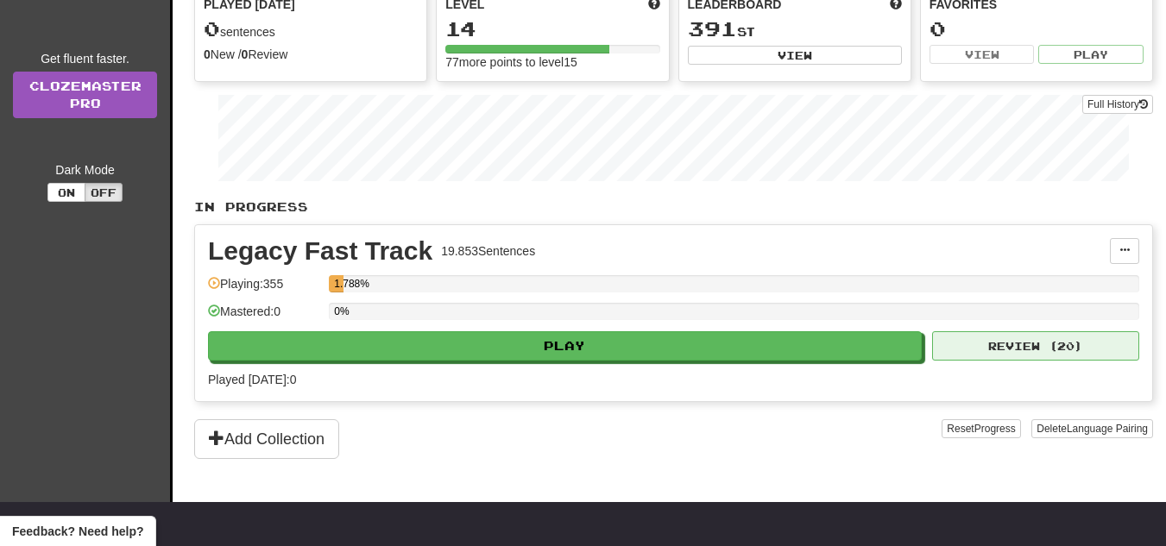
scroll to position [208, 0]
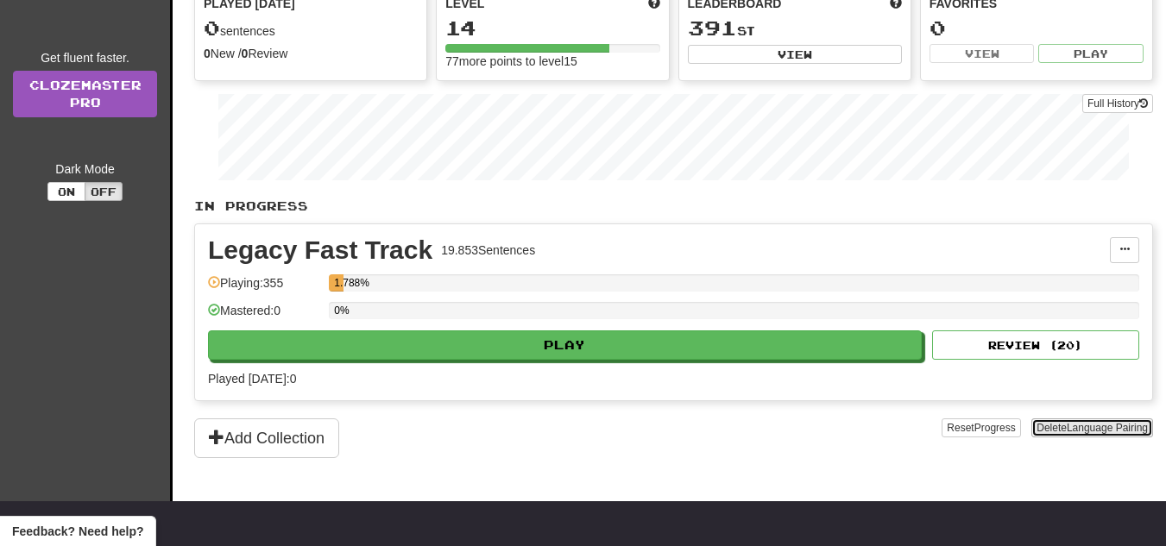
click at [1054, 426] on button "Delete Language Pairing" at bounding box center [1093, 428] width 122 height 19
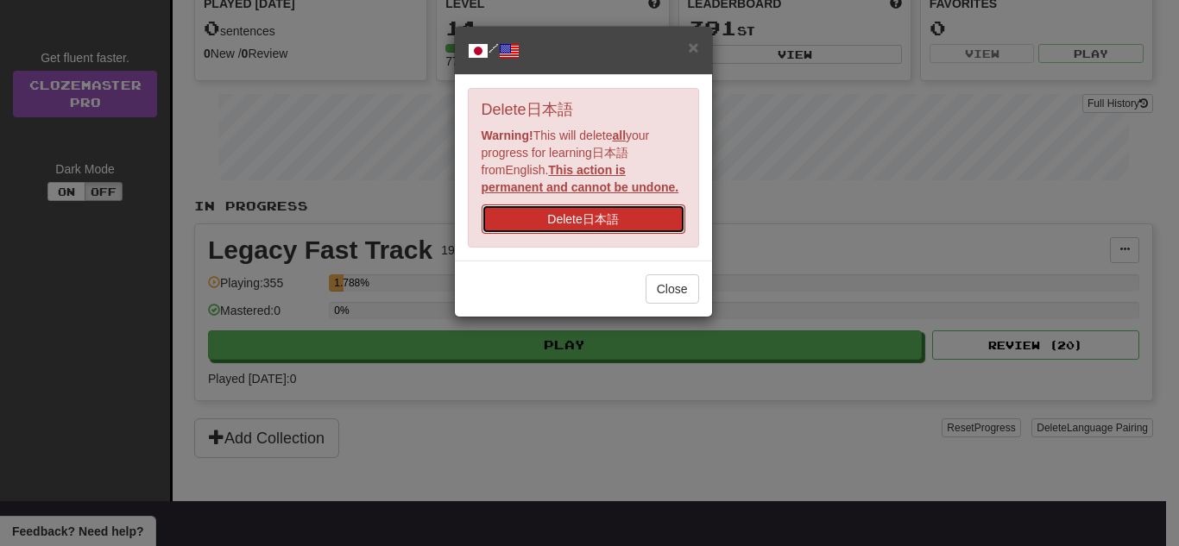
click at [656, 214] on button "Delete 日本語" at bounding box center [584, 219] width 204 height 29
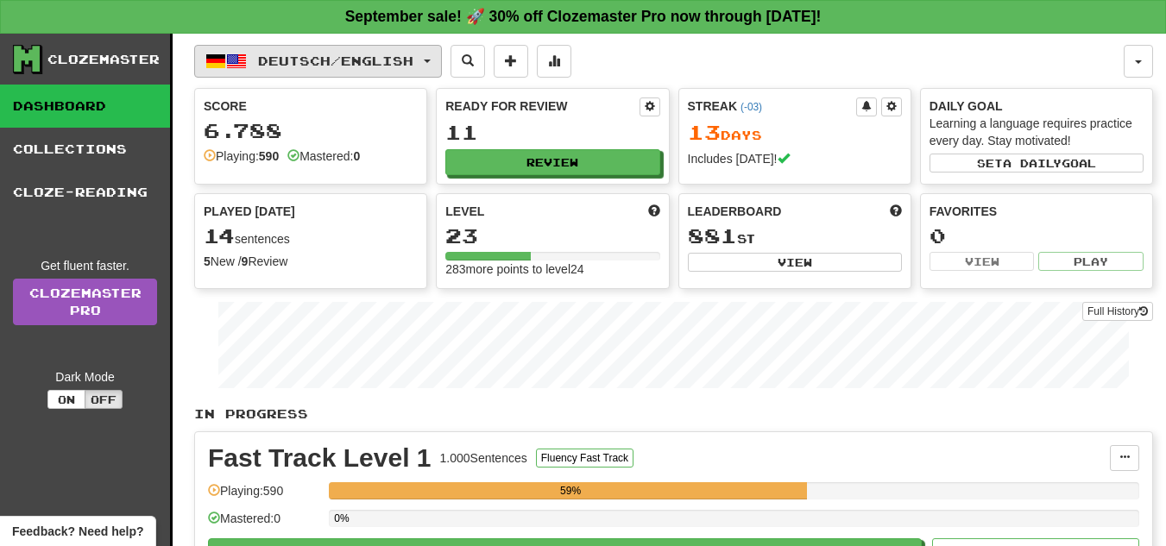
click at [372, 48] on button "Deutsch / English" at bounding box center [318, 61] width 248 height 33
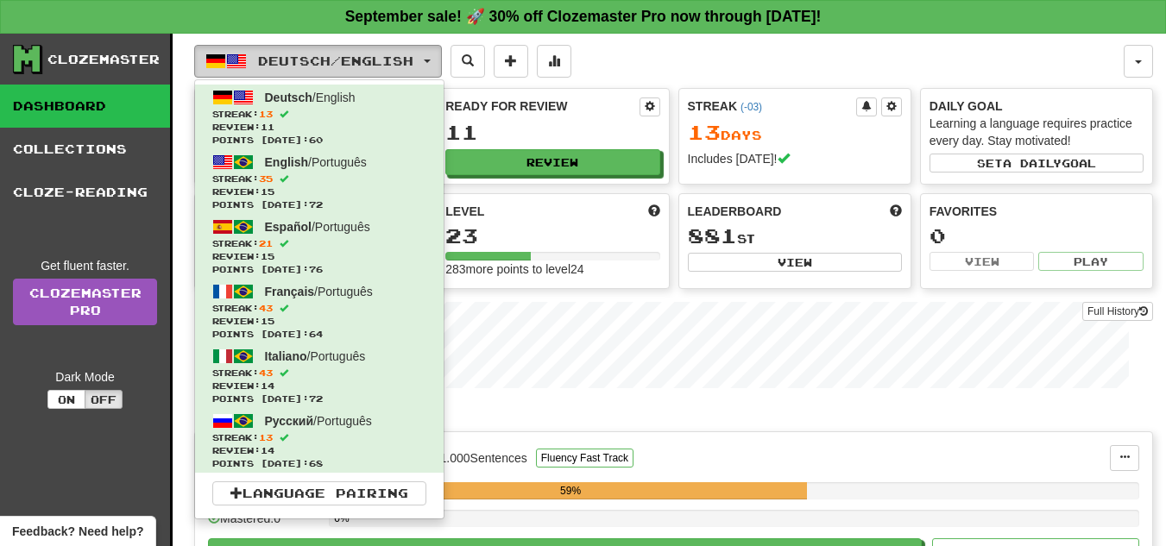
click at [387, 55] on span "Deutsch / English" at bounding box center [335, 61] width 155 height 15
